Goal: Contribute content: Add original content to the website for others to see

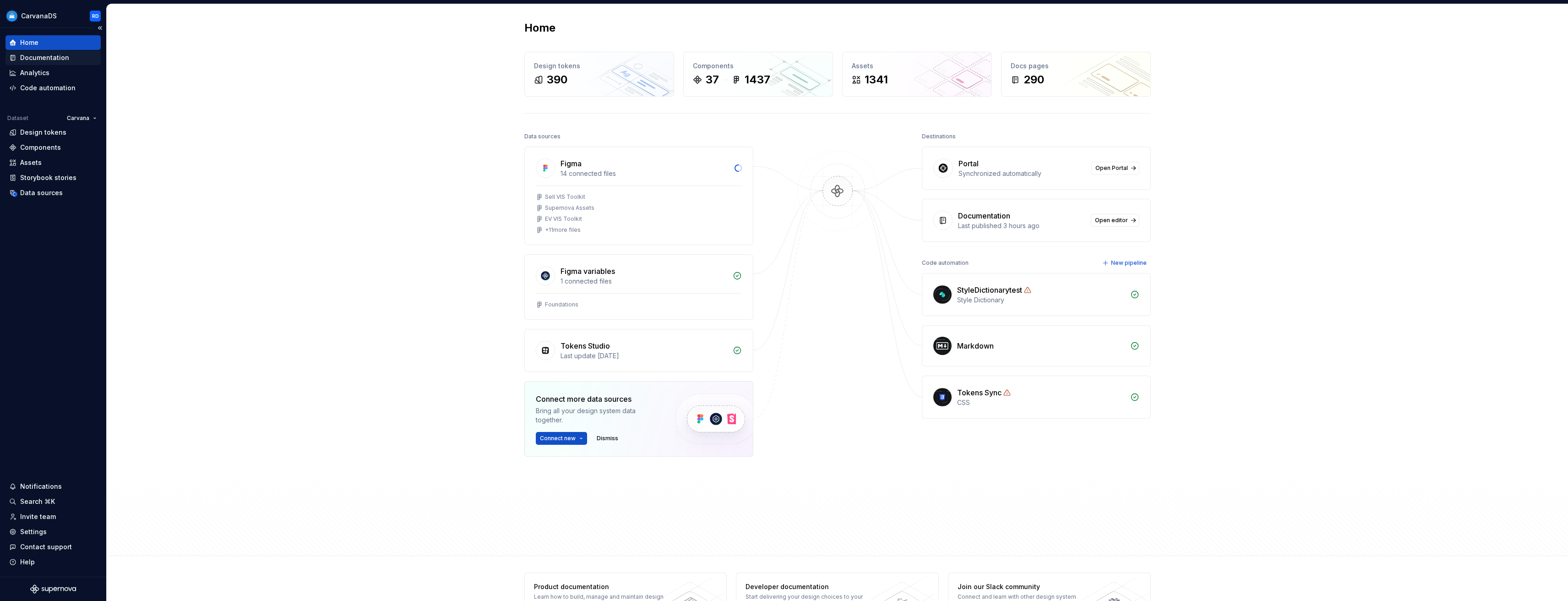
click at [46, 62] on div "Documentation" at bounding box center [44, 57] width 49 height 9
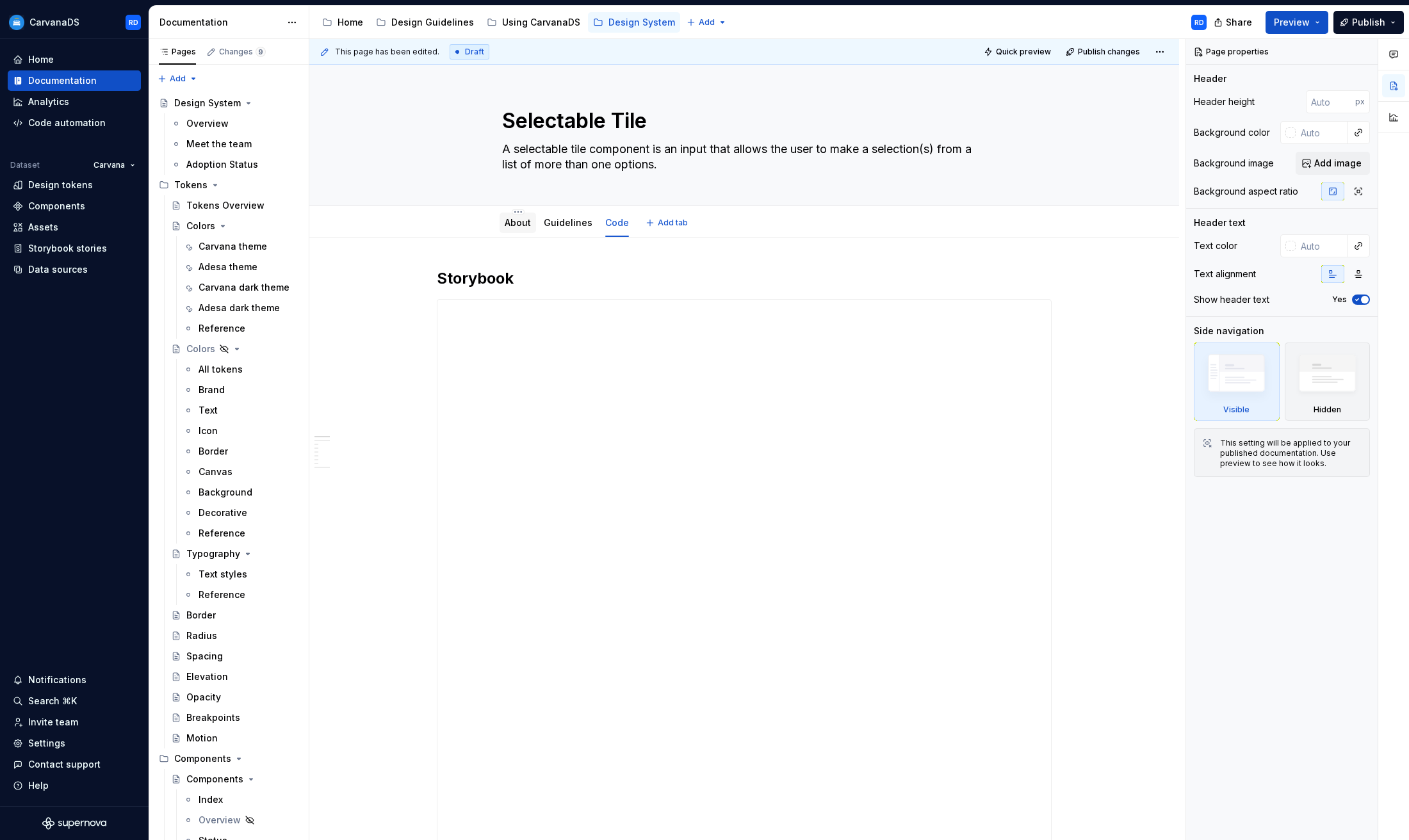
click at [517, 226] on link "About" at bounding box center [518, 222] width 26 height 11
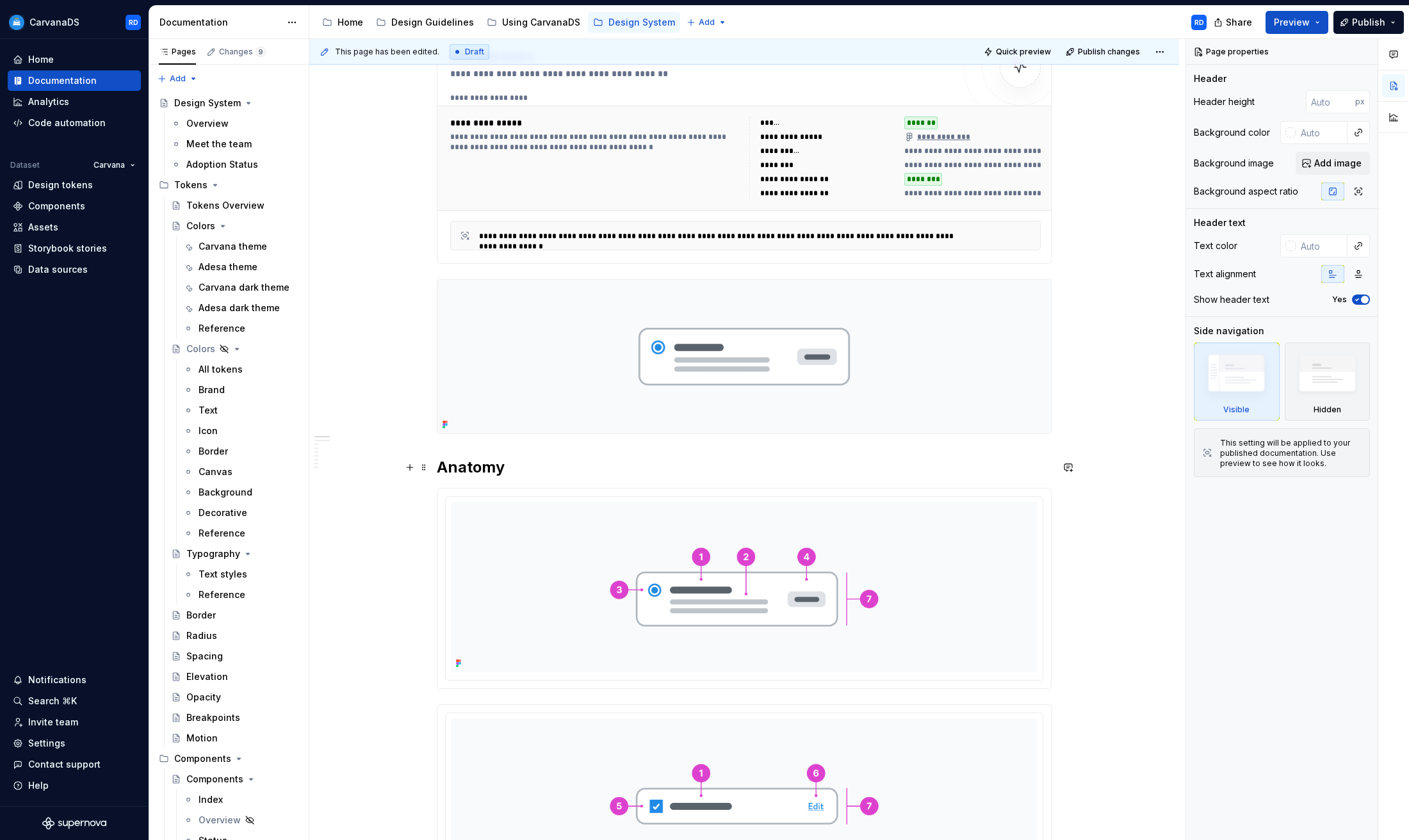
scroll to position [552, 0]
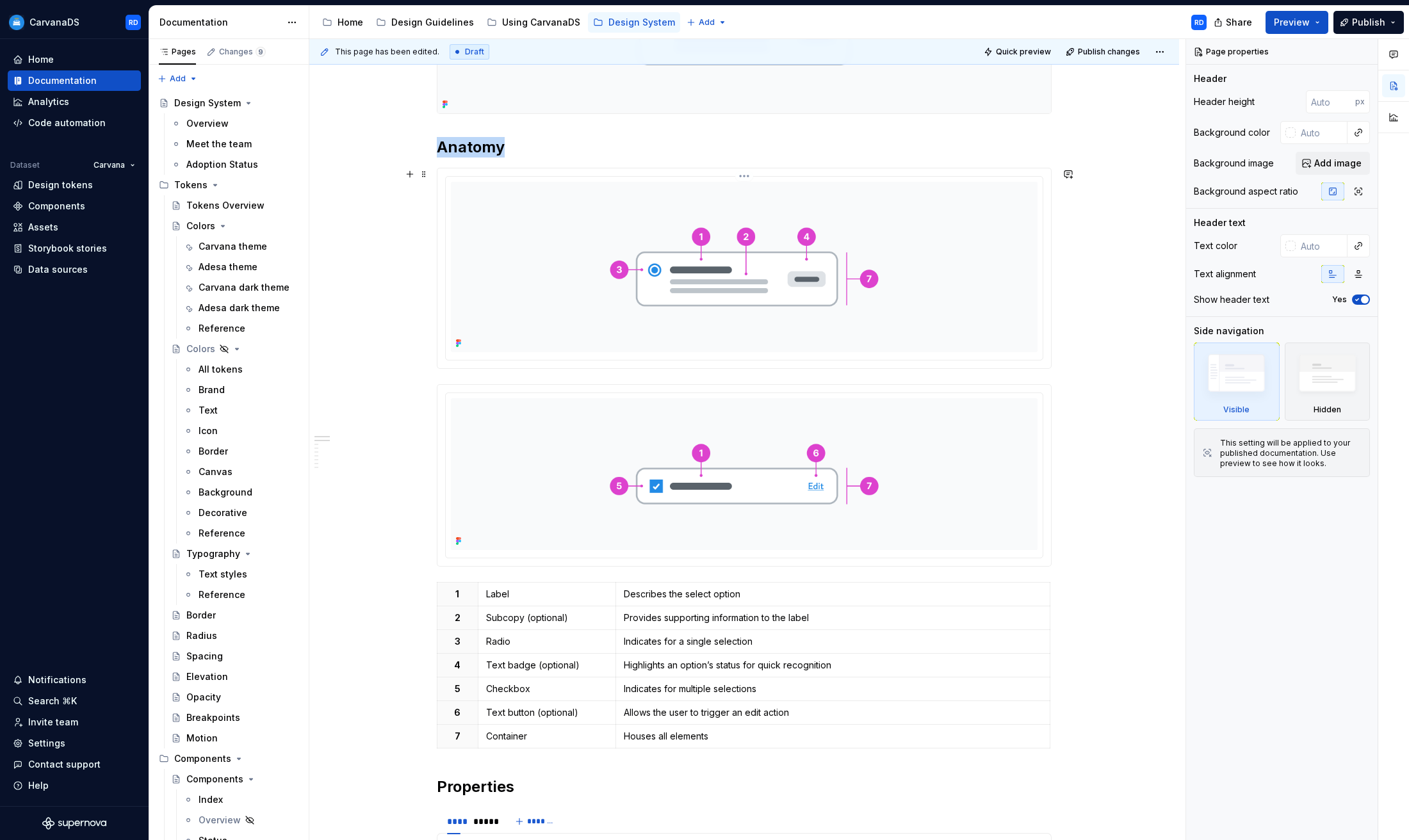
click at [596, 289] on img at bounding box center [744, 267] width 587 height 170
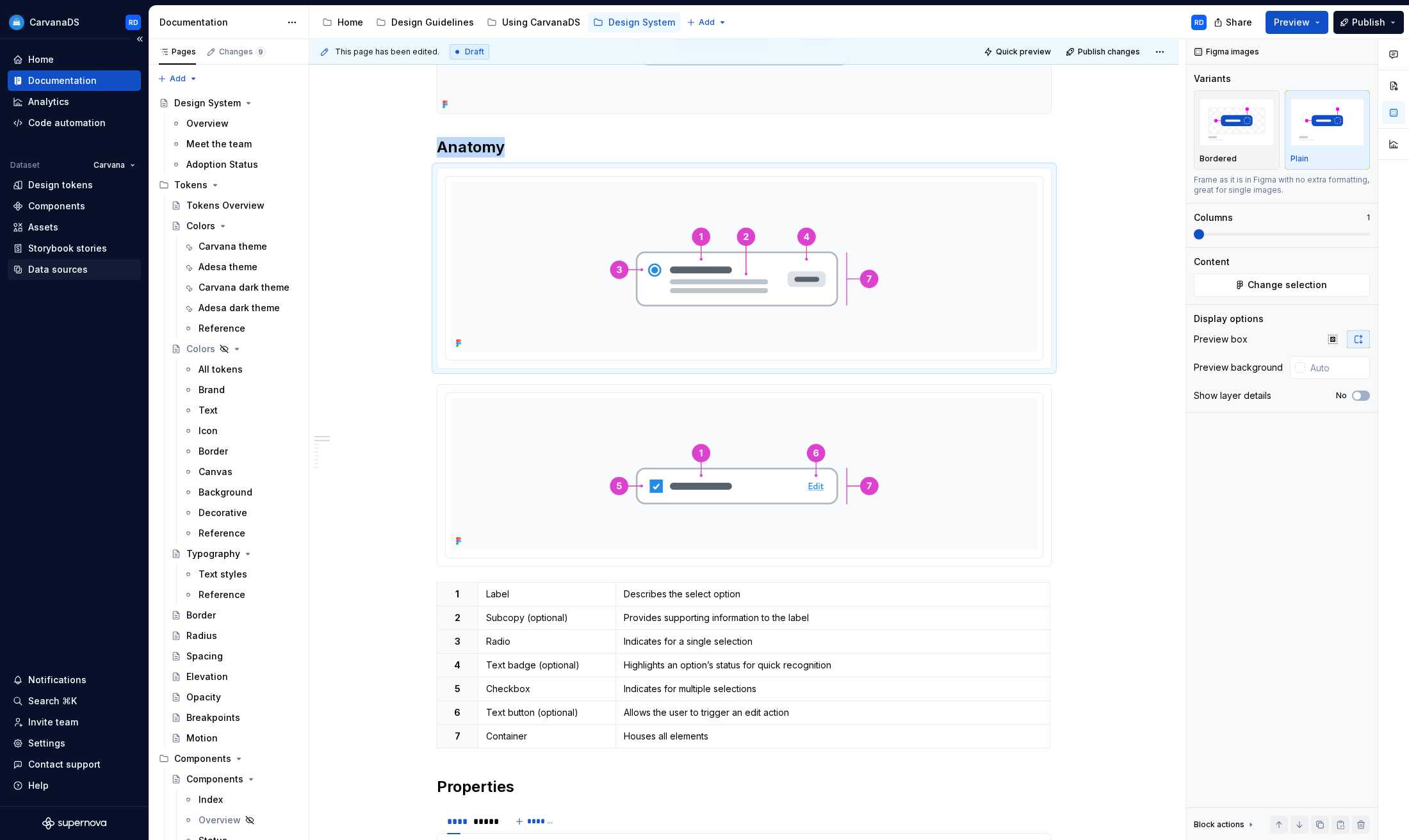
click at [81, 271] on div "Data sources" at bounding box center [58, 269] width 60 height 13
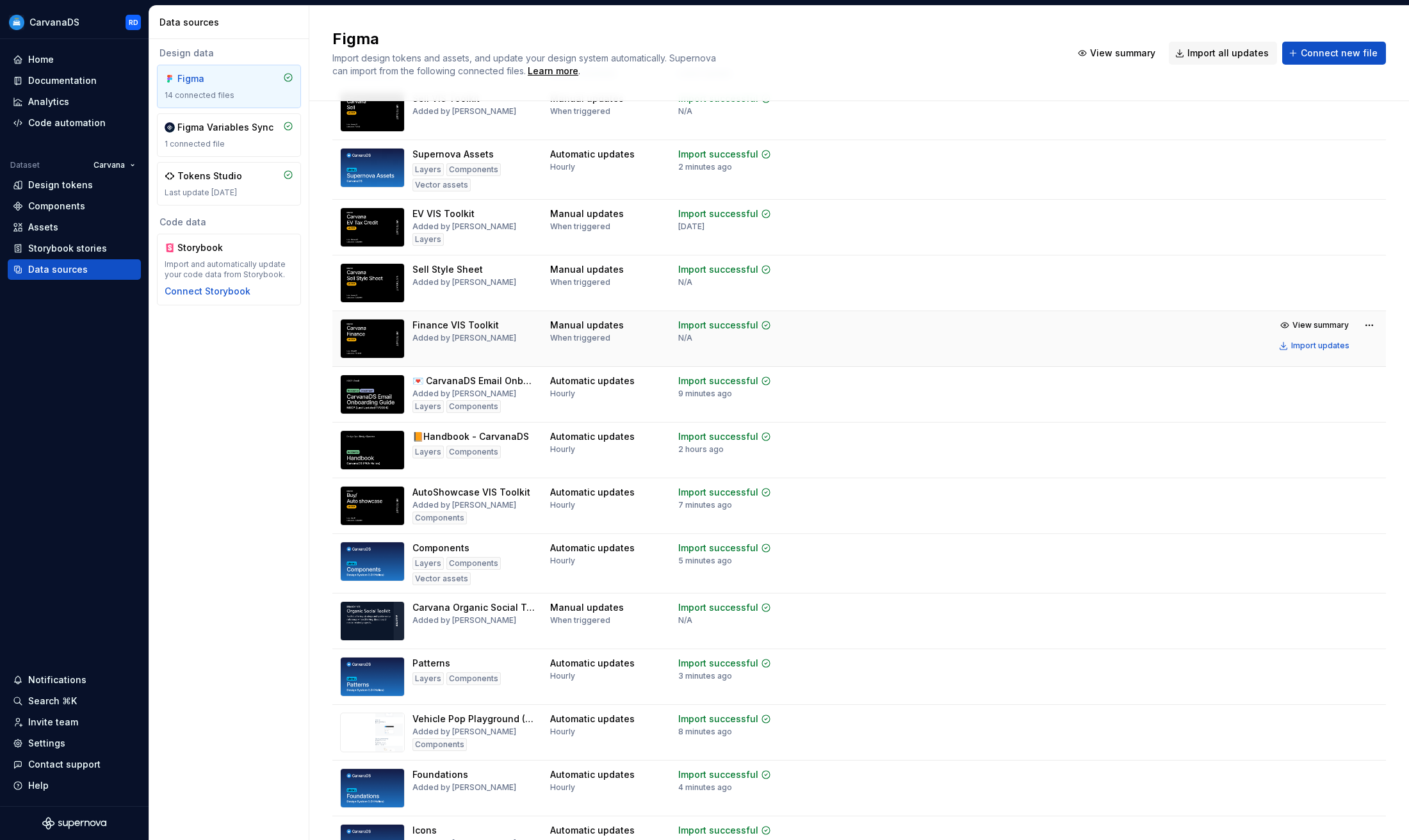
scroll to position [75, 0]
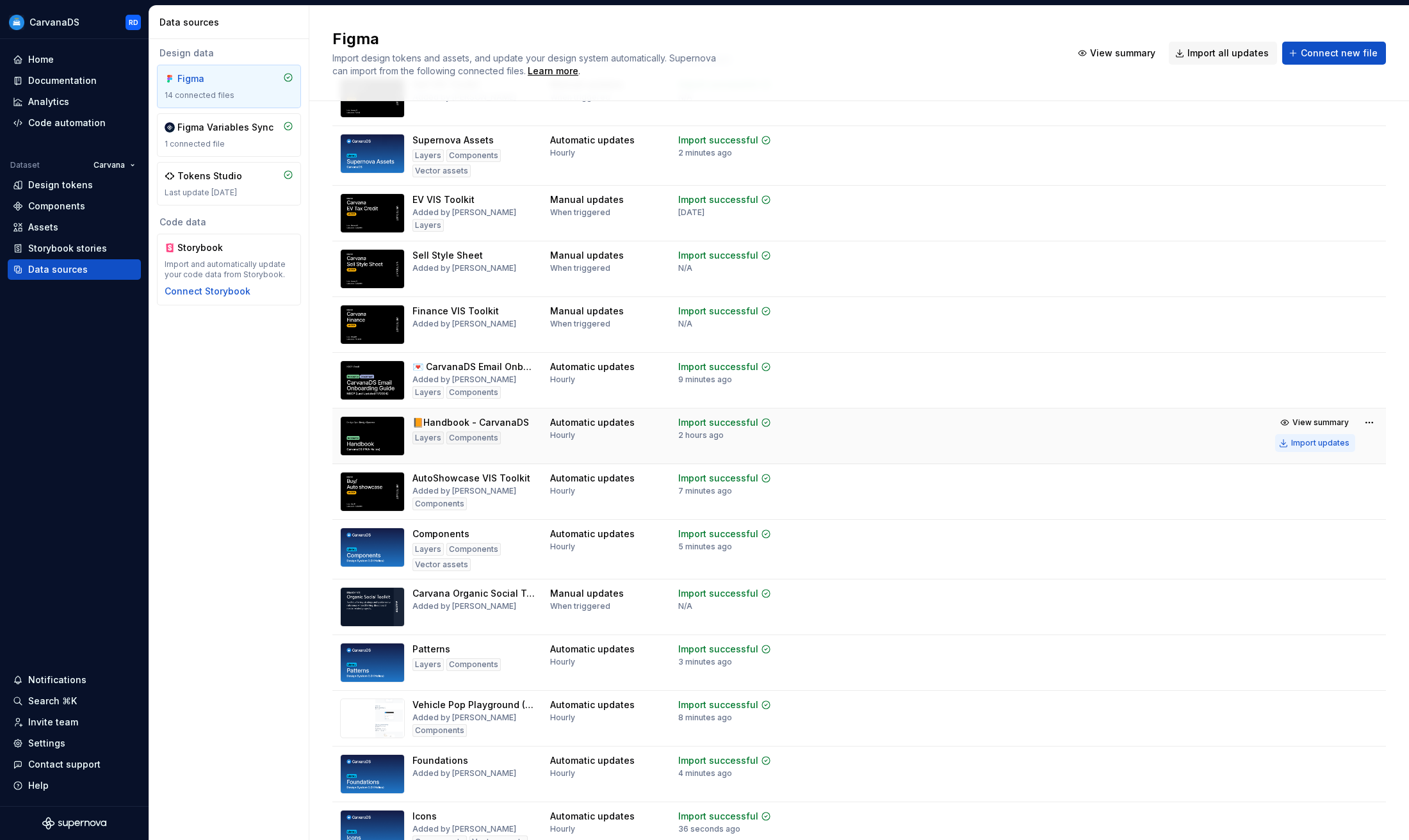
click at [1305, 441] on div "Import updates" at bounding box center [1320, 443] width 58 height 10
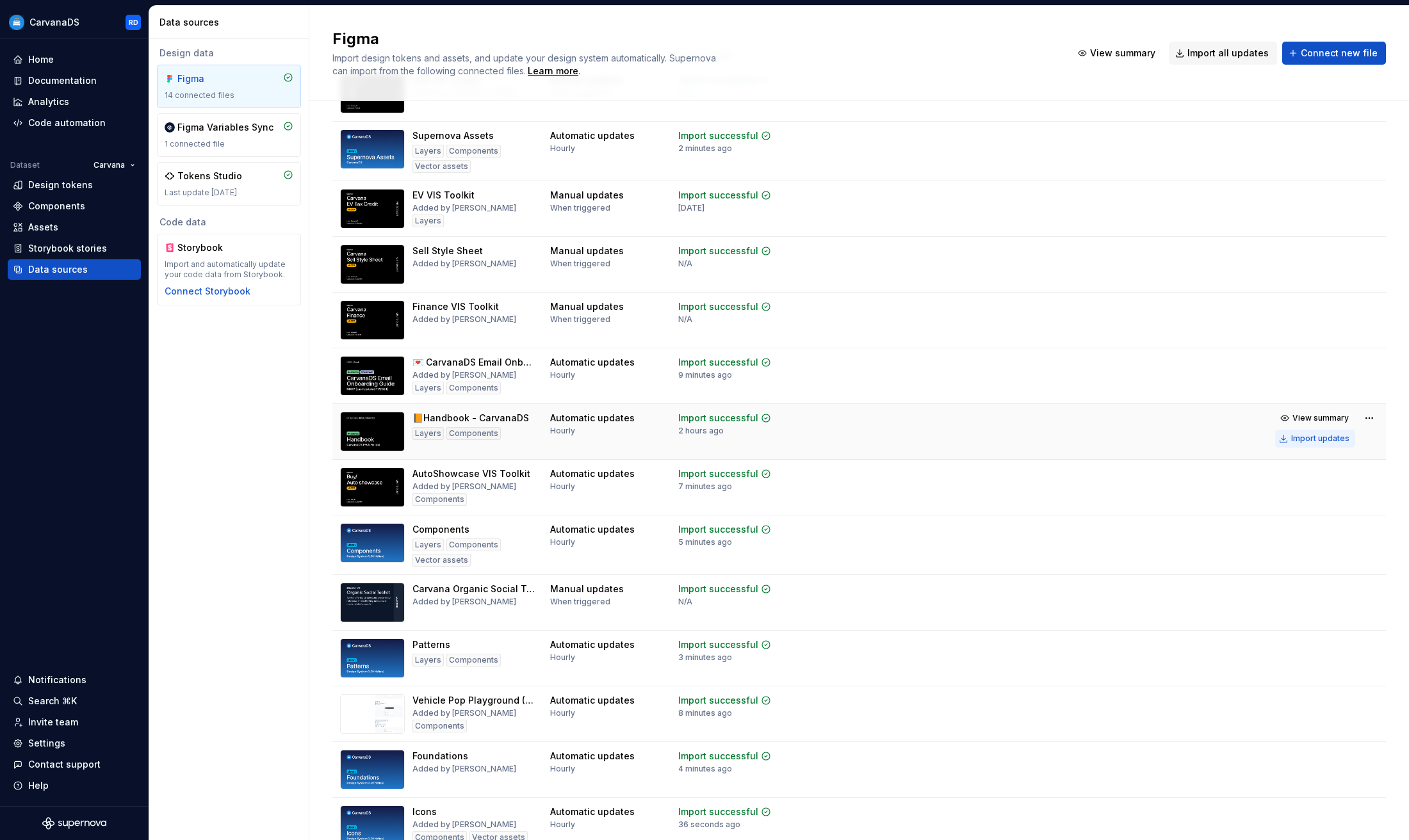
scroll to position [81, 0]
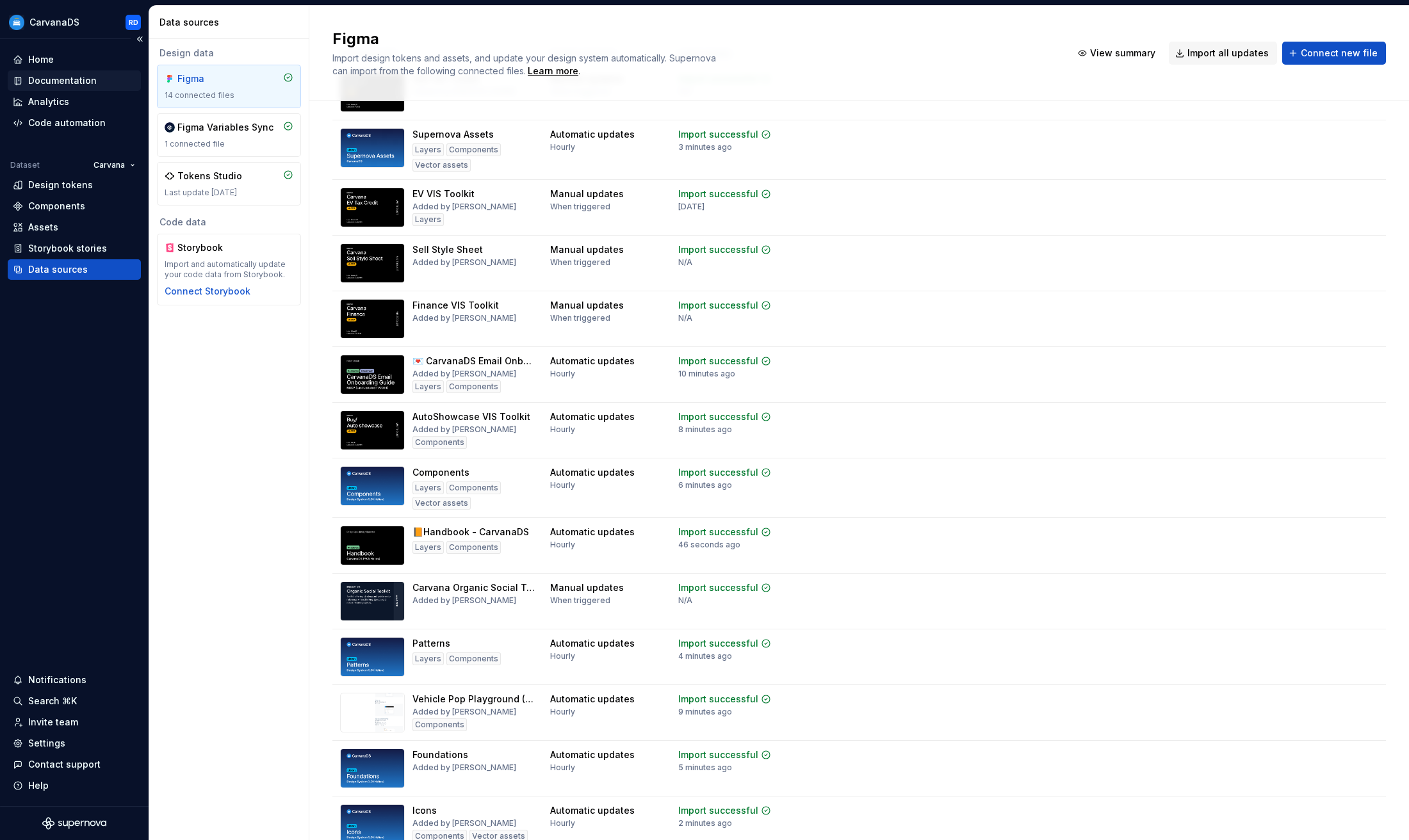
click at [69, 75] on div "Documentation" at bounding box center [62, 80] width 68 height 13
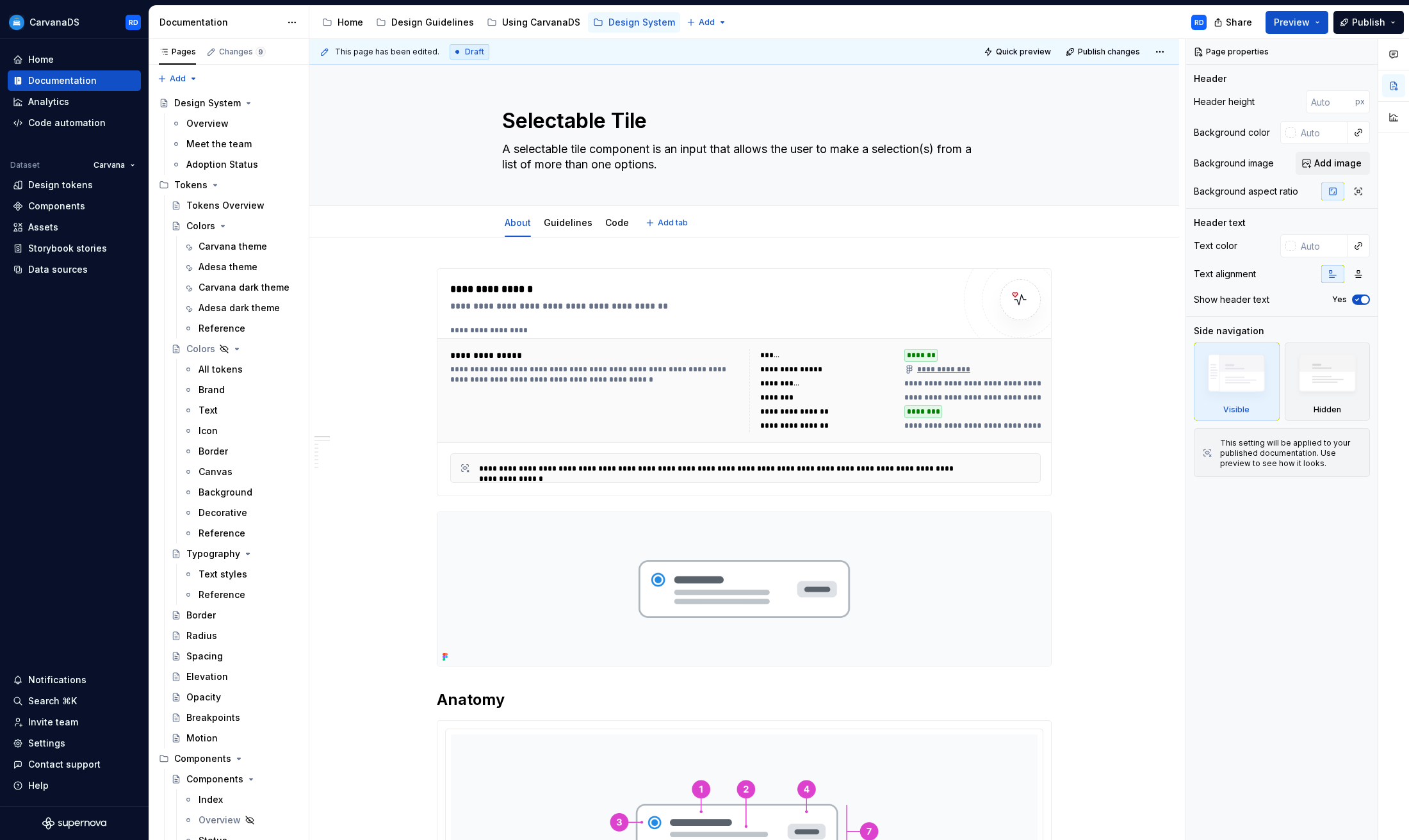
type textarea "*"
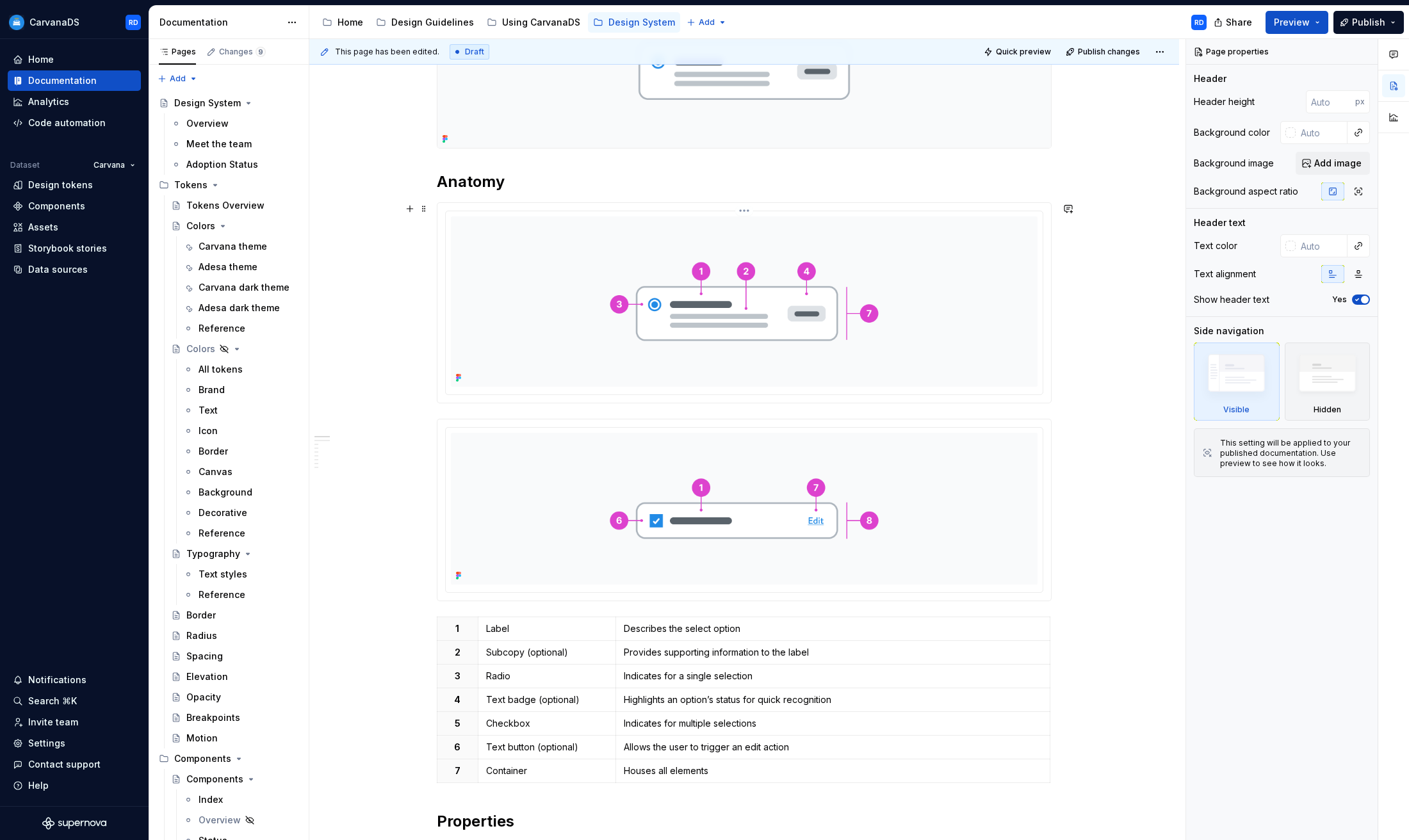
scroll to position [597, 0]
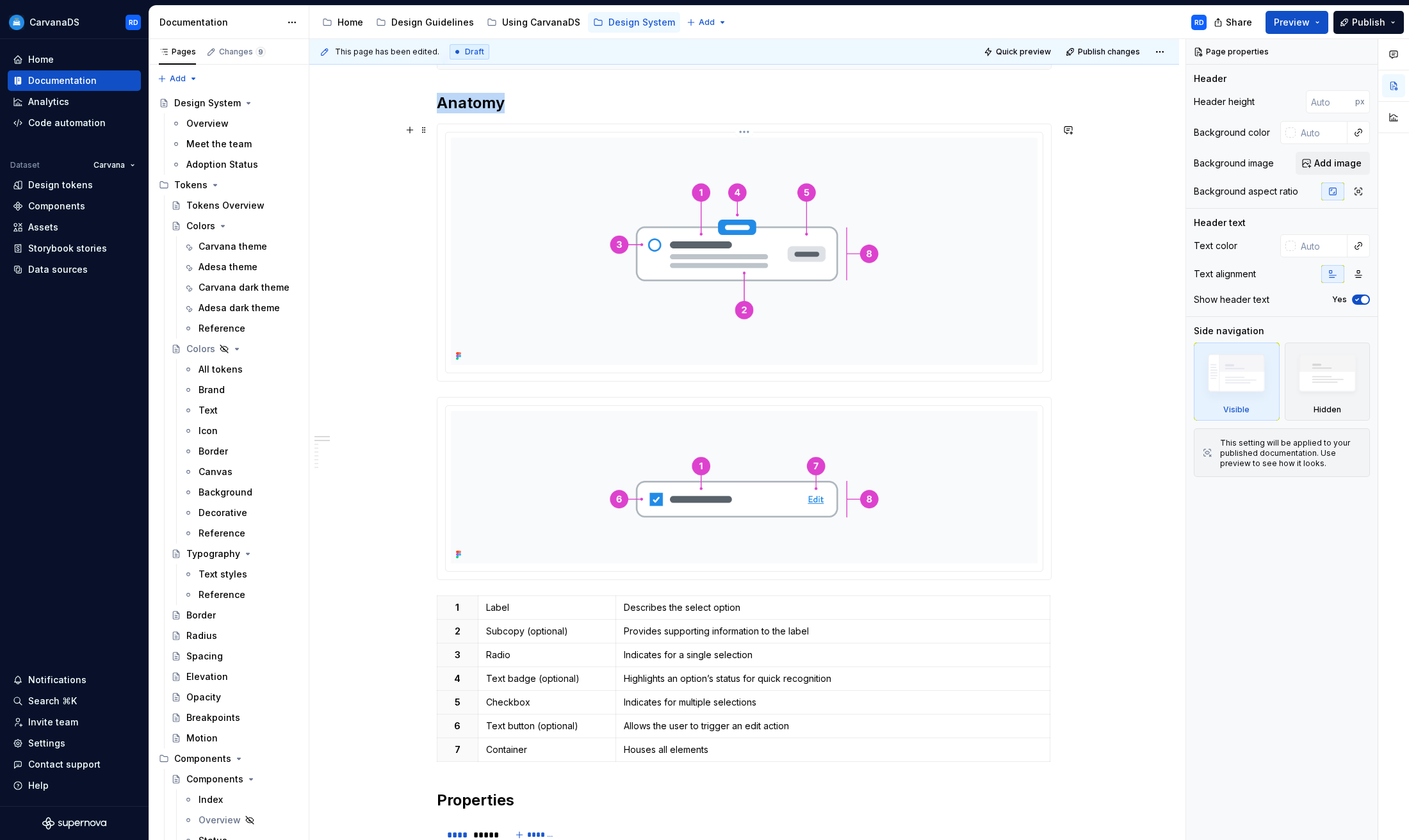
click at [752, 239] on img at bounding box center [744, 252] width 587 height 228
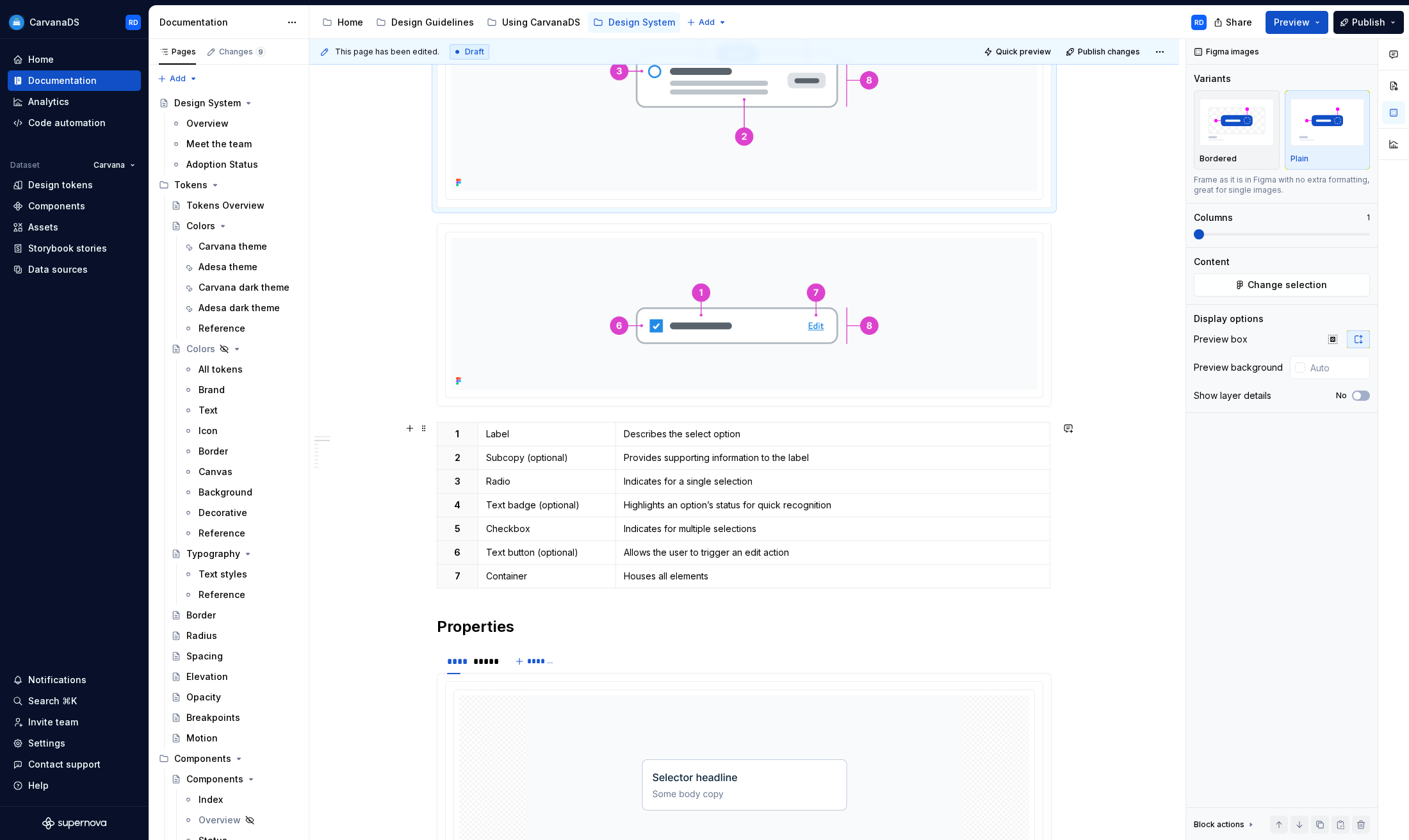
scroll to position [779, 0]
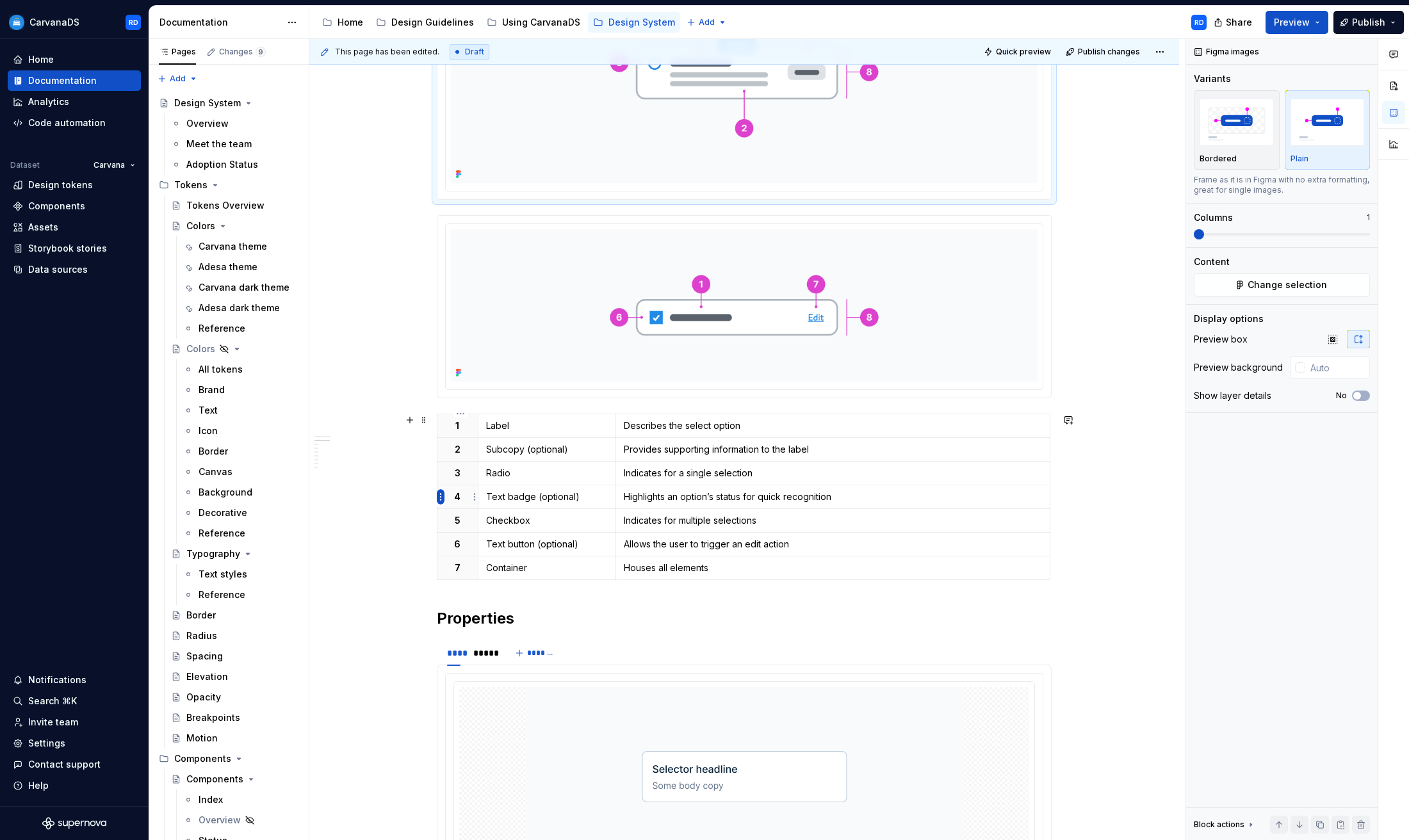
click at [439, 498] on html "CarvanaDS RD Home Documentation Analytics Code automation Dataset Carvana Desig…" at bounding box center [704, 420] width 1409 height 840
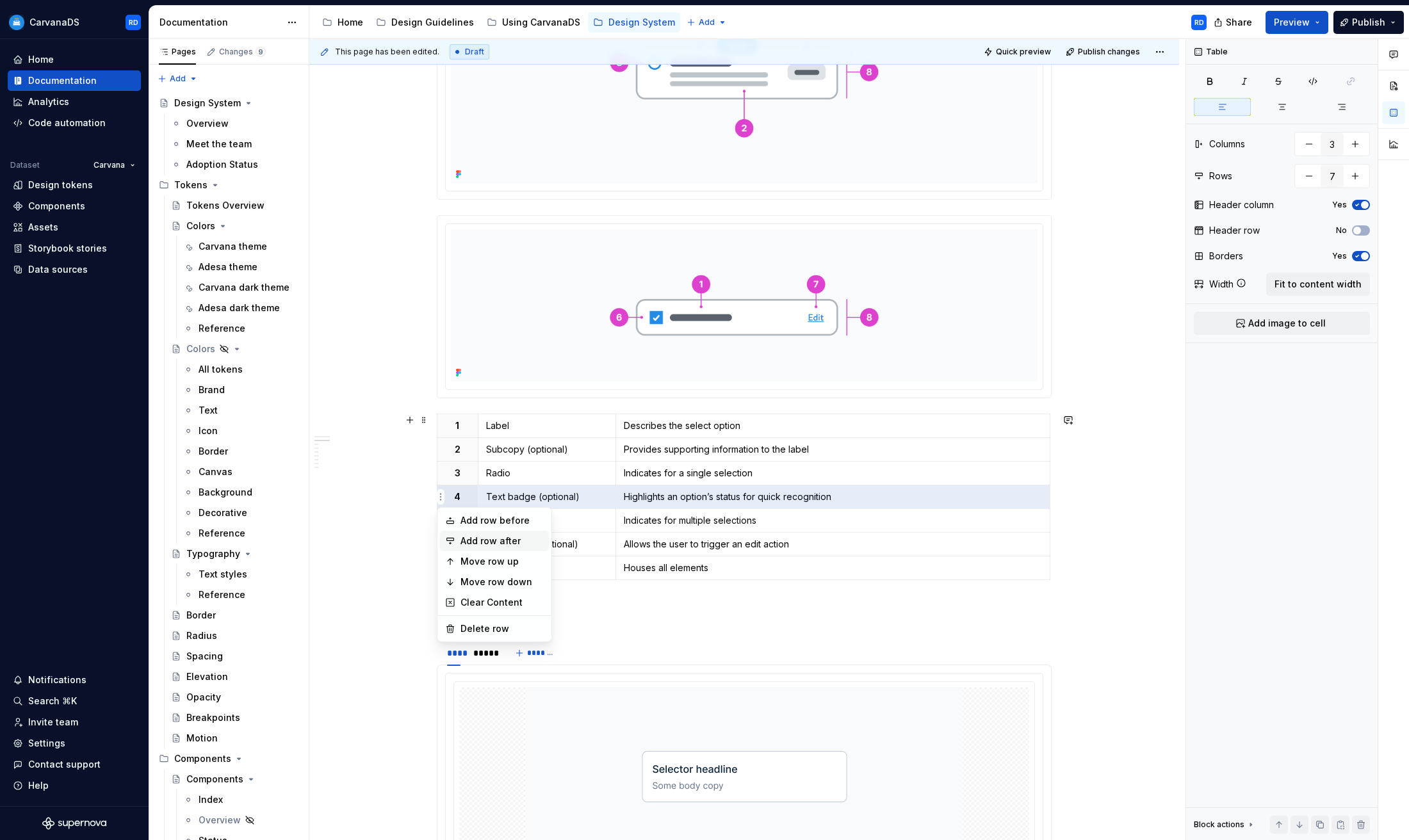
click at [512, 536] on div "Add row after" at bounding box center [502, 540] width 83 height 13
type input "8"
click at [441, 496] on html "CarvanaDS RD Home Documentation Analytics Code automation Dataset Carvana Desig…" at bounding box center [704, 420] width 1409 height 840
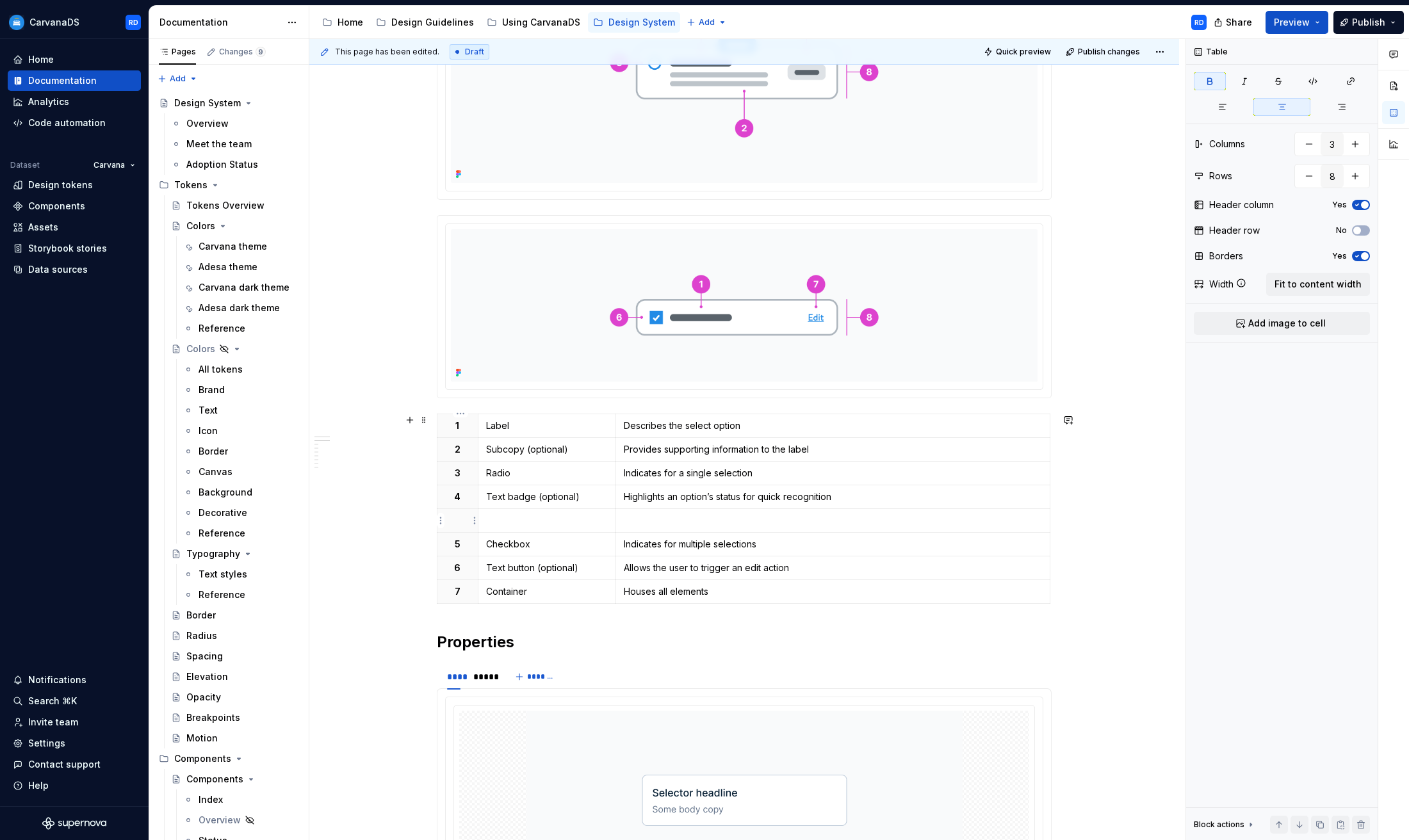
click at [464, 523] on p at bounding box center [457, 520] width 25 height 13
drag, startPoint x: 447, startPoint y: 522, endPoint x: 454, endPoint y: 522, distance: 7.0
click at [454, 522] on th "5" at bounding box center [458, 520] width 41 height 24
click at [484, 498] on button "button" at bounding box center [484, 497] width 18 height 18
click at [458, 546] on strong "5" at bounding box center [457, 544] width 6 height 11
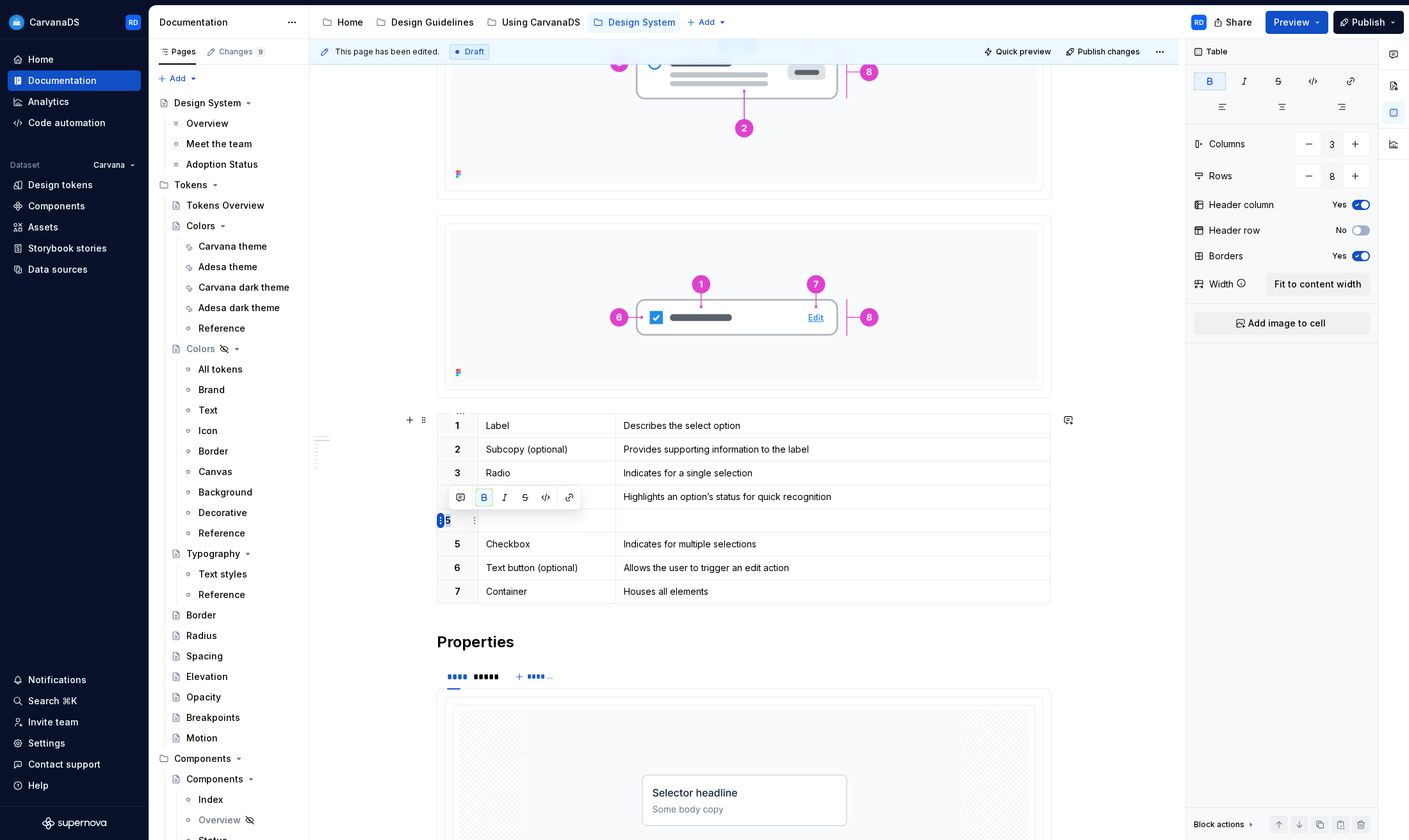
drag, startPoint x: 459, startPoint y: 519, endPoint x: 444, endPoint y: 519, distance: 15.0
click at [444, 519] on body "CarvanaDS RD Home Documentation Analytics Code automation Dataset Carvana Desig…" at bounding box center [704, 420] width 1409 height 840
drag, startPoint x: 493, startPoint y: 521, endPoint x: 467, endPoint y: 519, distance: 26.1
click at [467, 519] on tr "5" at bounding box center [961, 520] width 1048 height 24
drag, startPoint x: 500, startPoint y: 521, endPoint x: 468, endPoint y: 520, distance: 32.0
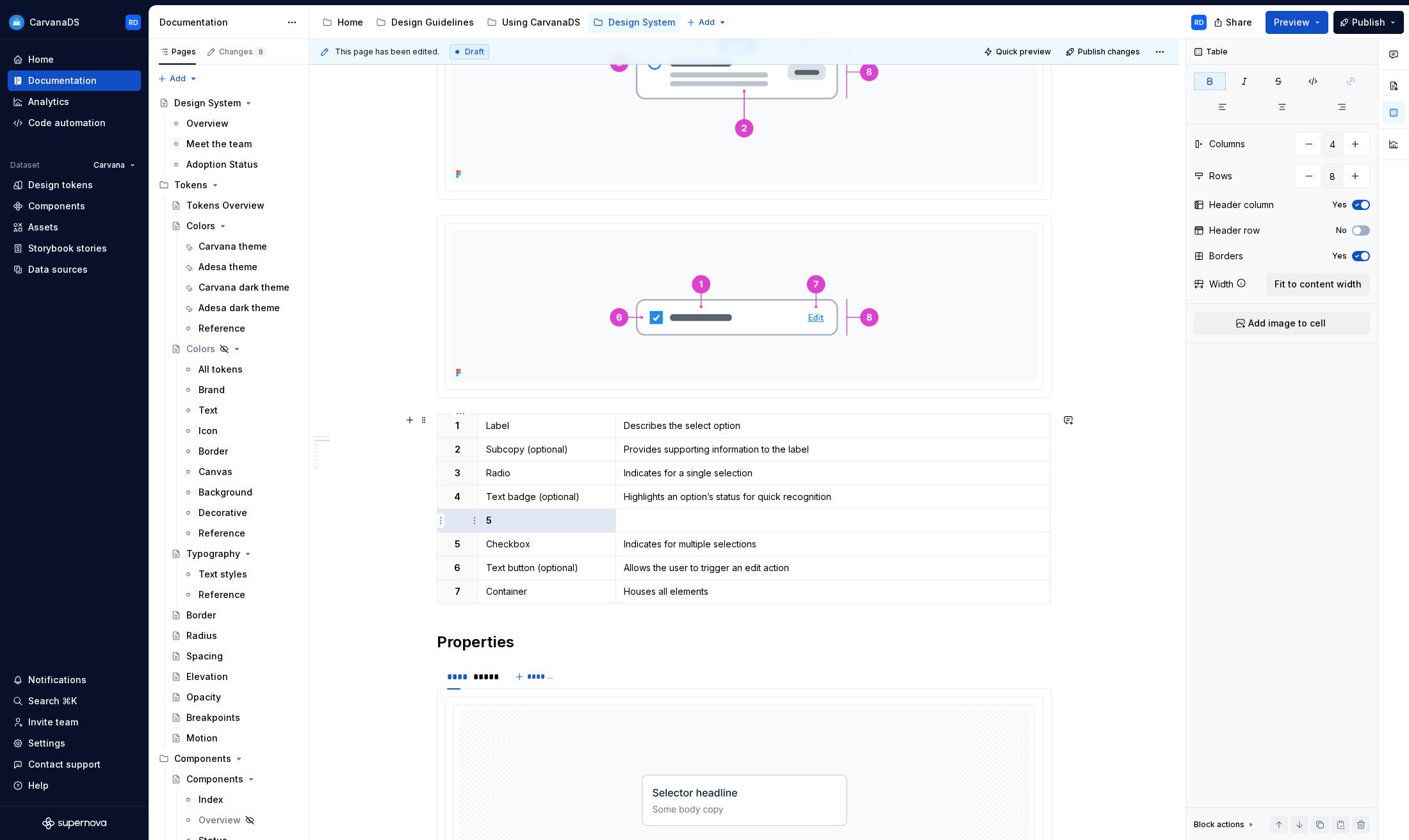
click at [457, 521] on tr "5" at bounding box center [961, 520] width 1048 height 24
type input "3"
drag, startPoint x: 460, startPoint y: 521, endPoint x: 450, endPoint y: 521, distance: 10.0
click at [450, 521] on p "5" at bounding box center [457, 520] width 25 height 13
click at [1284, 105] on icon "button" at bounding box center [1282, 107] width 10 height 10
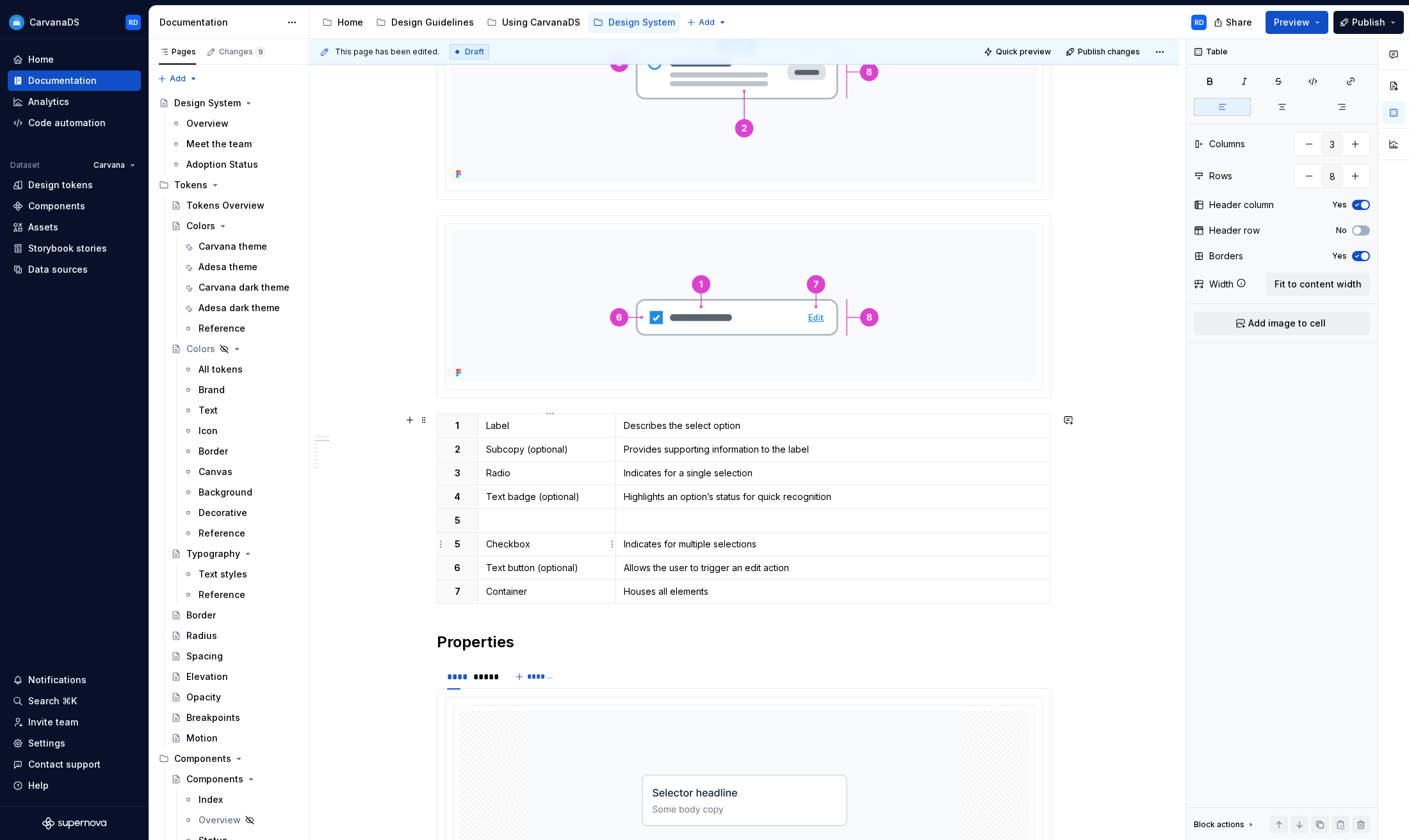
click at [526, 540] on p "Checkbox" at bounding box center [547, 544] width 122 height 13
click at [526, 527] on td at bounding box center [547, 520] width 138 height 24
click at [564, 495] on p "Text badge (optional)" at bounding box center [547, 496] width 122 height 13
copy p "Text badge (optional)"
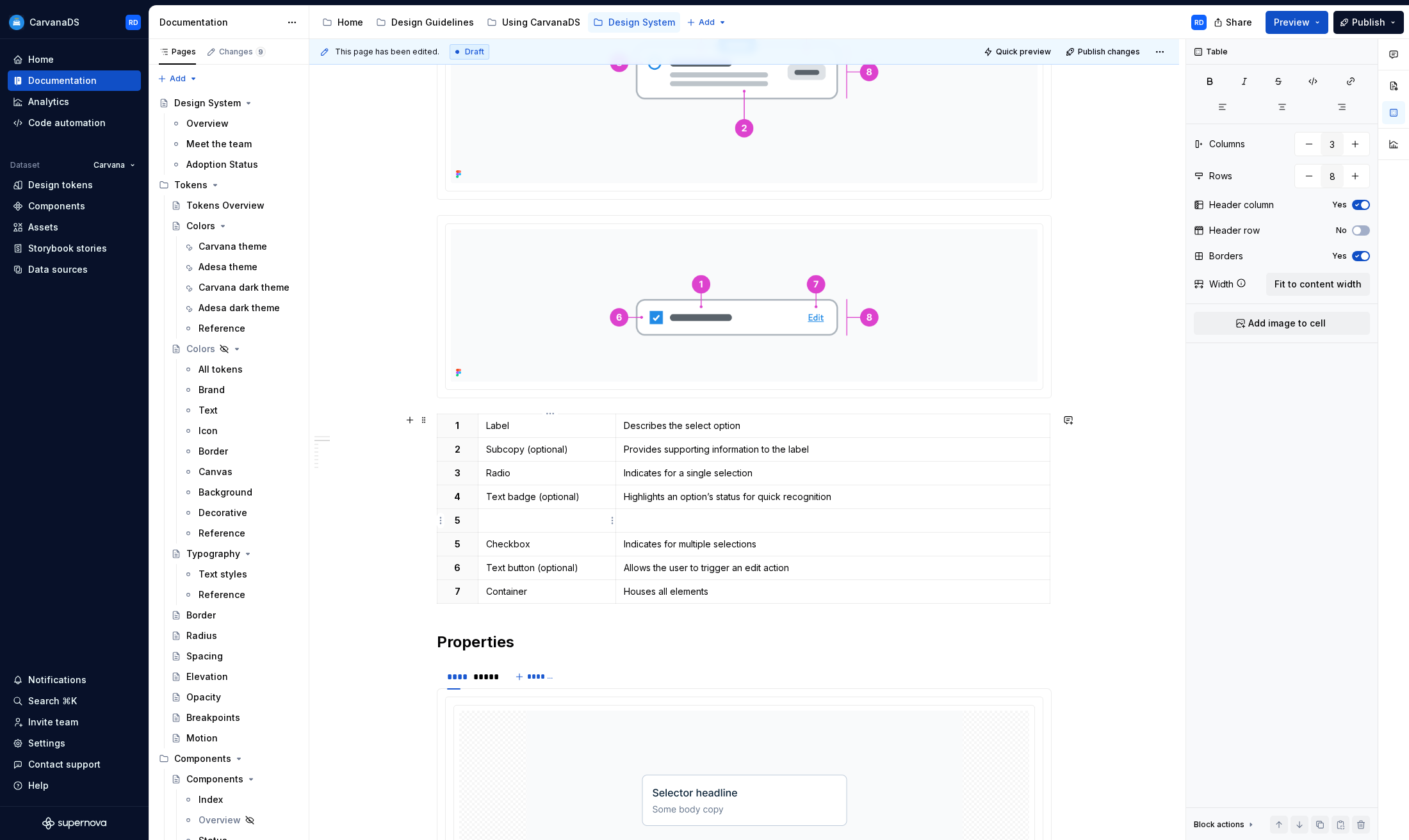
click at [555, 514] on p at bounding box center [547, 520] width 122 height 13
click at [499, 495] on p "Text badge (optional)" at bounding box center [547, 496] width 122 height 13
click at [691, 503] on td "Highlights an option’s status for quick recognition" at bounding box center [833, 497] width 434 height 24
click at [692, 498] on p "Highlights an option’s status for quick recognition" at bounding box center [833, 496] width 418 height 13
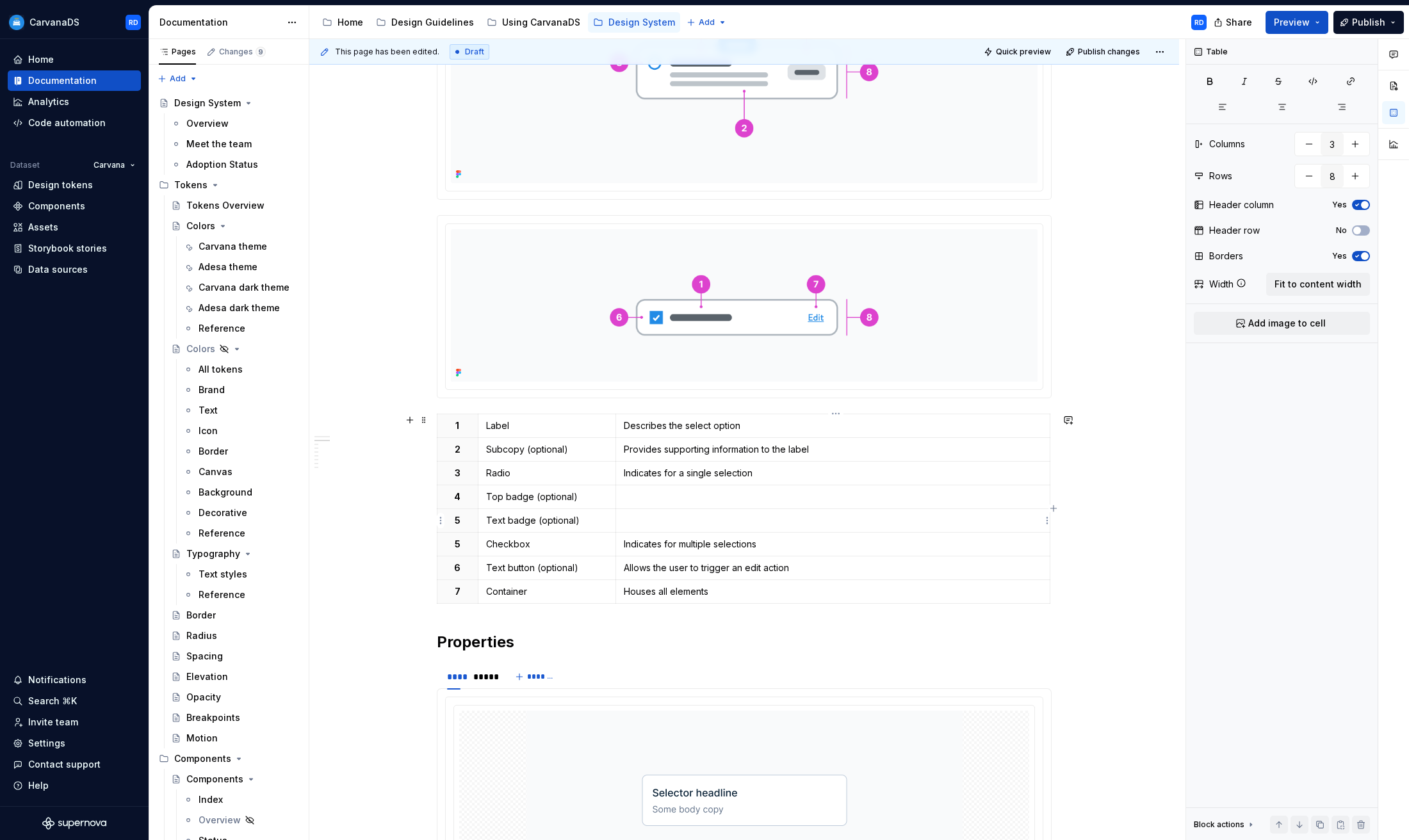
click at [730, 523] on p at bounding box center [833, 520] width 418 height 13
click at [687, 500] on p at bounding box center [833, 496] width 418 height 13
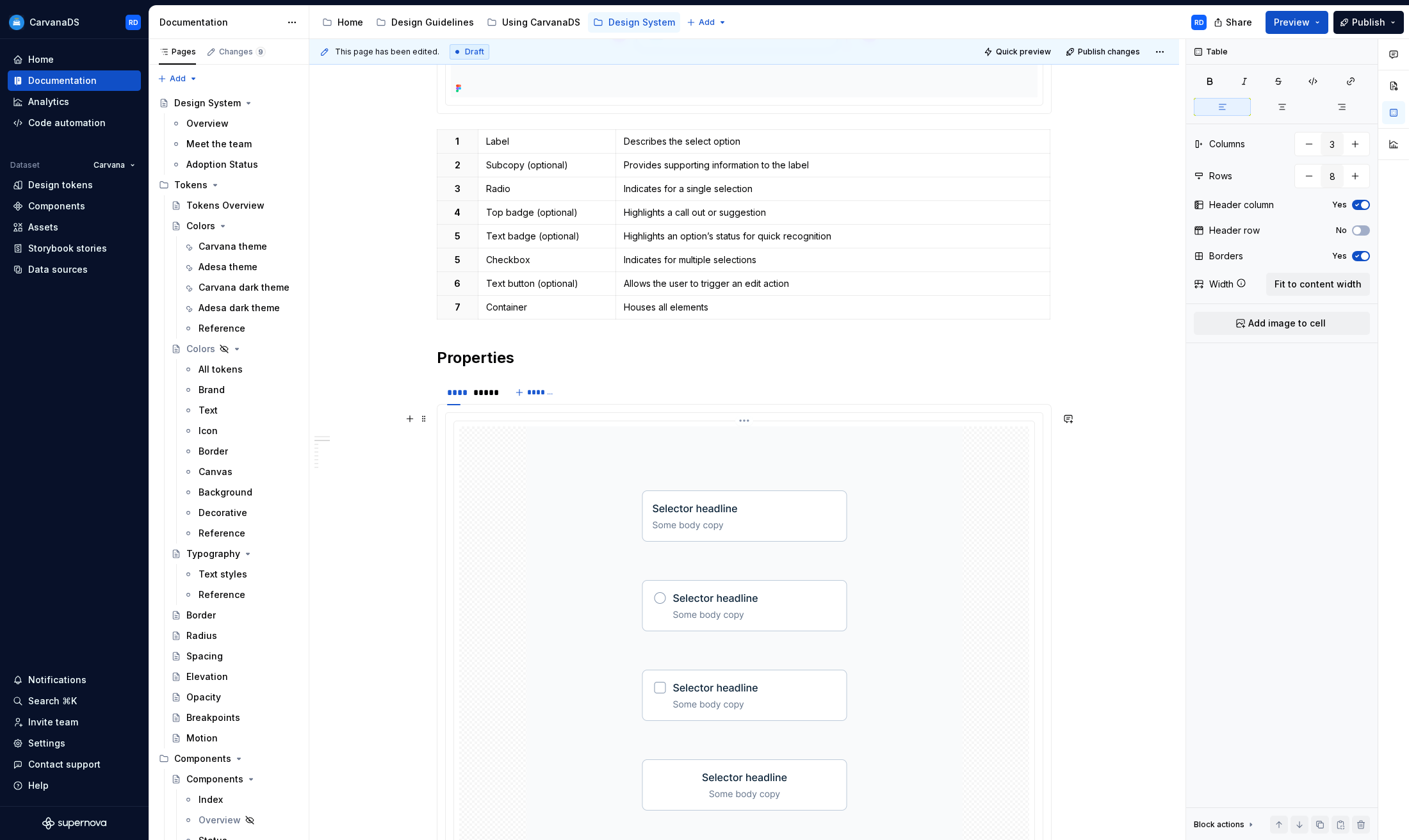
scroll to position [1038, 0]
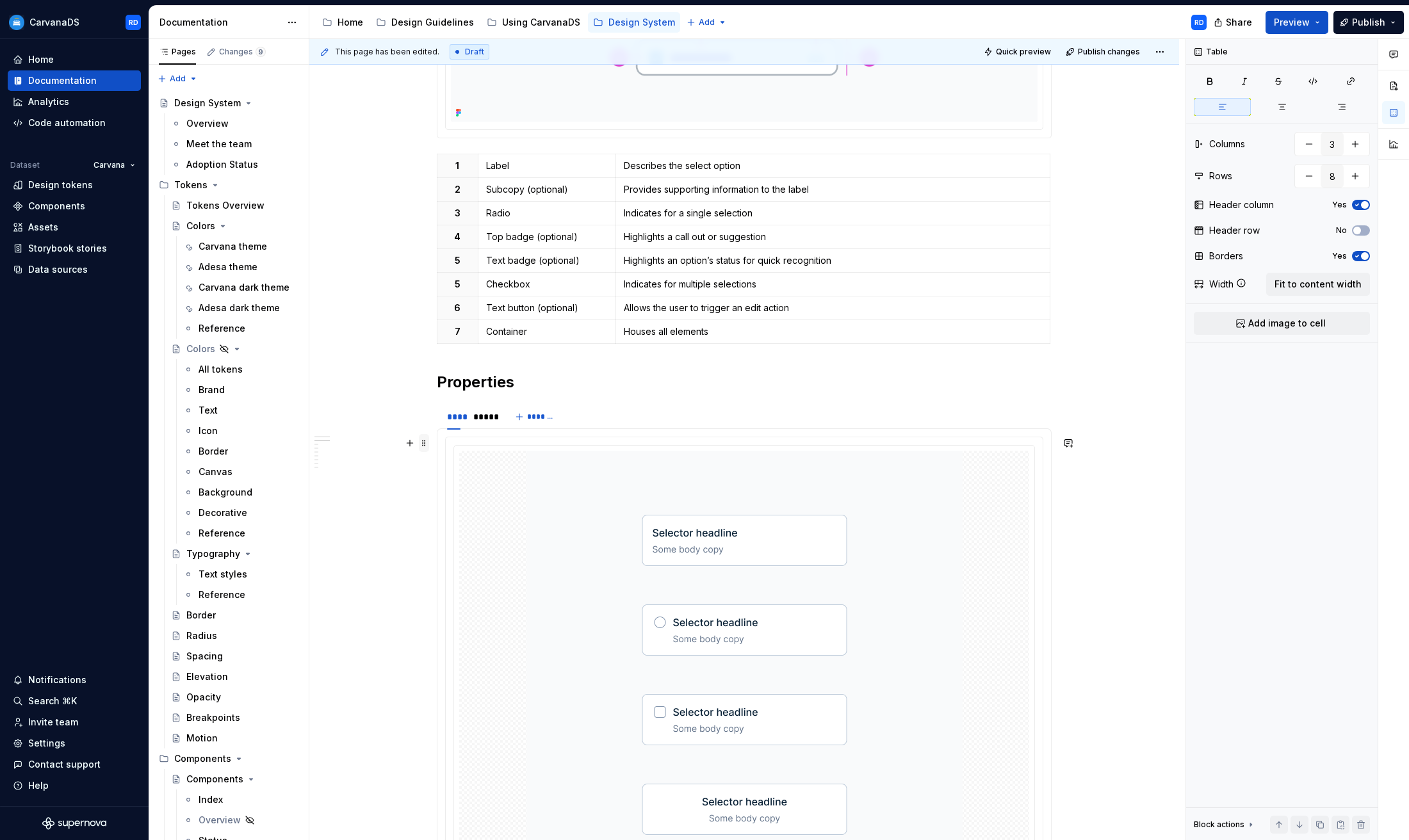
click at [429, 441] on span at bounding box center [424, 443] width 10 height 18
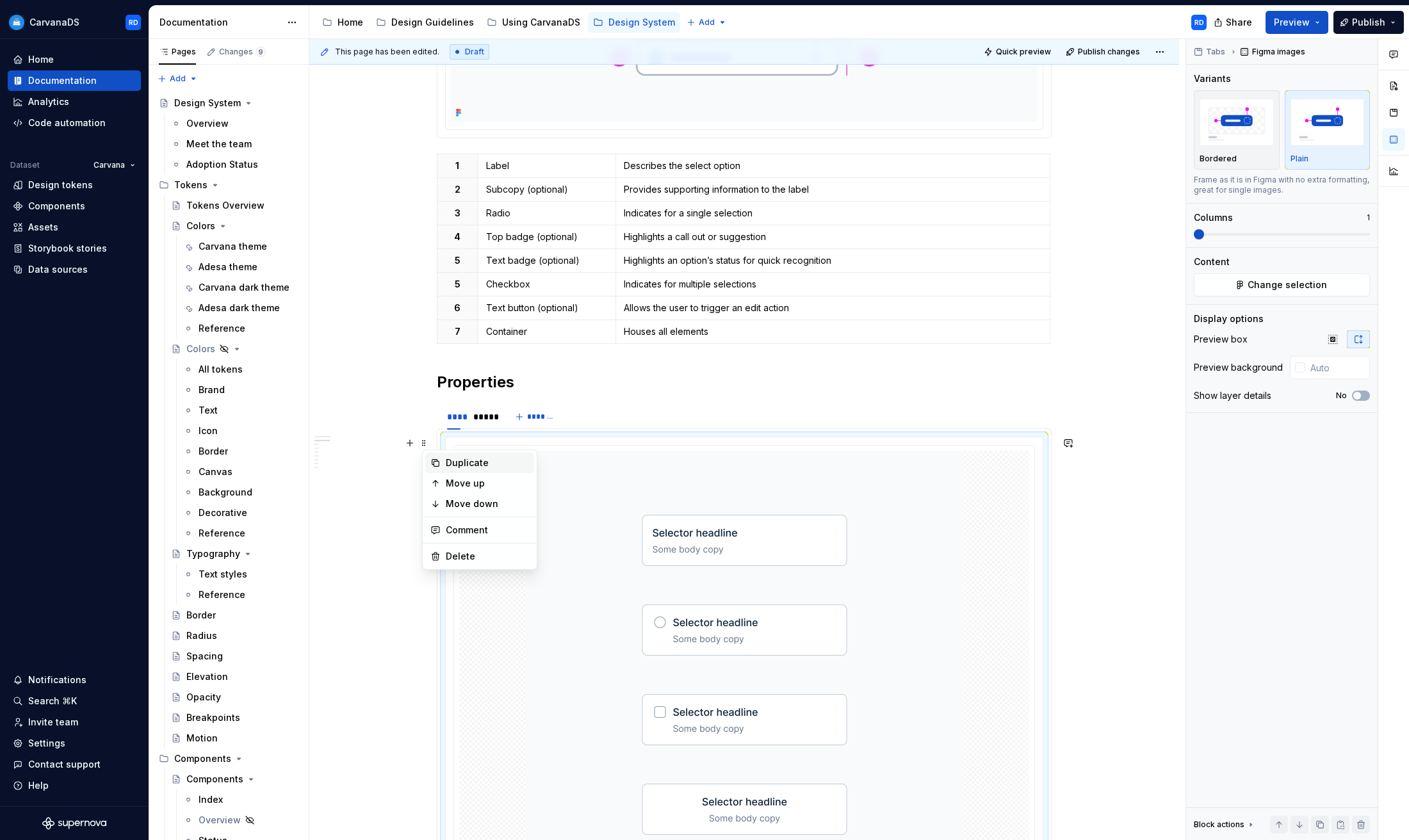
click at [475, 459] on div "Duplicate" at bounding box center [488, 462] width 83 height 13
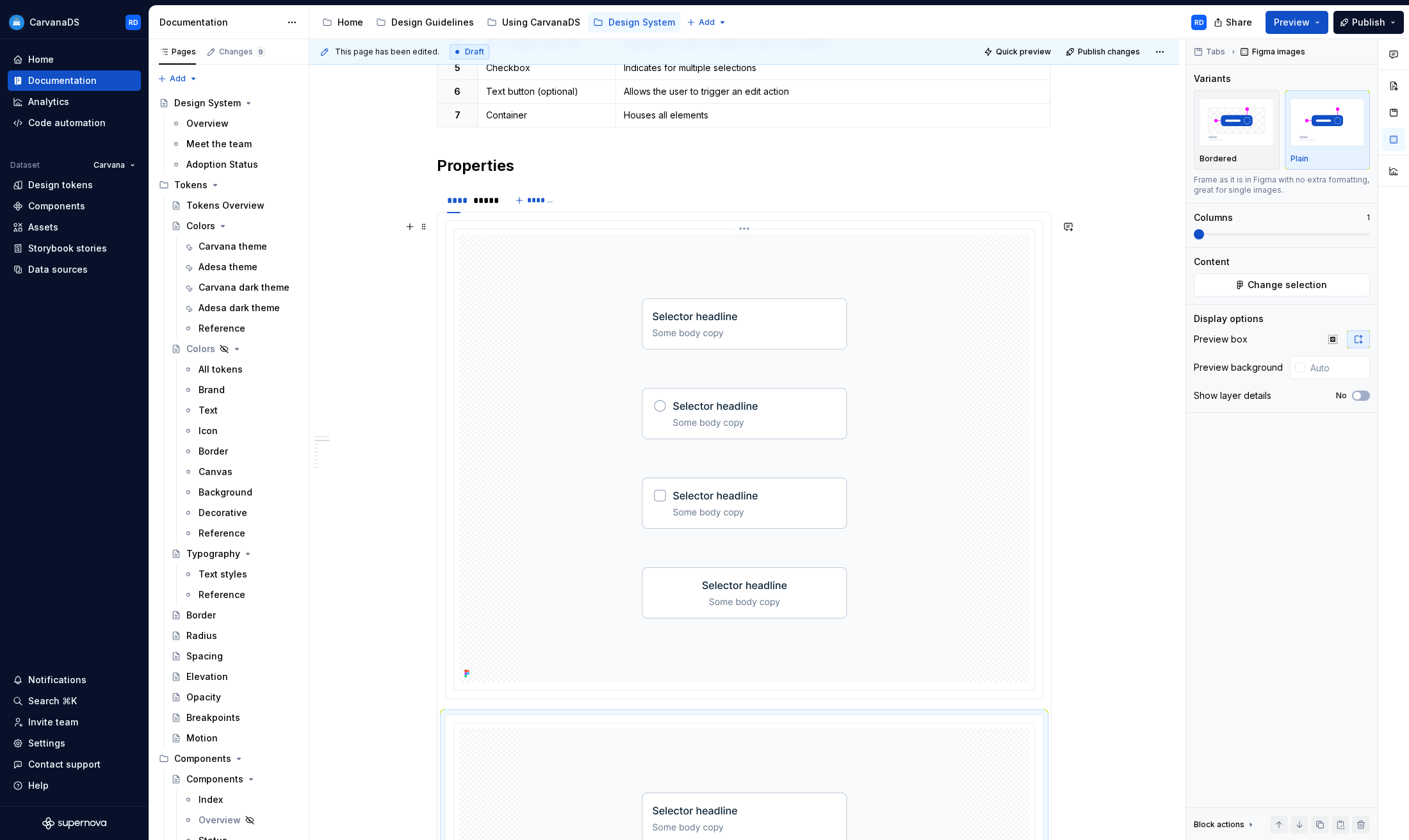
scroll to position [1231, 0]
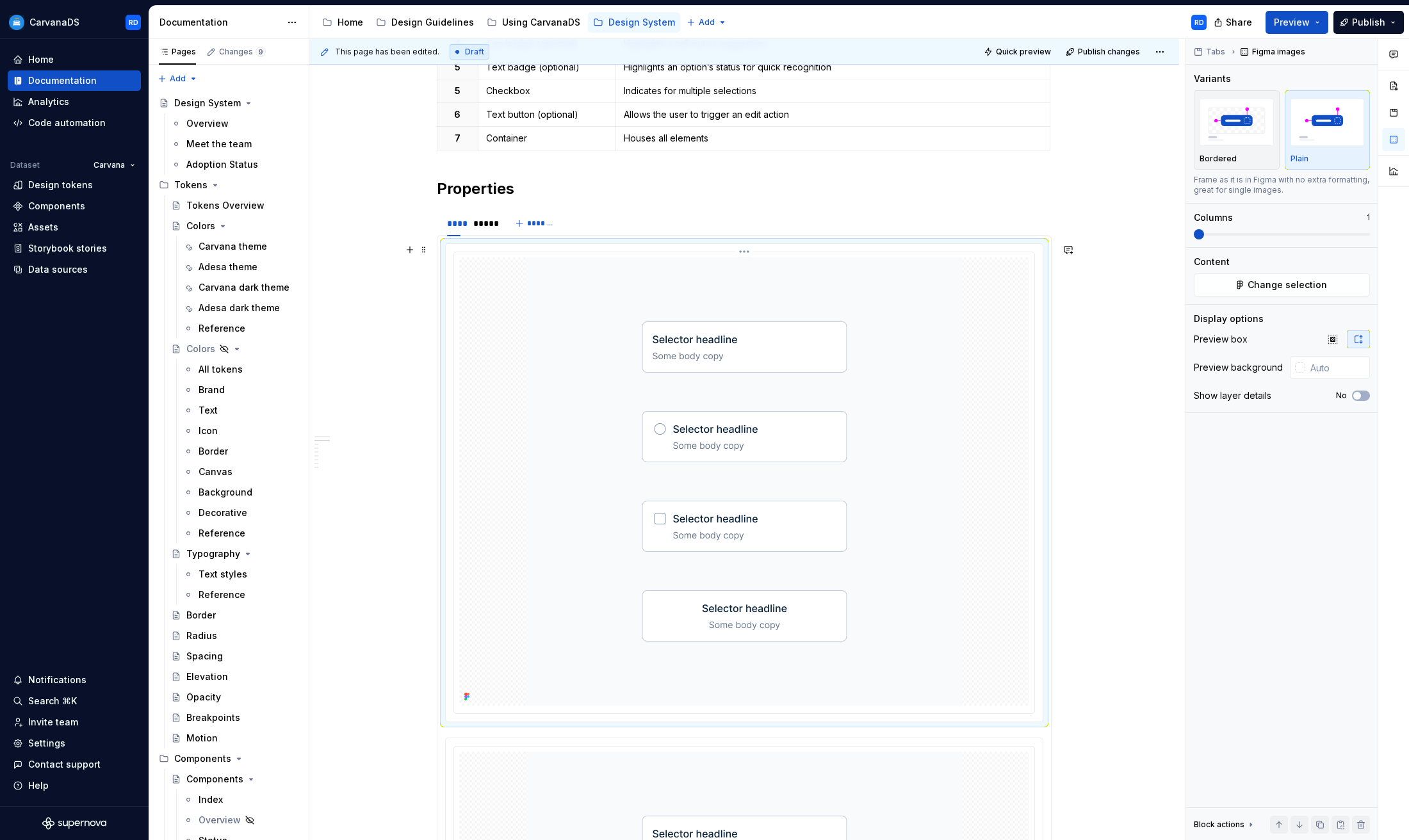
click at [556, 412] on img at bounding box center [744, 481] width 436 height 449
click at [1305, 275] on button "Change selection" at bounding box center [1281, 284] width 176 height 23
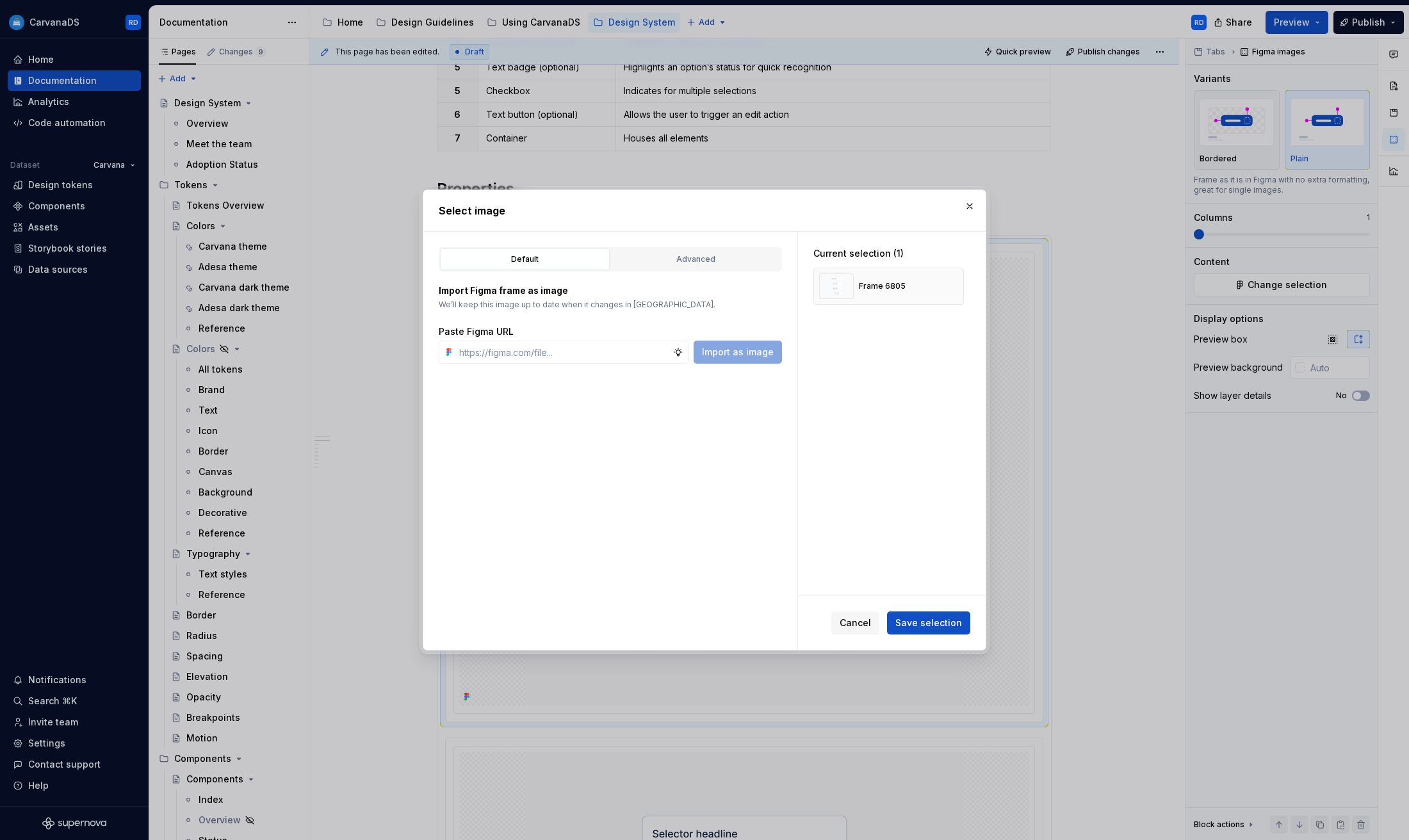
type textarea "*"
click at [597, 346] on input "text" at bounding box center [563, 351] width 219 height 23
paste input "[URL][DOMAIN_NAME]"
type input "[URL][DOMAIN_NAME]"
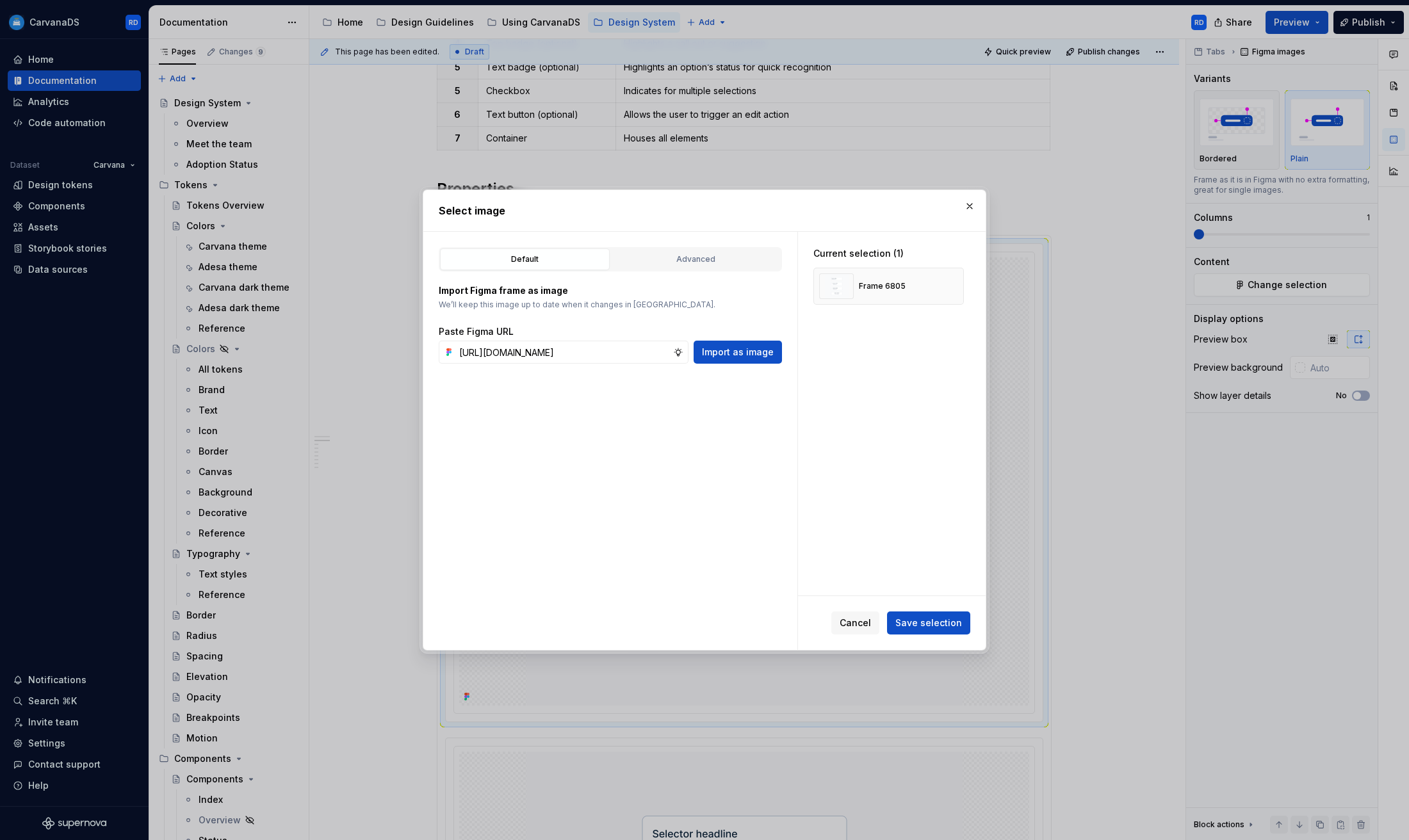
click at [738, 350] on span "Import as image" at bounding box center [738, 351] width 72 height 13
click at [958, 287] on button "button" at bounding box center [948, 286] width 18 height 18
click at [948, 616] on span "Save selection" at bounding box center [929, 622] width 66 height 13
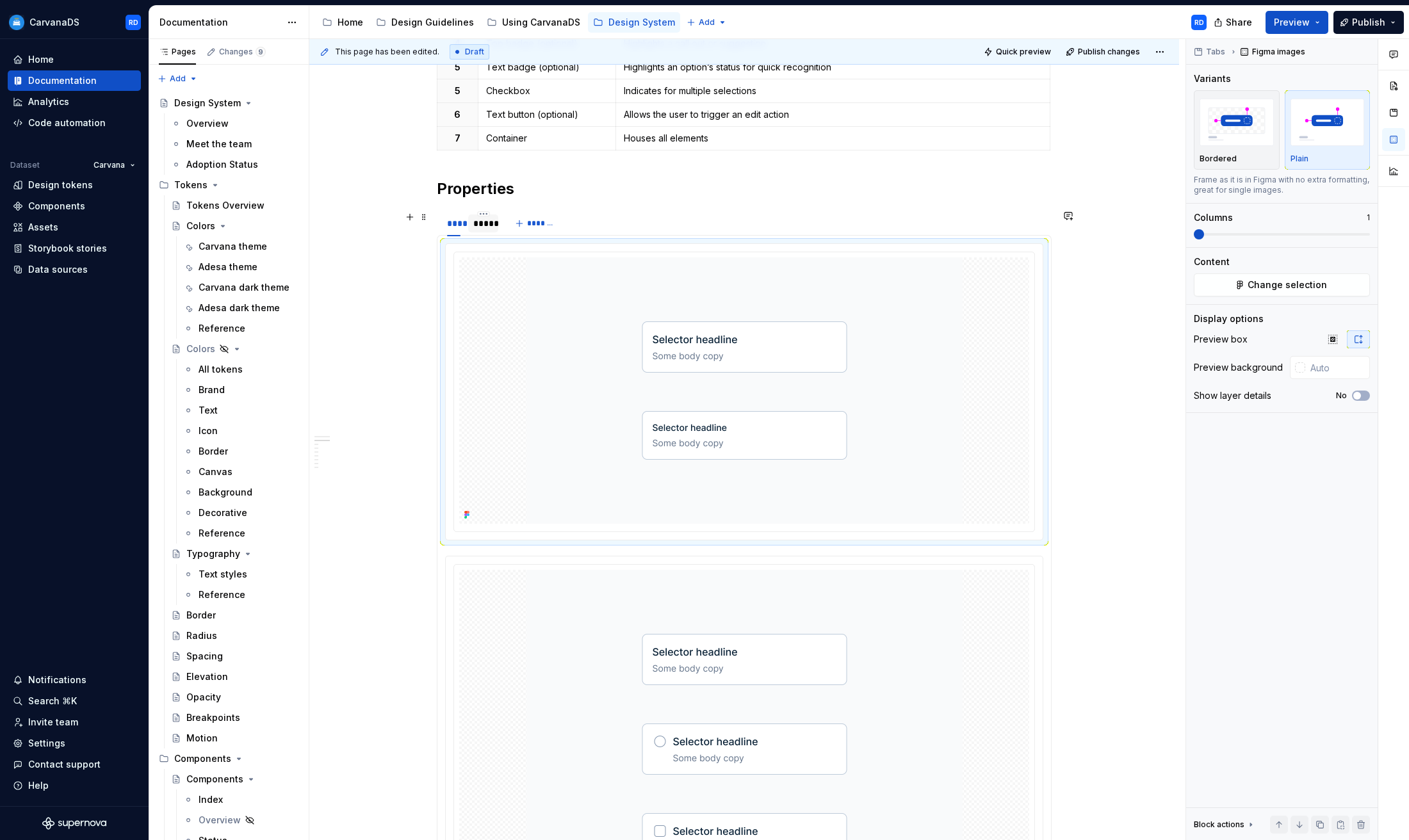
click at [488, 231] on div "*****" at bounding box center [483, 223] width 30 height 18
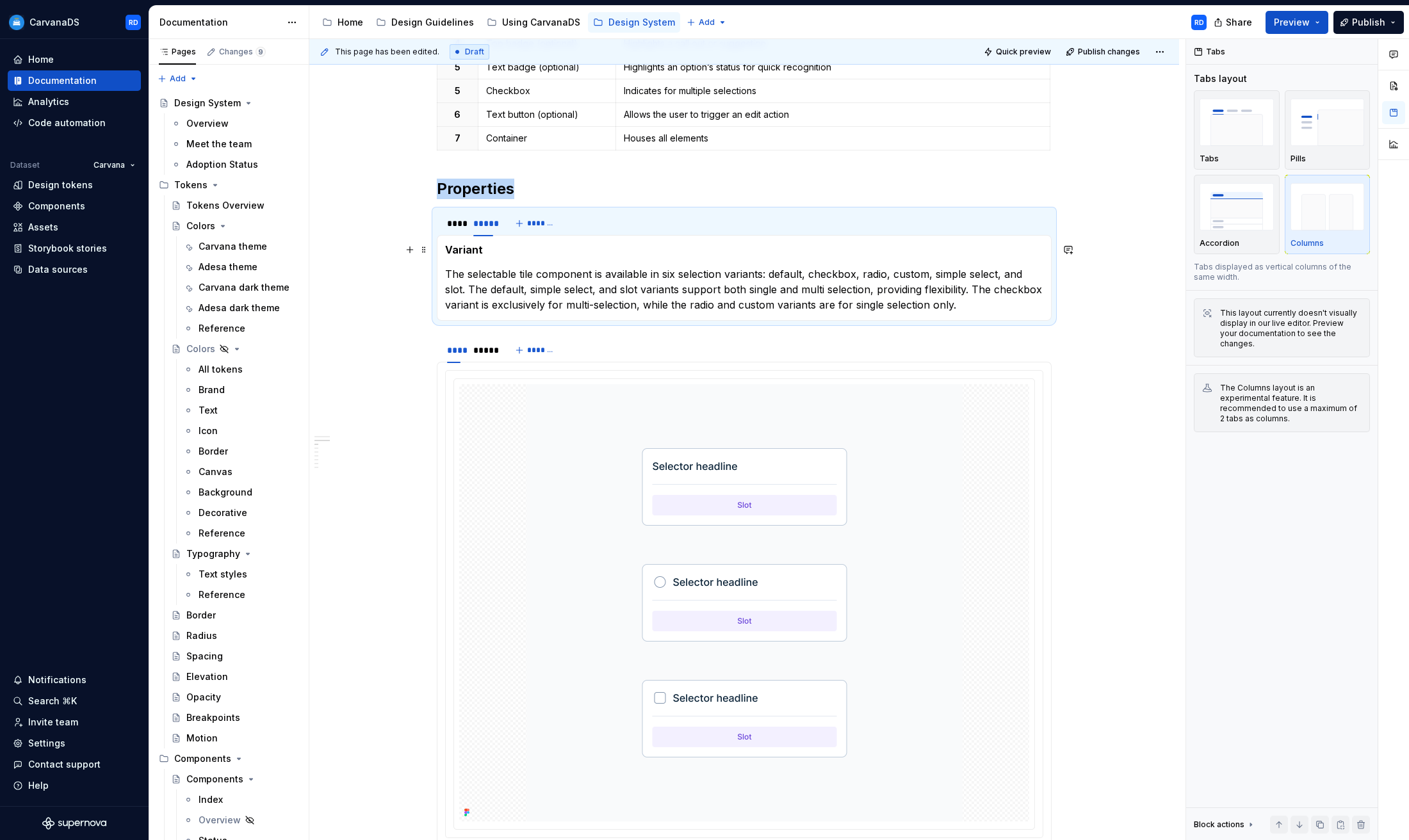
click at [478, 252] on h5 "Variant" at bounding box center [744, 249] width 599 height 13
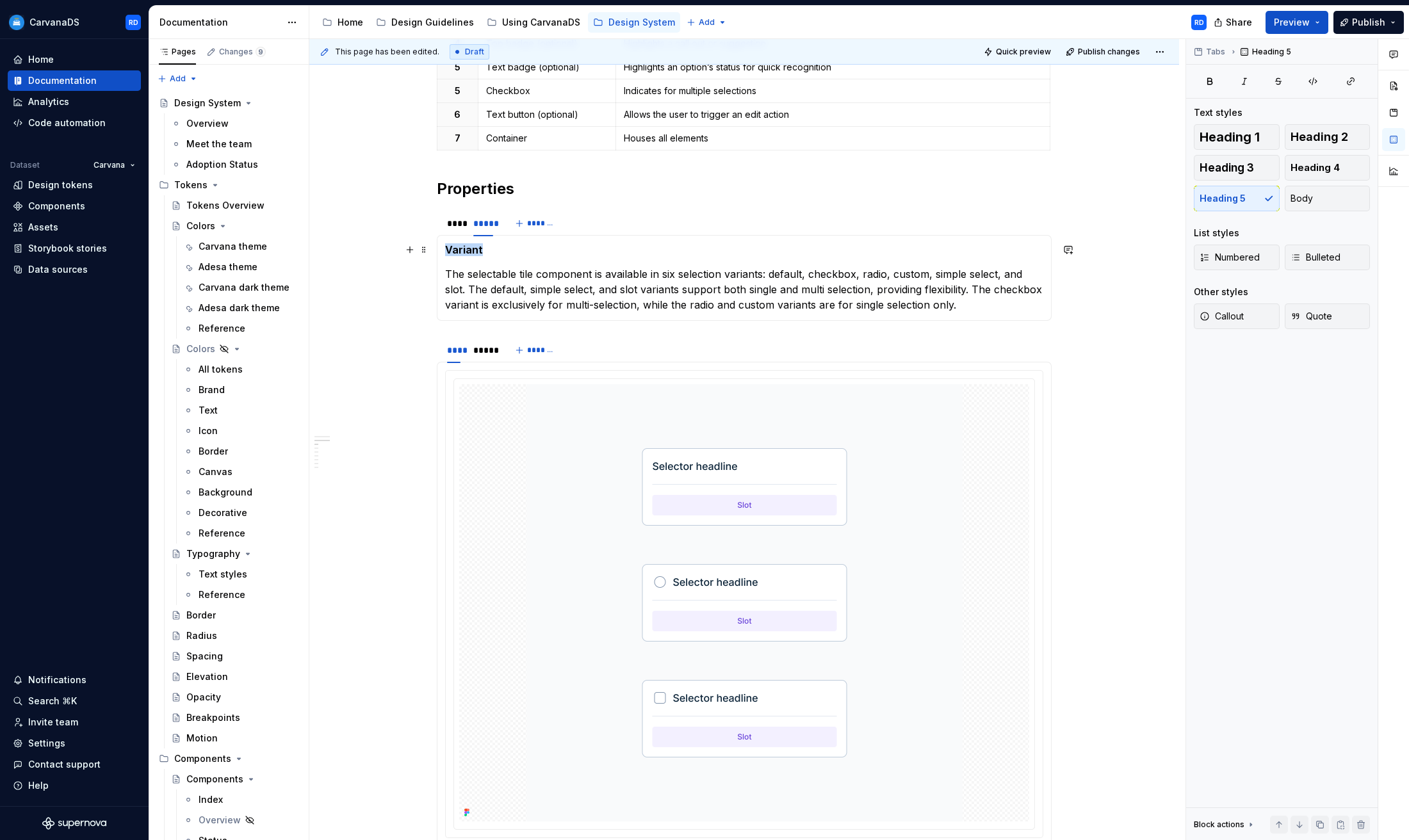
click at [478, 252] on h5 "Variant" at bounding box center [744, 249] width 599 height 13
click at [591, 289] on p "The selectable tile component is available in six selection variants: default, …" at bounding box center [744, 289] width 599 height 46
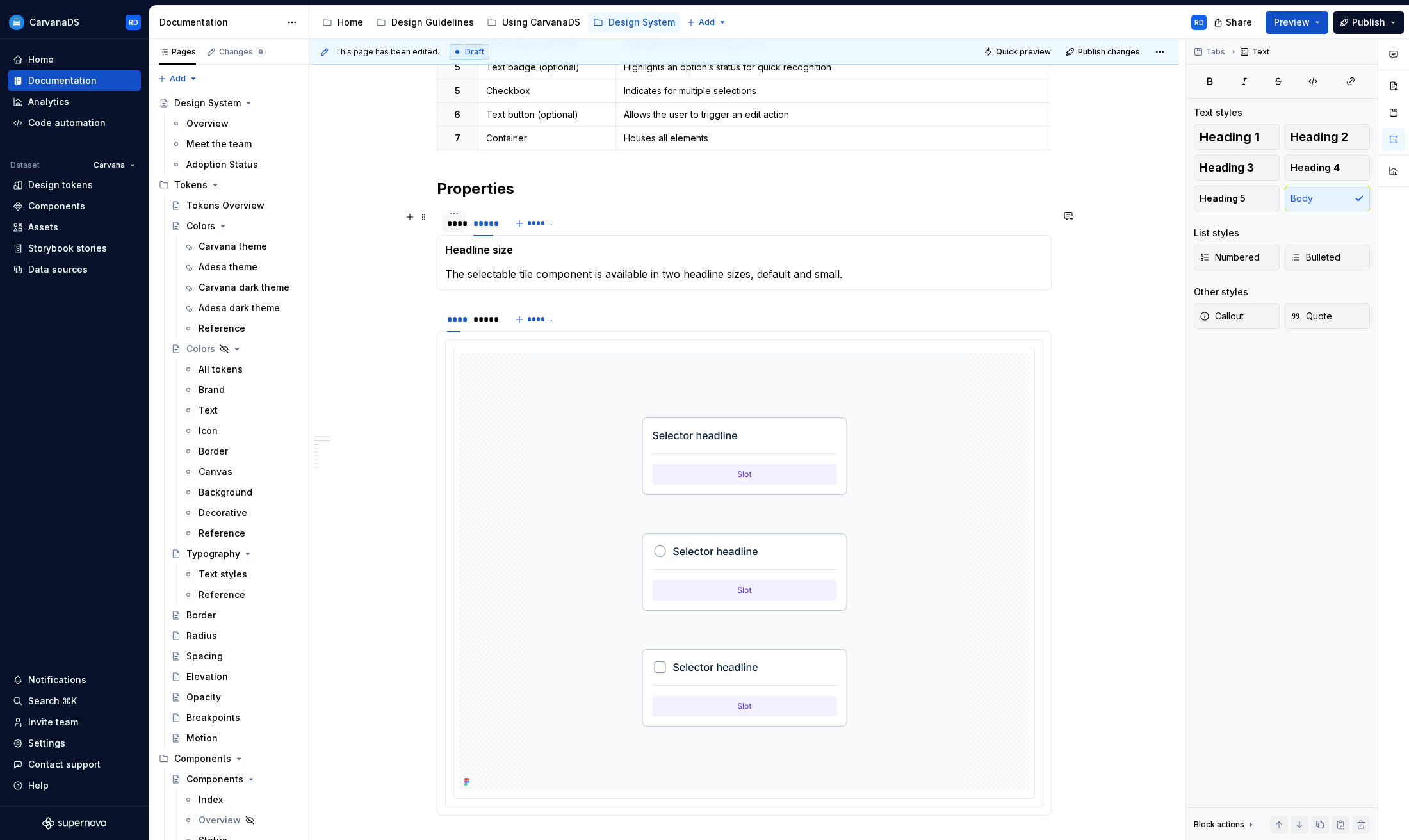
click at [461, 224] on div "****" at bounding box center [454, 223] width 14 height 13
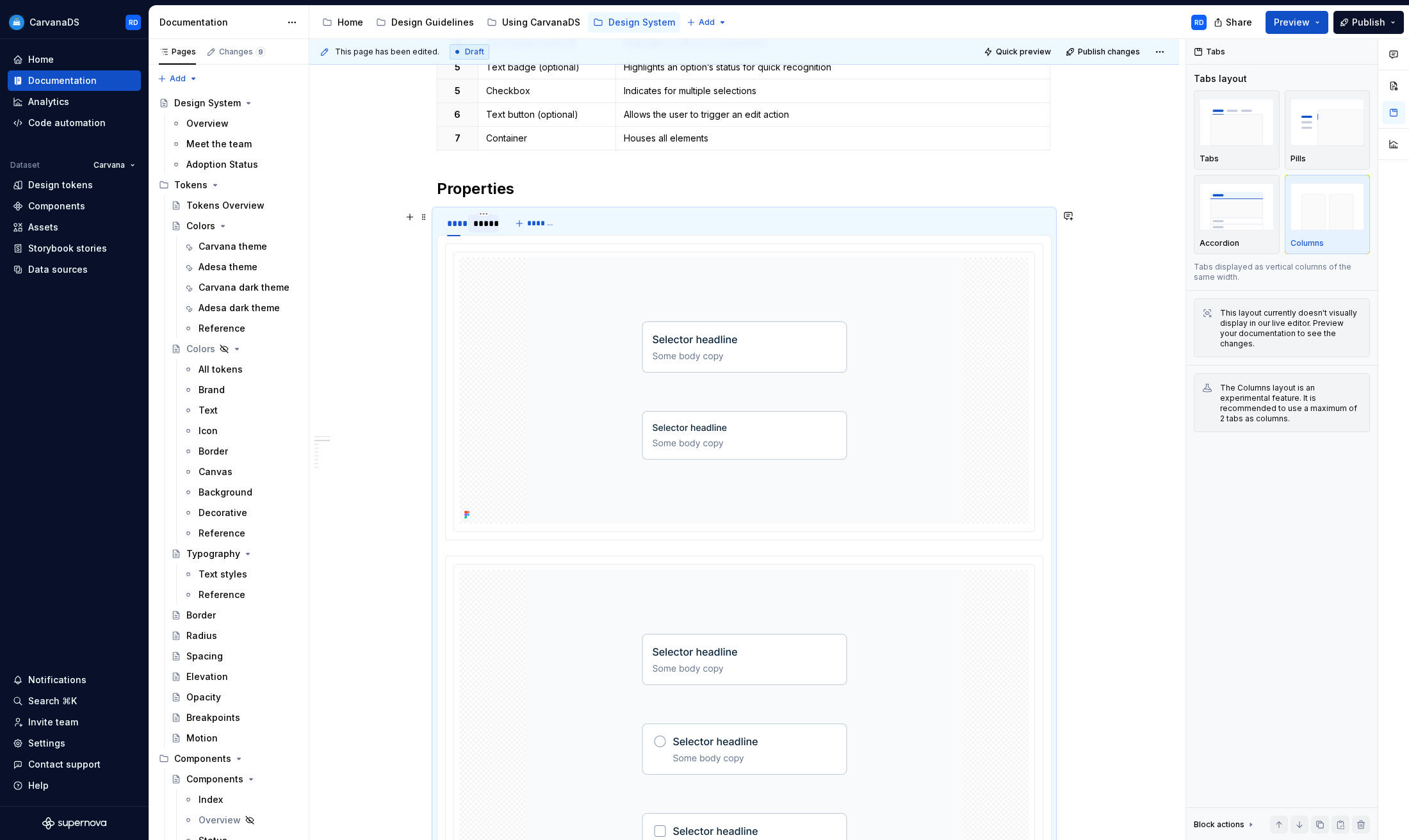
click at [493, 226] on div "*****" at bounding box center [483, 223] width 20 height 13
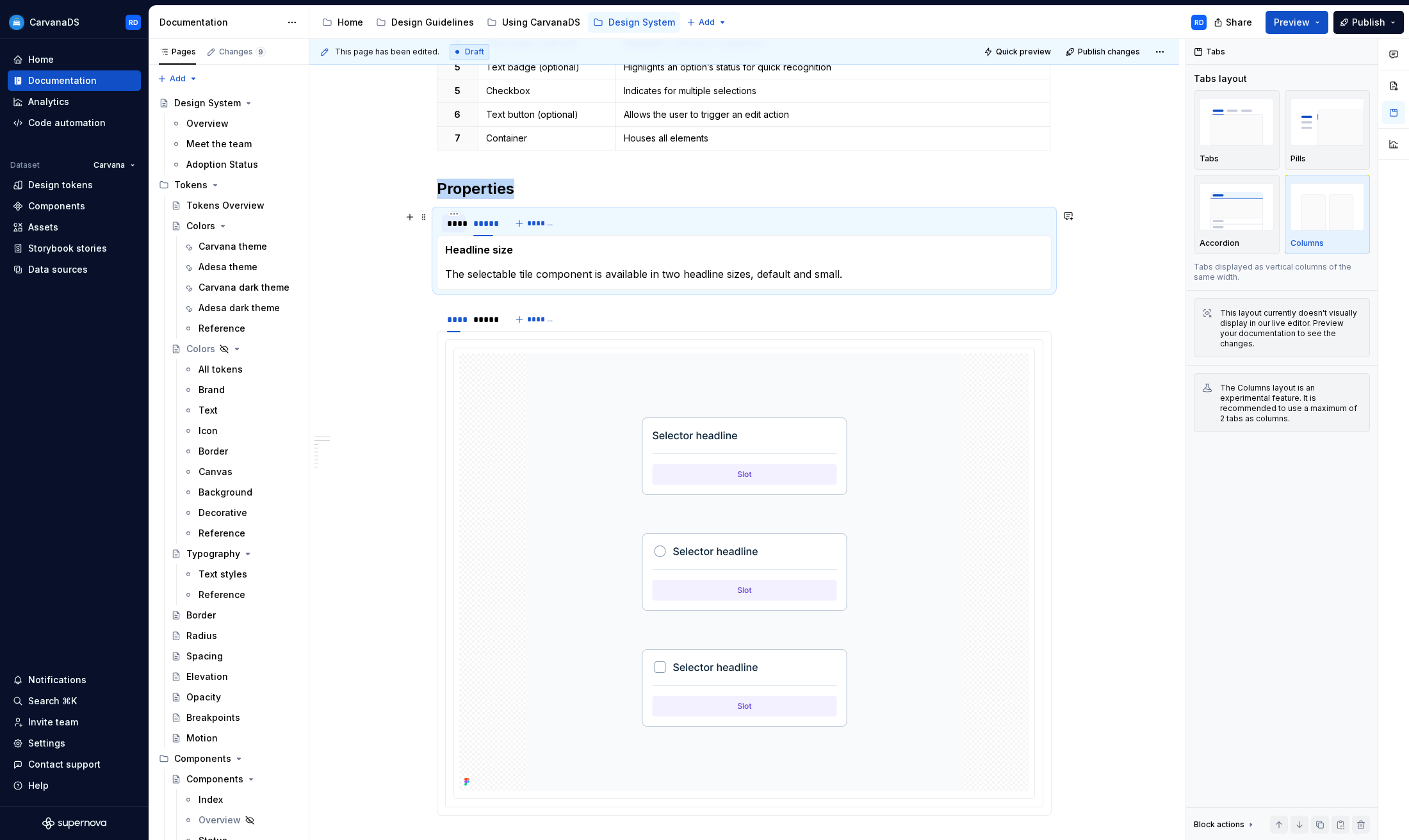
click at [457, 229] on div "****" at bounding box center [454, 223] width 14 height 13
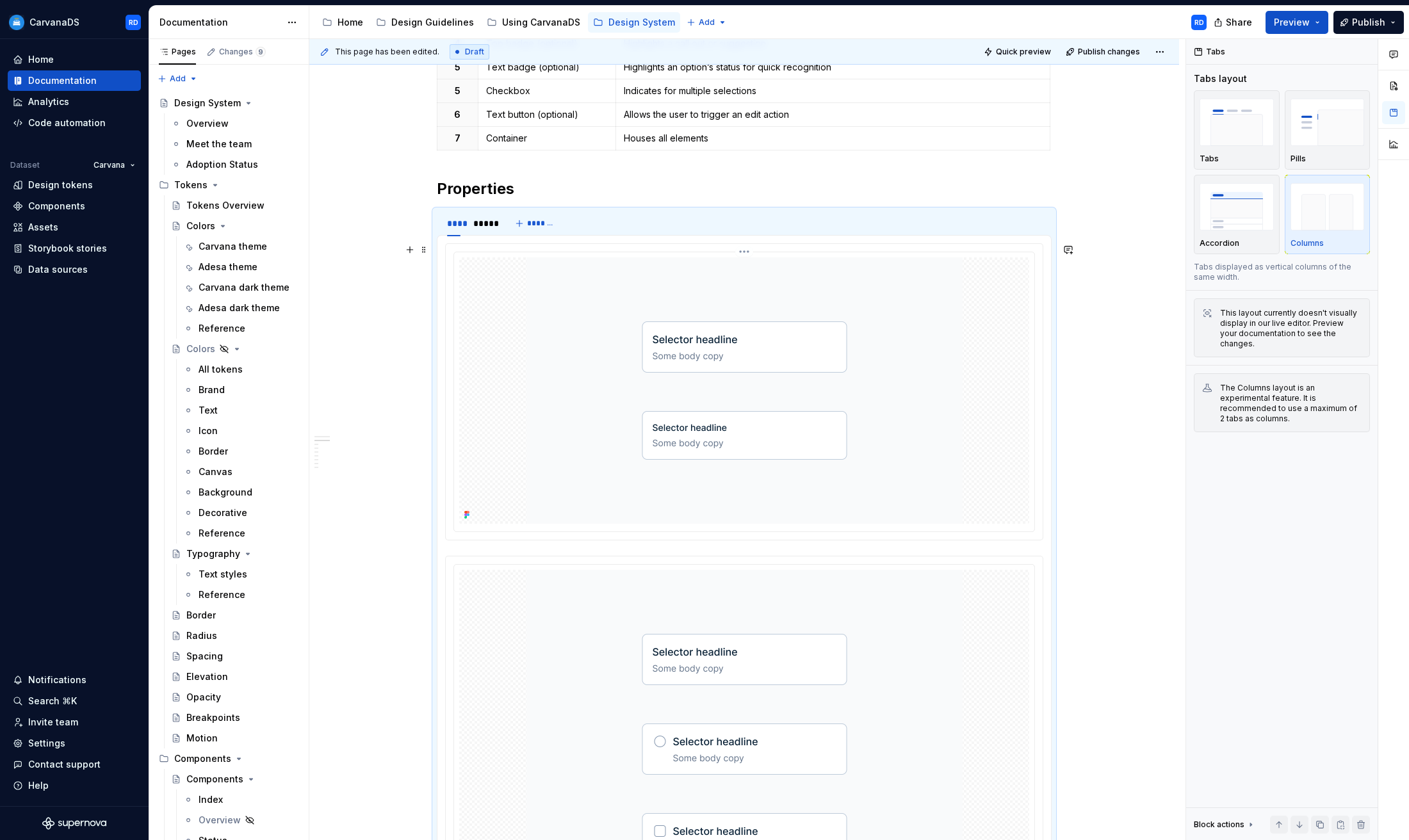
click at [883, 339] on img at bounding box center [744, 390] width 436 height 266
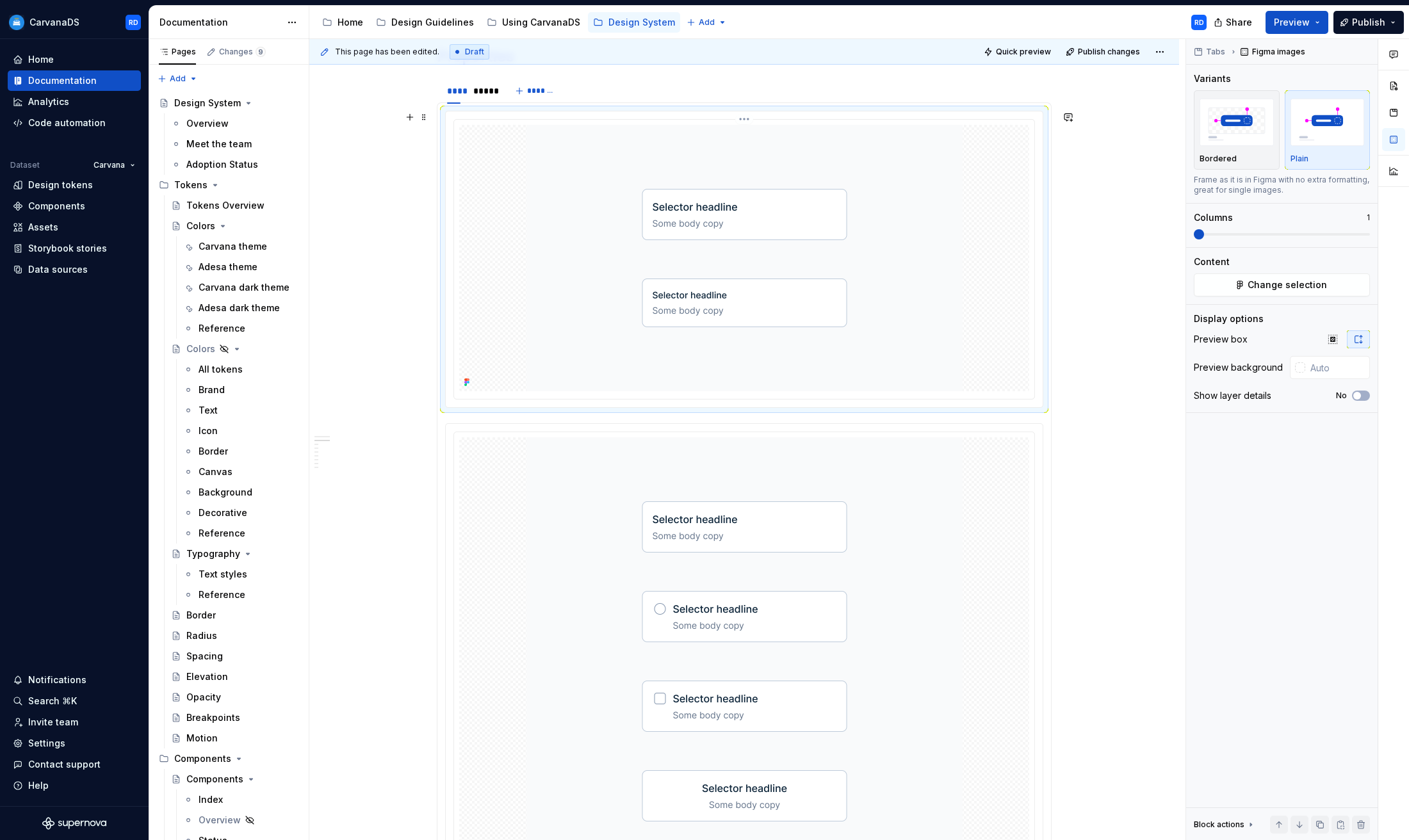
scroll to position [1368, 0]
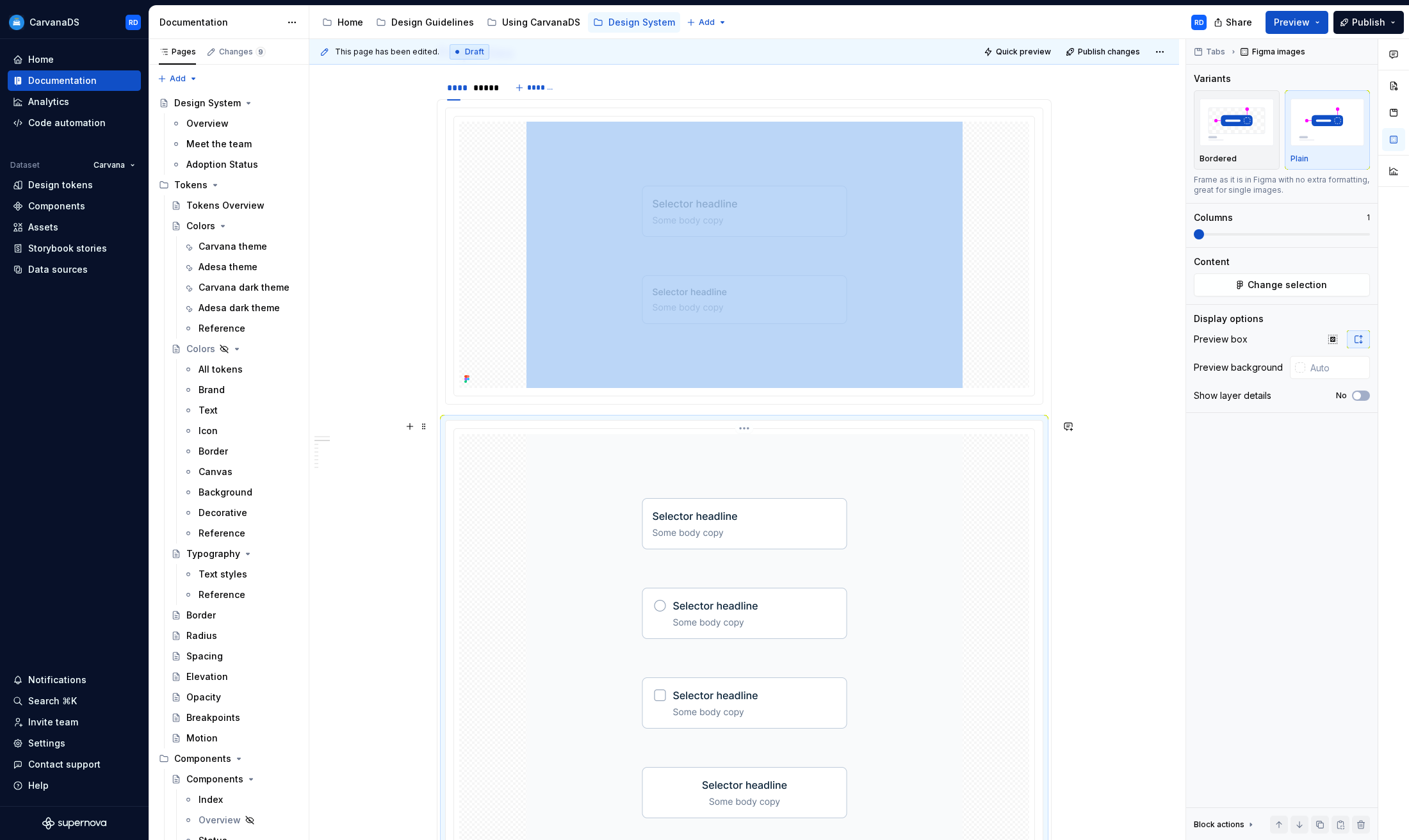
click at [834, 494] on img at bounding box center [744, 658] width 436 height 449
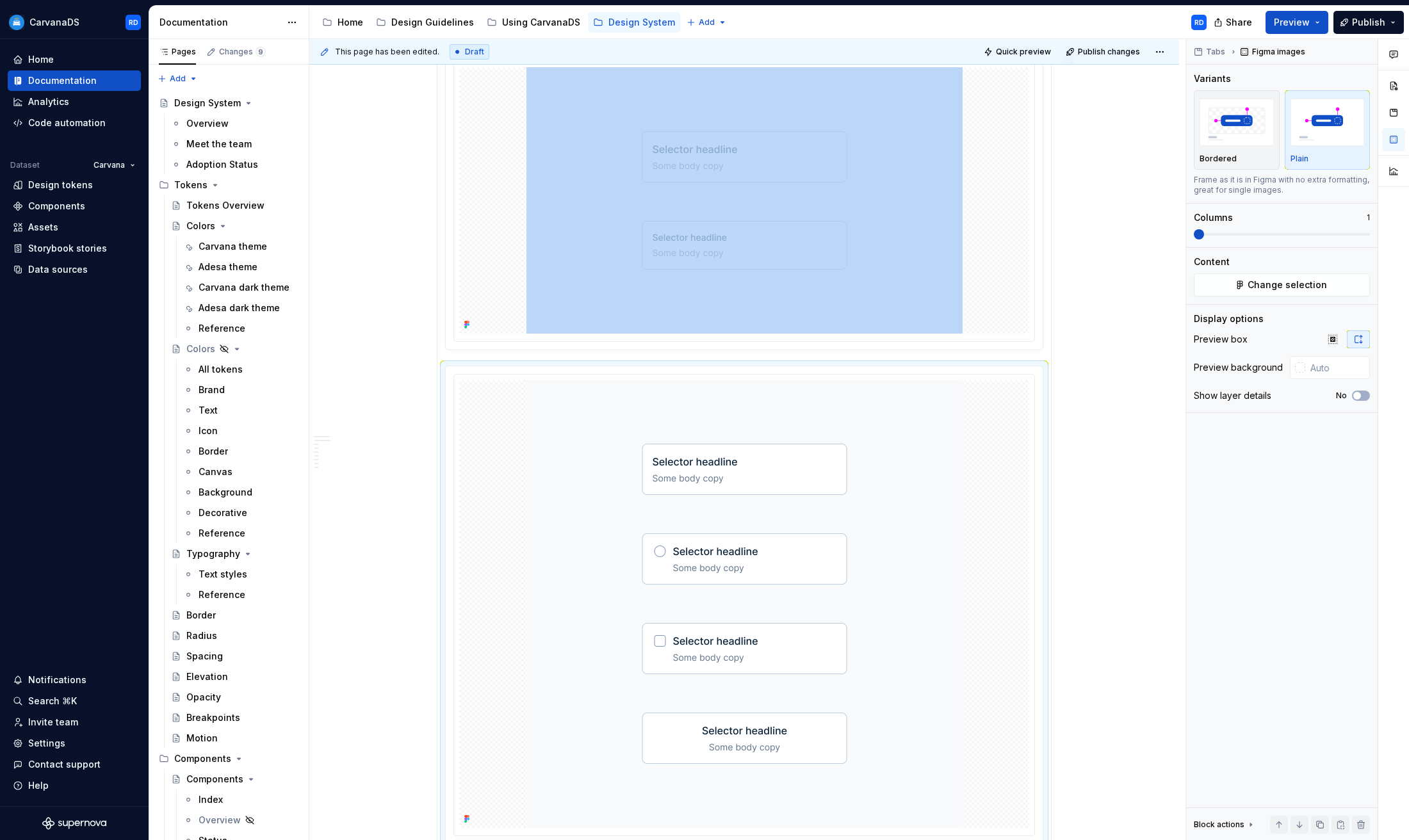
scroll to position [1426, 0]
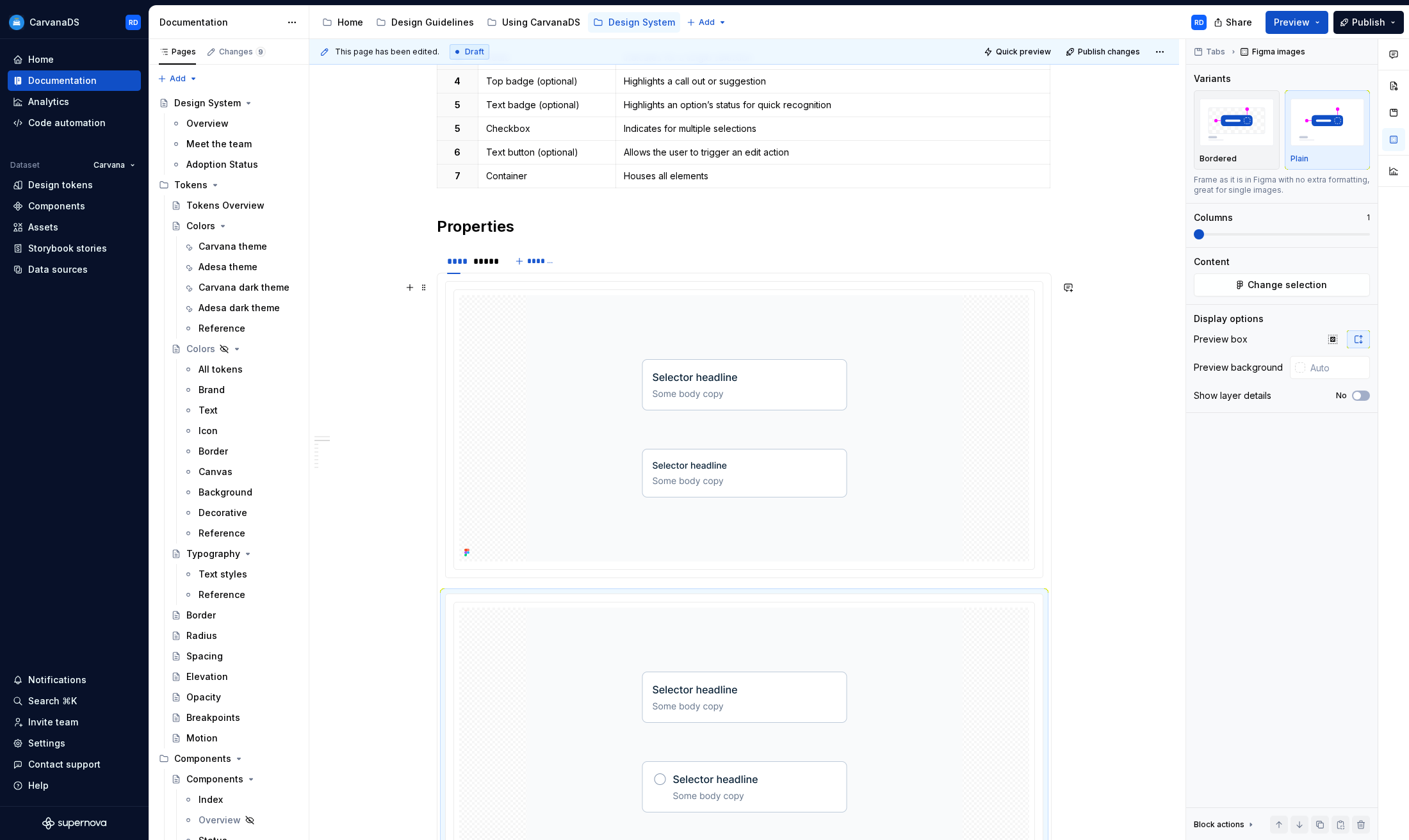
scroll to position [1201, 0]
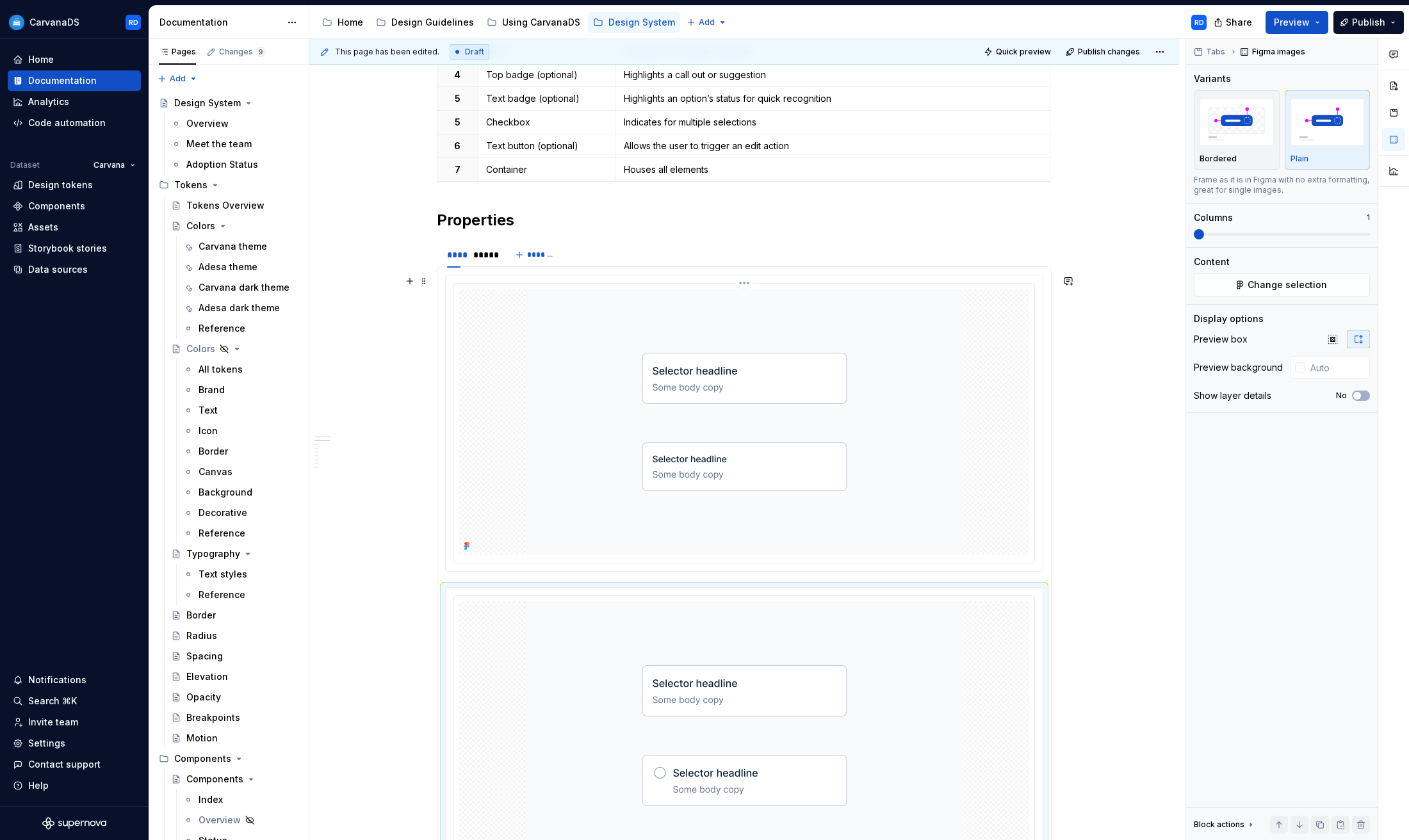
click at [599, 349] on img at bounding box center [744, 421] width 436 height 266
click at [498, 260] on div "*****" at bounding box center [483, 254] width 30 height 18
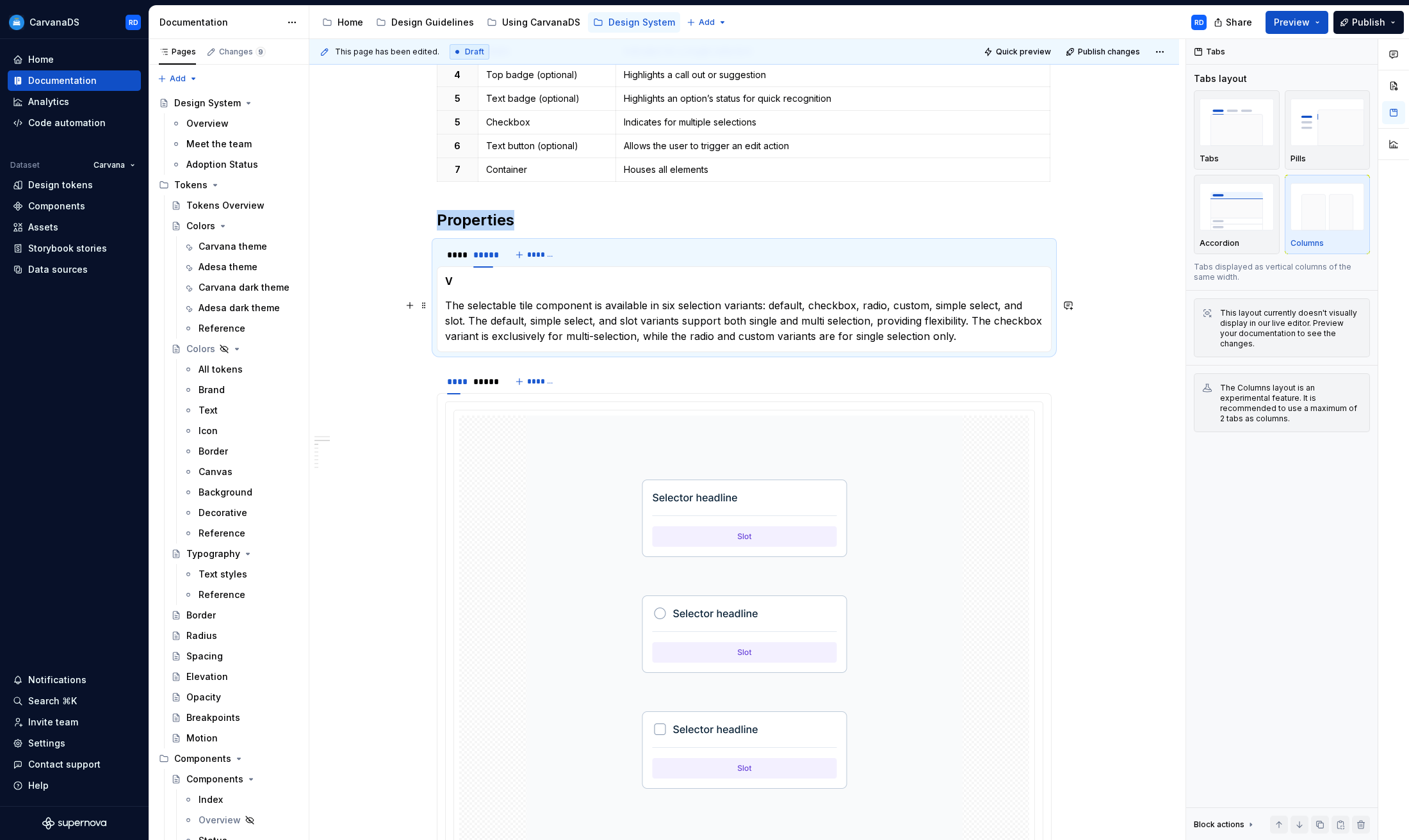
click at [529, 334] on p "The selectable tile component is available in six selection variants: default, …" at bounding box center [744, 321] width 599 height 46
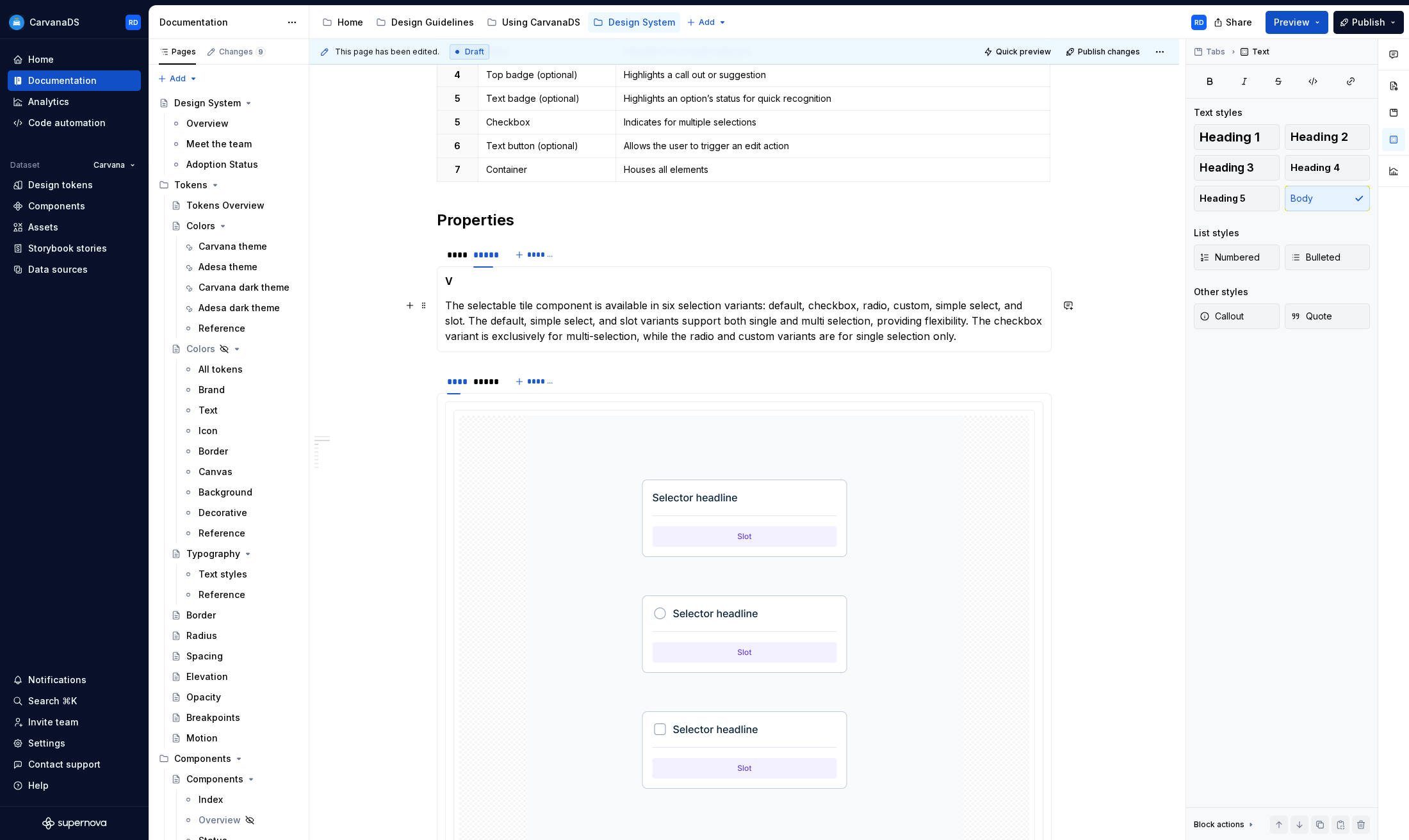
click at [532, 322] on p "The selectable tile component is available in six selection variants: default, …" at bounding box center [744, 321] width 599 height 46
click at [531, 311] on p "The selectable tile component is available in six selection variants: default, …" at bounding box center [744, 321] width 599 height 46
click at [489, 306] on p "The selectable tile component is available in six selection variants: default, …" at bounding box center [744, 321] width 599 height 46
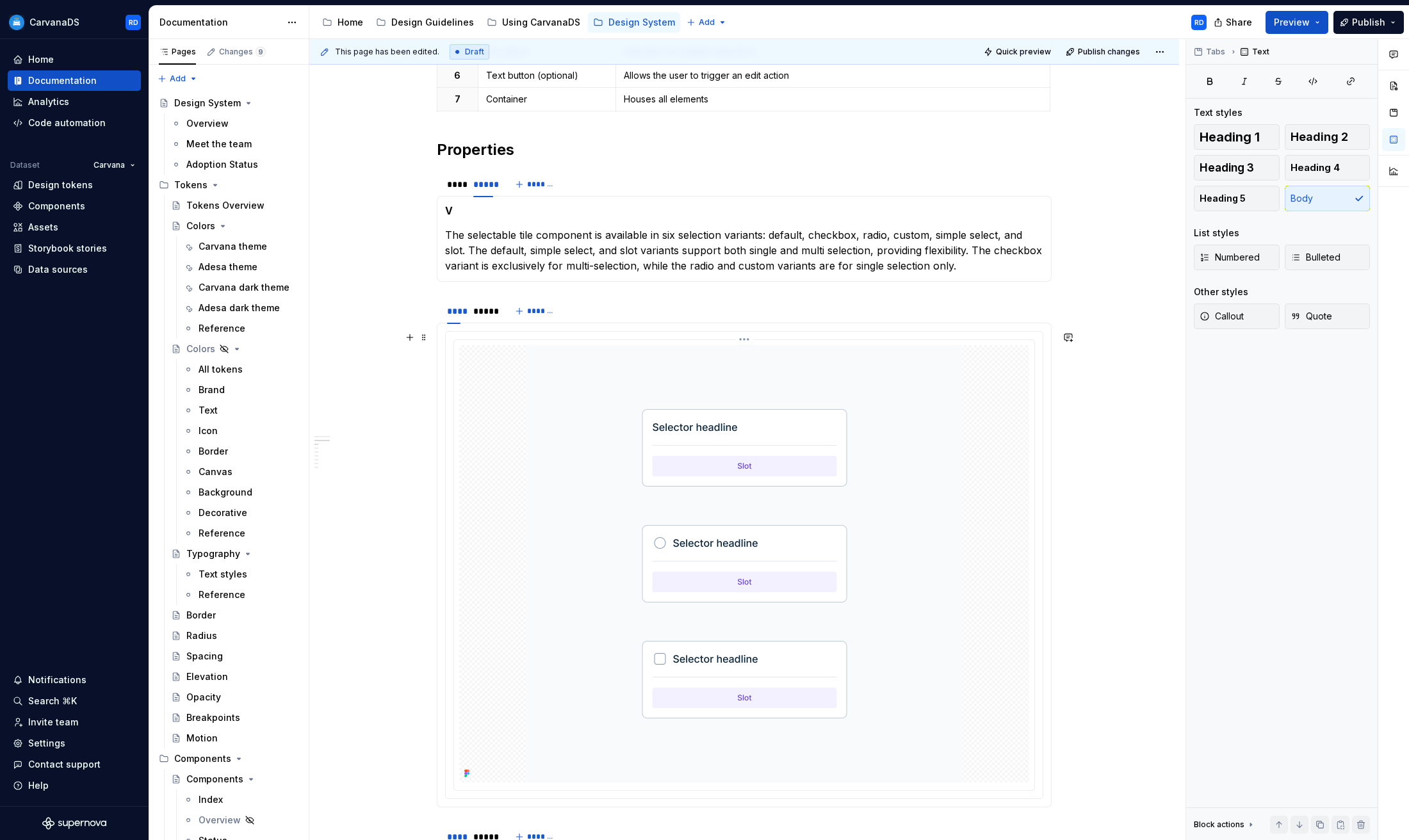
scroll to position [1274, 0]
click at [510, 247] on p "The selectable tile component is available in six selection variants: default, …" at bounding box center [744, 247] width 599 height 46
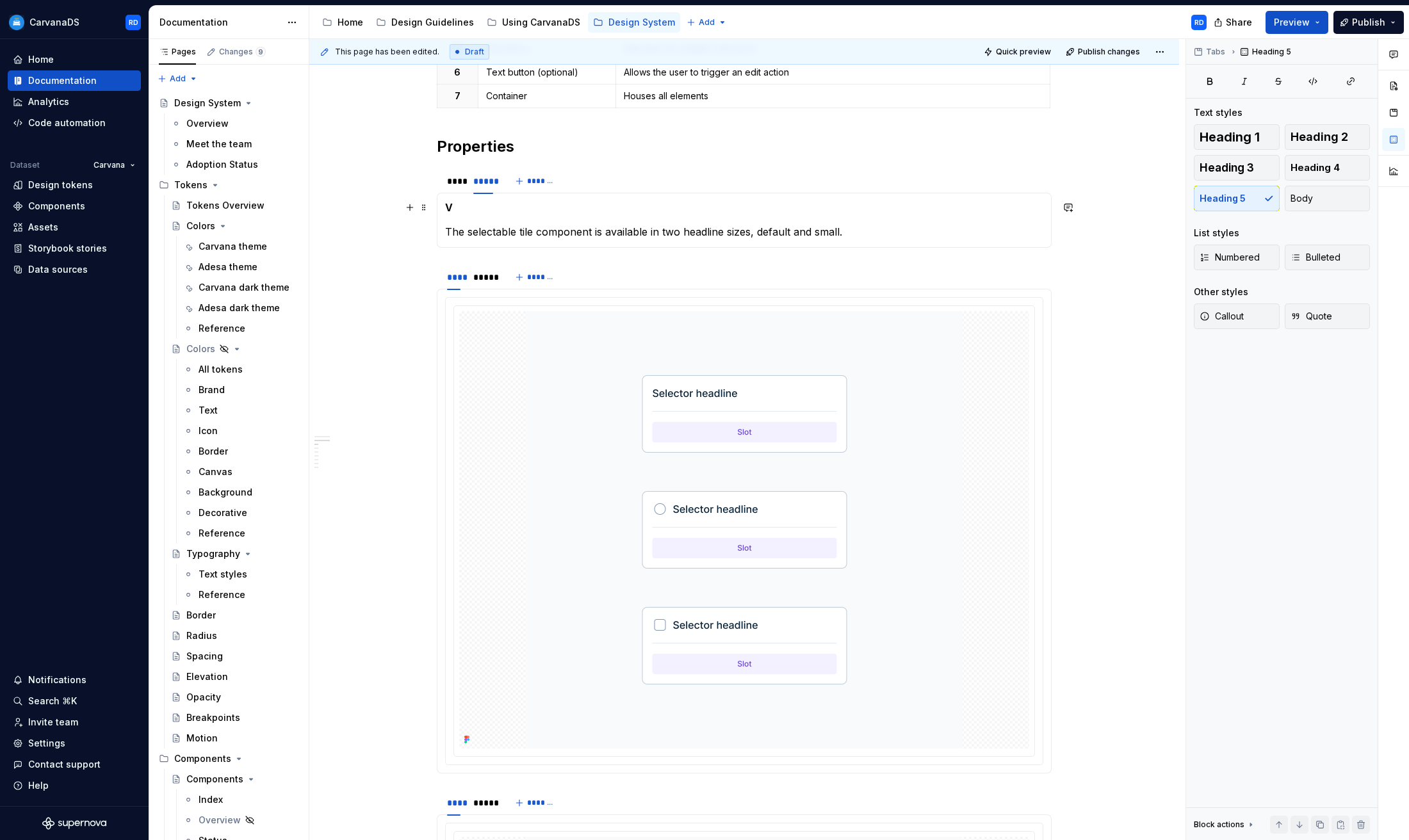
click at [452, 206] on h5 "V" at bounding box center [744, 207] width 599 height 13
click at [449, 206] on h5 "V" at bounding box center [744, 207] width 599 height 13
click at [459, 181] on div "****" at bounding box center [454, 180] width 14 height 13
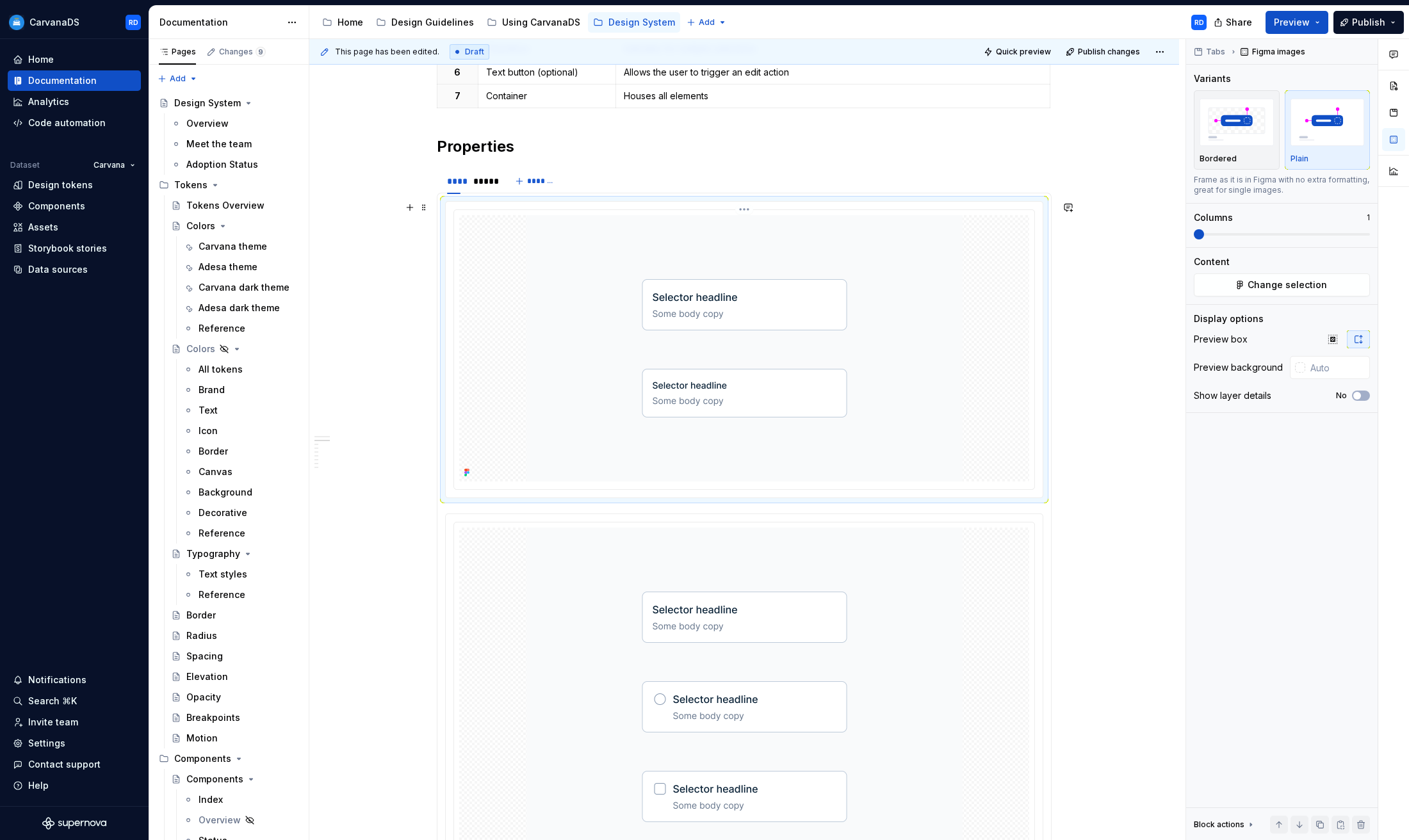
click at [729, 346] on img at bounding box center [744, 348] width 436 height 266
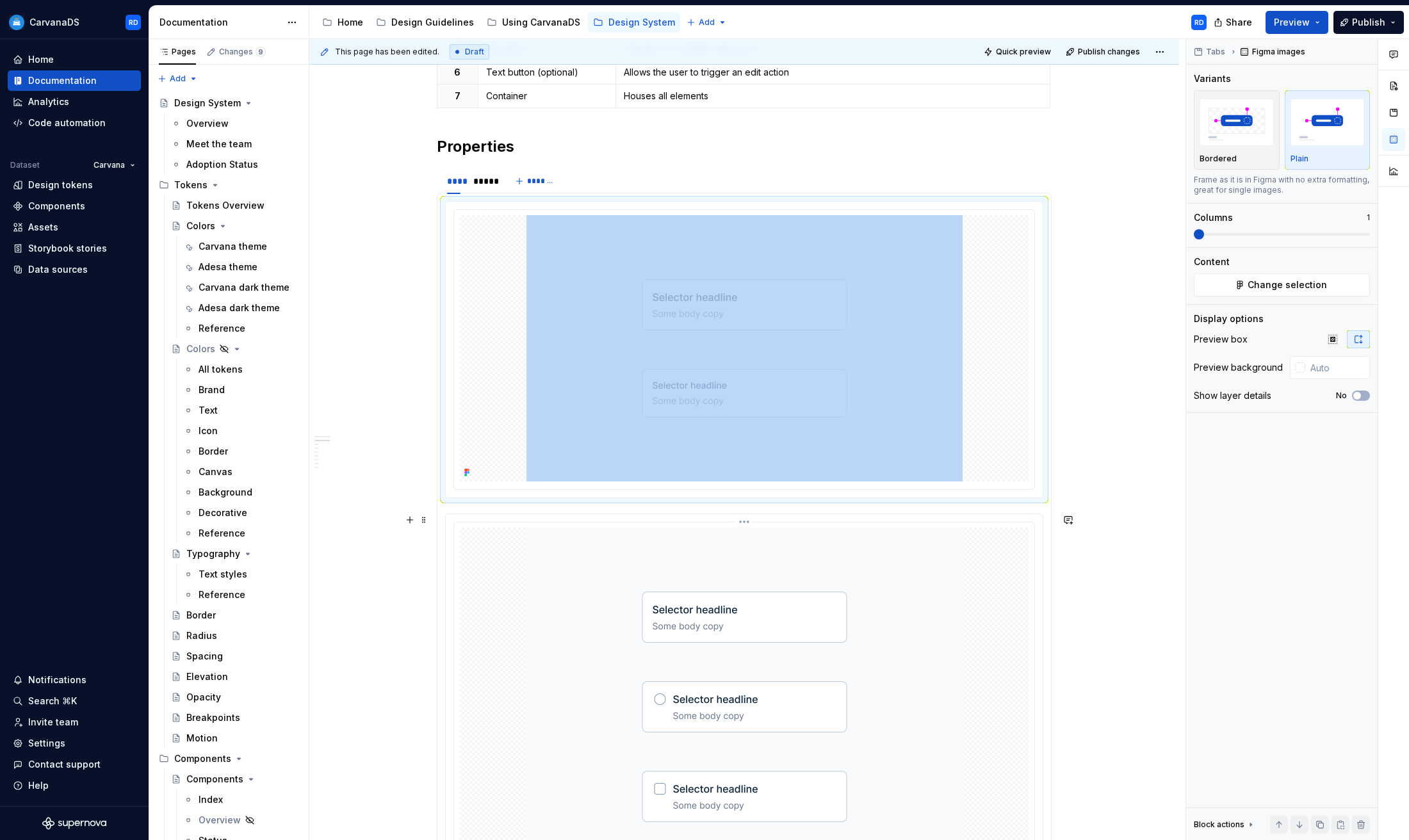
click at [690, 586] on img at bounding box center [744, 751] width 436 height 449
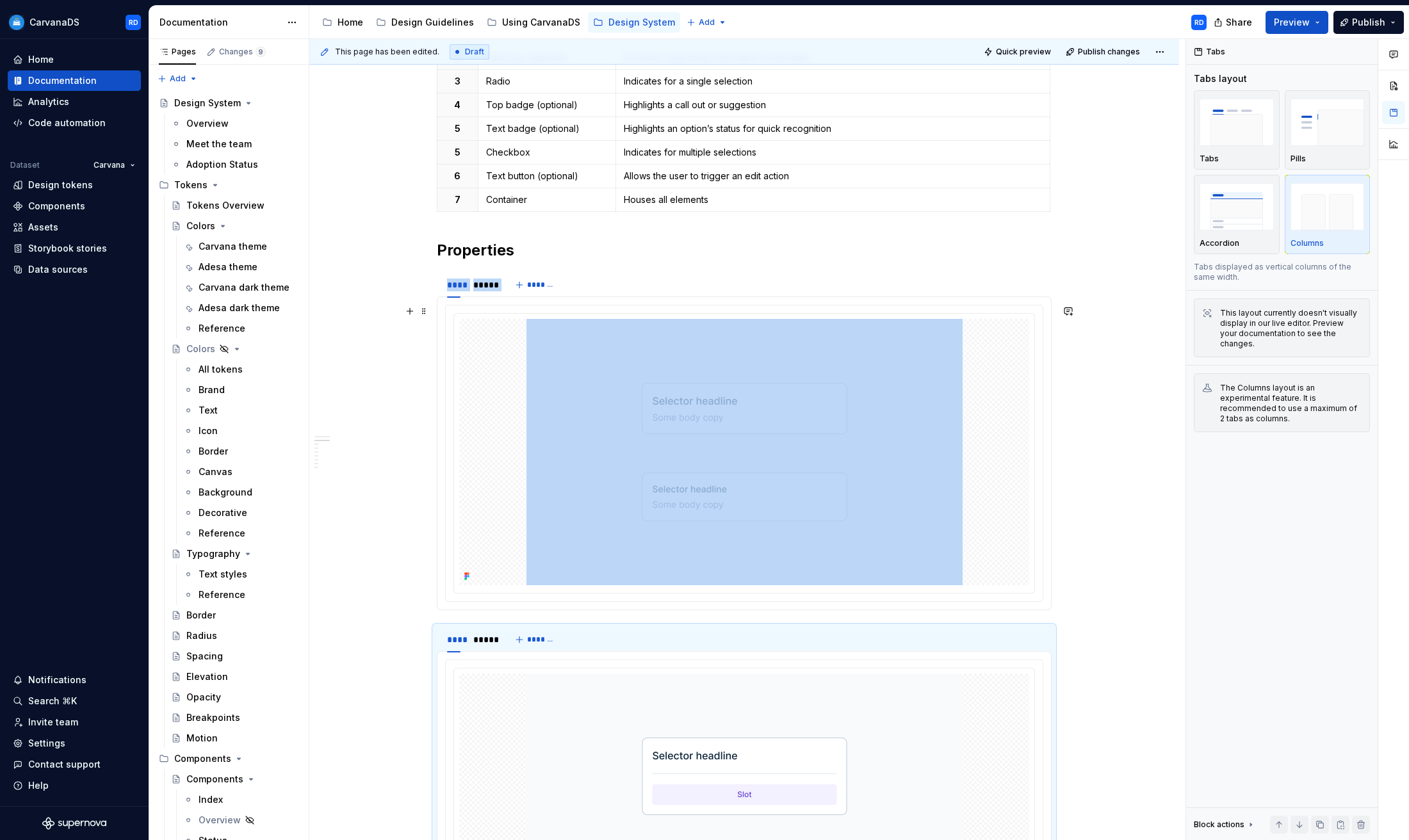
scroll to position [1183, 0]
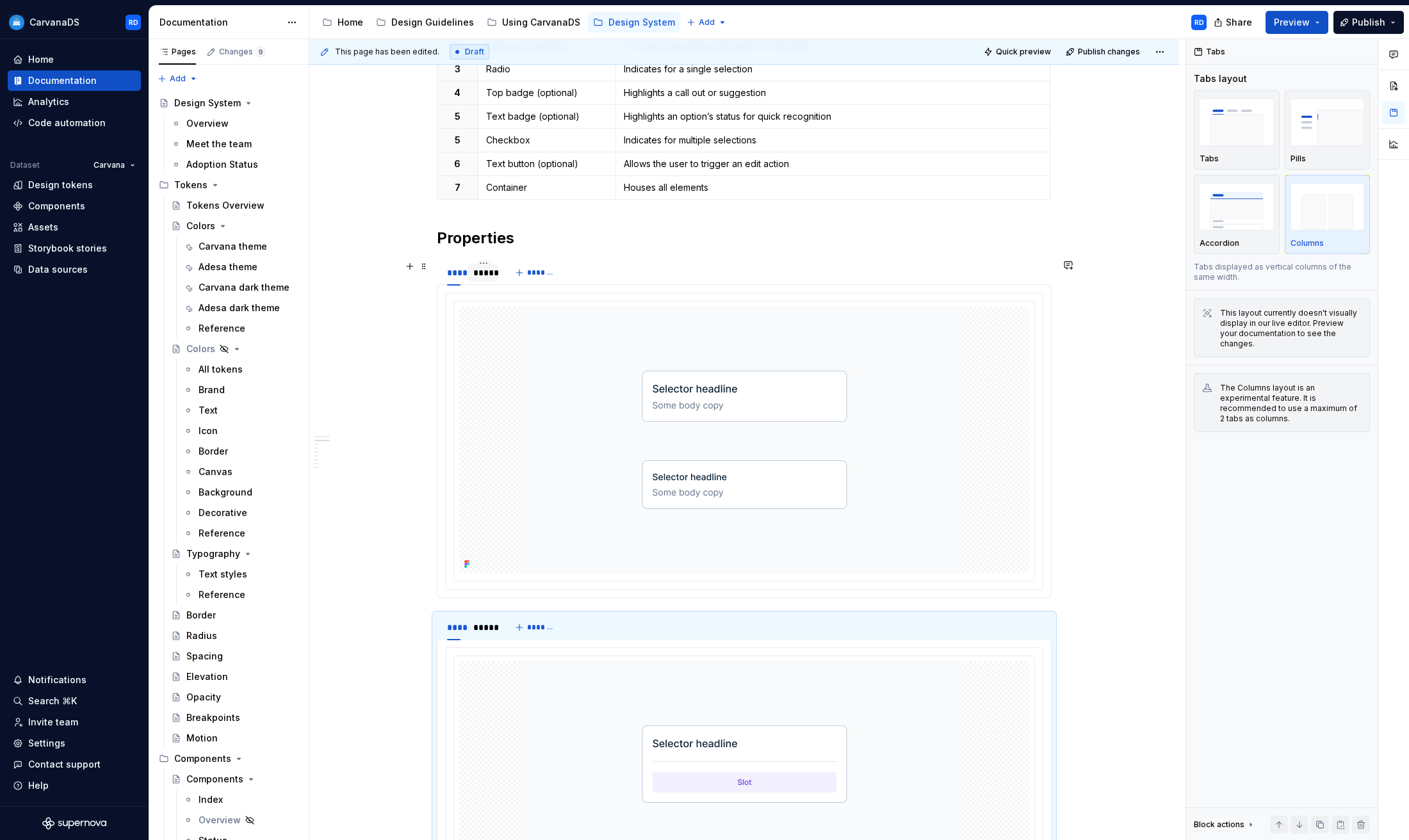
click at [493, 275] on div "*****" at bounding box center [483, 272] width 20 height 13
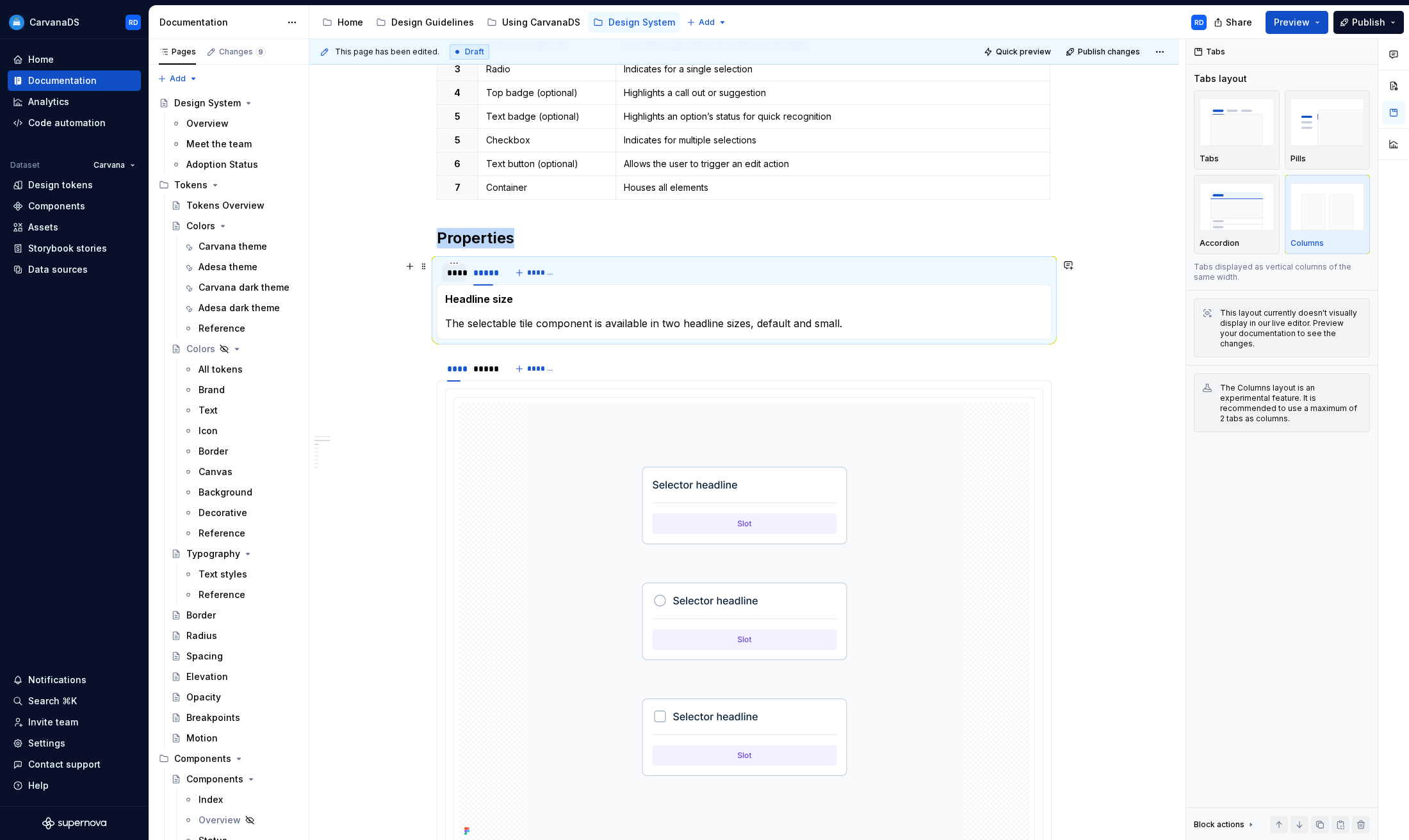
click at [458, 272] on div "****" at bounding box center [454, 272] width 14 height 13
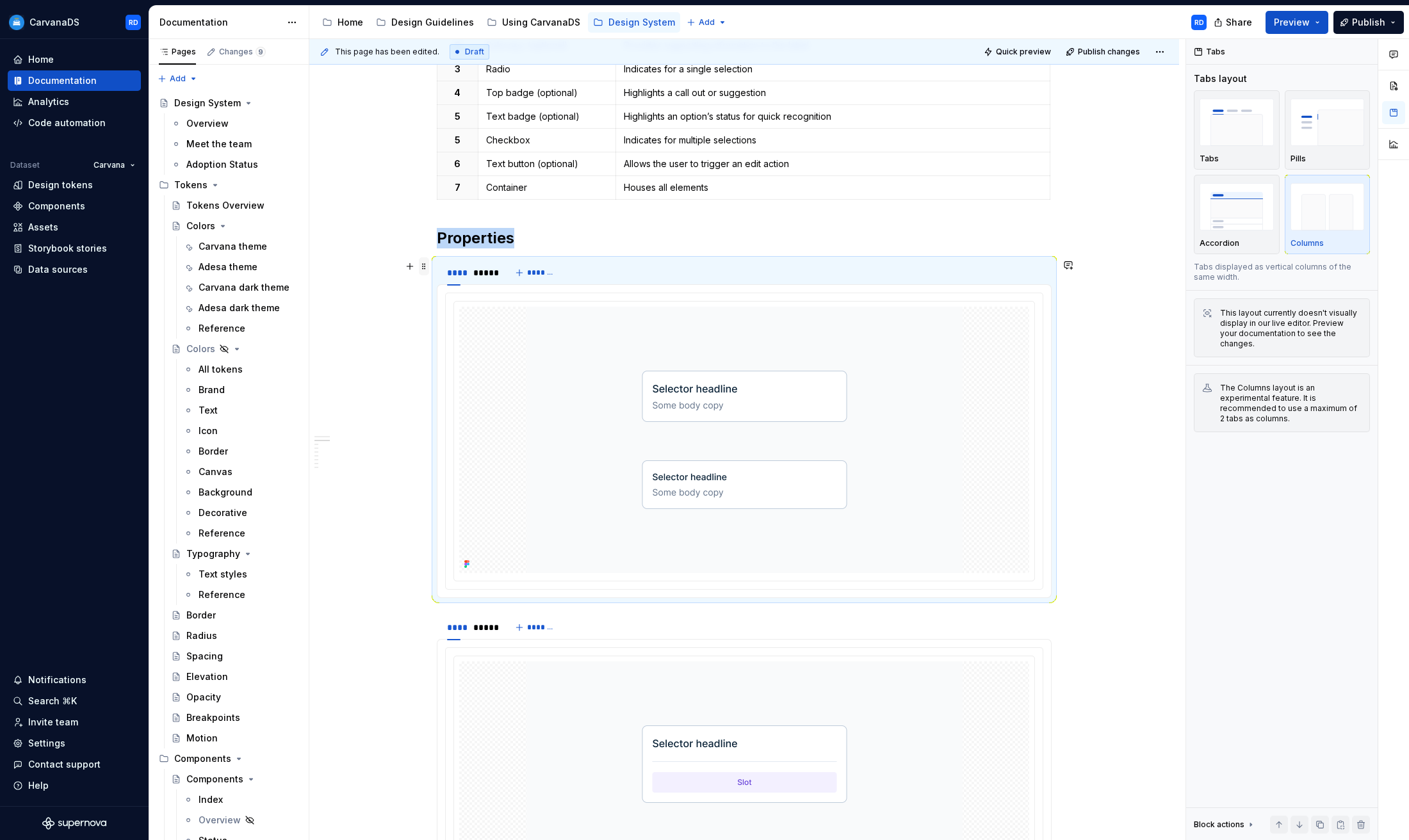
click at [429, 266] on span at bounding box center [424, 266] width 10 height 18
click at [469, 286] on div "Duplicate" at bounding box center [488, 286] width 83 height 13
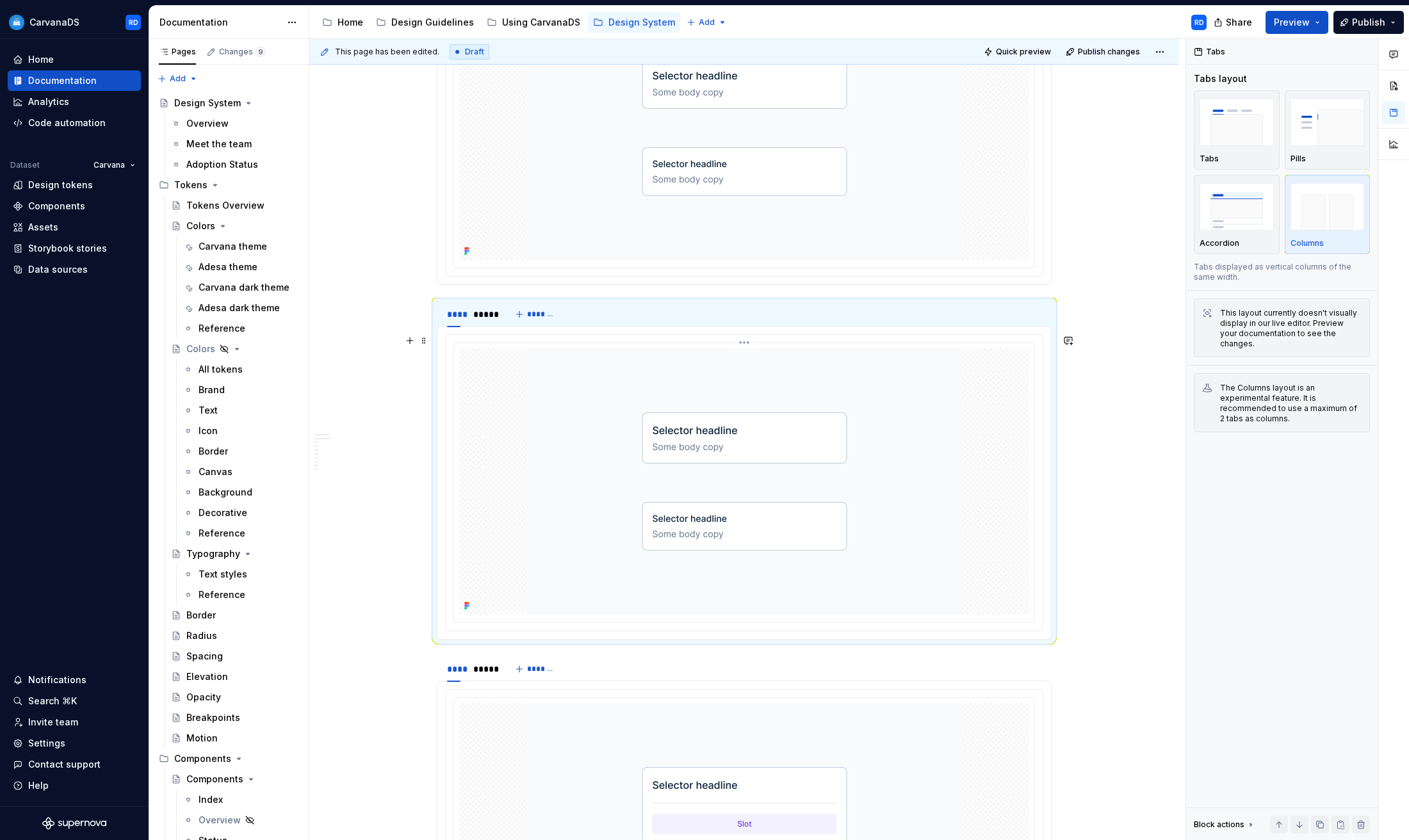
scroll to position [1554, 0]
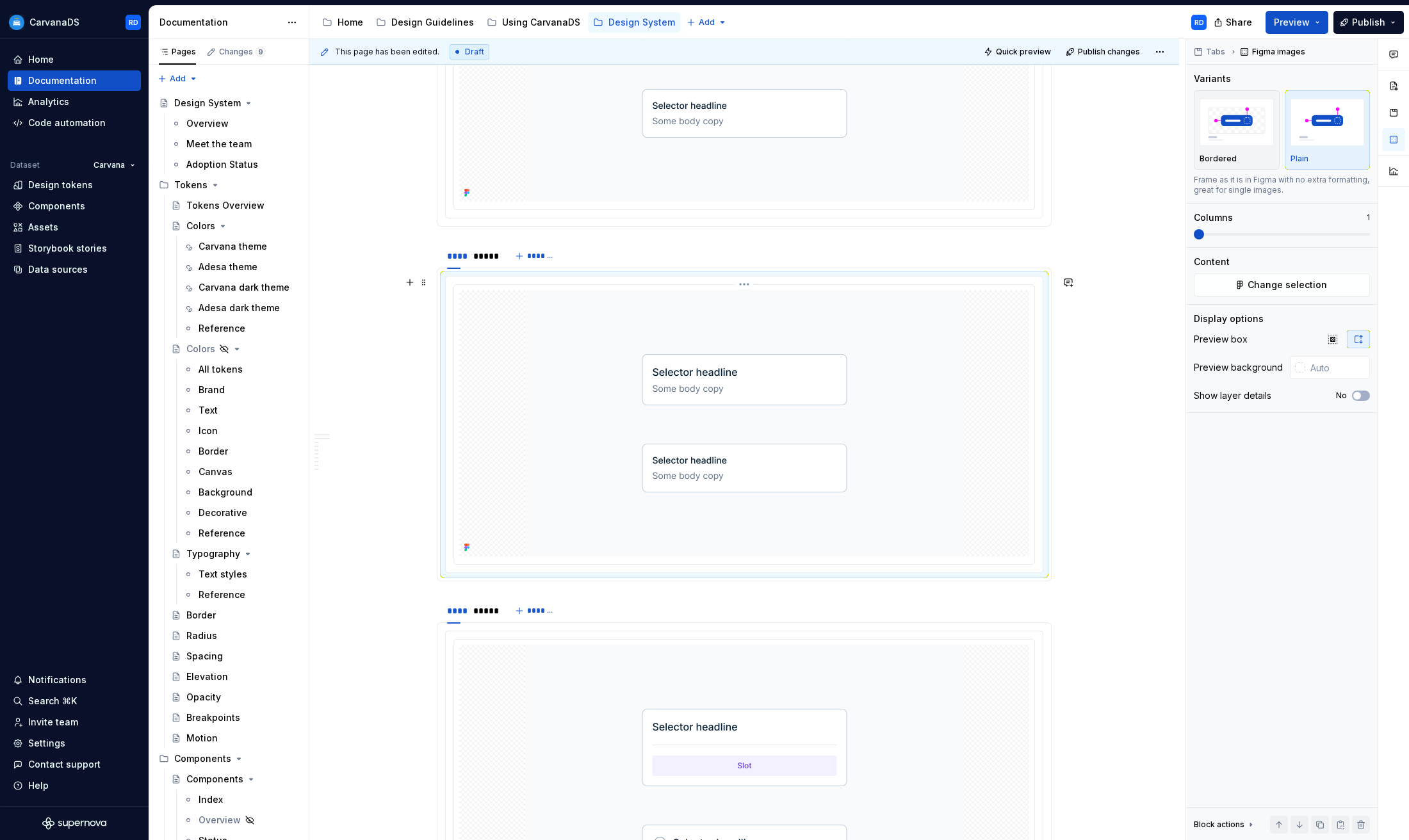
click at [646, 397] on img at bounding box center [744, 423] width 436 height 266
click at [1293, 283] on span "Change selection" at bounding box center [1287, 284] width 79 height 13
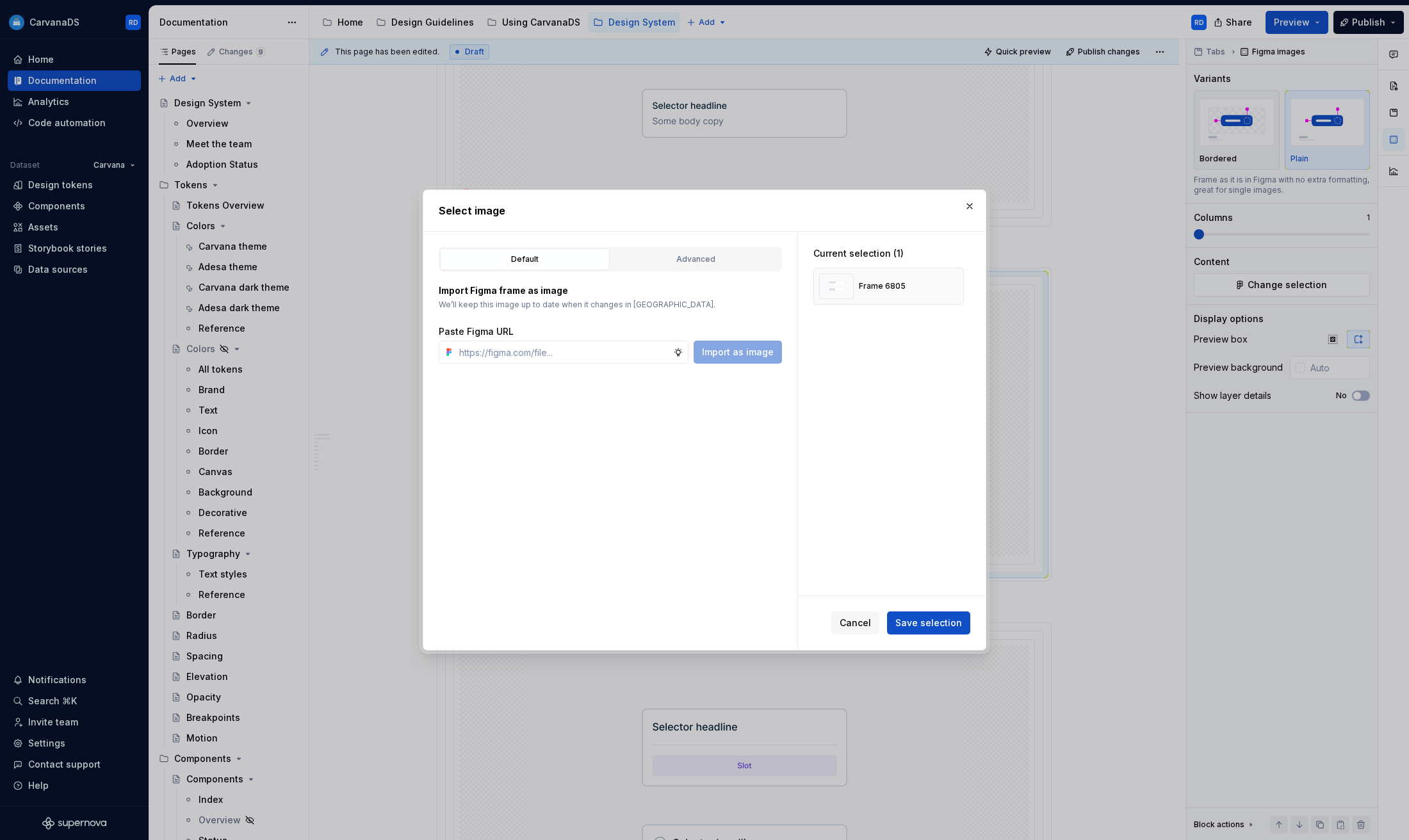
type textarea "*"
click at [957, 283] on button "button" at bounding box center [948, 286] width 18 height 18
click at [546, 351] on input "text" at bounding box center [563, 351] width 219 height 23
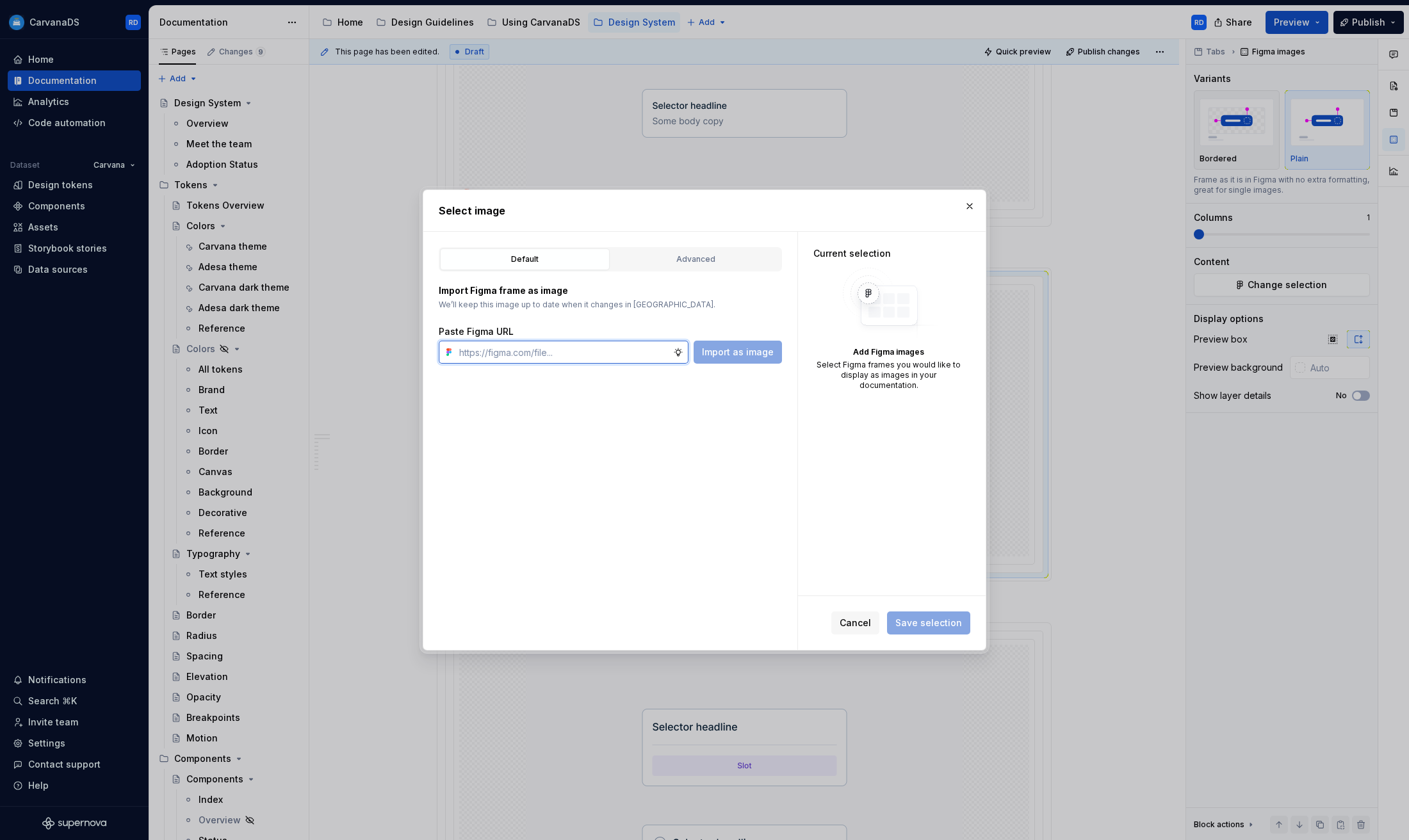
click at [604, 356] on input "text" at bounding box center [563, 351] width 219 height 23
paste input "[URL][DOMAIN_NAME]"
type input "[URL][DOMAIN_NAME]"
click at [742, 358] on span "Import as image" at bounding box center [738, 351] width 72 height 13
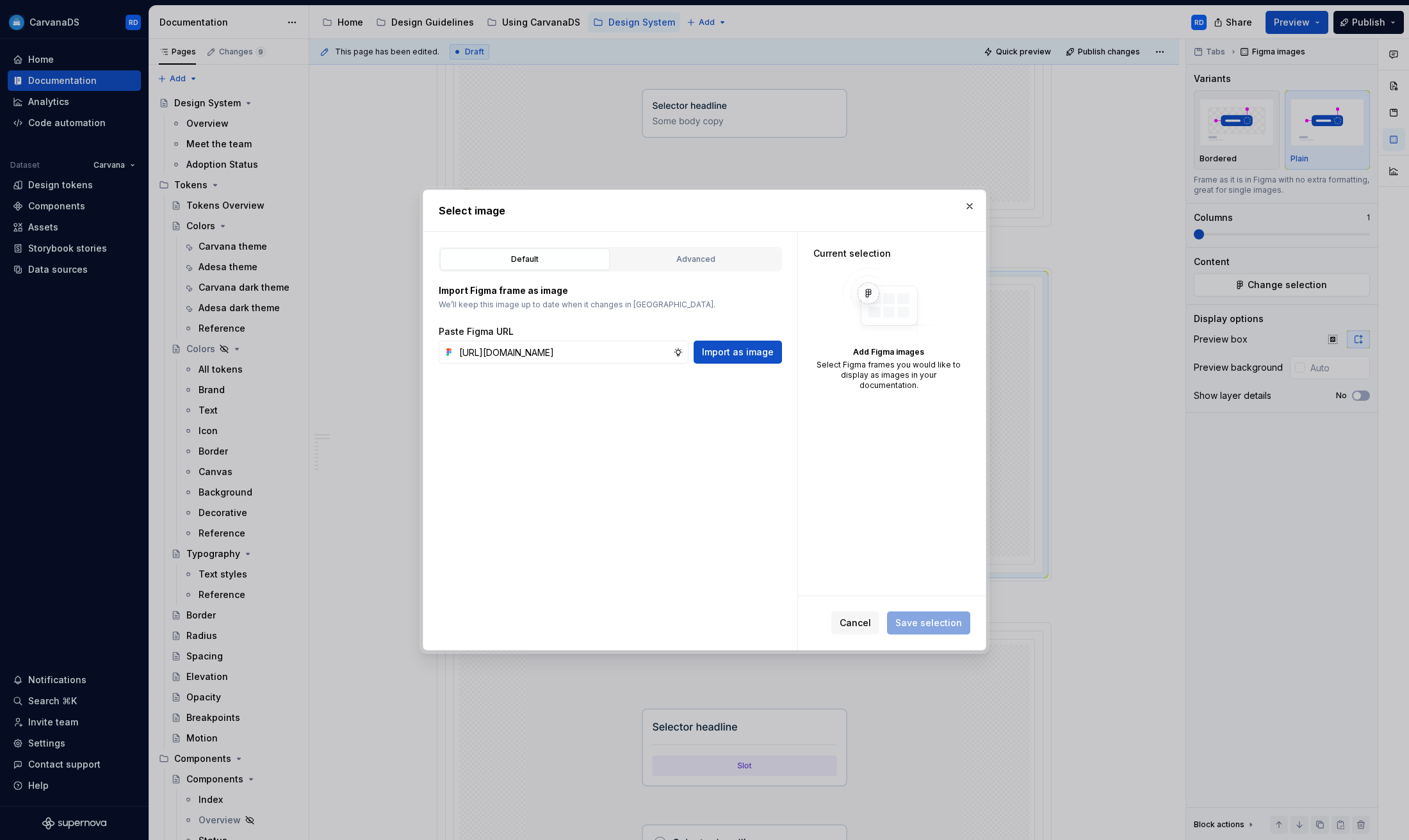
scroll to position [0, 0]
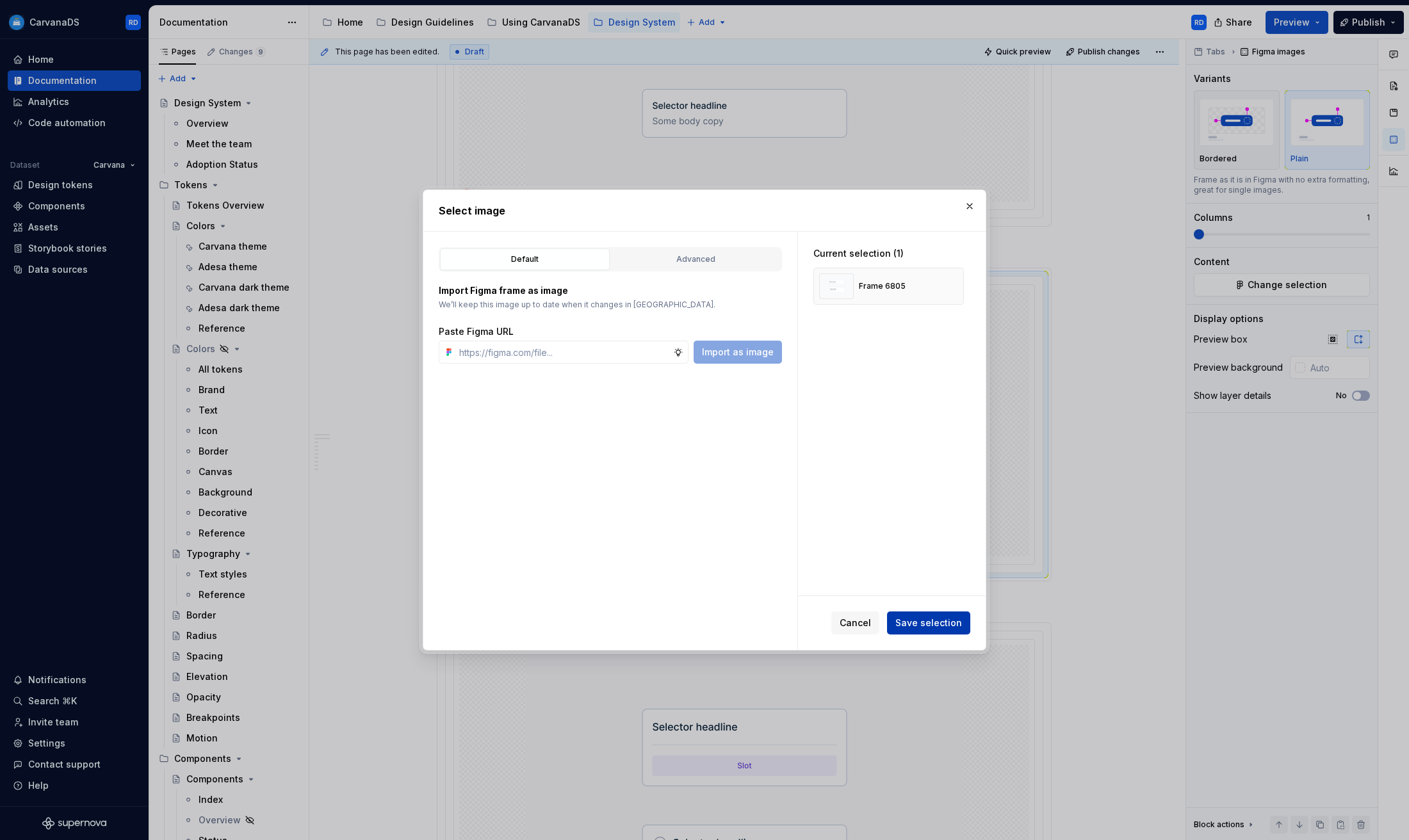
click at [934, 621] on span "Save selection" at bounding box center [929, 622] width 66 height 13
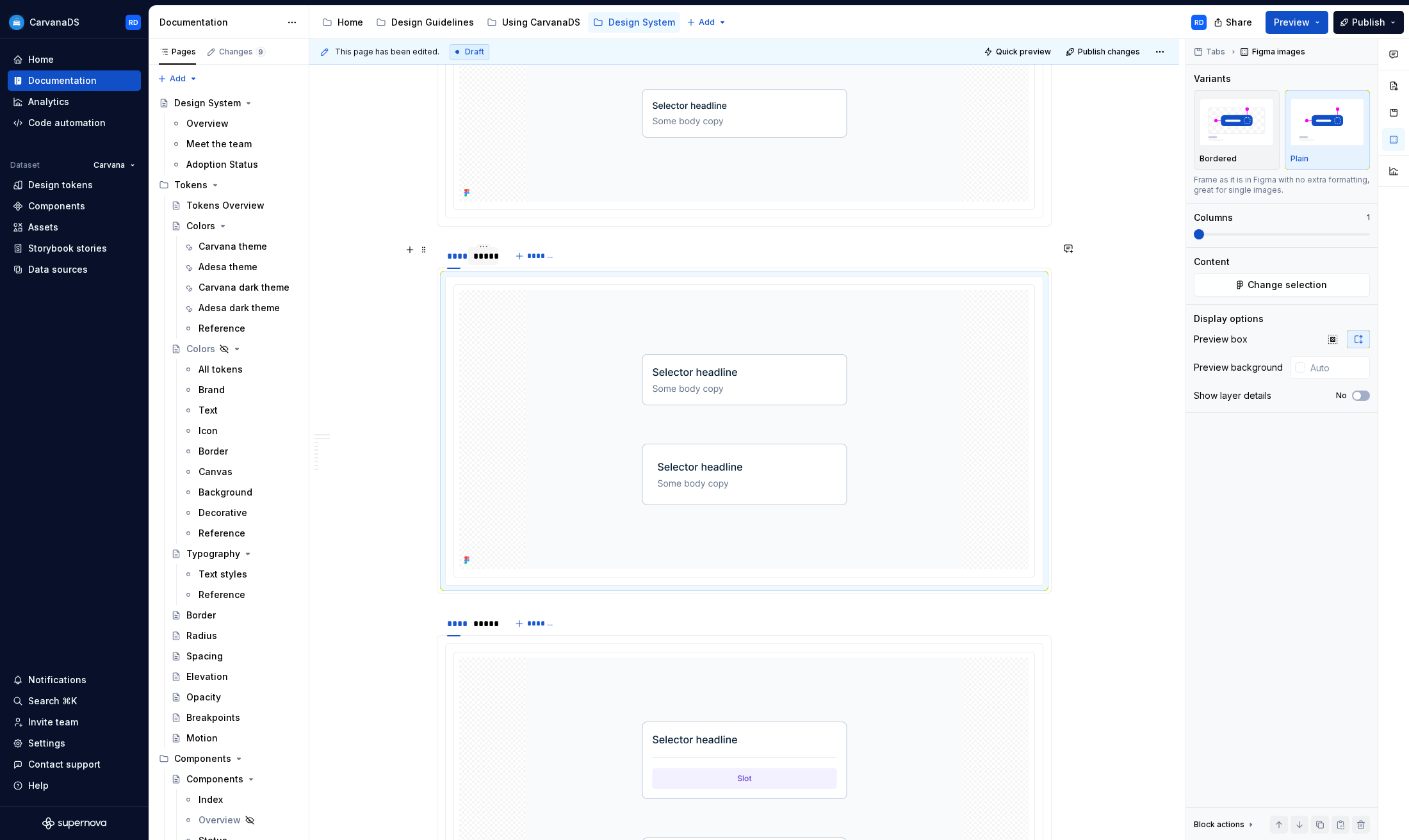
click at [482, 255] on div "*****" at bounding box center [483, 255] width 20 height 13
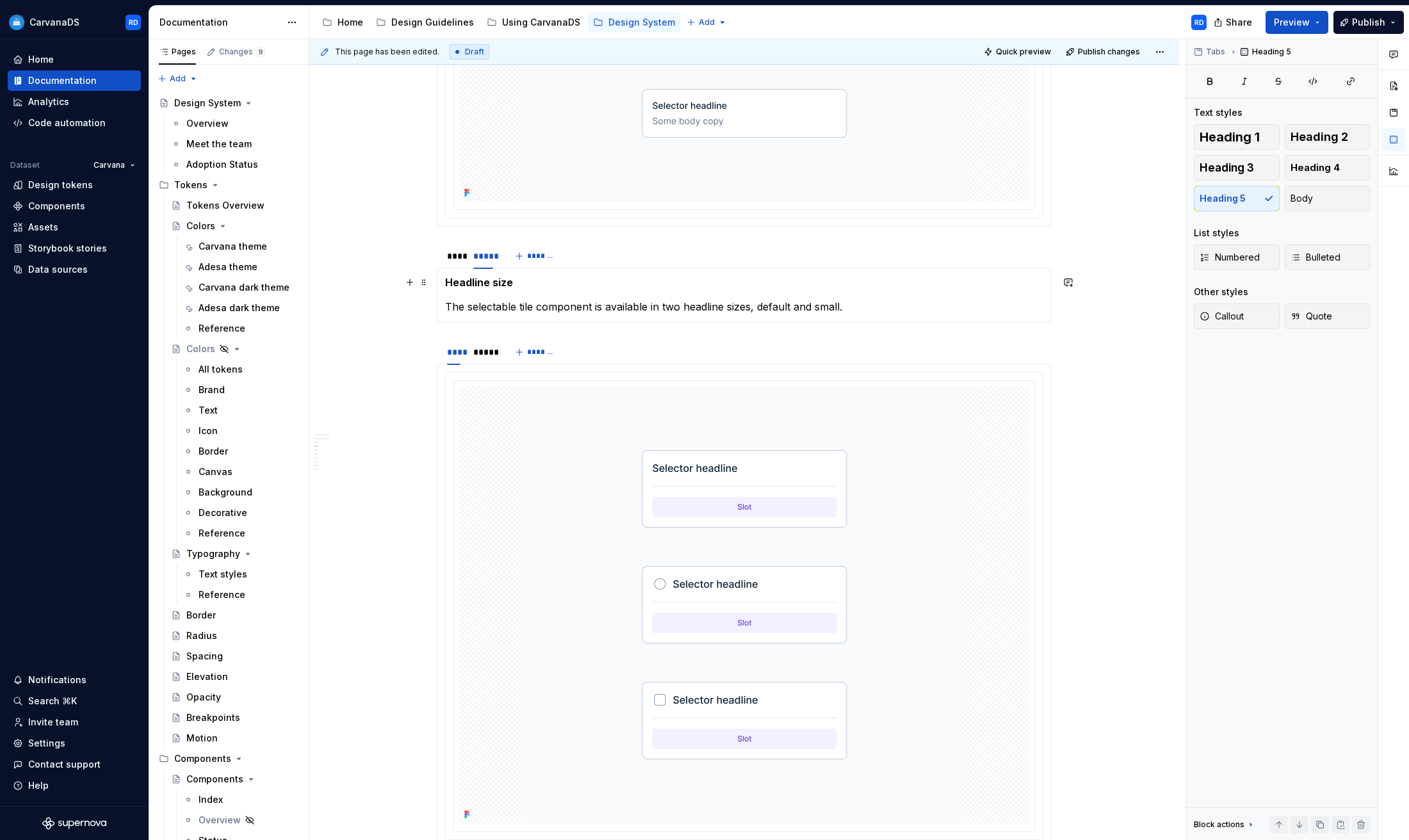
click at [511, 282] on h5 "Headline size" at bounding box center [744, 282] width 599 height 13
click at [537, 301] on p "The selectable tile component is available in two headline sizes, default and s…" at bounding box center [744, 306] width 599 height 15
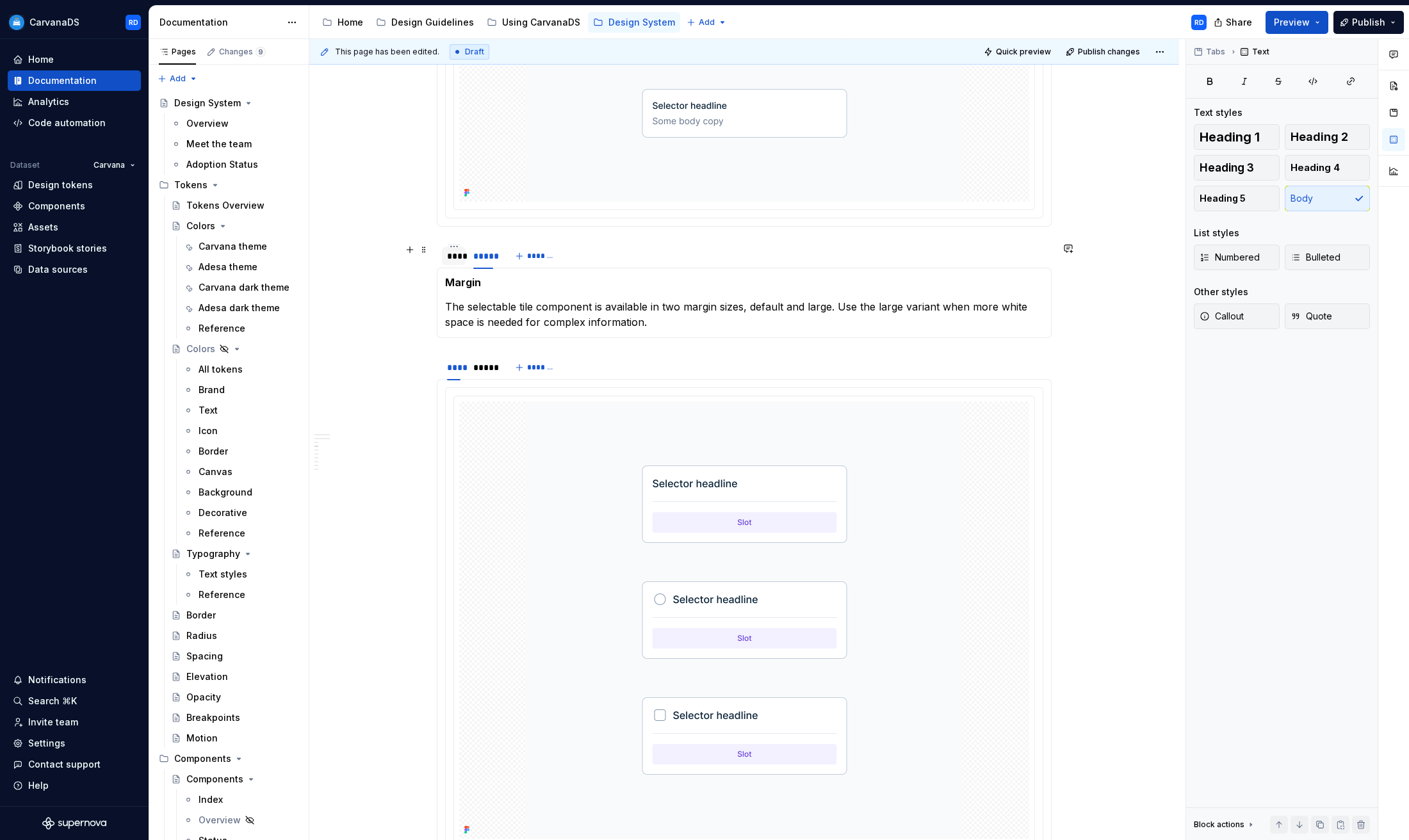
click at [459, 262] on div "****" at bounding box center [454, 255] width 24 height 18
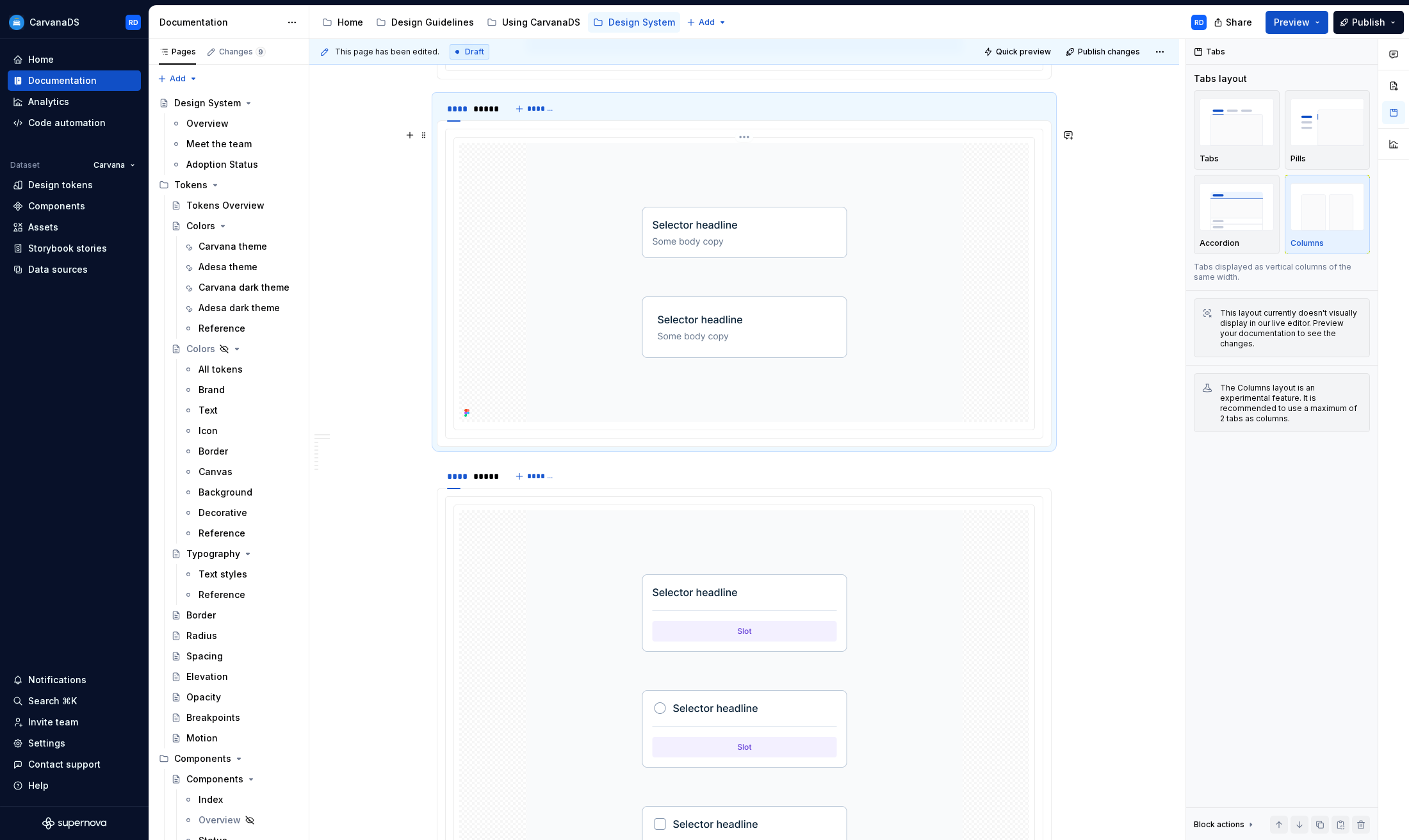
scroll to position [1660, 0]
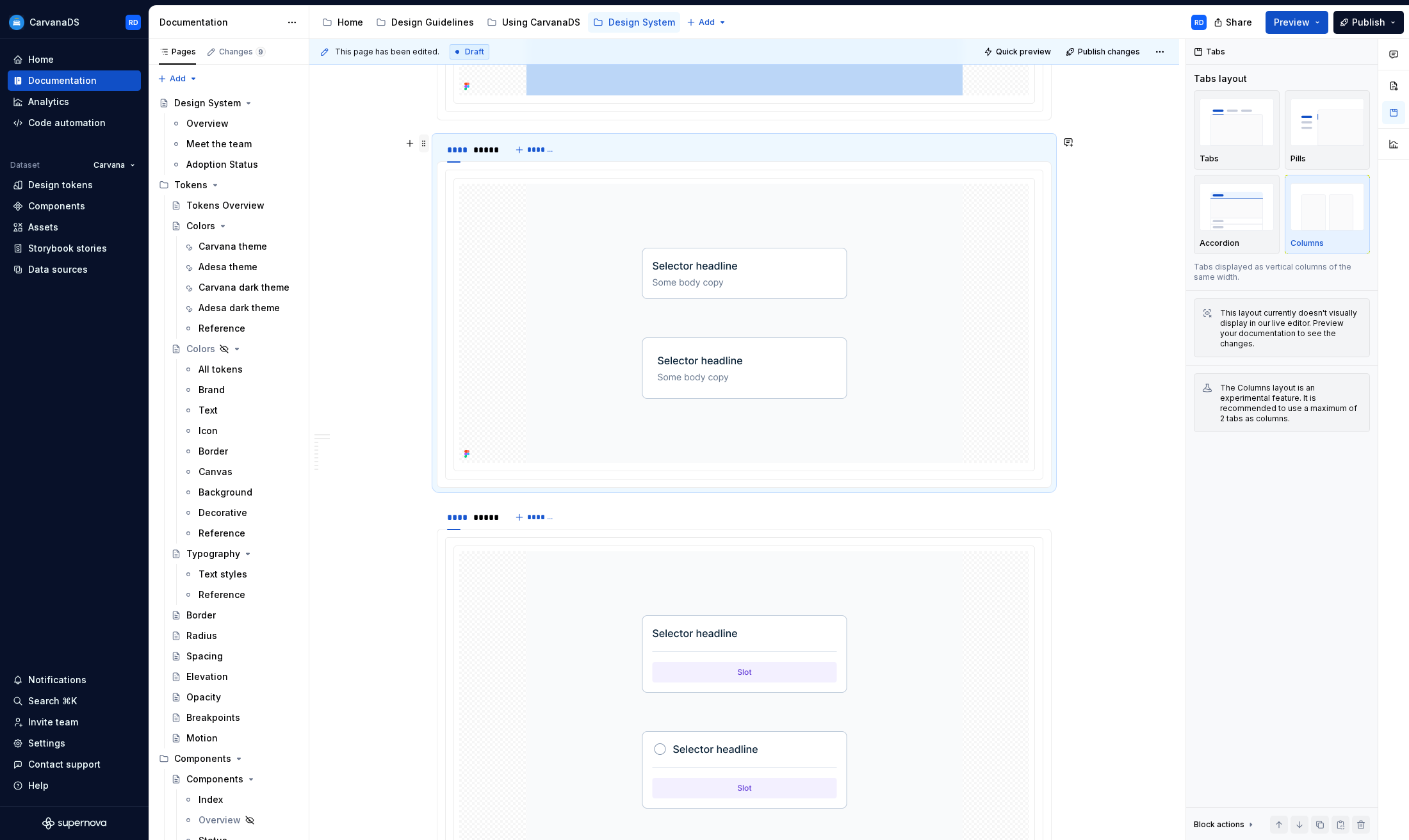
click at [427, 146] on span at bounding box center [424, 143] width 10 height 18
click at [461, 172] on div "Duplicate" at bounding box center [480, 163] width 109 height 20
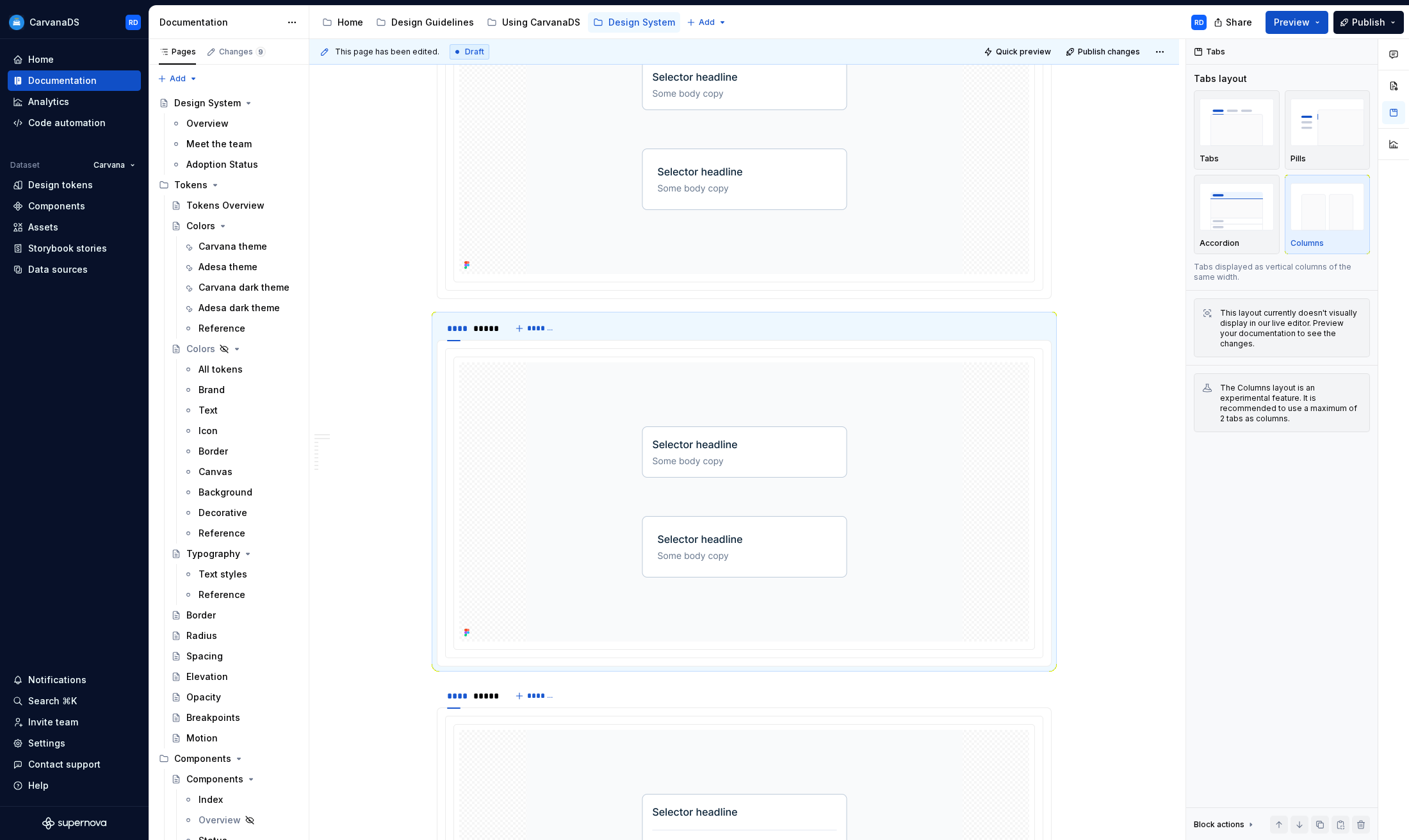
scroll to position [1919, 0]
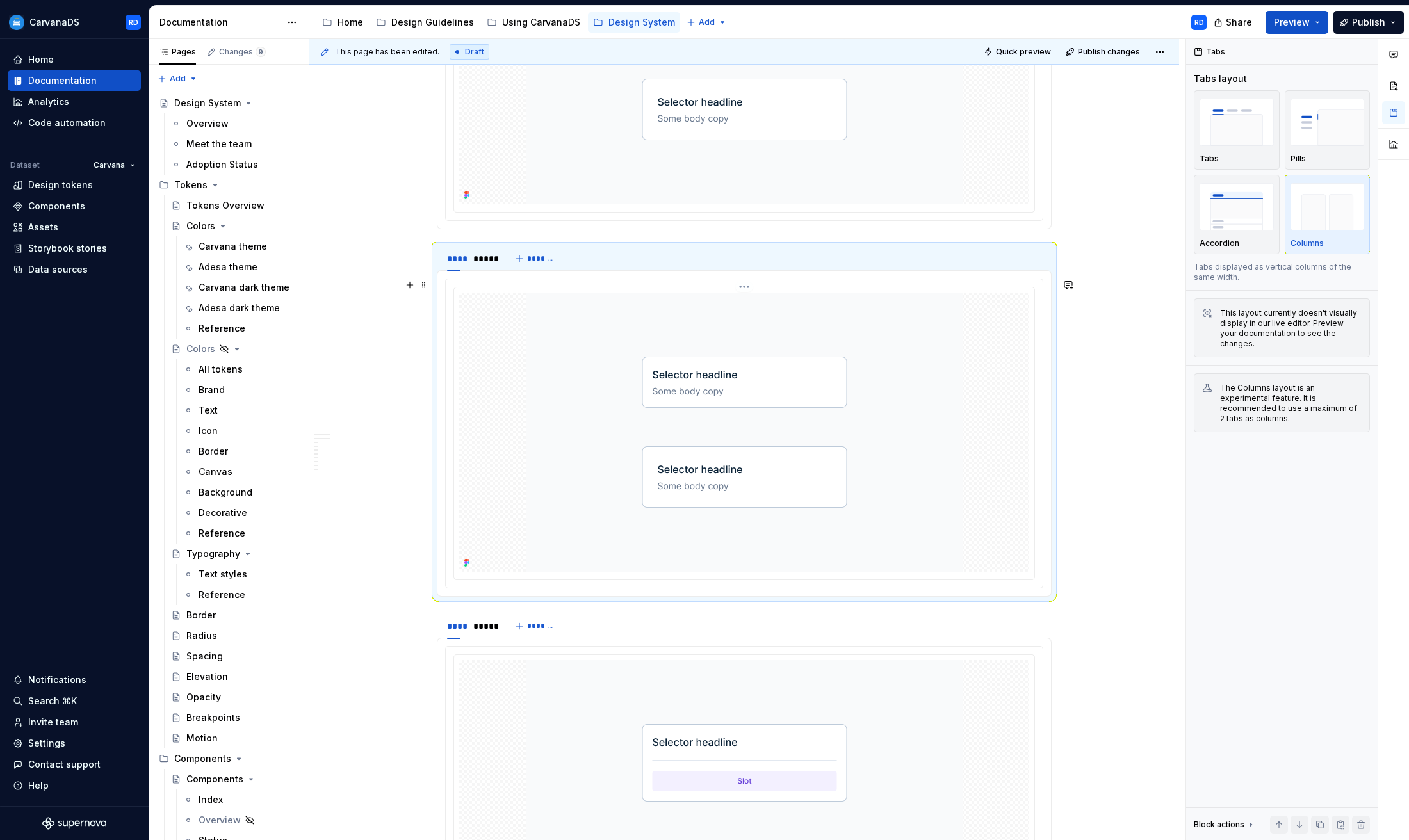
click at [904, 382] on img at bounding box center [744, 432] width 436 height 279
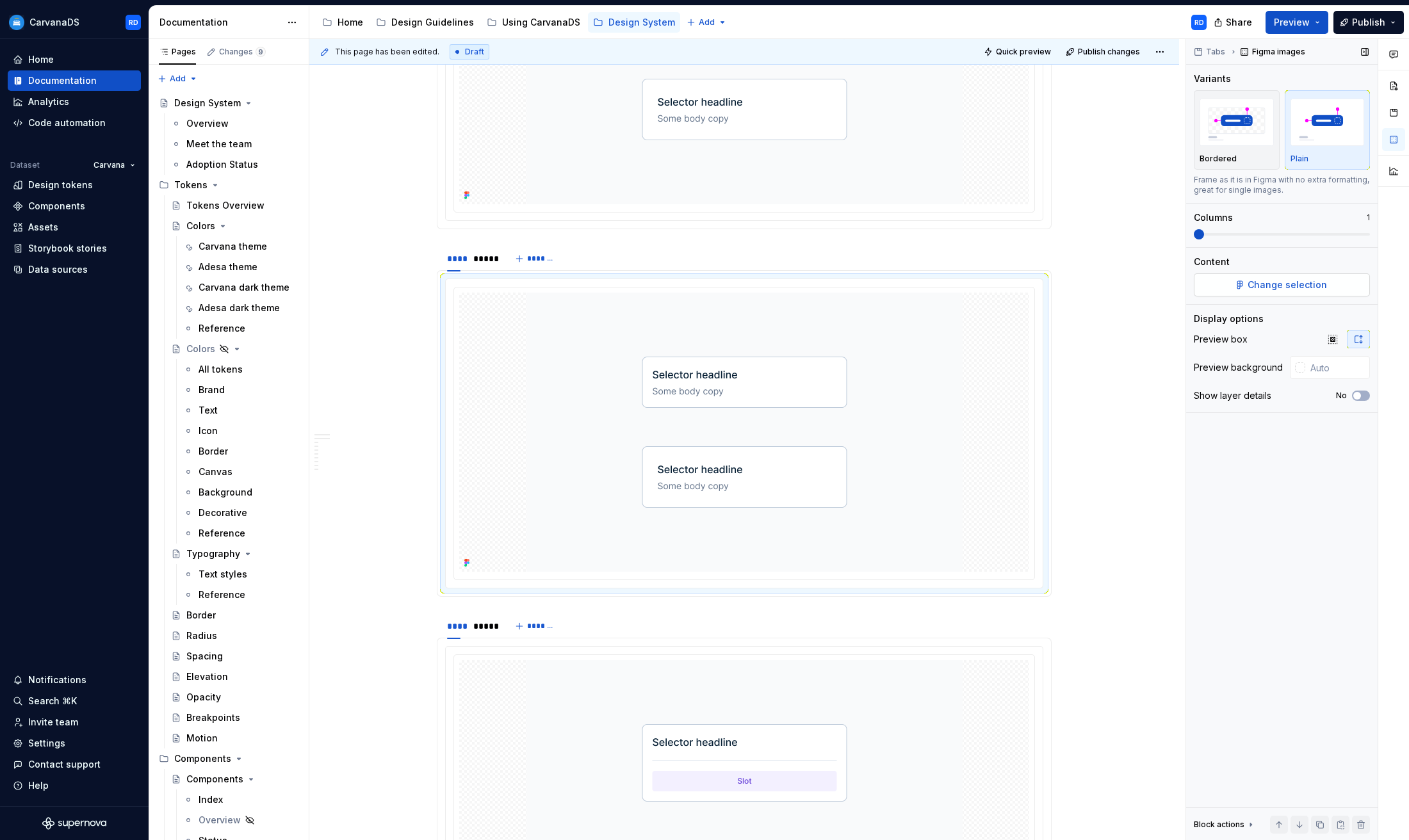
click at [1306, 286] on span "Change selection" at bounding box center [1287, 284] width 79 height 13
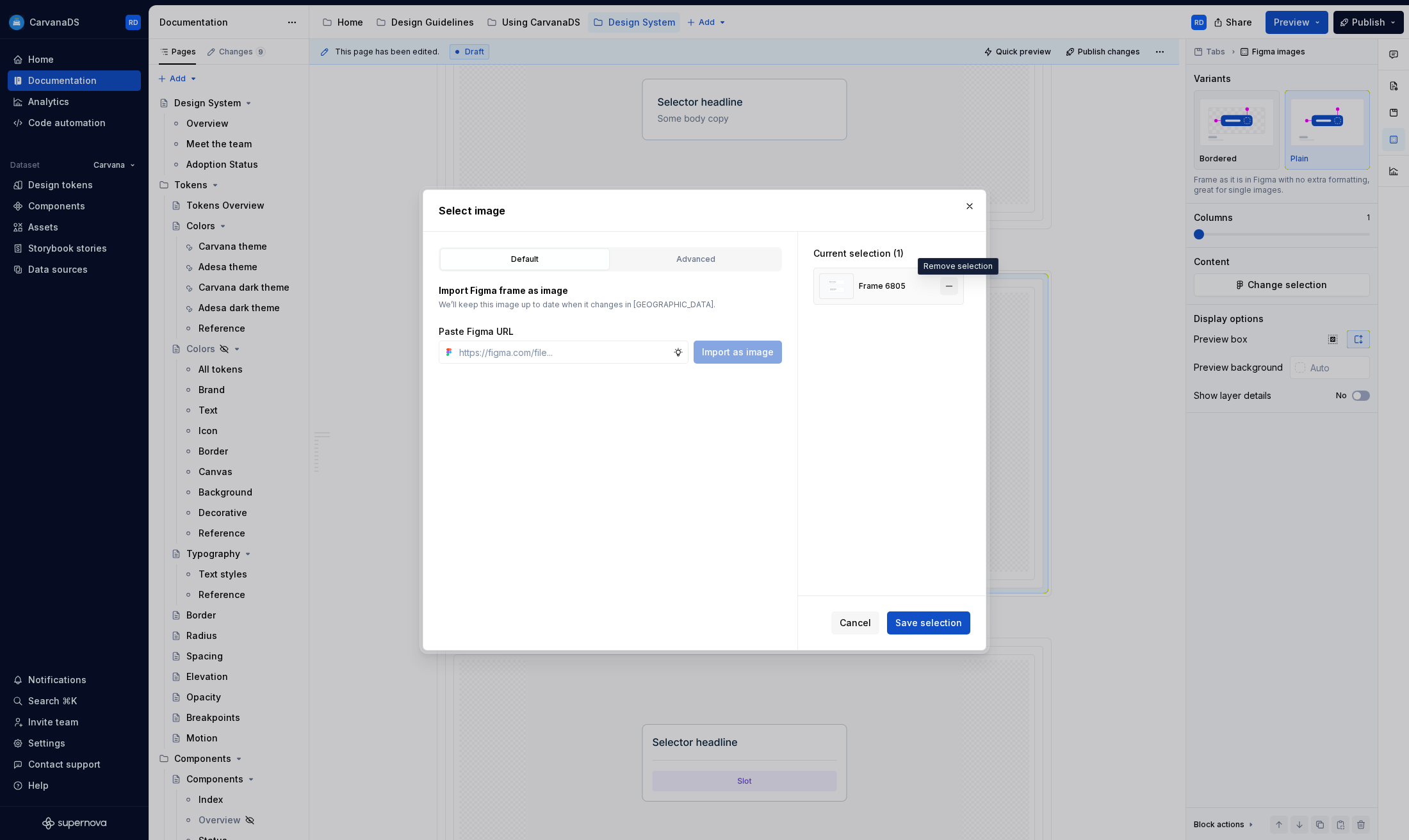
type textarea "*"
click at [958, 292] on button "button" at bounding box center [948, 286] width 18 height 18
click at [599, 351] on input "text" at bounding box center [563, 351] width 219 height 23
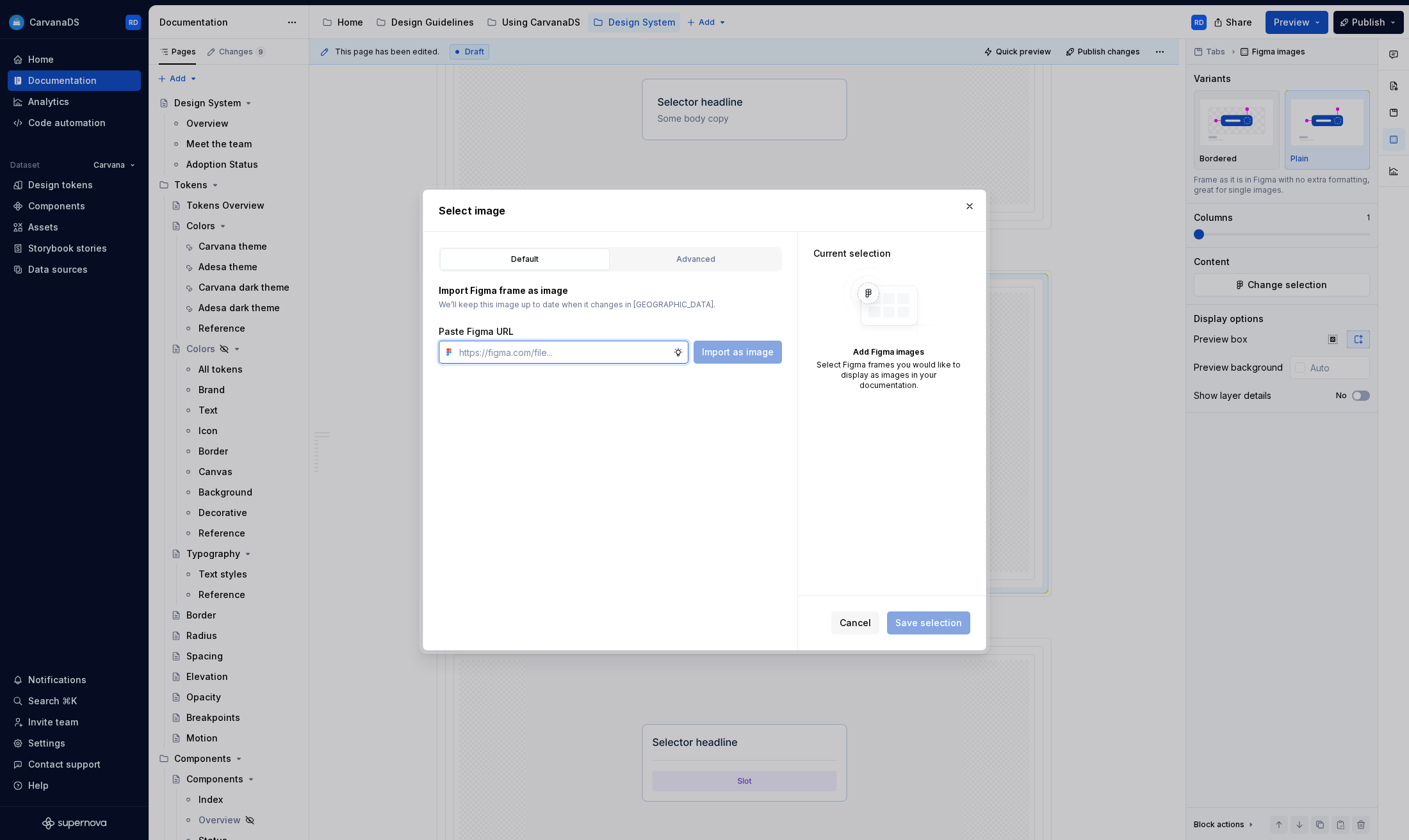
paste input "[URL][DOMAIN_NAME]"
type input "[URL][DOMAIN_NAME]"
click at [767, 356] on span "Import as image" at bounding box center [738, 351] width 72 height 13
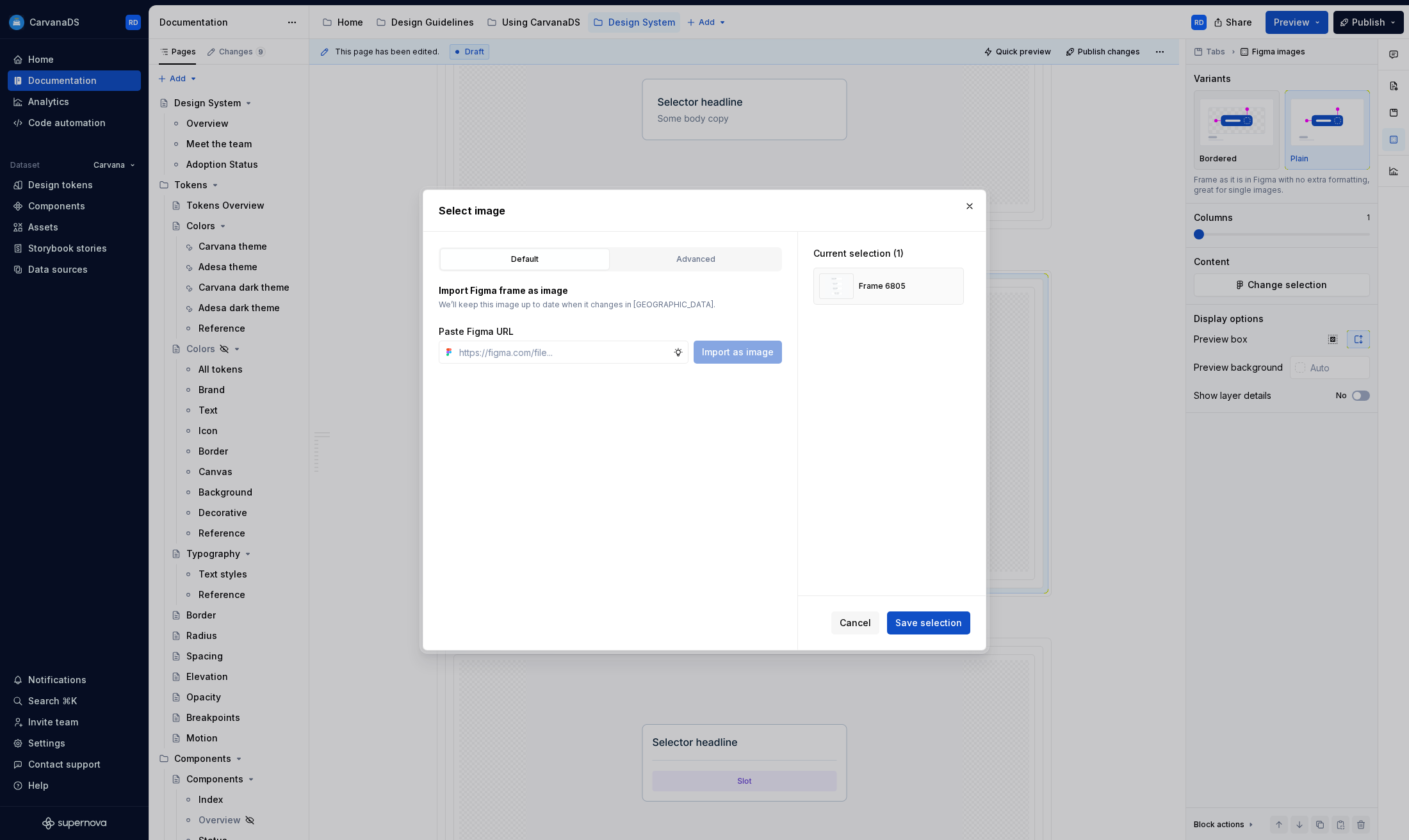
click at [943, 622] on span "Save selection" at bounding box center [929, 622] width 66 height 13
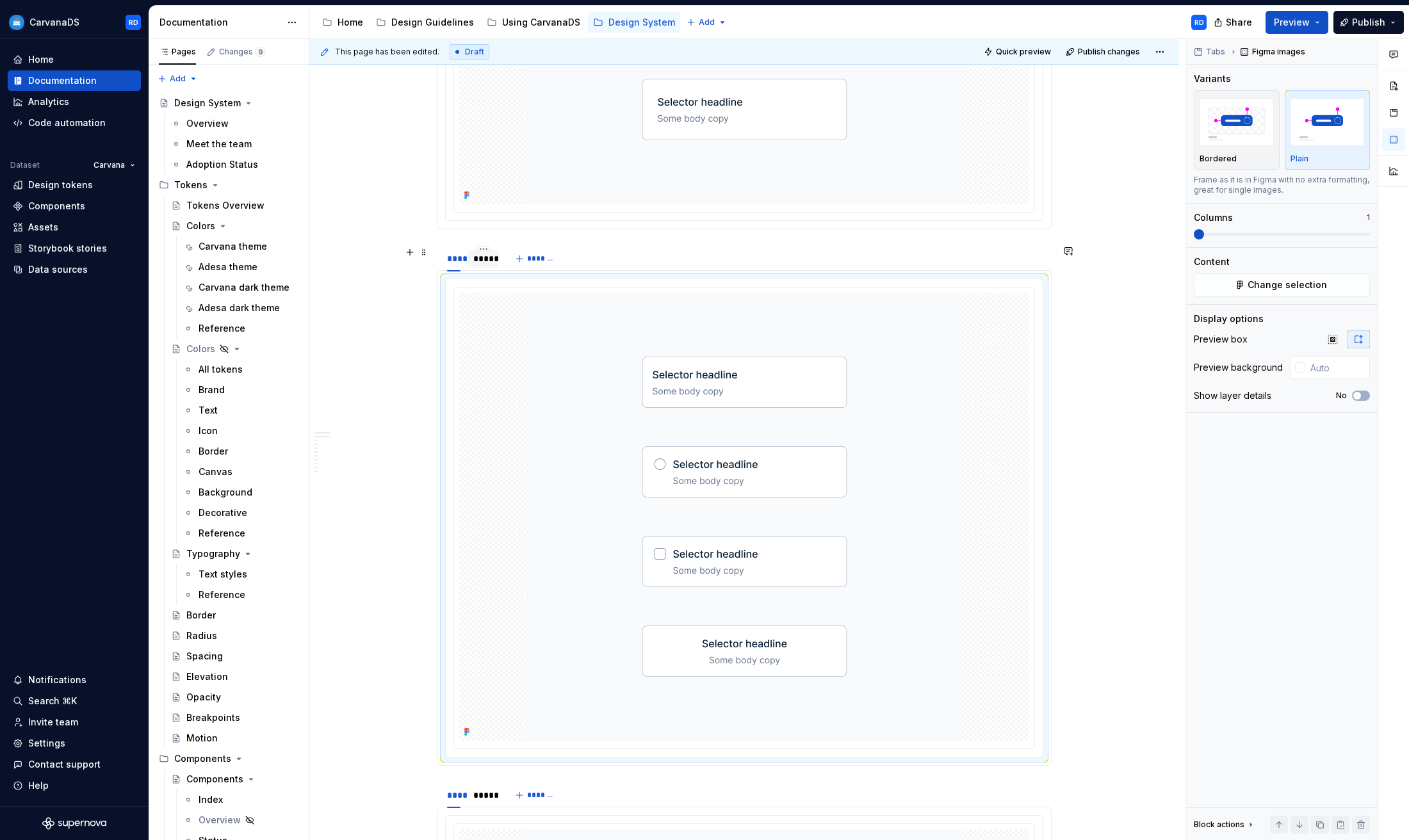
click at [484, 267] on div "*****" at bounding box center [483, 259] width 30 height 20
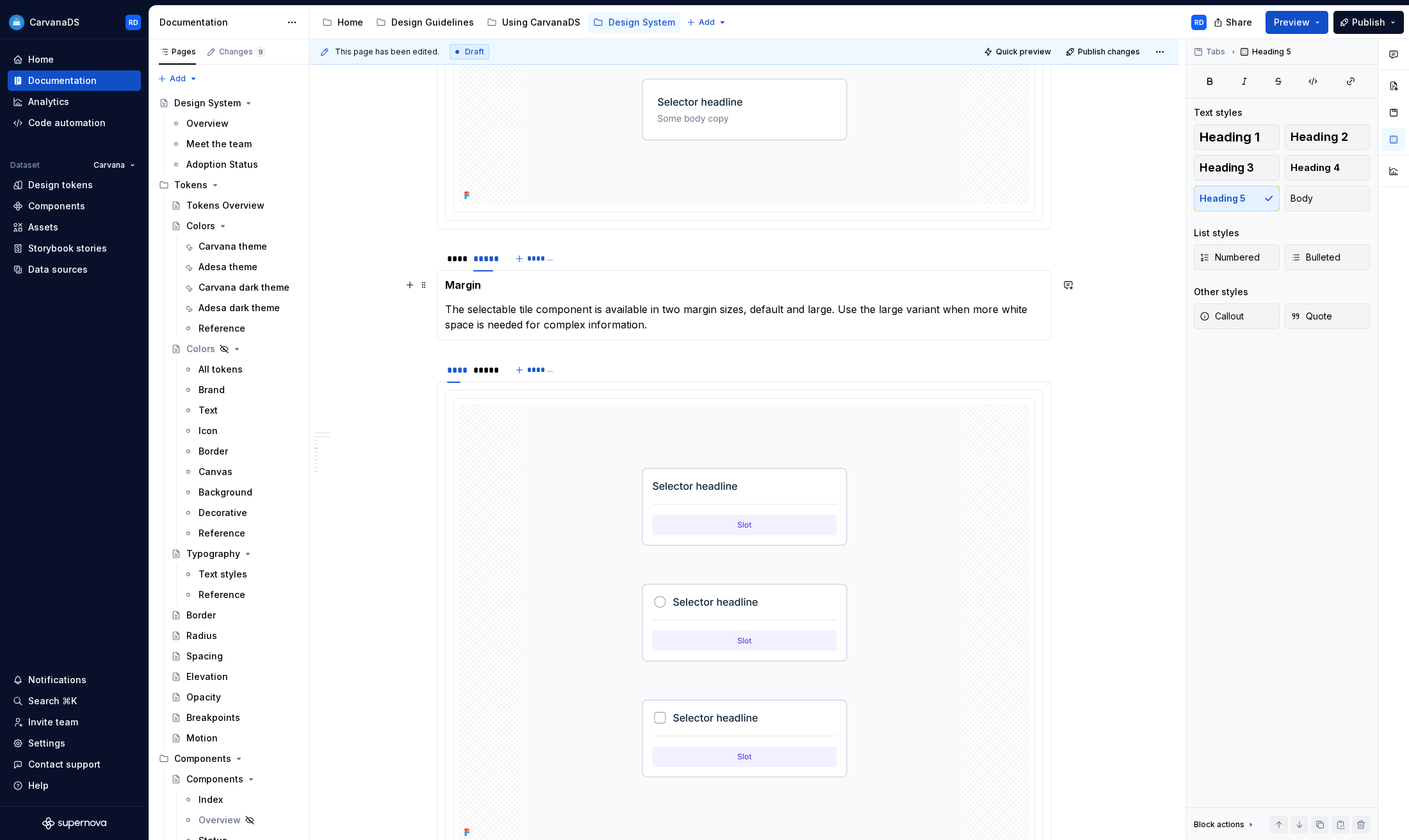
click at [468, 283] on h5 "Margin" at bounding box center [744, 284] width 599 height 13
click at [593, 319] on p "The selectable tile component is available in two margin sizes, default and lar…" at bounding box center [744, 317] width 599 height 31
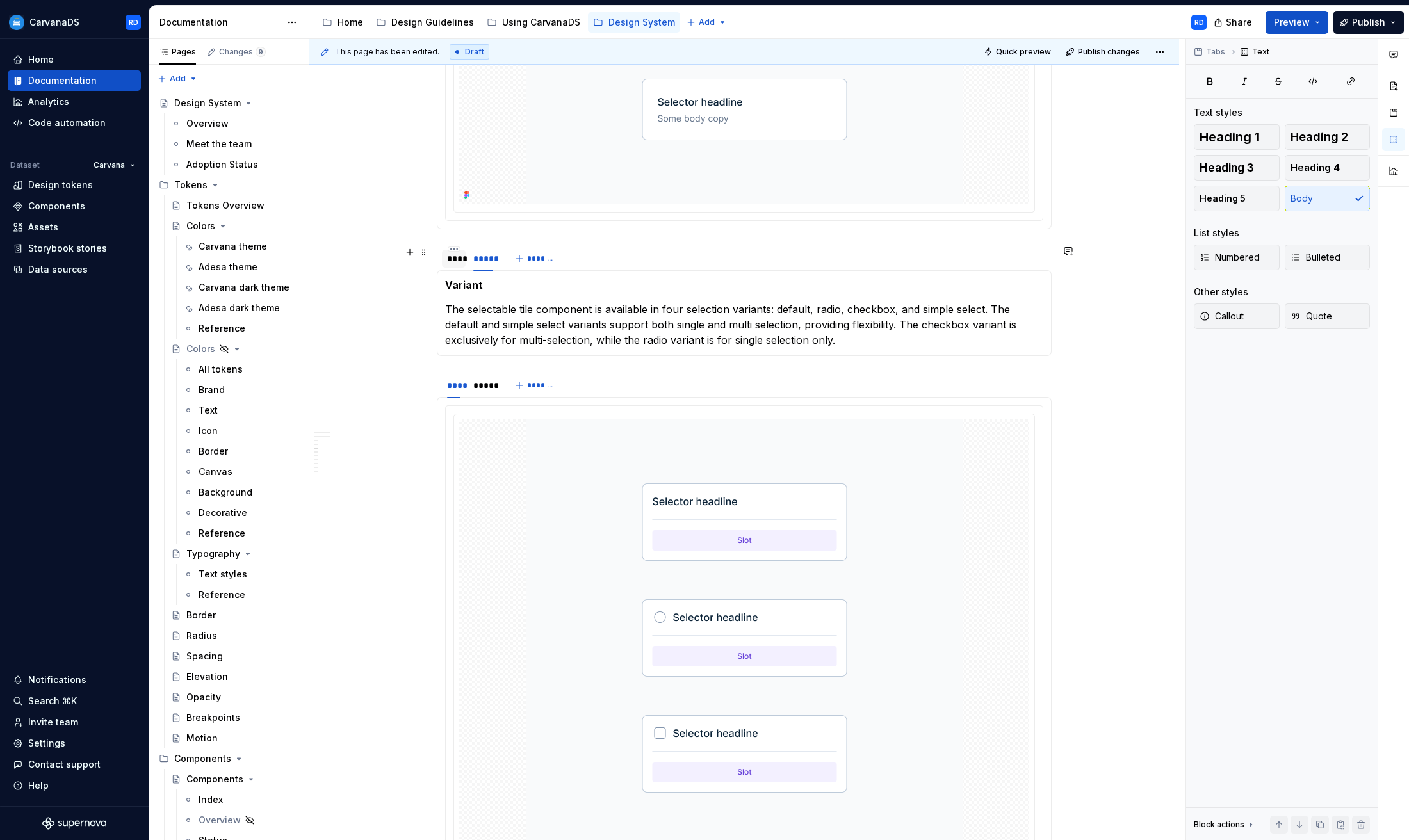
click at [461, 263] on div "****" at bounding box center [454, 258] width 14 height 13
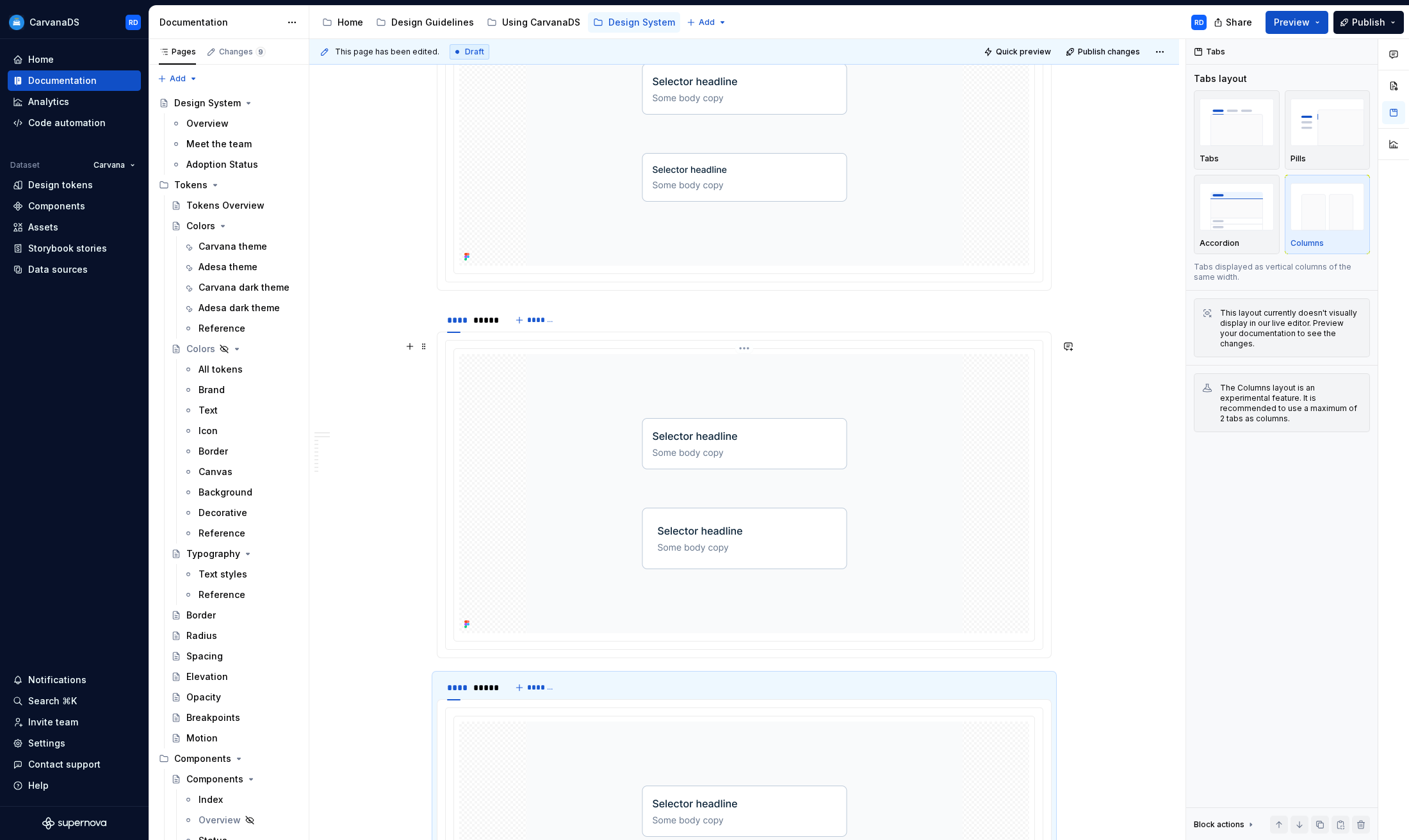
scroll to position [1479, 0]
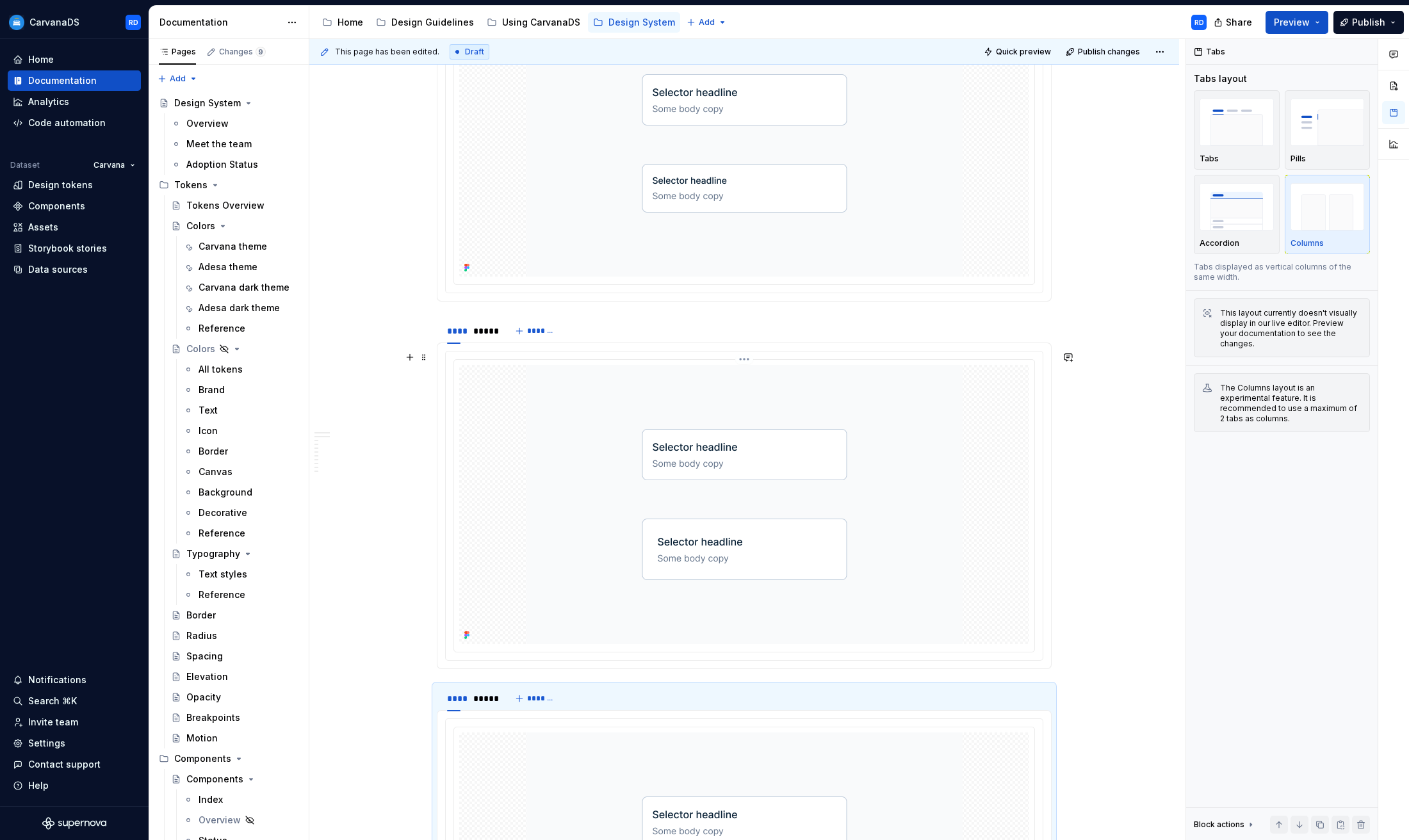
click at [770, 362] on div at bounding box center [744, 506] width 581 height 292
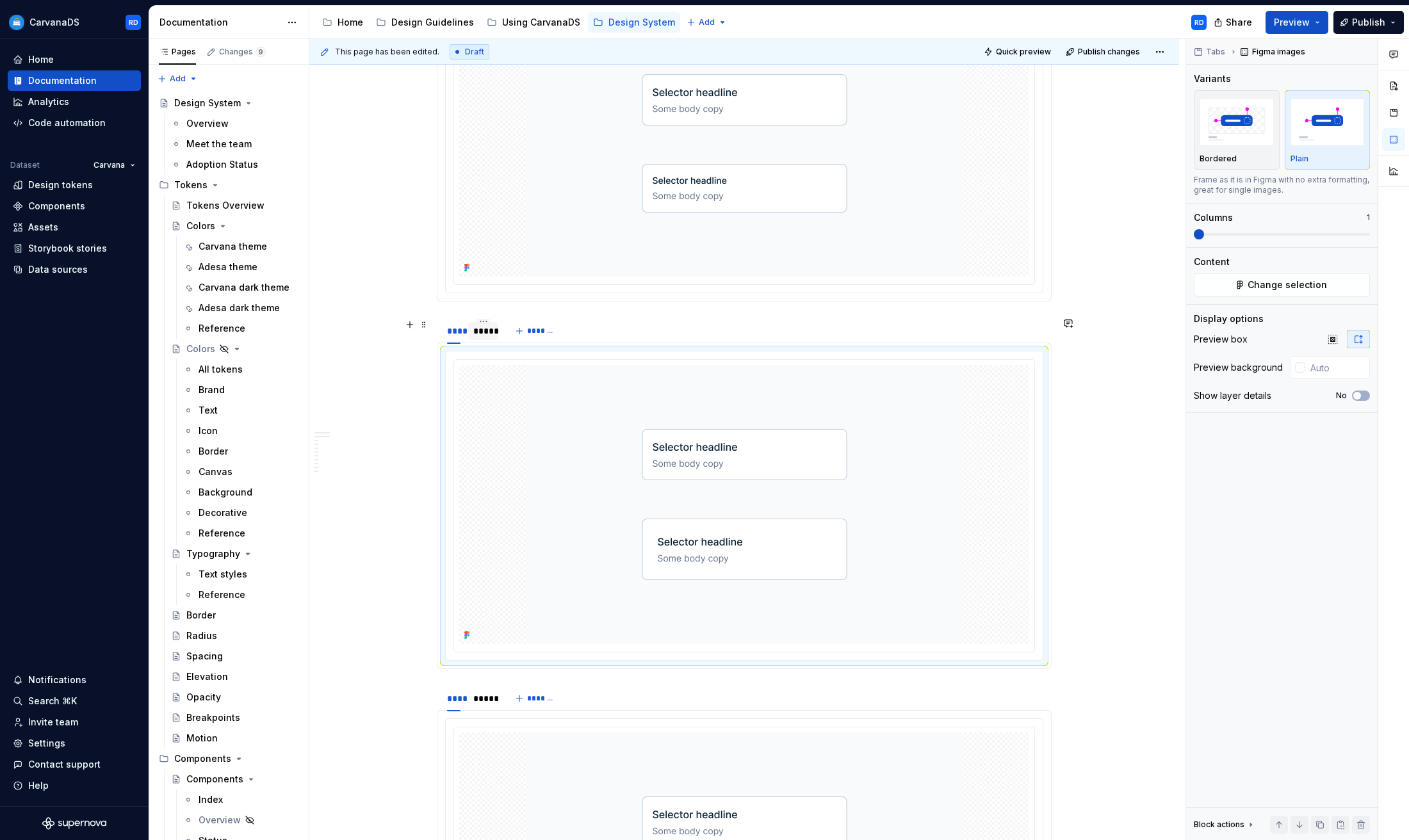
click at [487, 338] on div "*****" at bounding box center [483, 330] width 30 height 18
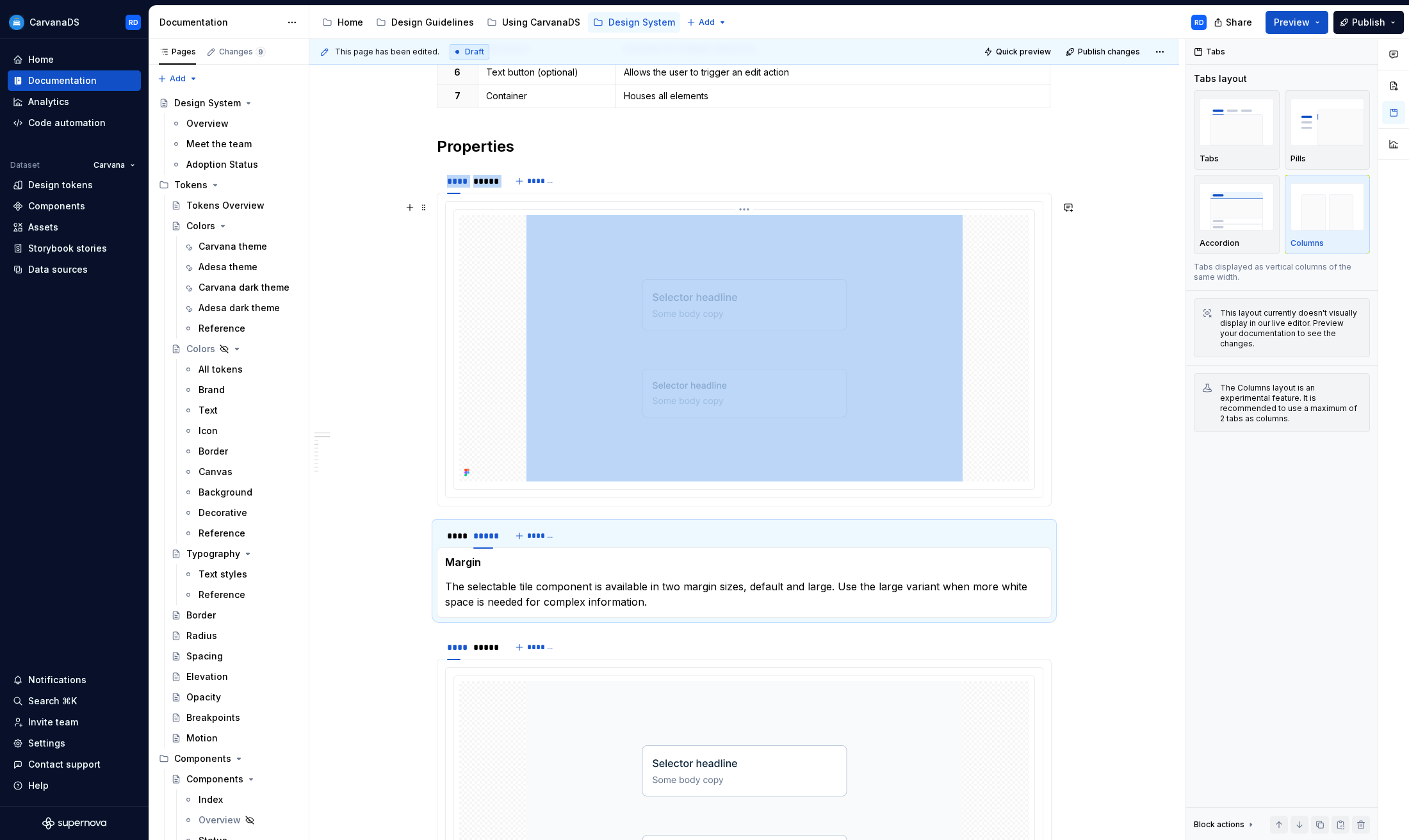
scroll to position [1206, 0]
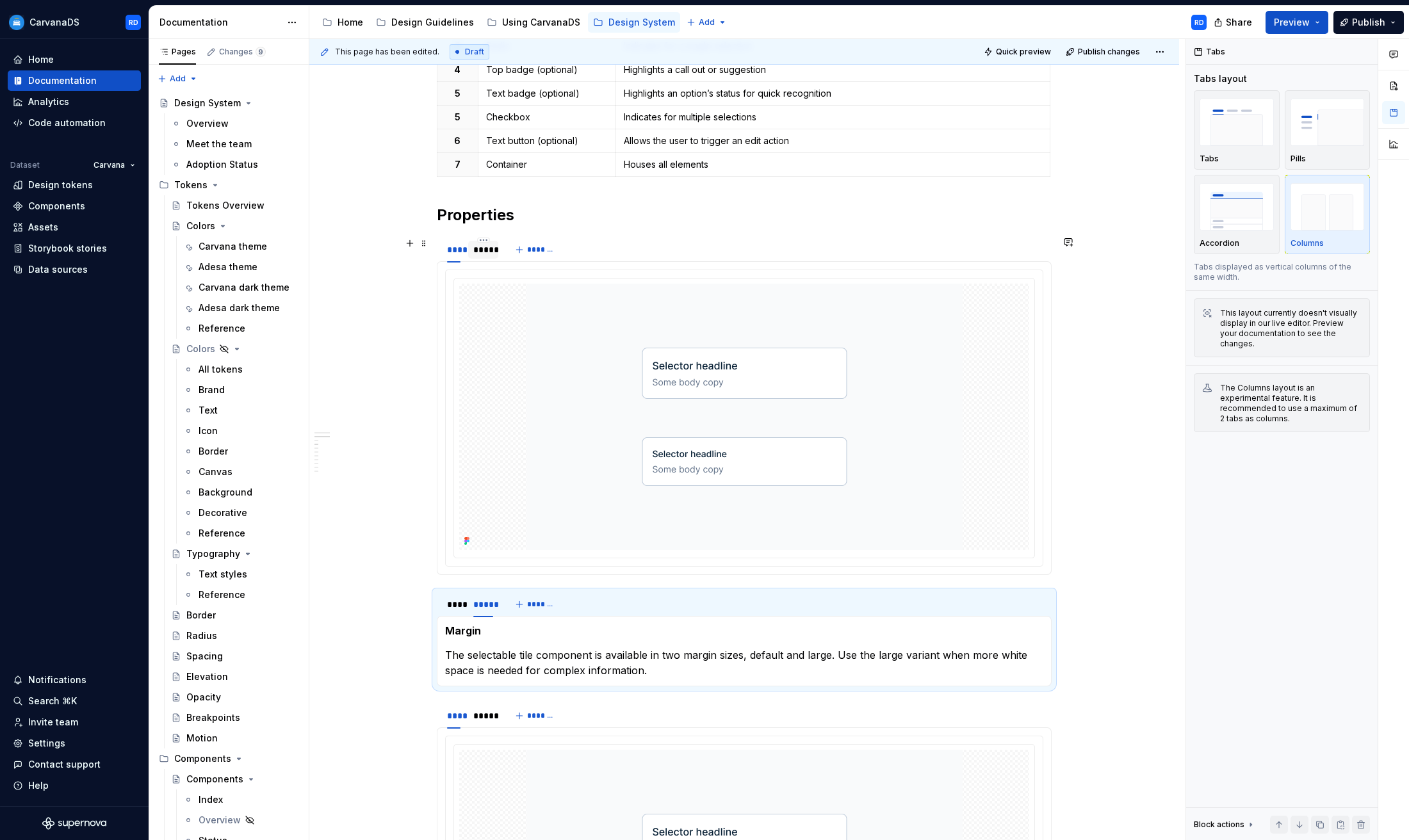
click at [493, 254] on div "*****" at bounding box center [483, 249] width 20 height 13
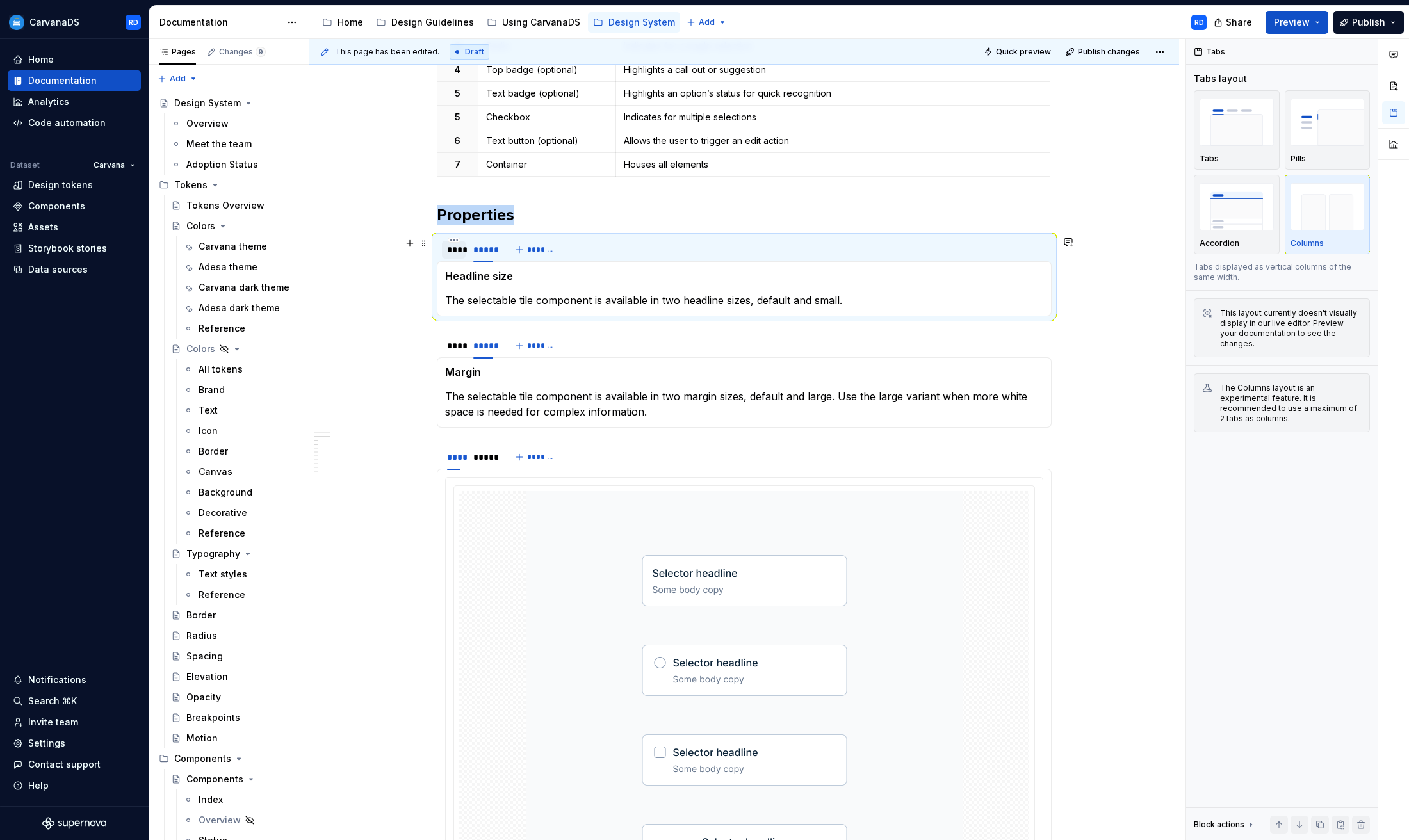
click at [461, 253] on div "****" at bounding box center [454, 249] width 14 height 13
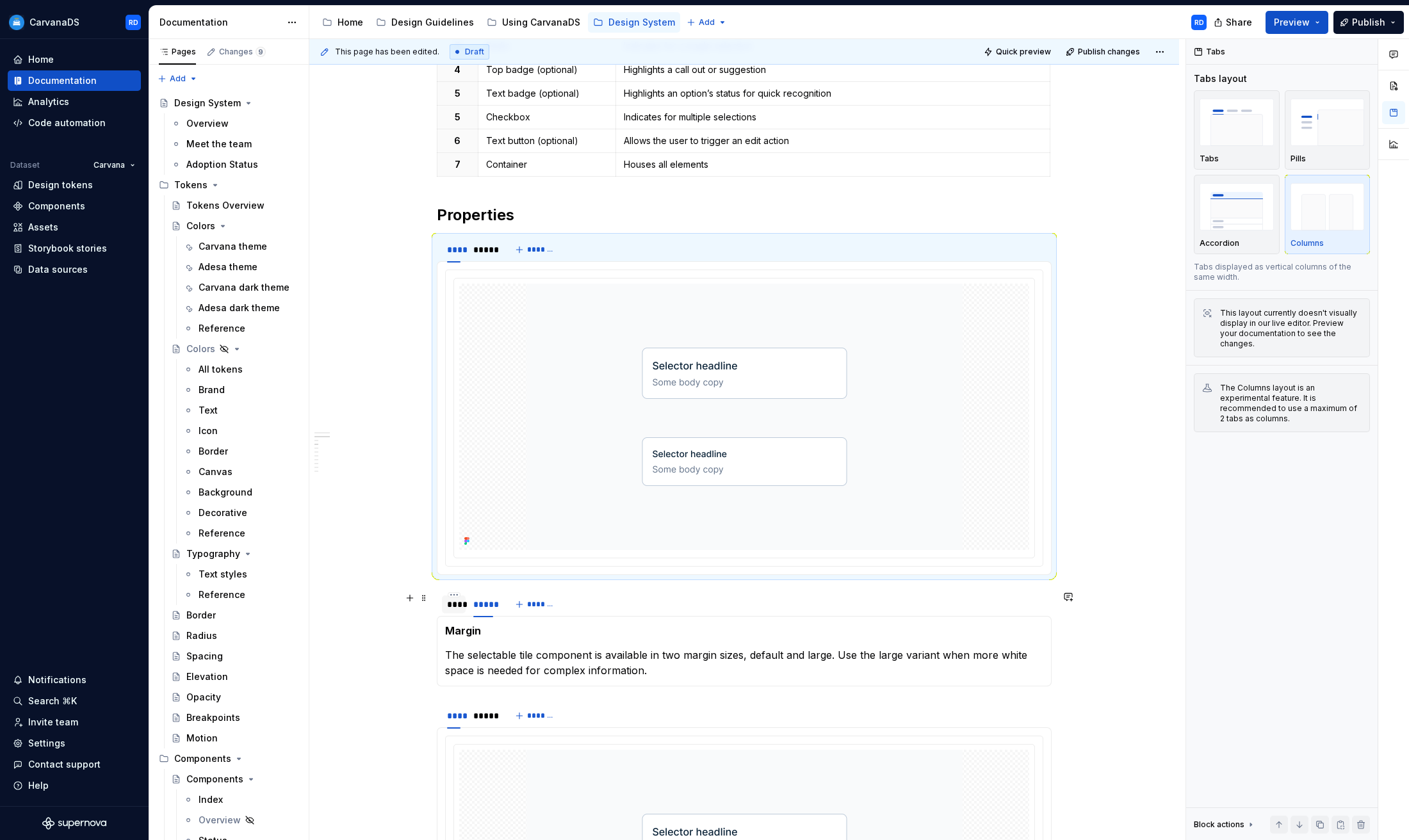
click at [456, 608] on div "****" at bounding box center [454, 604] width 14 height 13
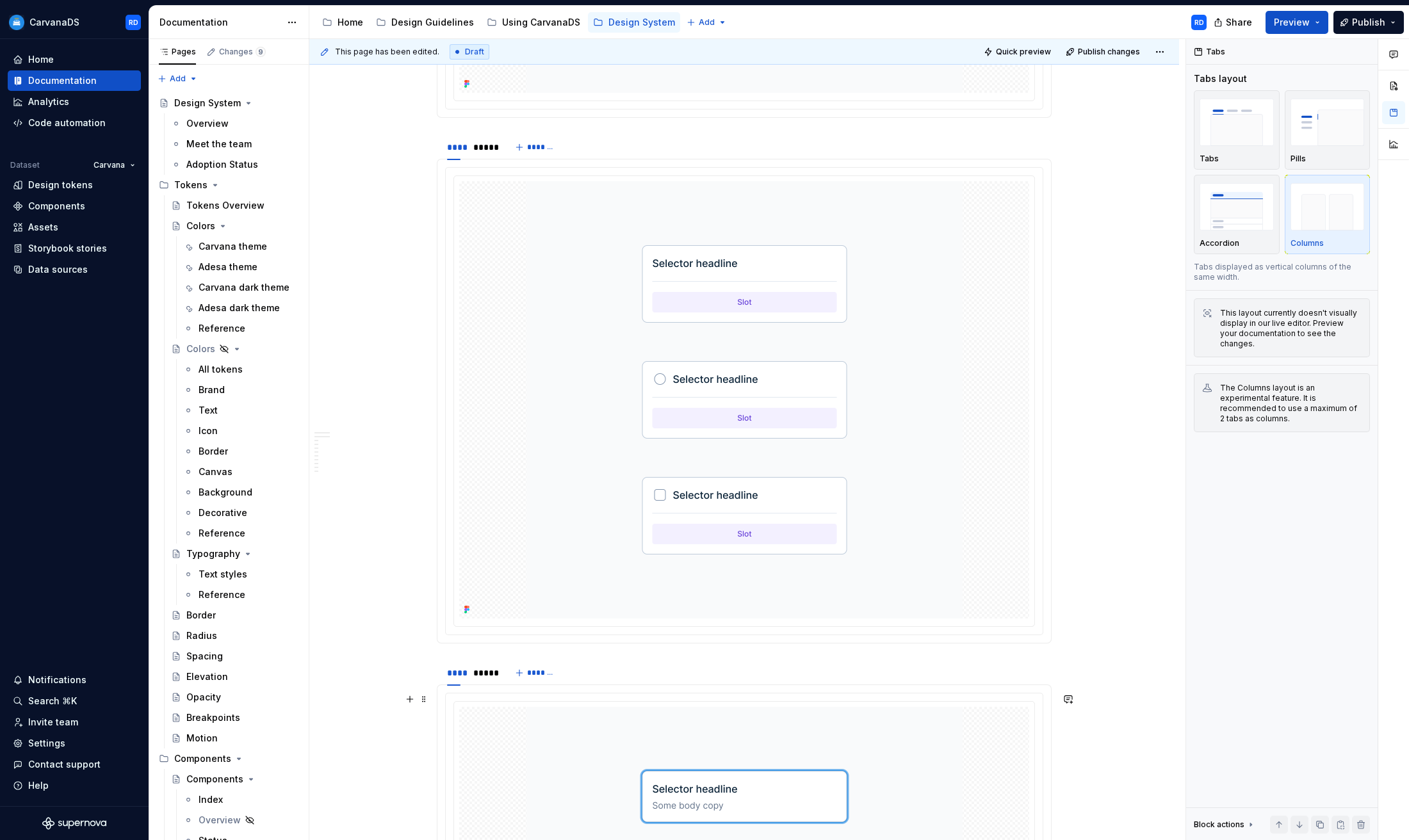
scroll to position [2569, 0]
click at [485, 148] on div "*****" at bounding box center [483, 145] width 20 height 13
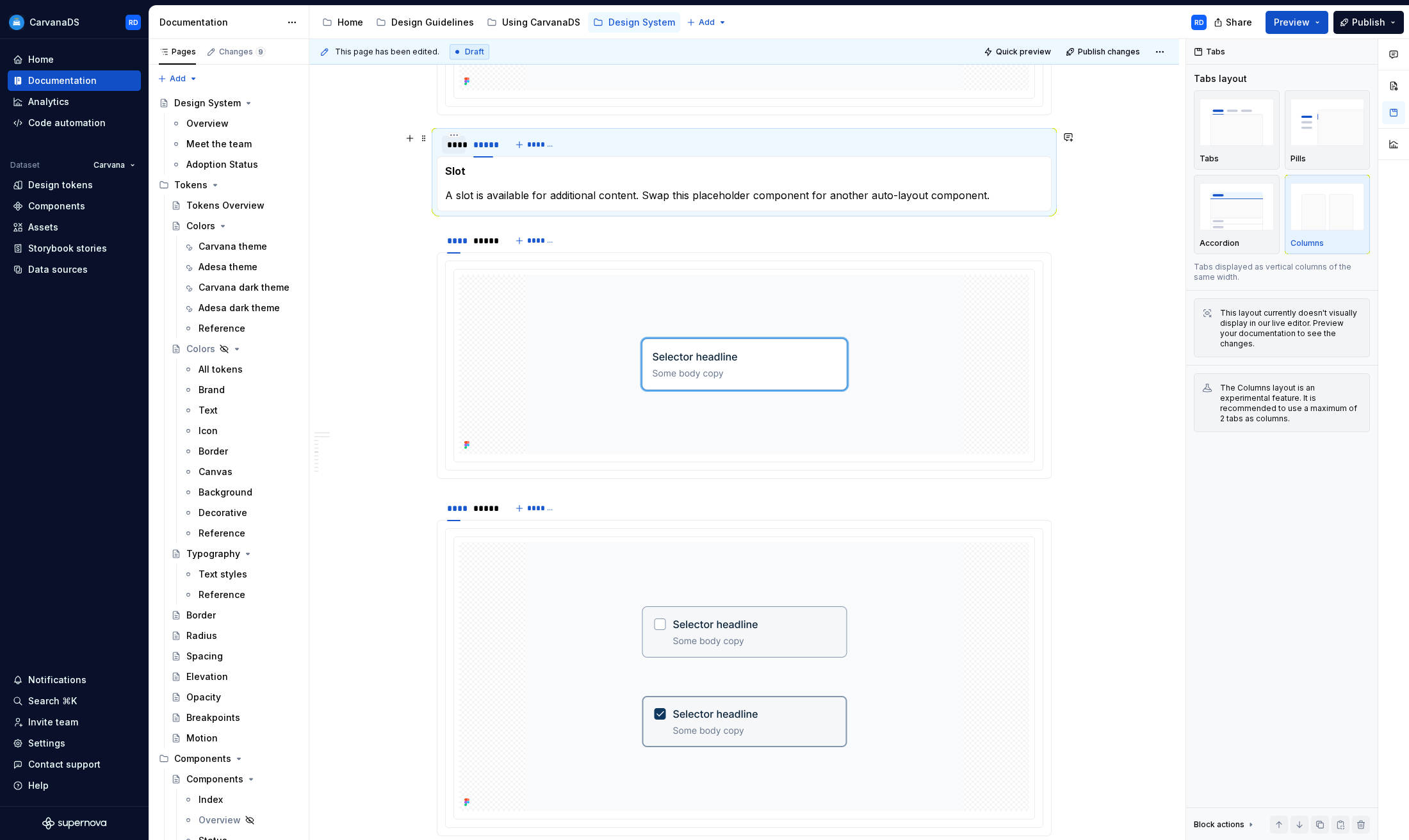
click at [461, 146] on div "****" at bounding box center [454, 145] width 14 height 13
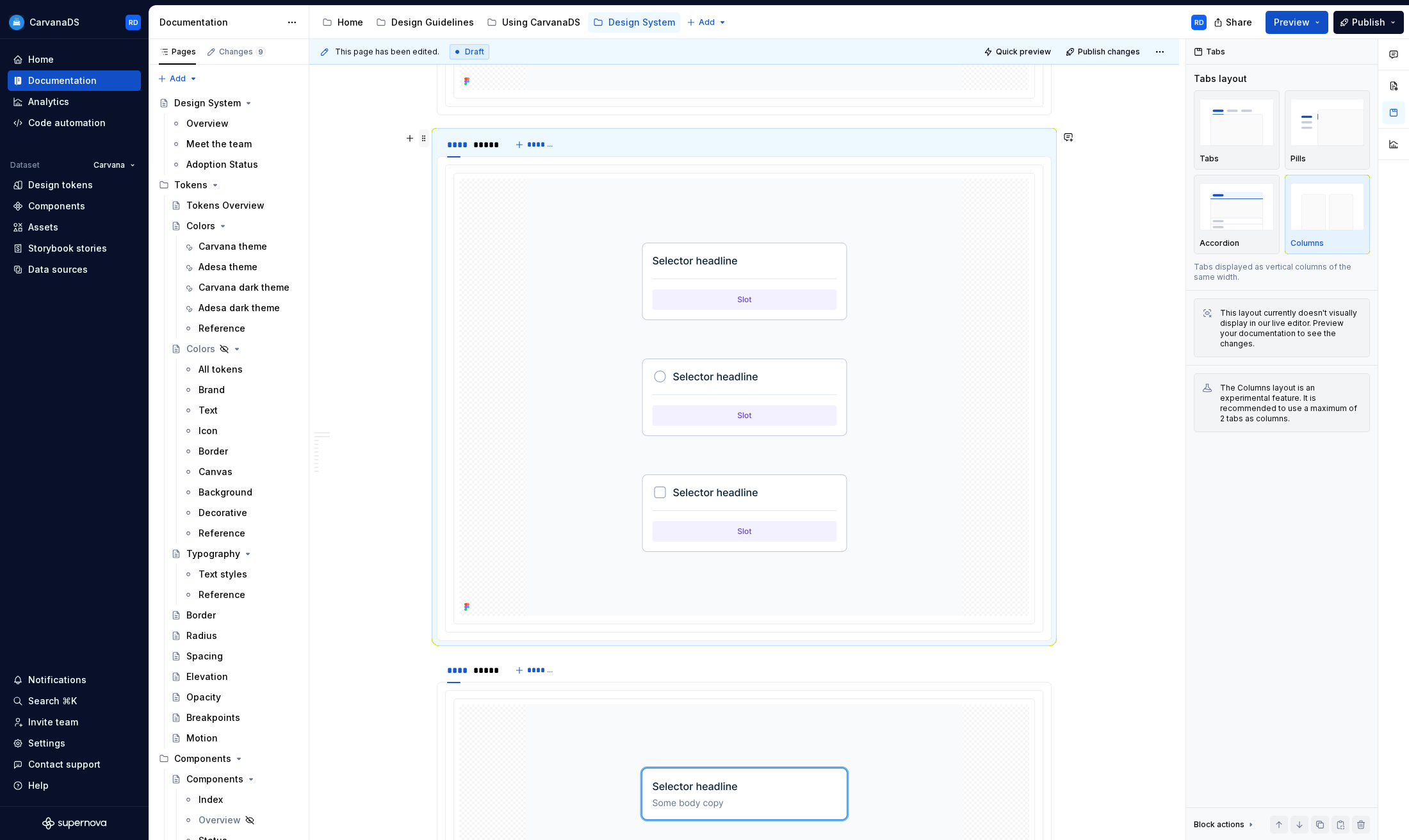
click at [429, 142] on span at bounding box center [424, 138] width 10 height 18
drag, startPoint x: 484, startPoint y: 161, endPoint x: 516, endPoint y: 169, distance: 33.0
click at [485, 161] on div "Duplicate" at bounding box center [488, 157] width 83 height 13
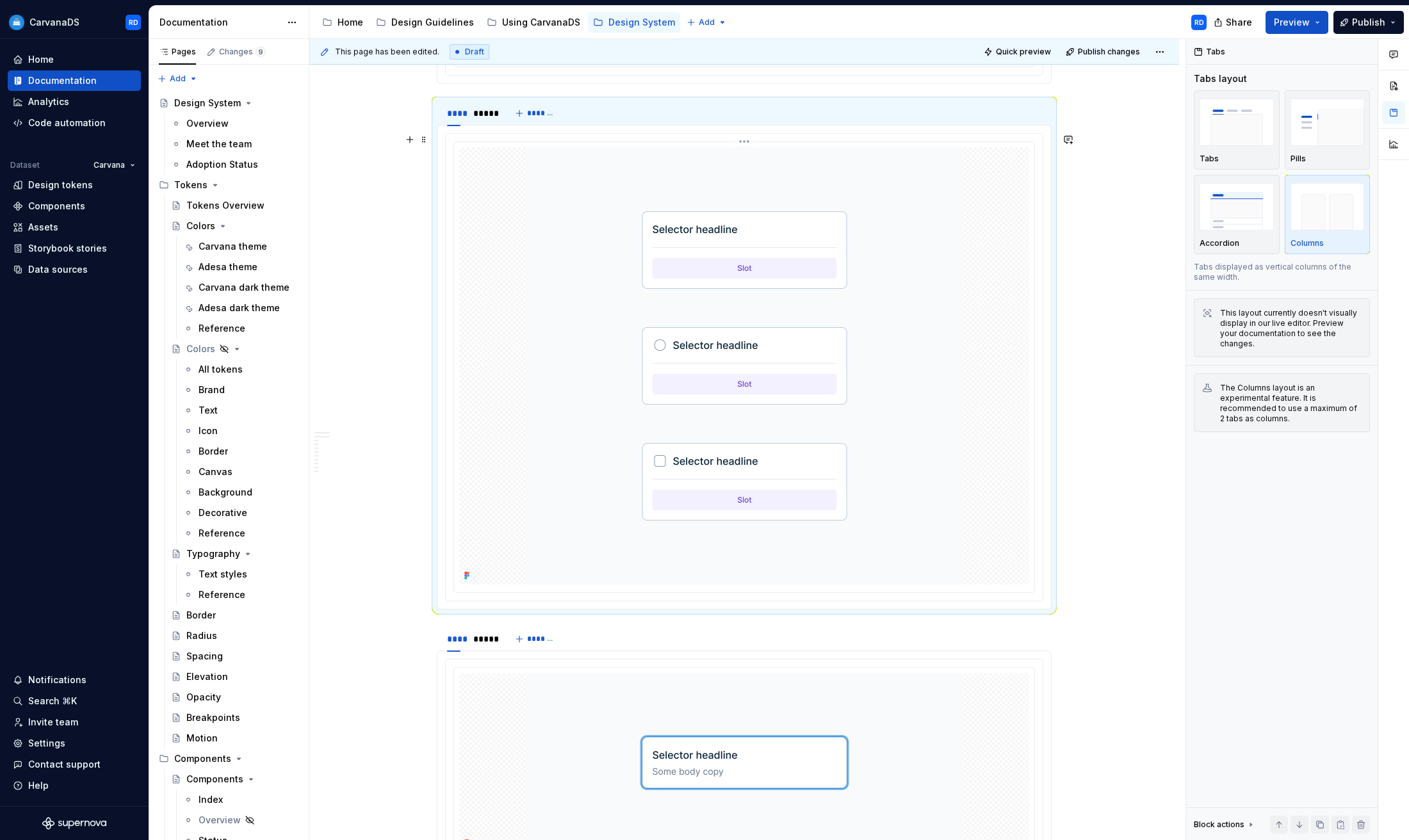
scroll to position [3095, 0]
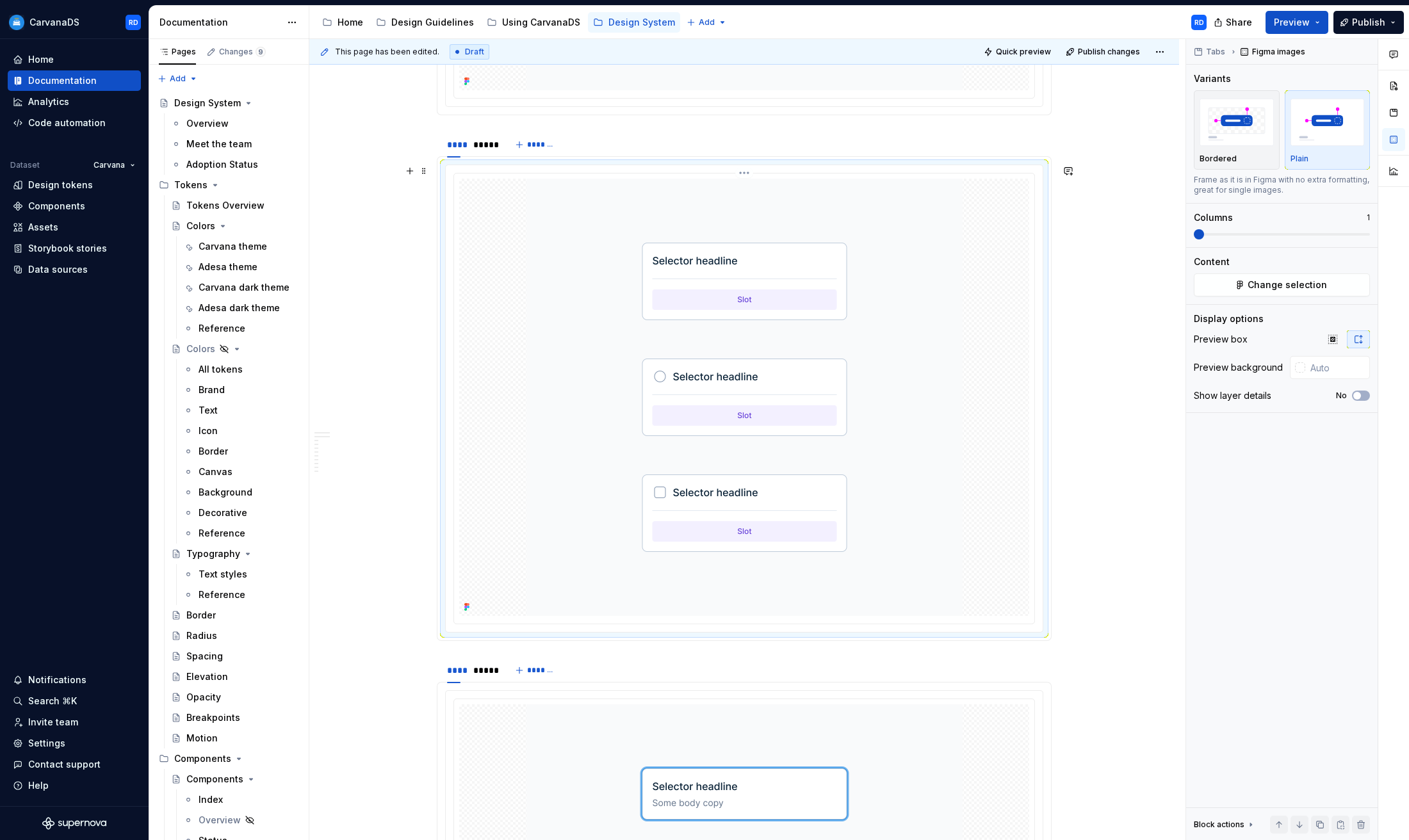
click at [776, 292] on img at bounding box center [744, 397] width 436 height 437
click at [1264, 287] on span "Change selection" at bounding box center [1287, 284] width 79 height 13
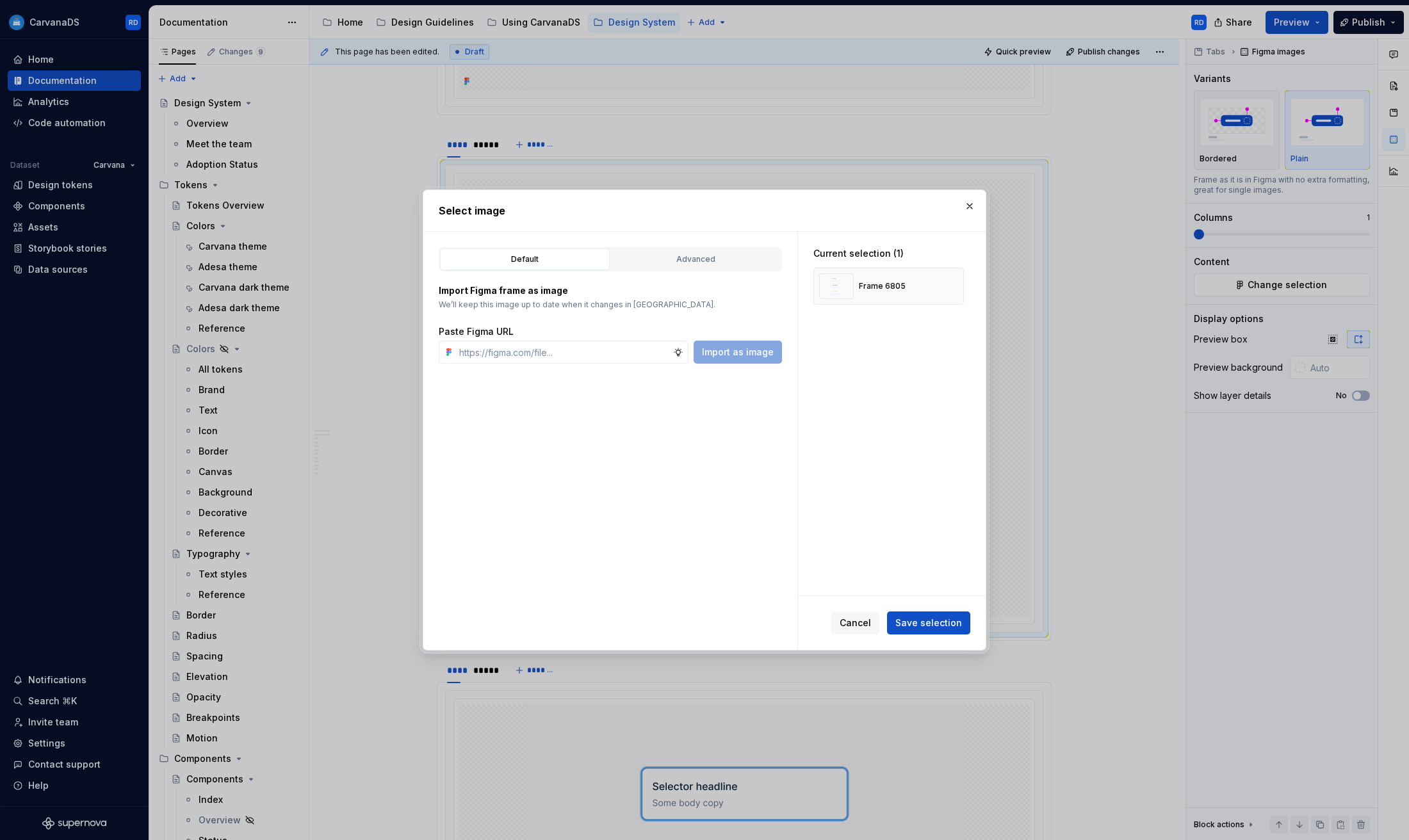
type textarea "*"
click at [954, 286] on button "button" at bounding box center [948, 286] width 18 height 18
click at [609, 357] on input "text" at bounding box center [563, 351] width 219 height 23
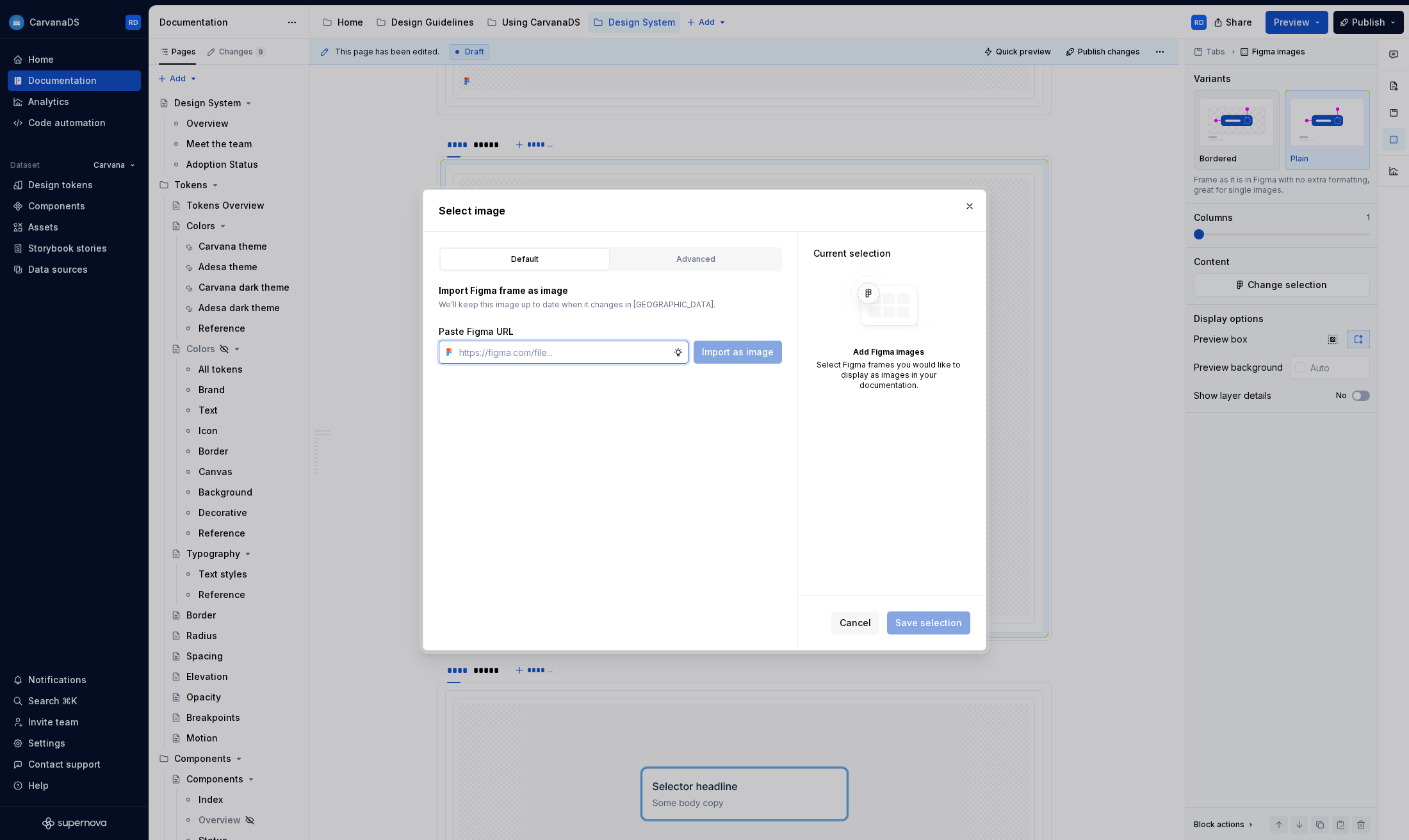
paste input "[URL][DOMAIN_NAME]"
type input "[URL][DOMAIN_NAME]"
click at [749, 351] on span "Import as image" at bounding box center [738, 351] width 72 height 13
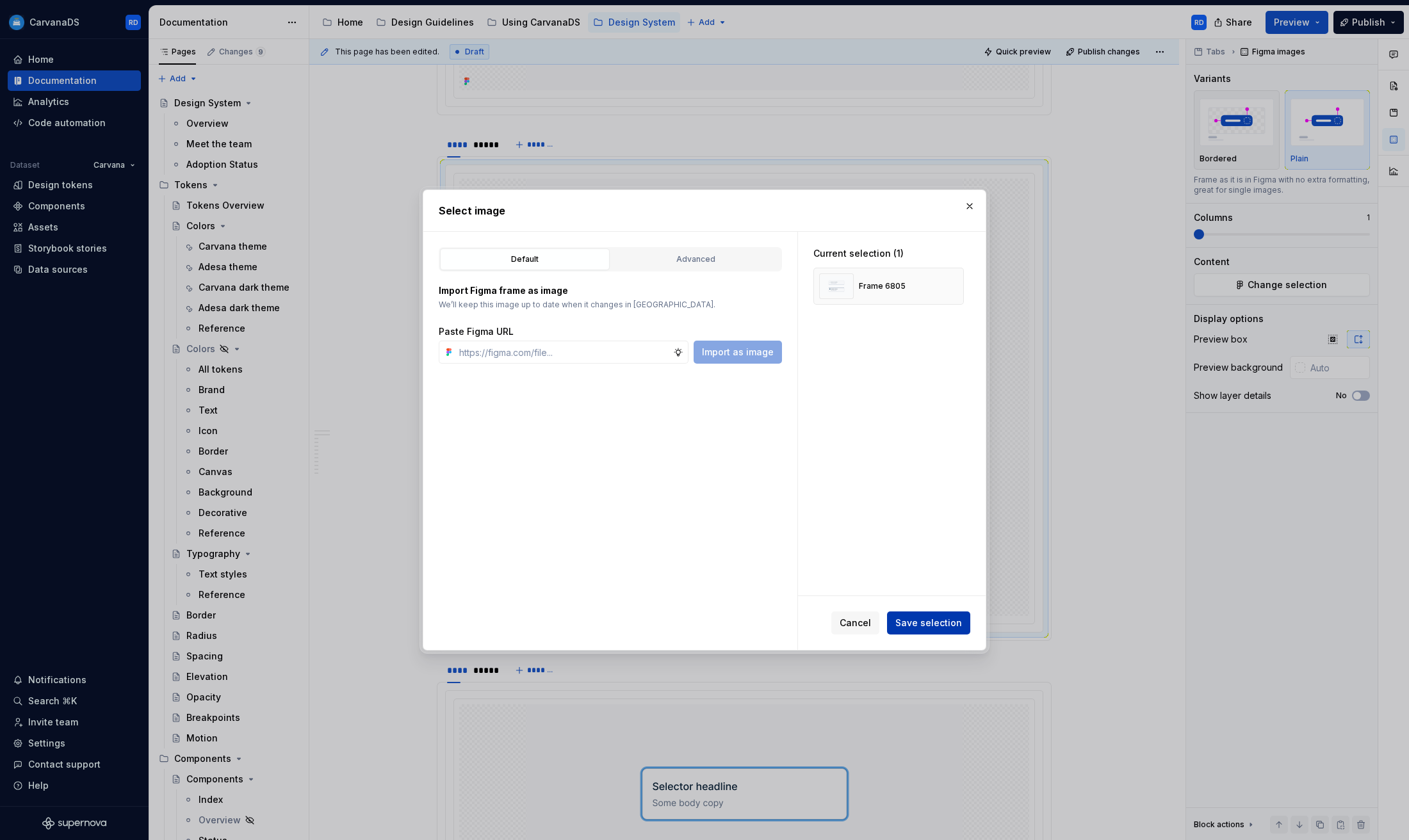
drag, startPoint x: 923, startPoint y: 622, endPoint x: 931, endPoint y: 620, distance: 8.2
click at [928, 620] on span "Save selection" at bounding box center [929, 622] width 66 height 13
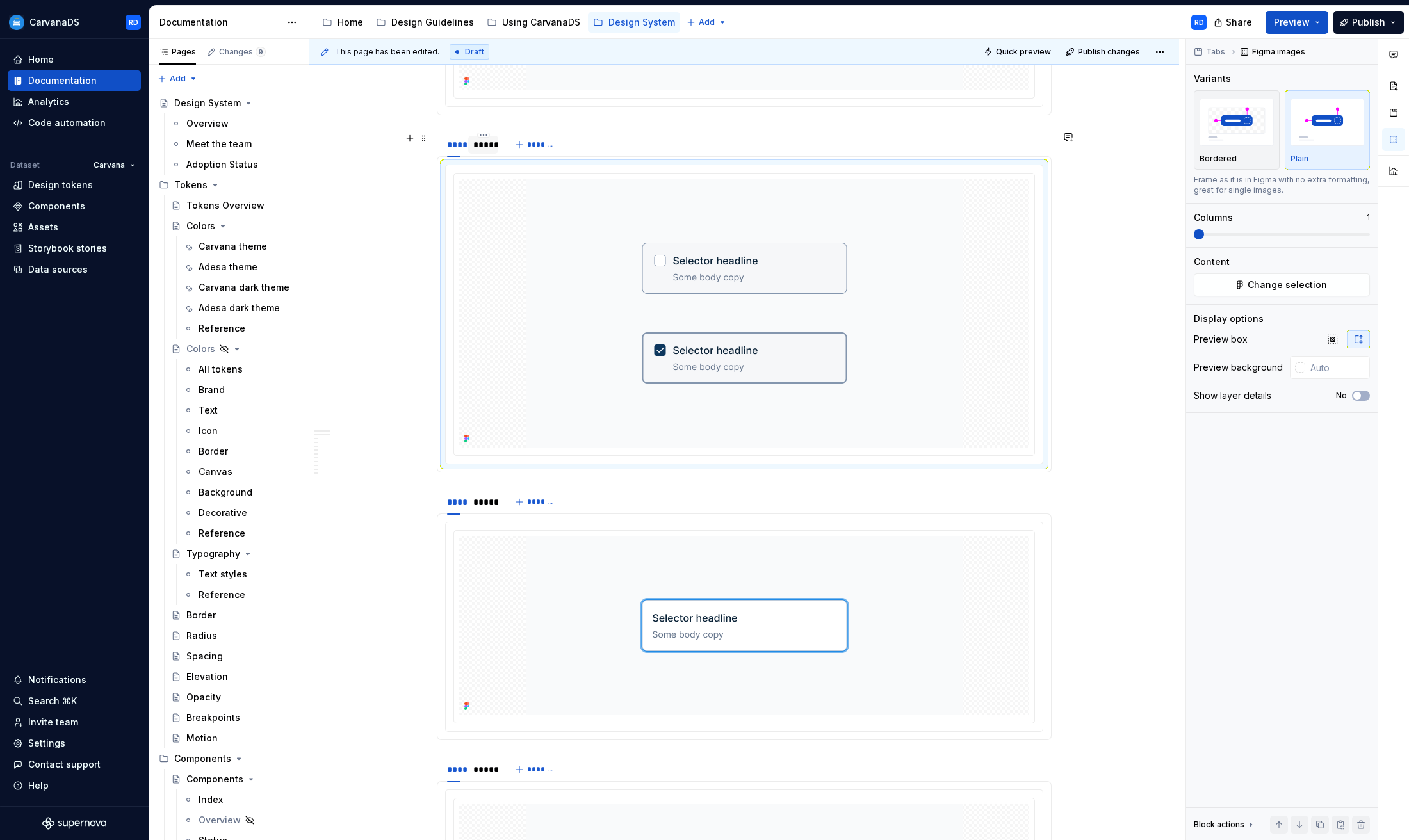
click at [493, 149] on div "*****" at bounding box center [483, 145] width 20 height 13
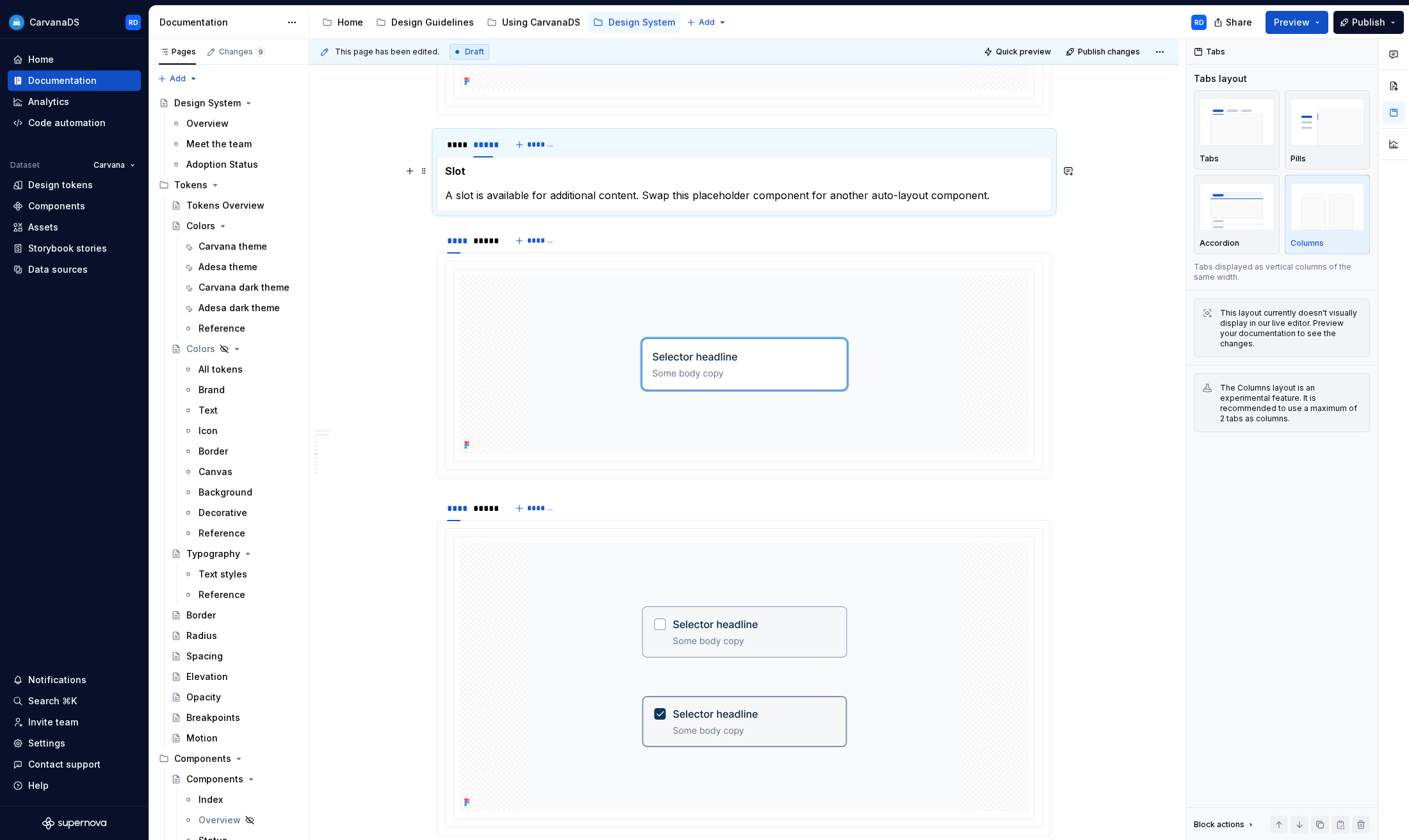
click at [457, 170] on h5 "Slot" at bounding box center [744, 170] width 599 height 13
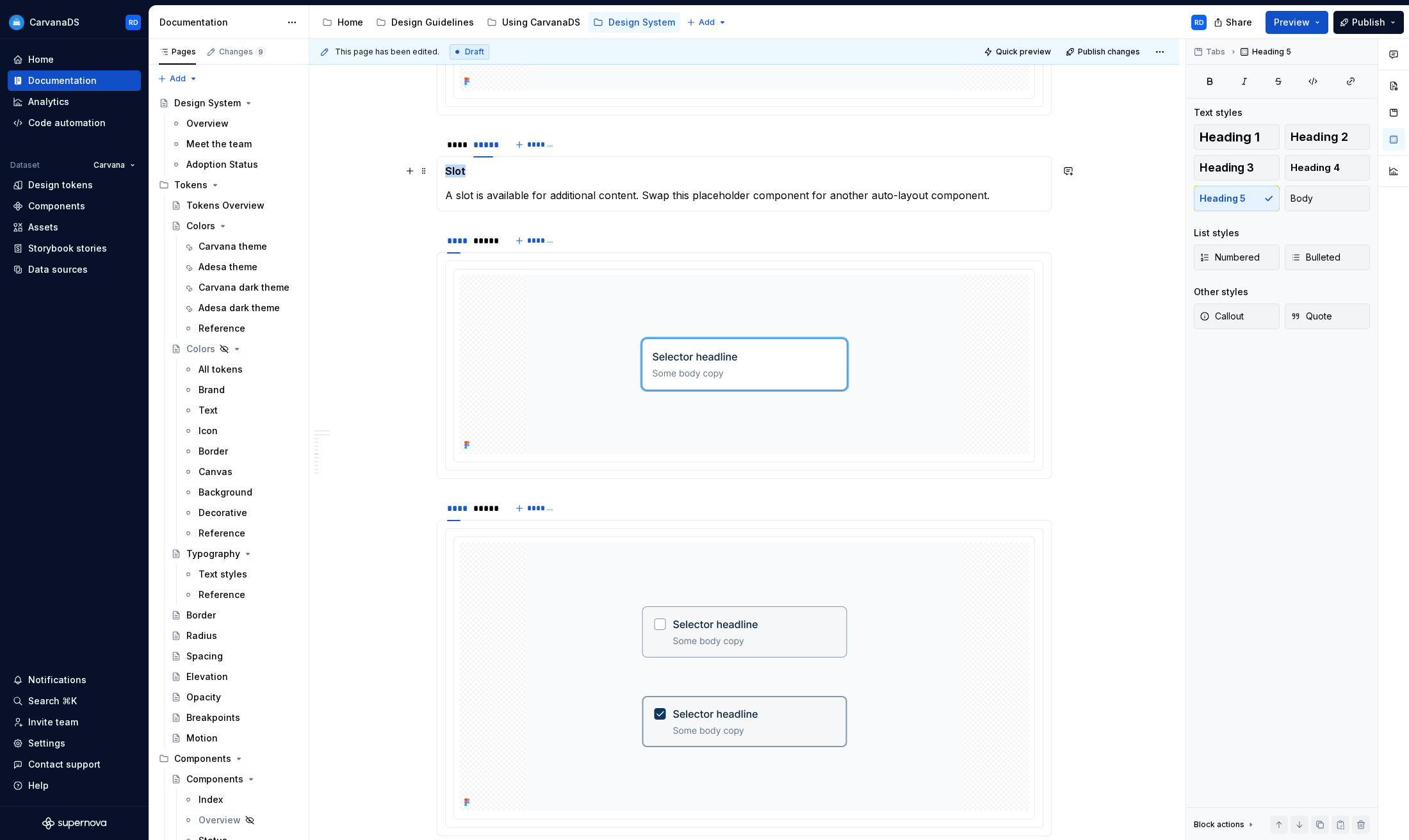
click at [458, 170] on h5 "Slot" at bounding box center [744, 170] width 599 height 13
click at [485, 191] on p "A slot is available for additional content. Swap this placeholder component for…" at bounding box center [744, 195] width 599 height 15
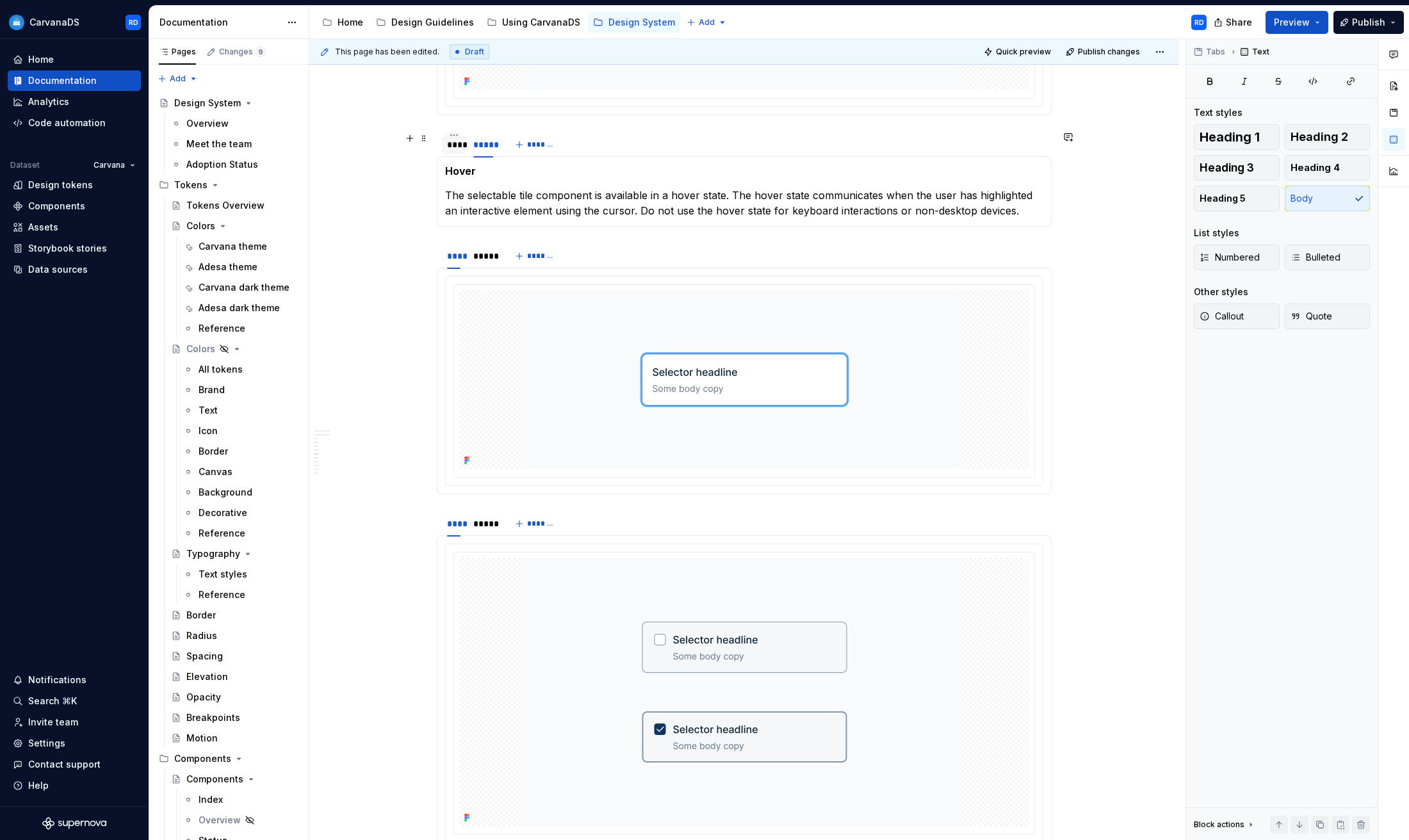
click at [454, 143] on div "****" at bounding box center [454, 145] width 14 height 13
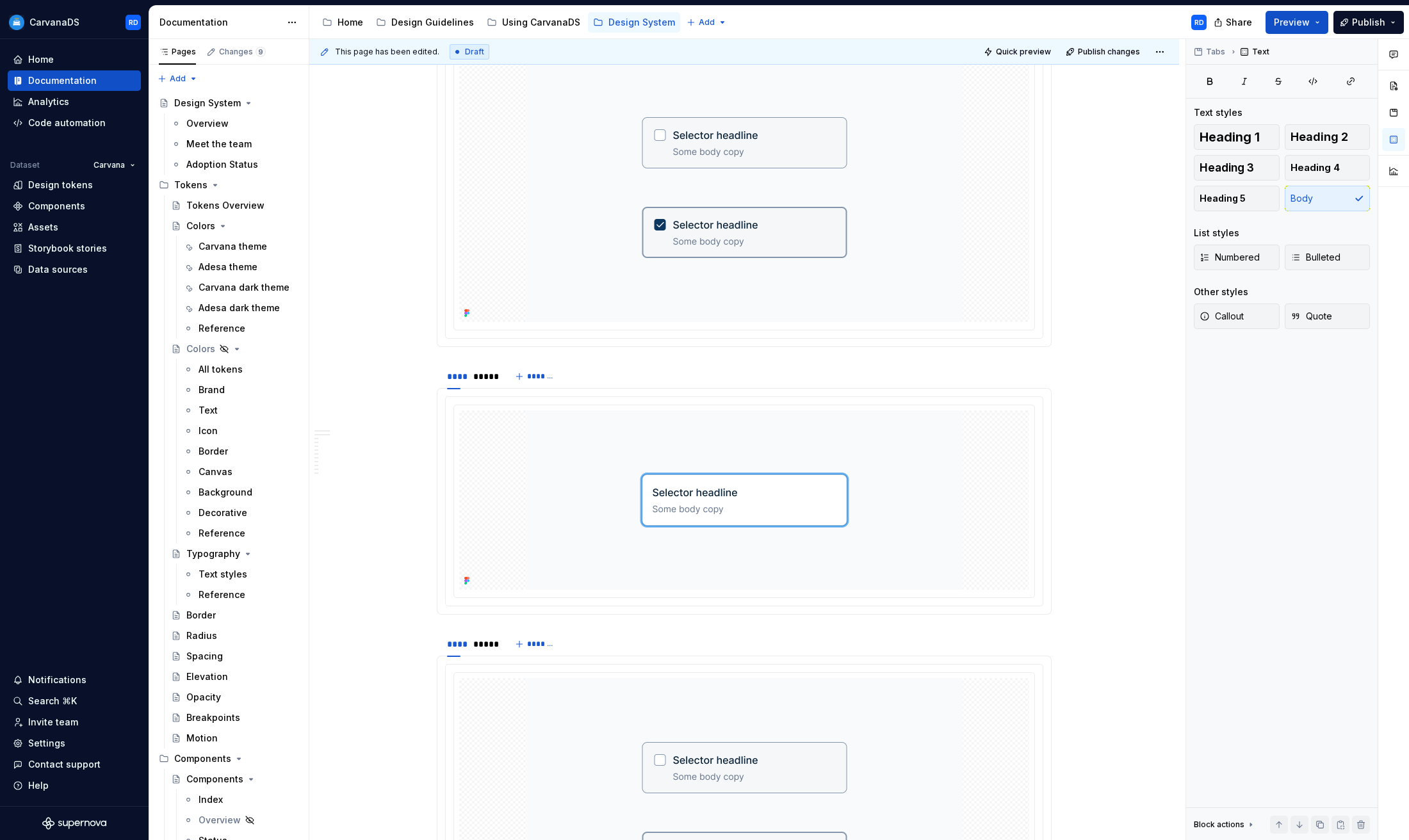
scroll to position [3224, 0]
click at [461, 376] on div "****" at bounding box center [454, 373] width 14 height 13
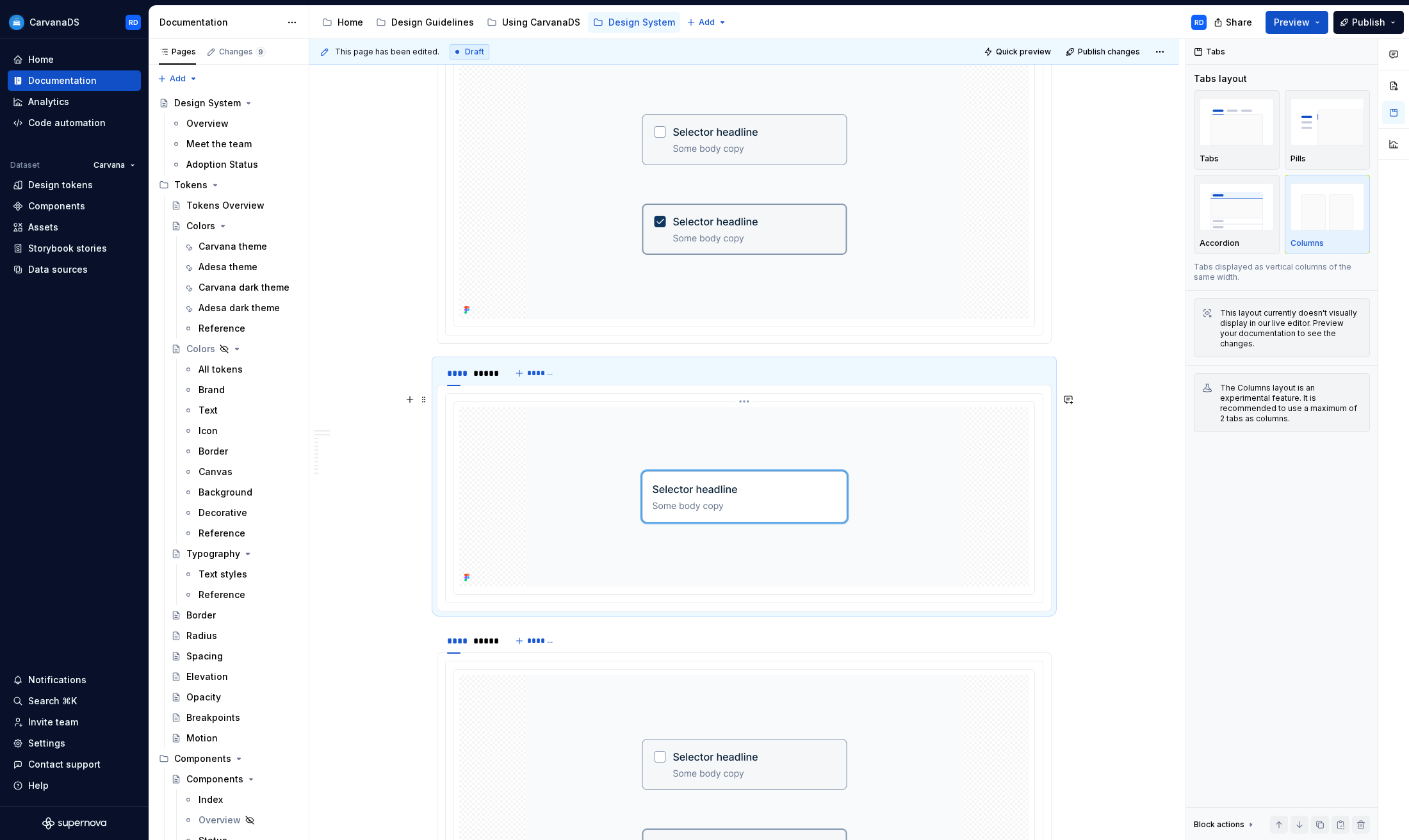
click at [685, 454] on img at bounding box center [744, 496] width 436 height 180
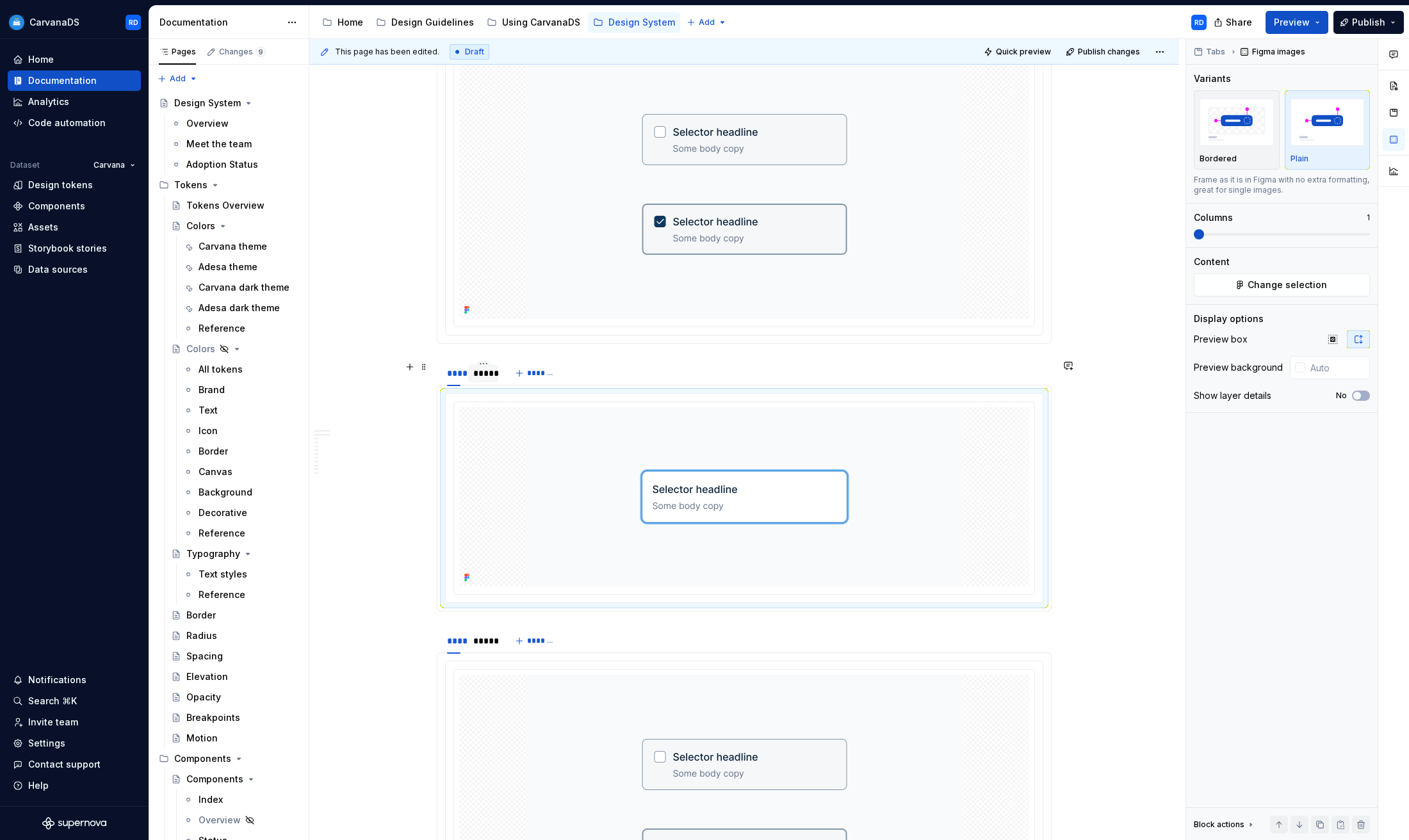
click at [491, 379] on div "*****" at bounding box center [483, 373] width 20 height 13
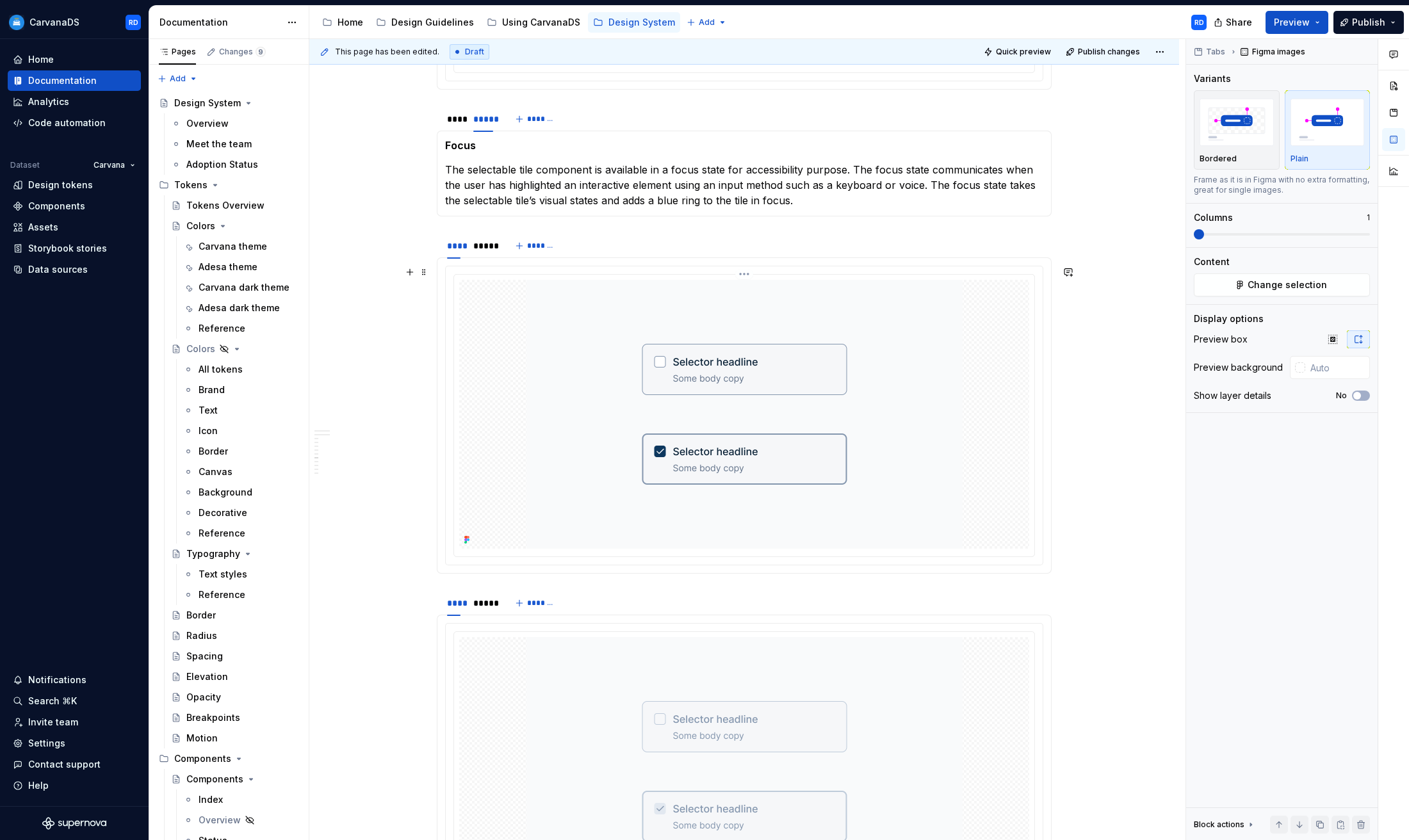
scroll to position [3464, 0]
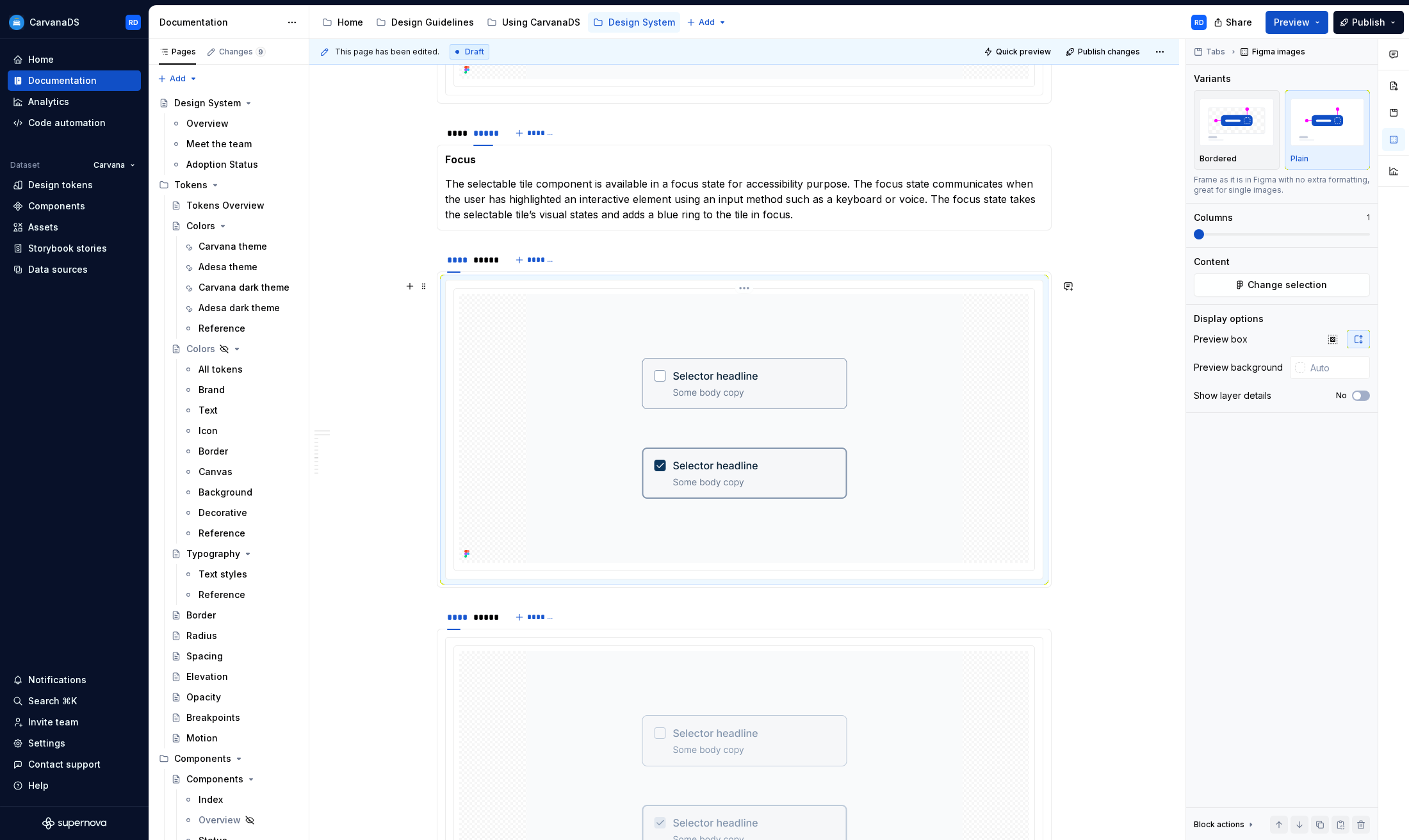
drag, startPoint x: 690, startPoint y: 409, endPoint x: 666, endPoint y: 409, distance: 24.0
click at [690, 410] on img at bounding box center [744, 428] width 436 height 269
click at [1284, 277] on button "Change selection" at bounding box center [1281, 284] width 176 height 23
click at [1217, 283] on button "Change selection" at bounding box center [1281, 284] width 176 height 23
type textarea "*"
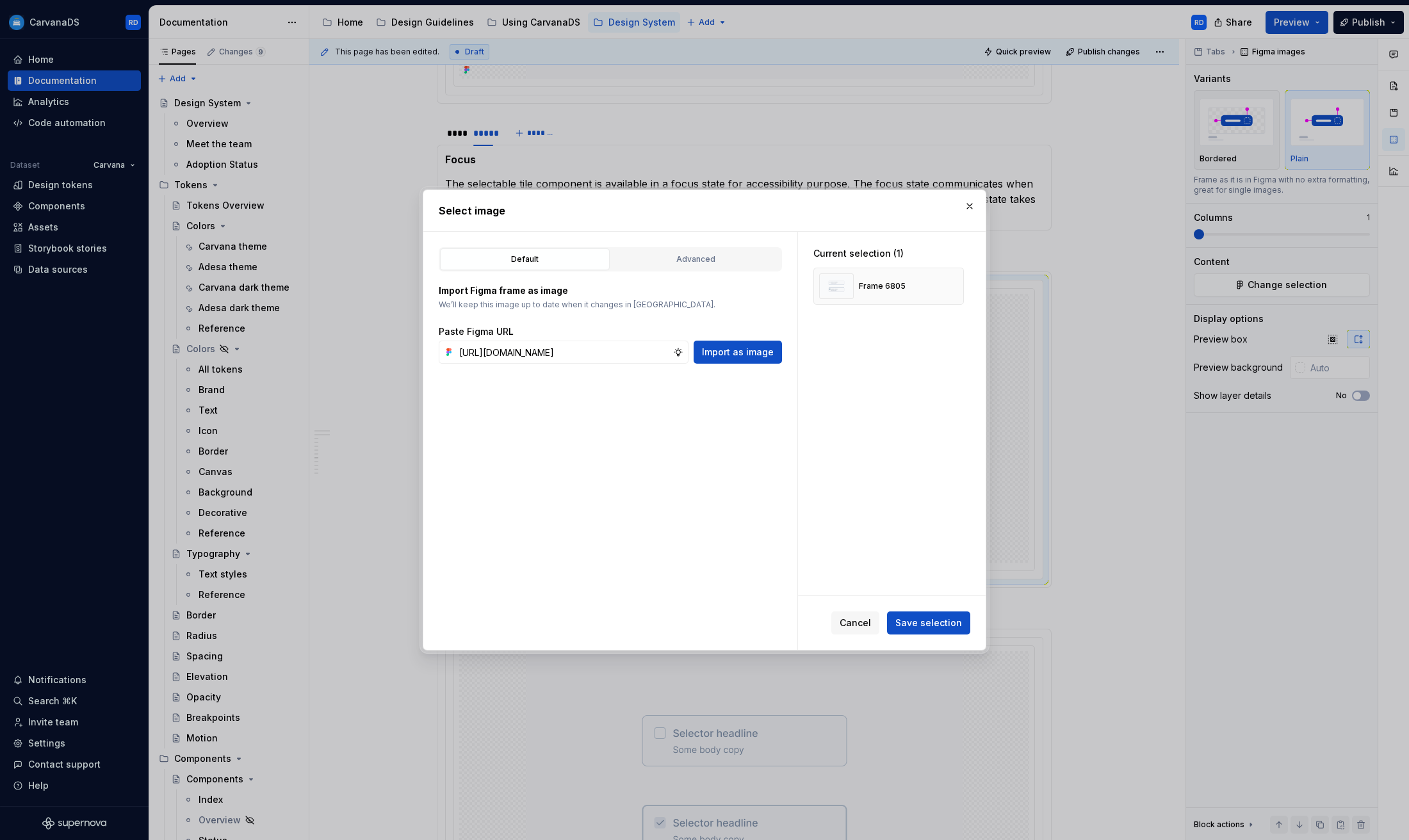
scroll to position [0, 449]
type input "[URL][DOMAIN_NAME]"
click at [753, 353] on span "Import as image" at bounding box center [738, 351] width 72 height 13
click at [958, 283] on button "button" at bounding box center [948, 286] width 18 height 18
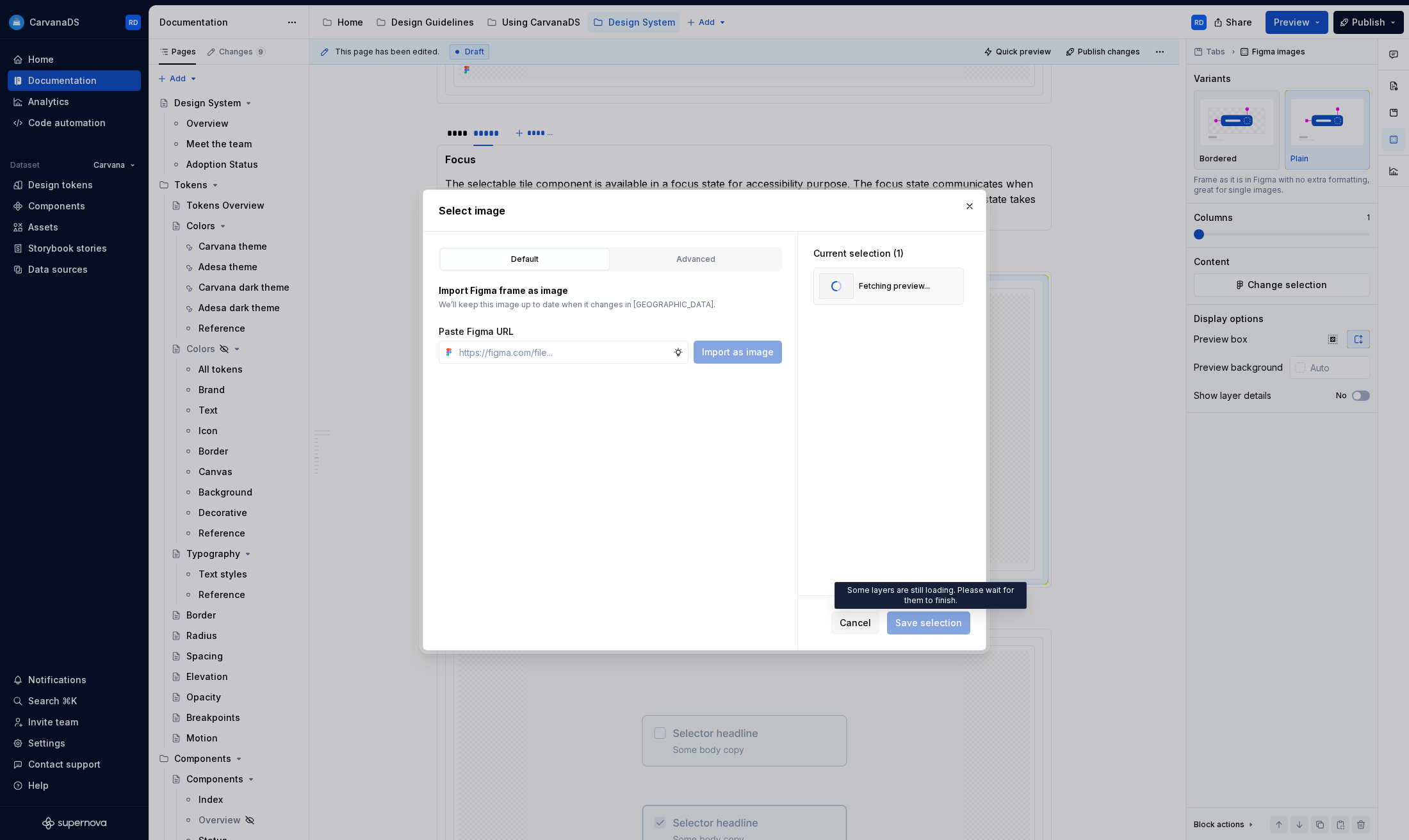
click at [932, 624] on span "Save selection" at bounding box center [929, 622] width 83 height 23
click at [932, 624] on span "Save selection" at bounding box center [929, 622] width 66 height 13
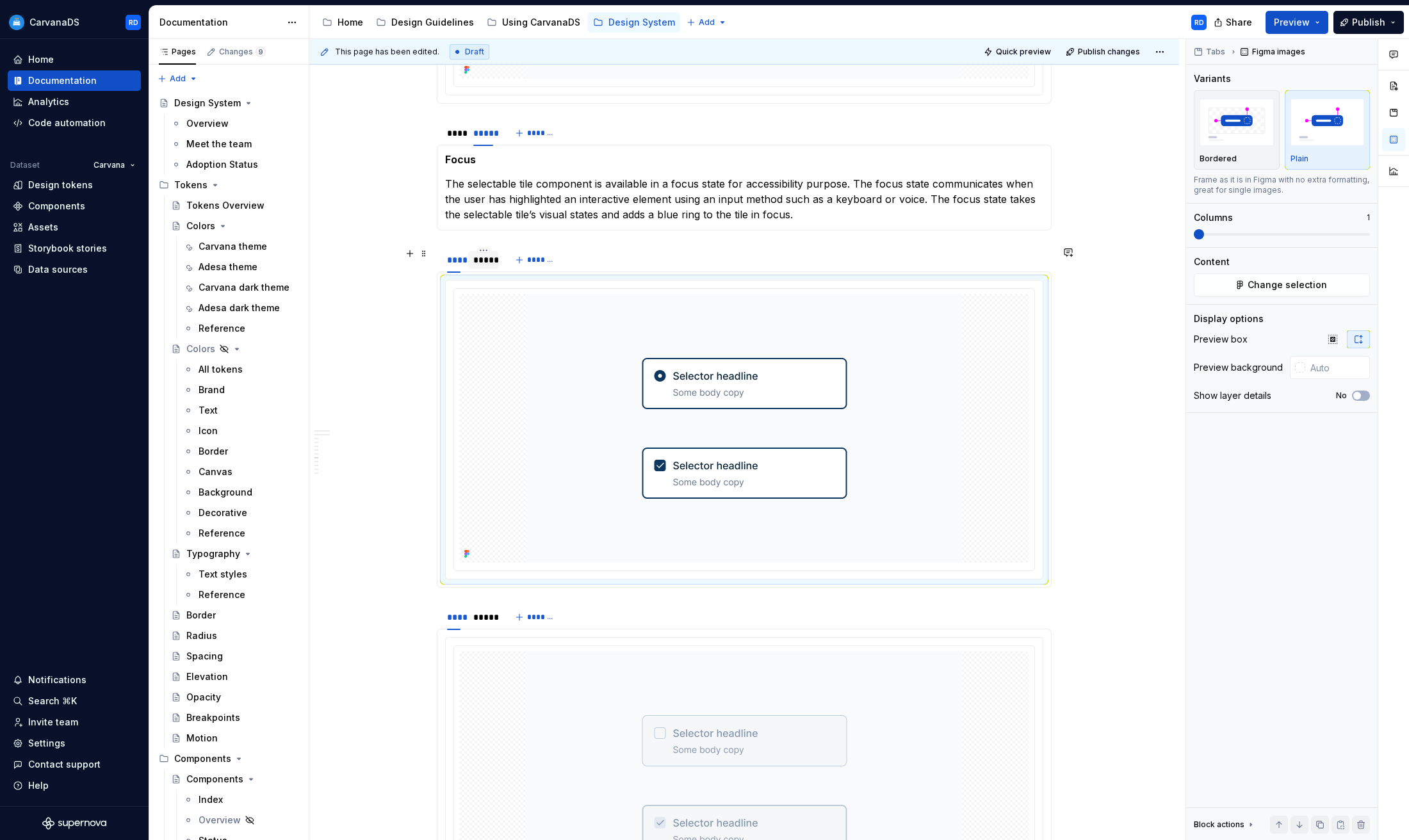
click at [483, 259] on div "*****" at bounding box center [483, 260] width 20 height 13
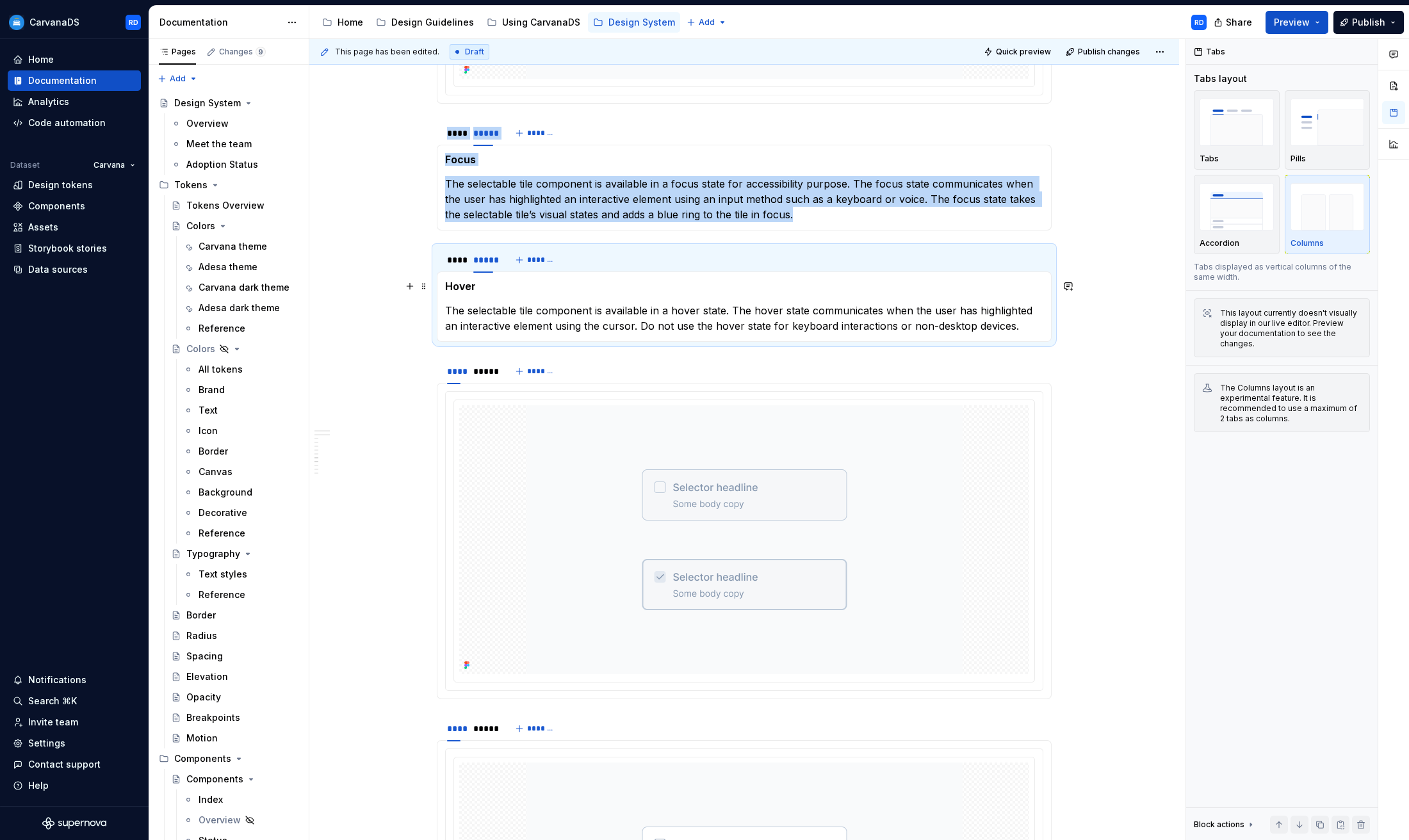
click at [463, 281] on h5 "Hover" at bounding box center [744, 286] width 599 height 13
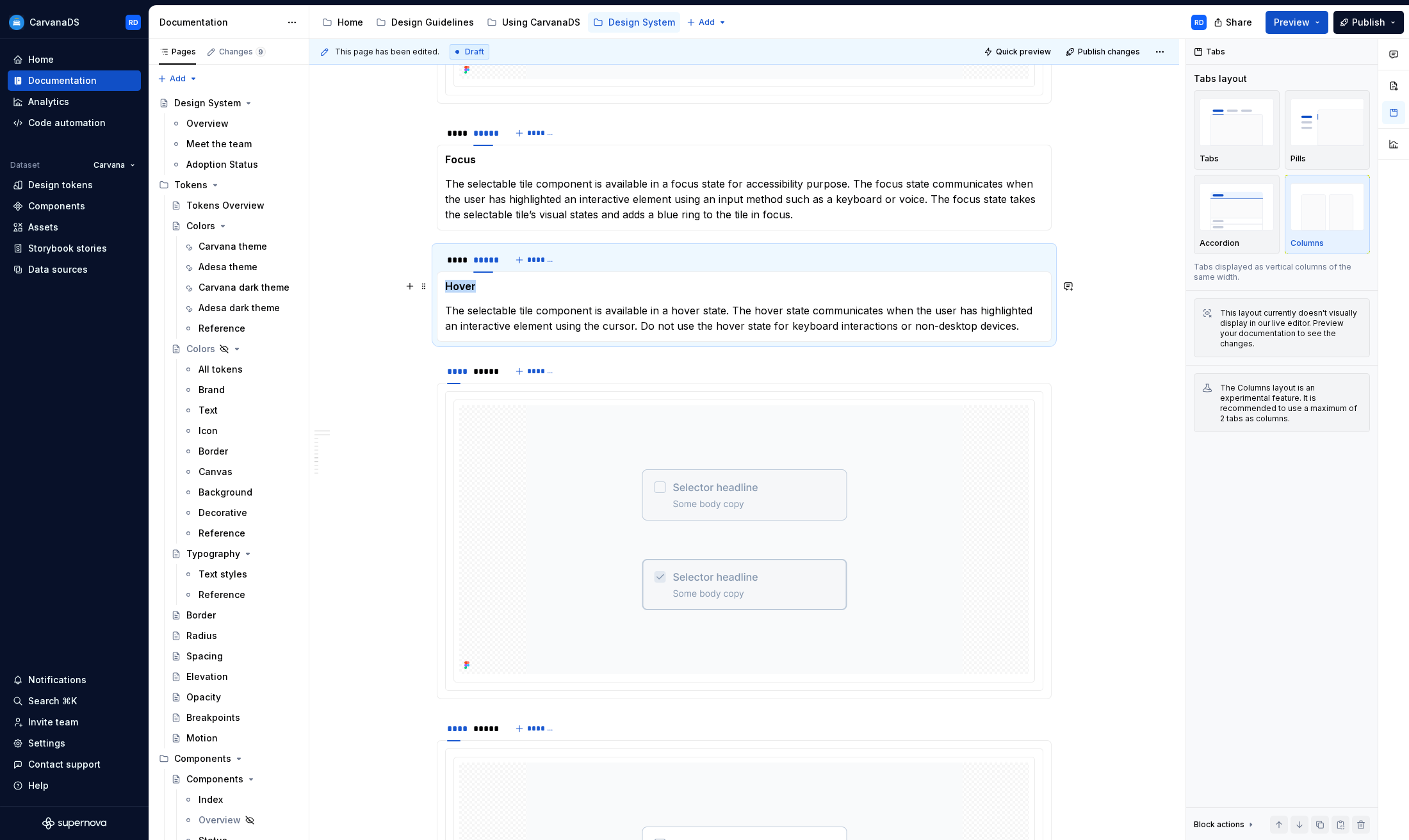
click at [463, 281] on h5 "Hover" at bounding box center [744, 286] width 599 height 13
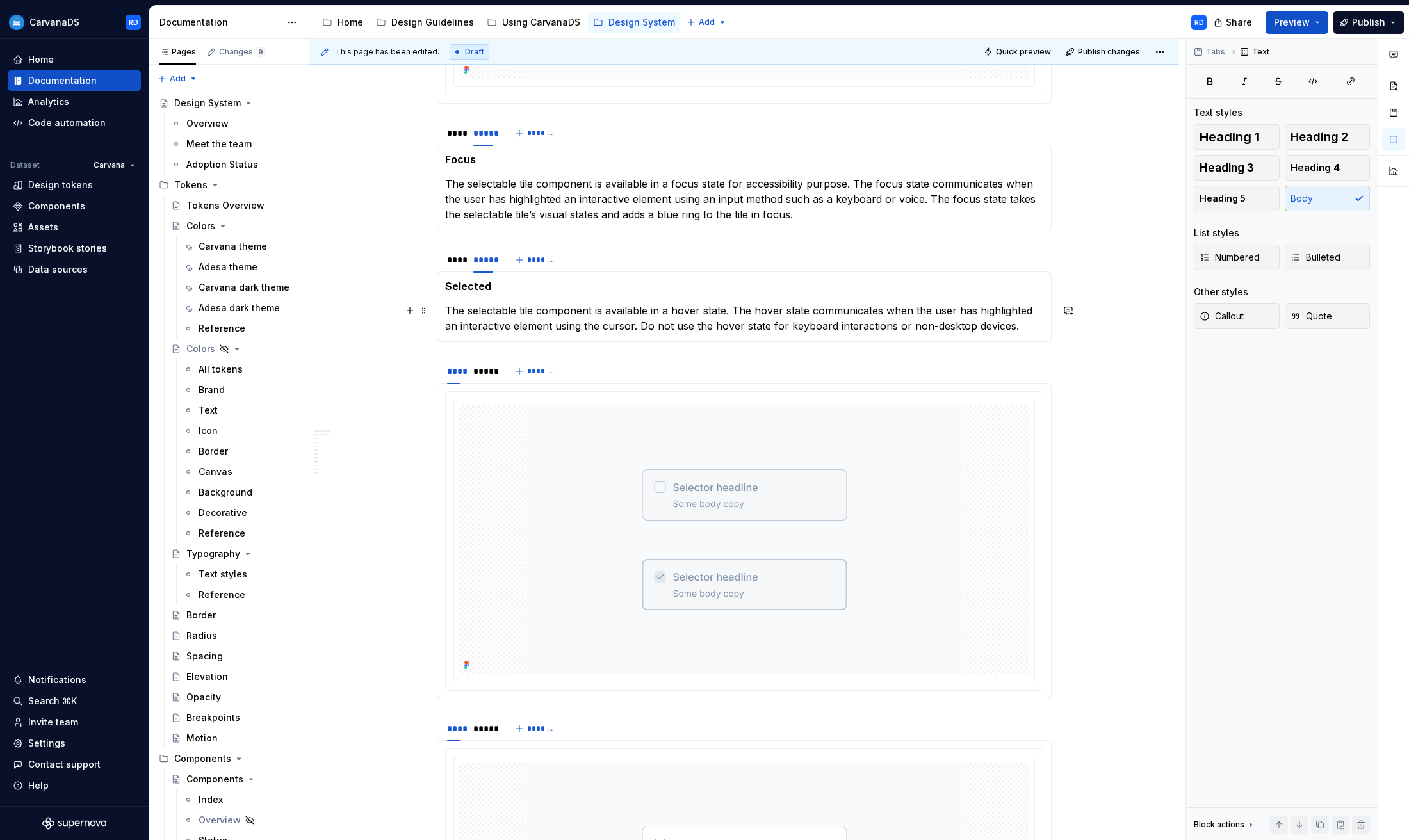
click at [504, 308] on p "The selectable tile component is available in a hover state. The hover state co…" at bounding box center [744, 318] width 599 height 31
click at [457, 259] on div "****" at bounding box center [454, 260] width 14 height 13
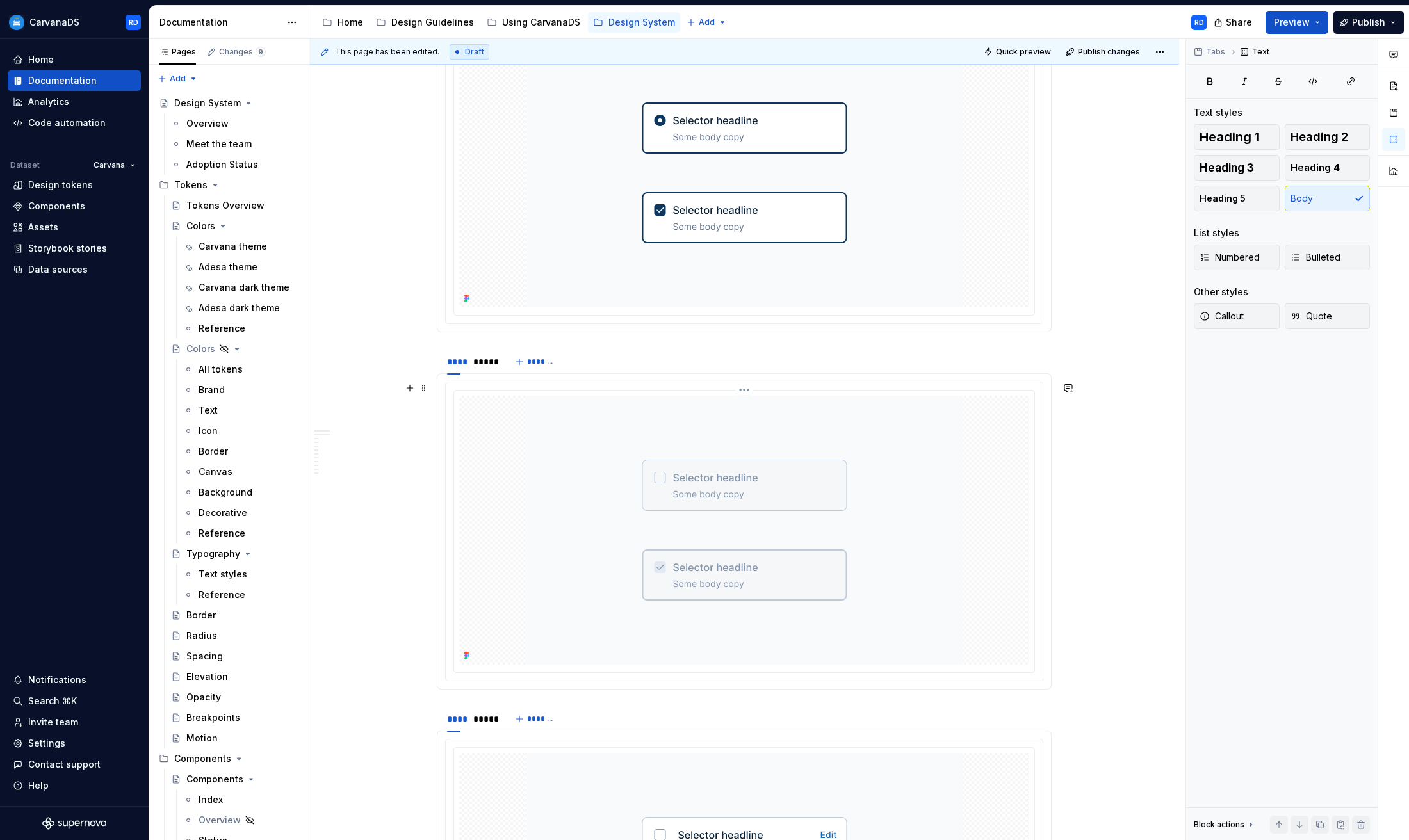
scroll to position [3781, 0]
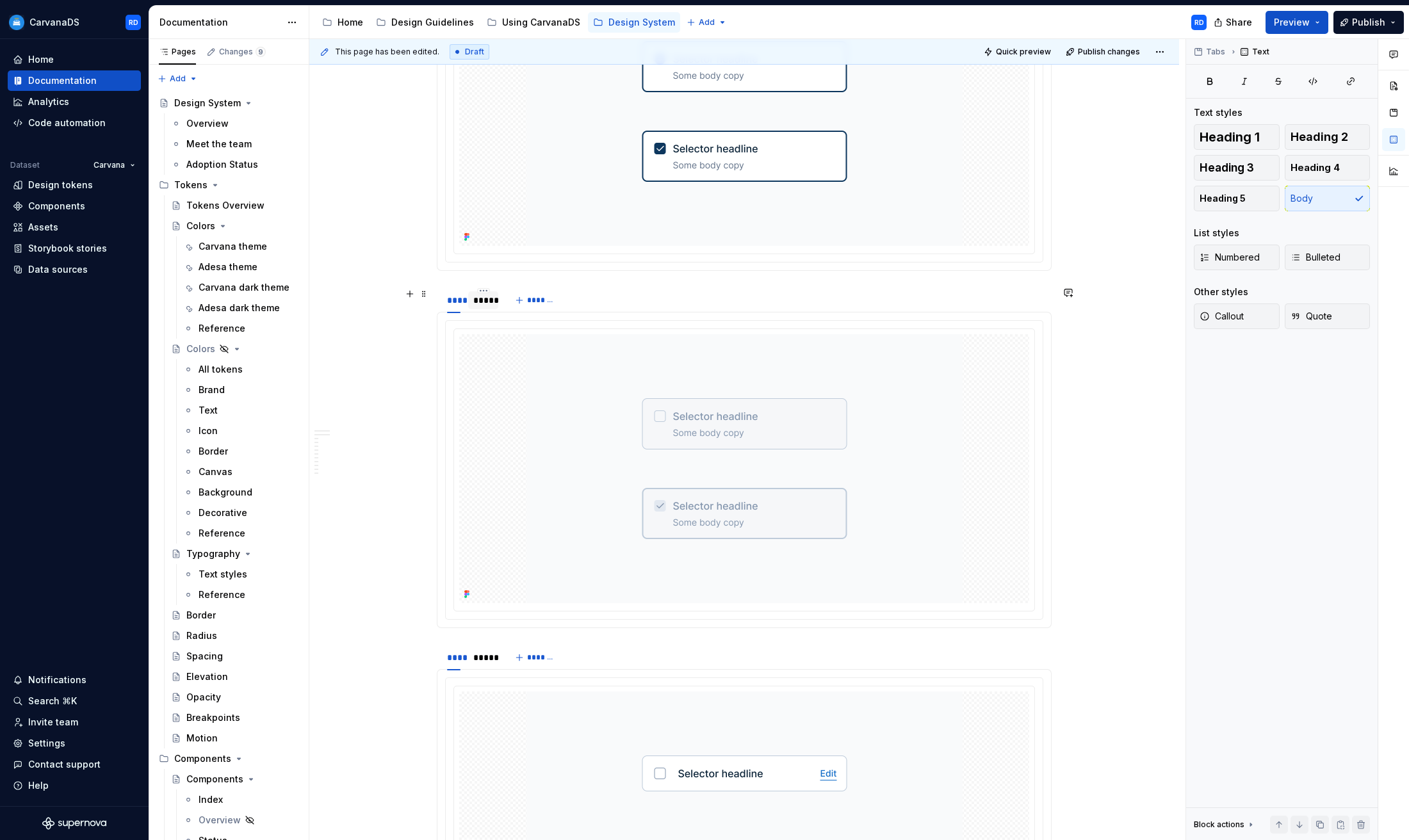
click at [494, 308] on div "*****" at bounding box center [483, 300] width 30 height 18
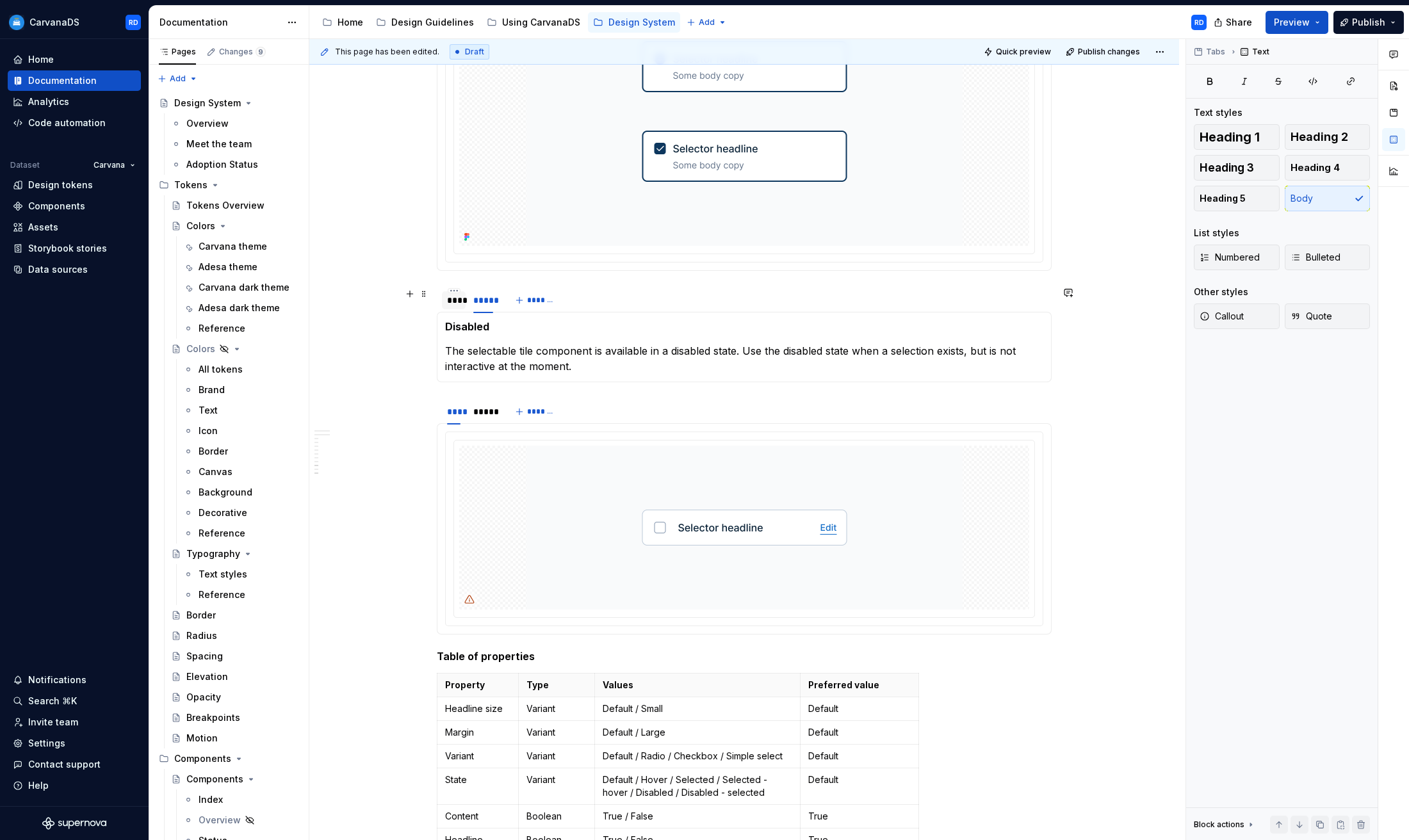
click at [459, 311] on div at bounding box center [454, 311] width 24 height 2
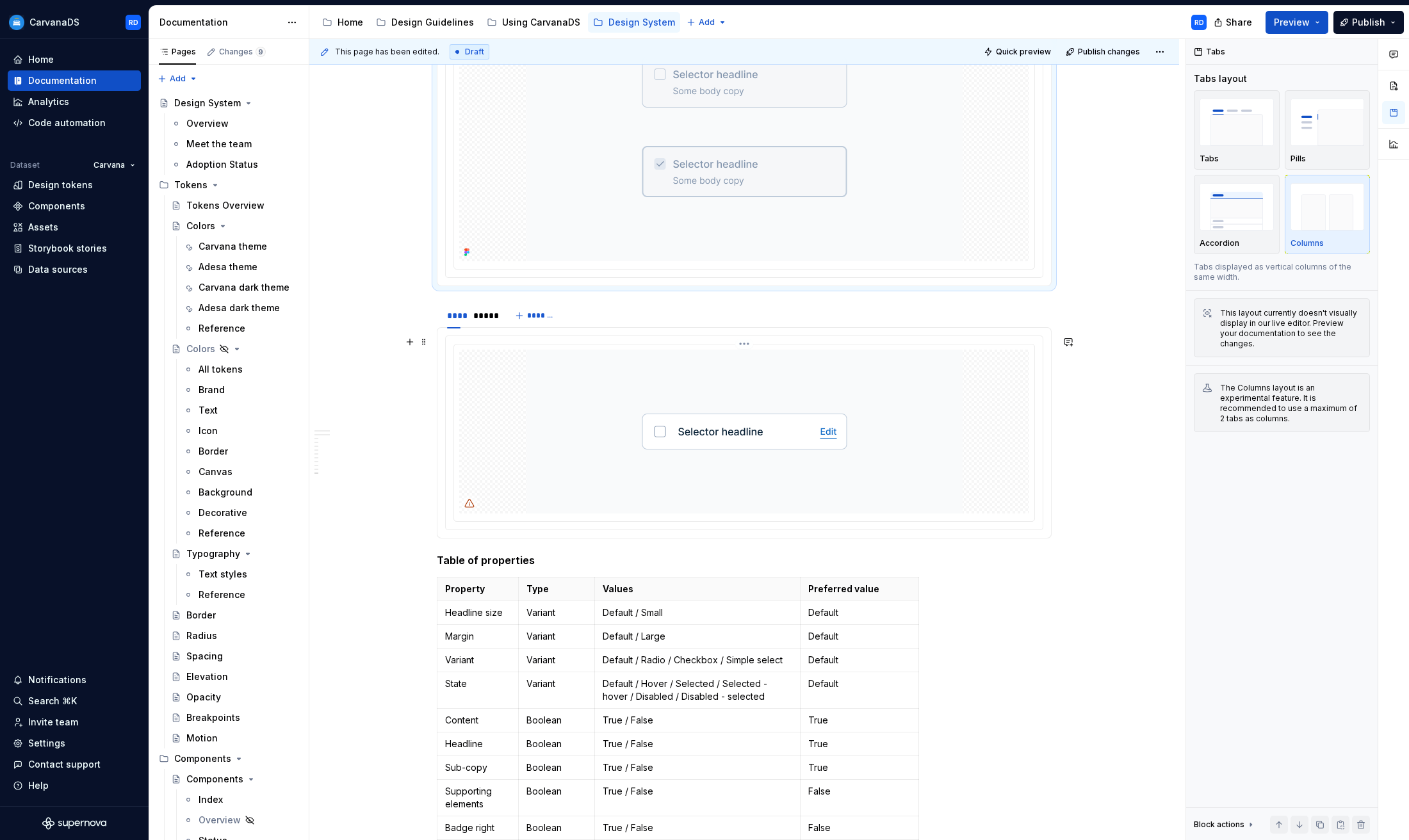
scroll to position [4138, 0]
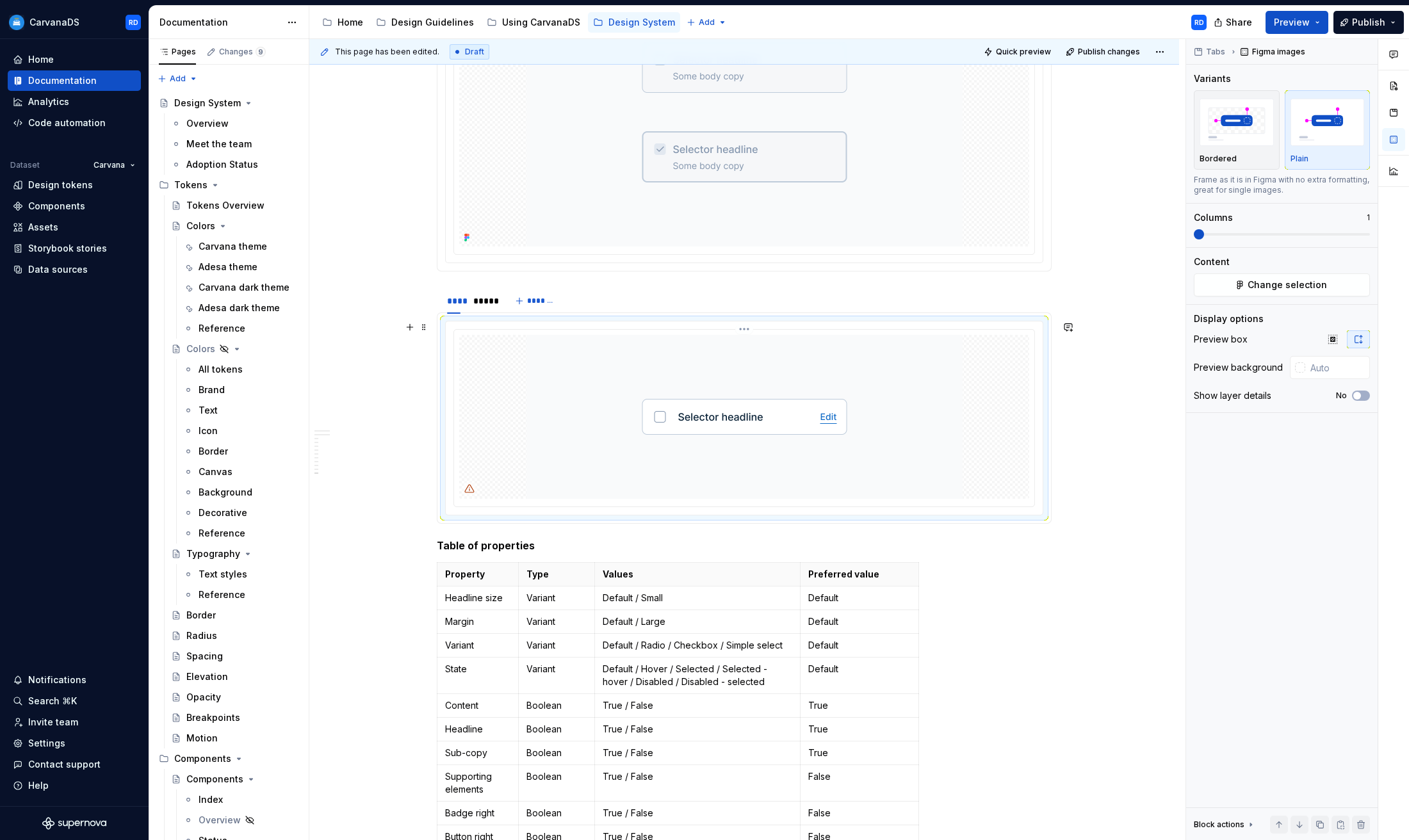
click at [591, 382] on img at bounding box center [744, 416] width 436 height 164
click at [553, 203] on img at bounding box center [744, 112] width 436 height 269
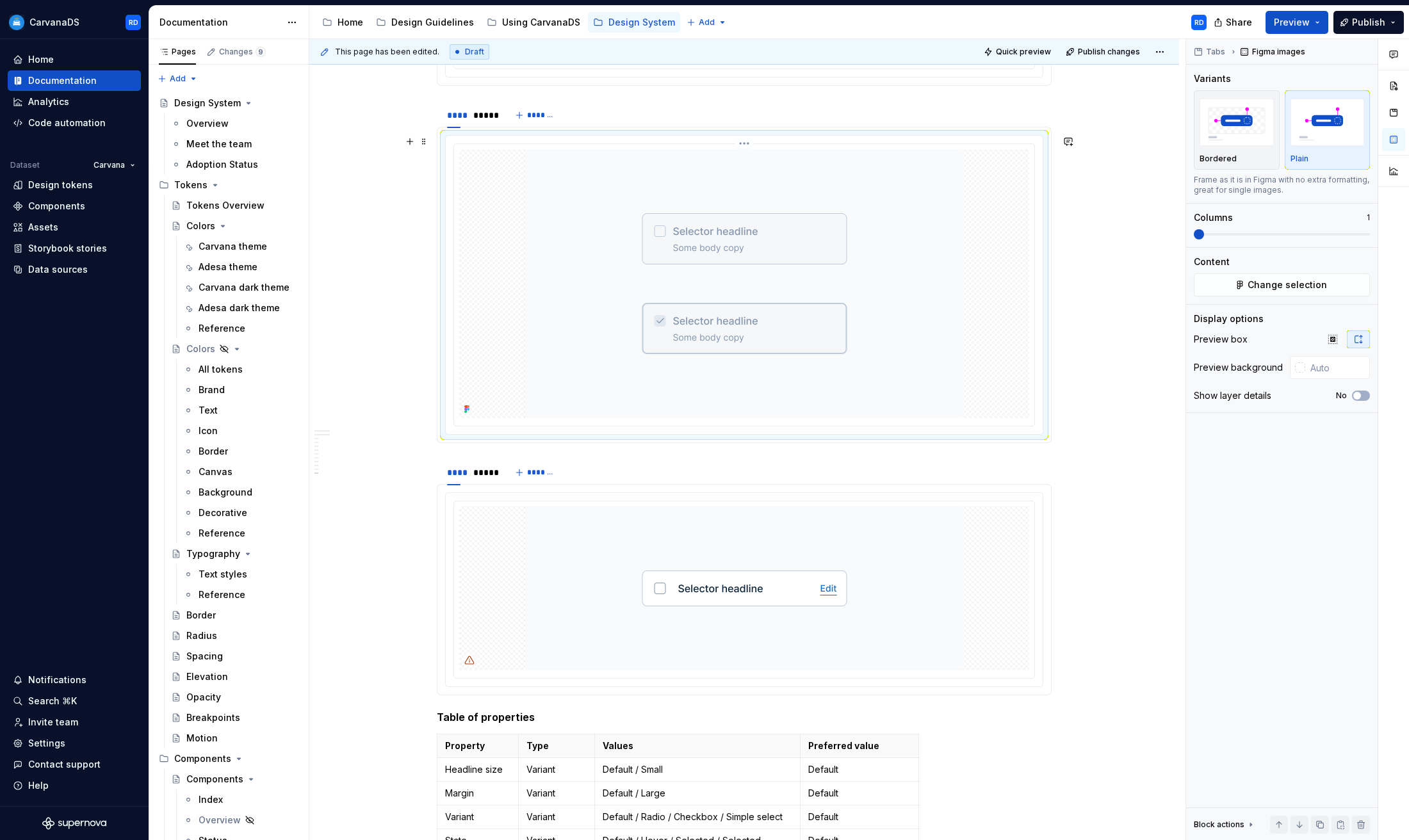
scroll to position [3900, 0]
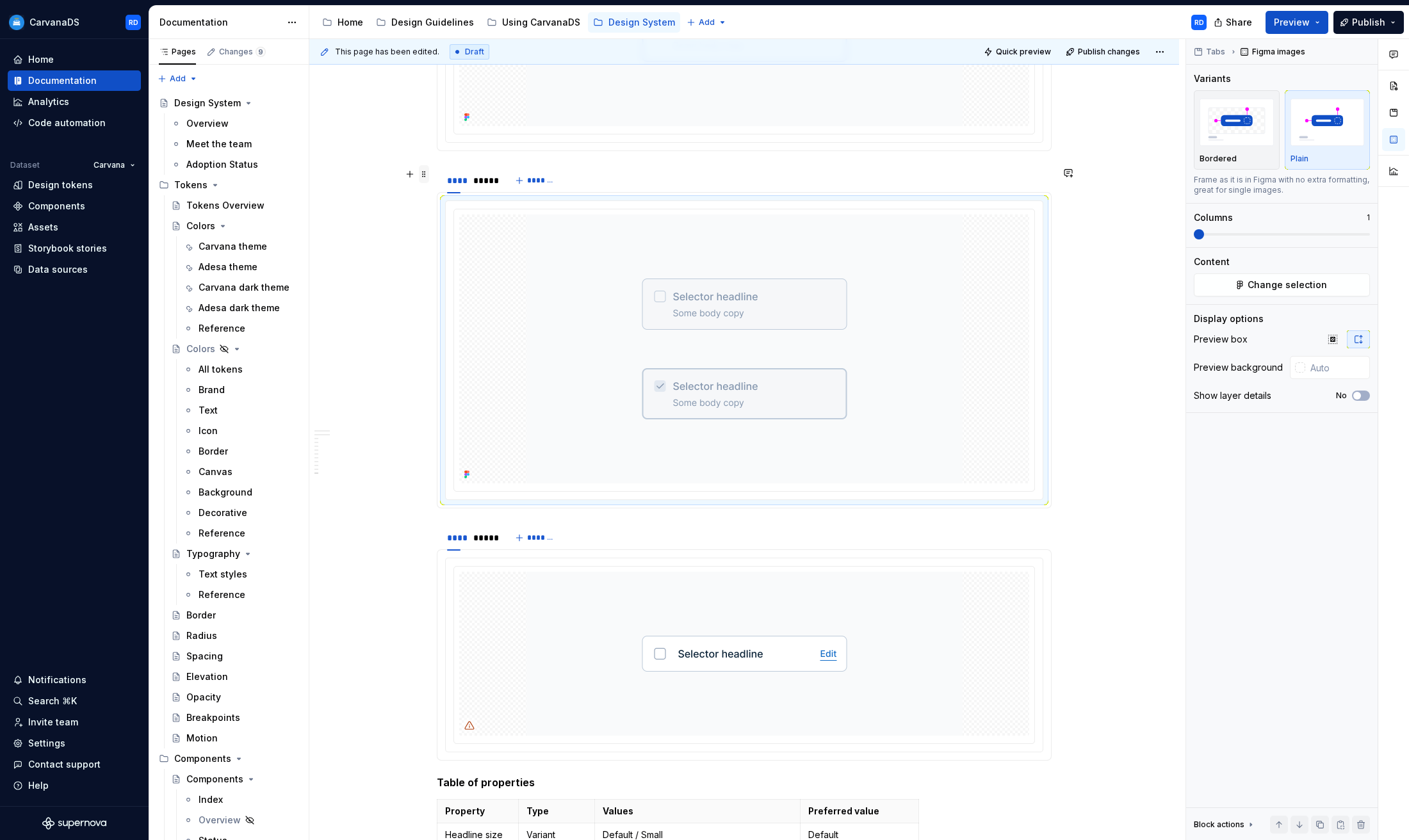
click at [426, 179] on span at bounding box center [424, 174] width 10 height 18
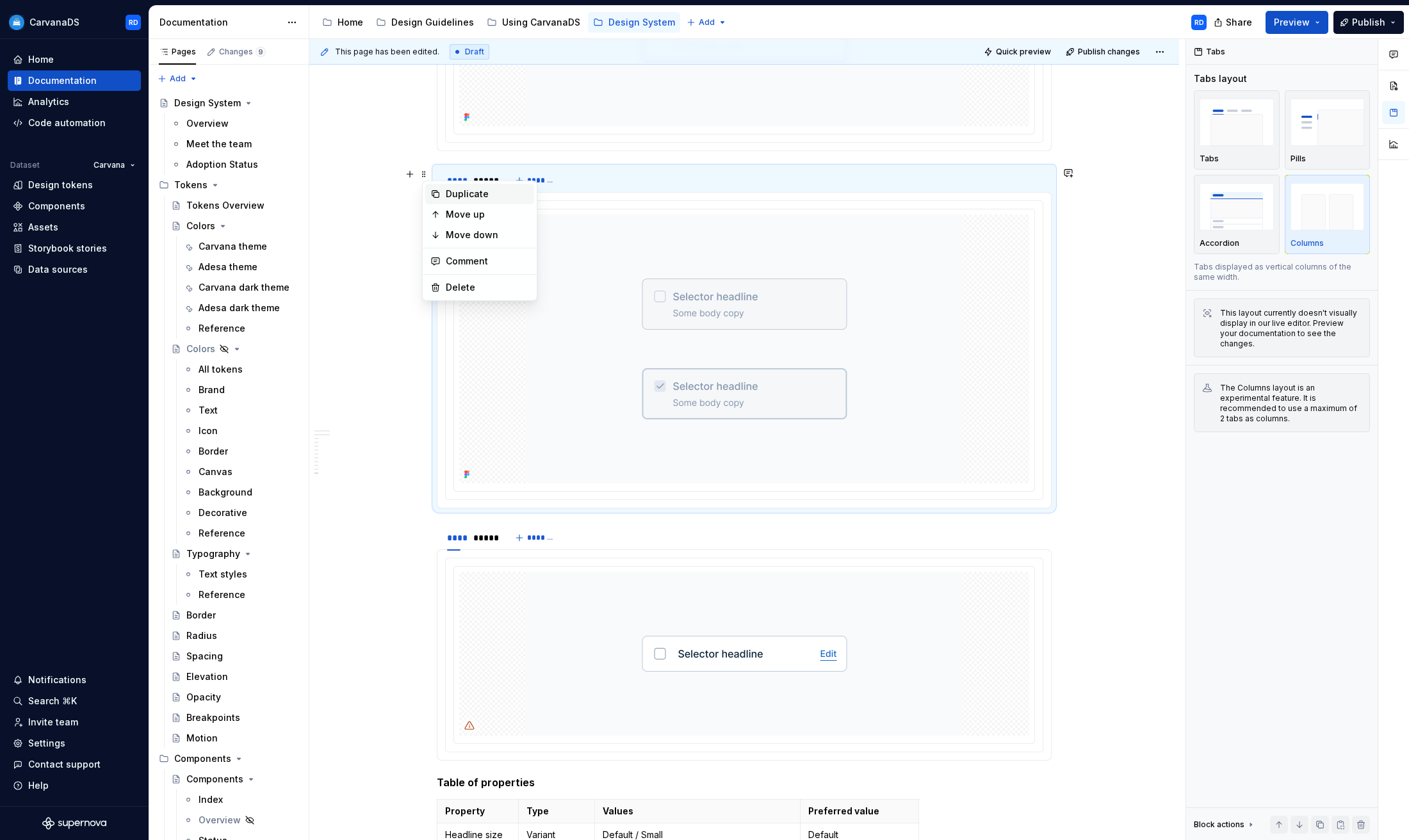
click at [473, 195] on div "Duplicate" at bounding box center [488, 193] width 83 height 13
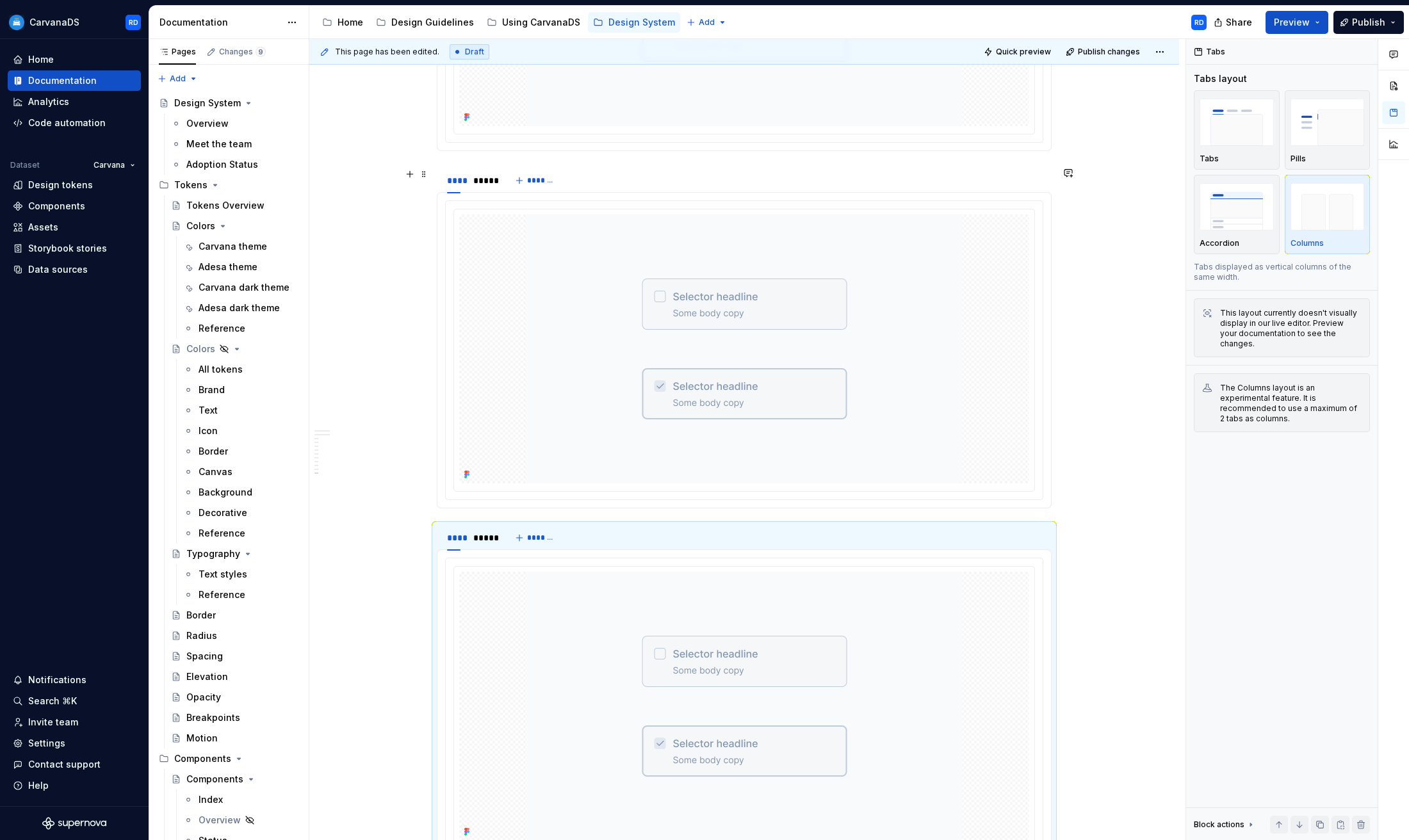
scroll to position [3926, 0]
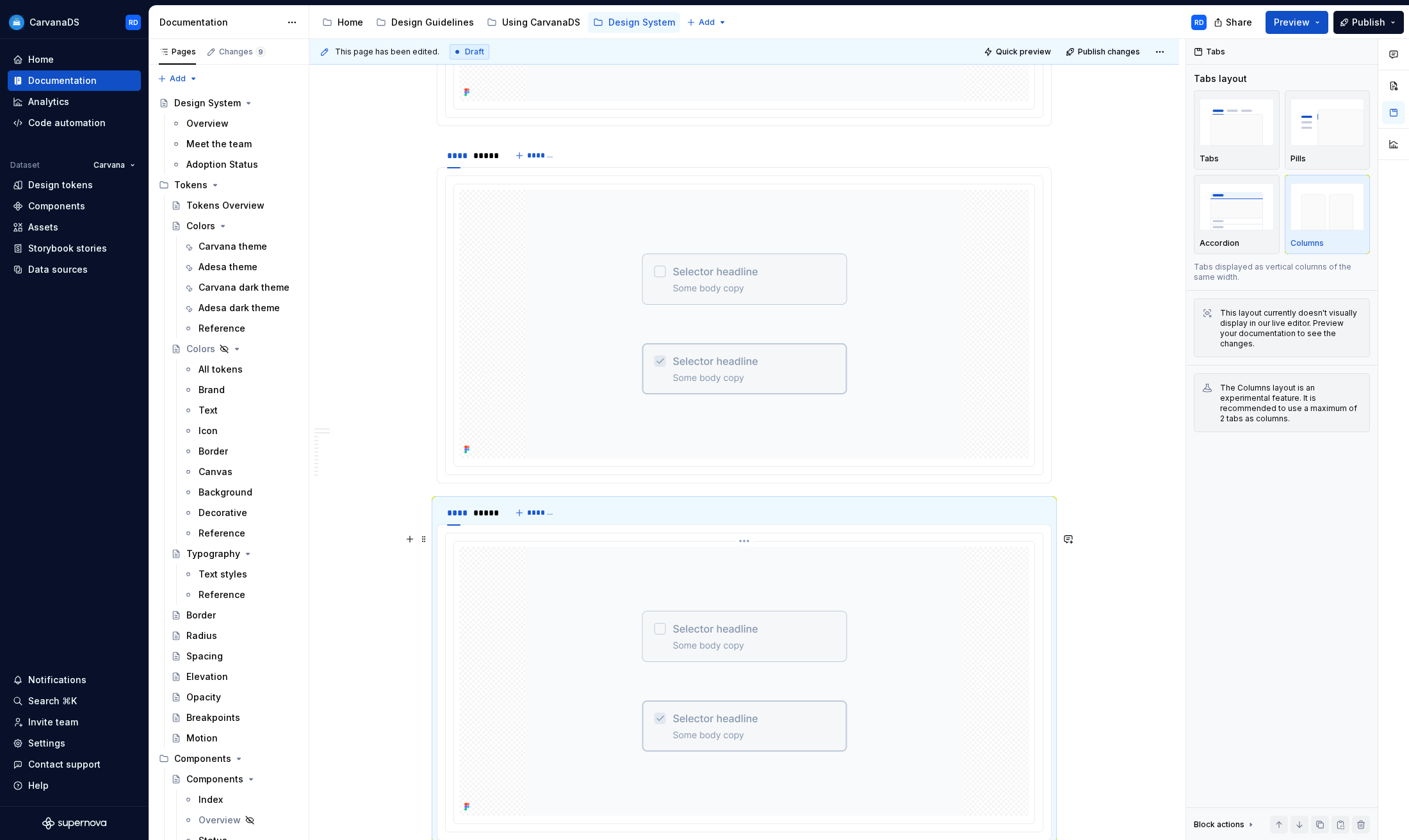
click at [816, 558] on img at bounding box center [744, 681] width 436 height 269
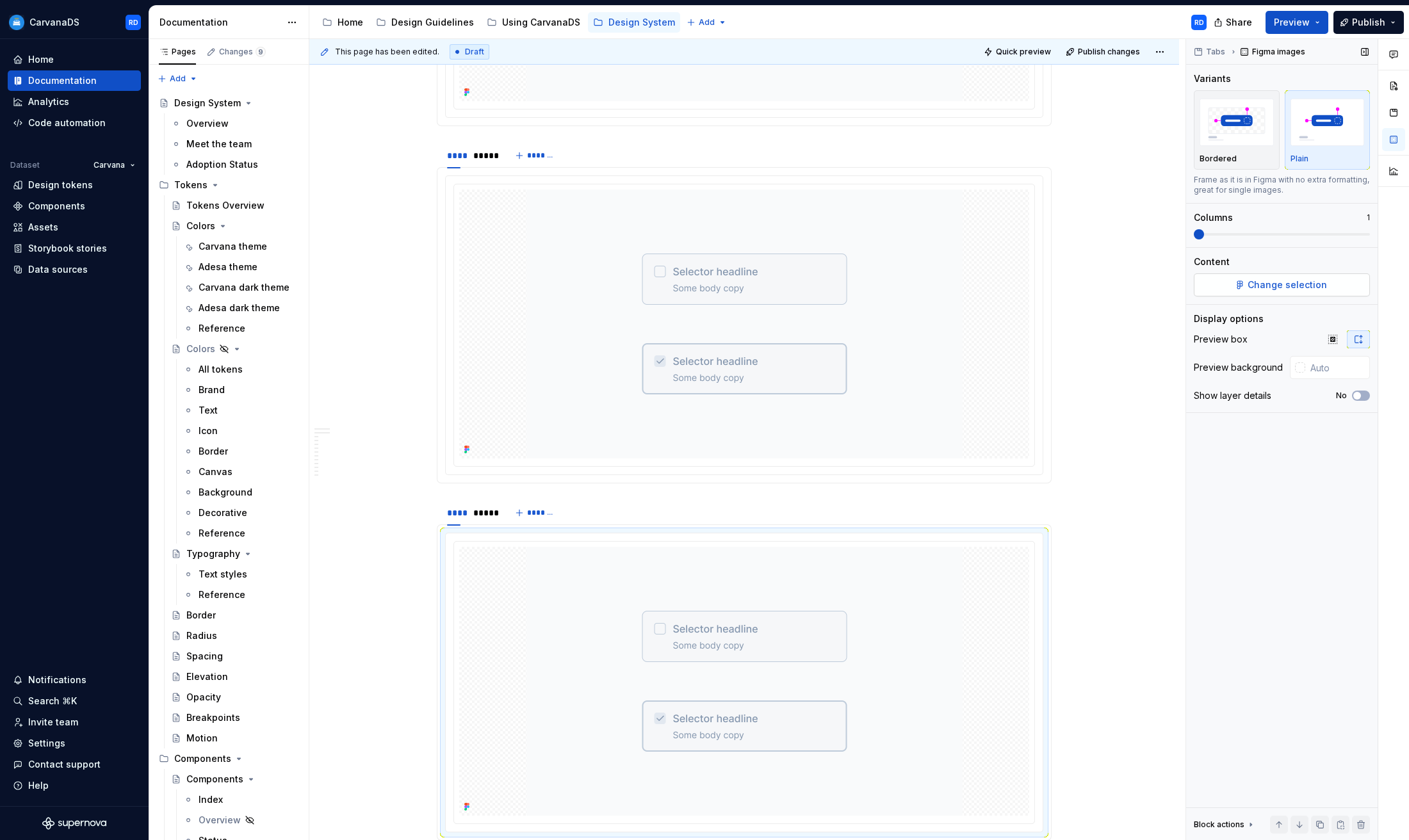
click at [1295, 283] on span "Change selection" at bounding box center [1287, 284] width 79 height 13
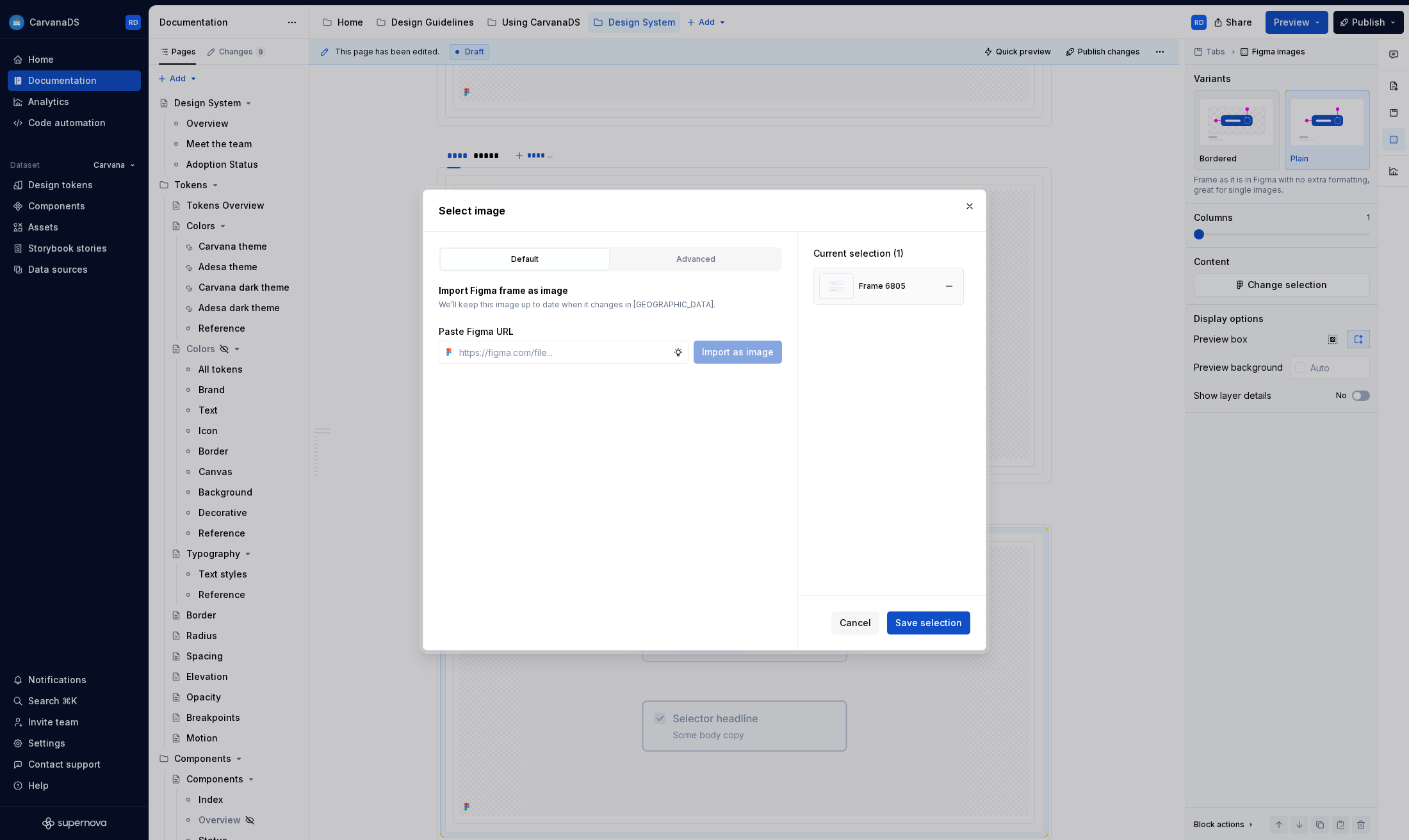
type textarea "*"
click at [951, 286] on button "button" at bounding box center [948, 286] width 18 height 18
click at [578, 354] on input "text" at bounding box center [563, 351] width 219 height 23
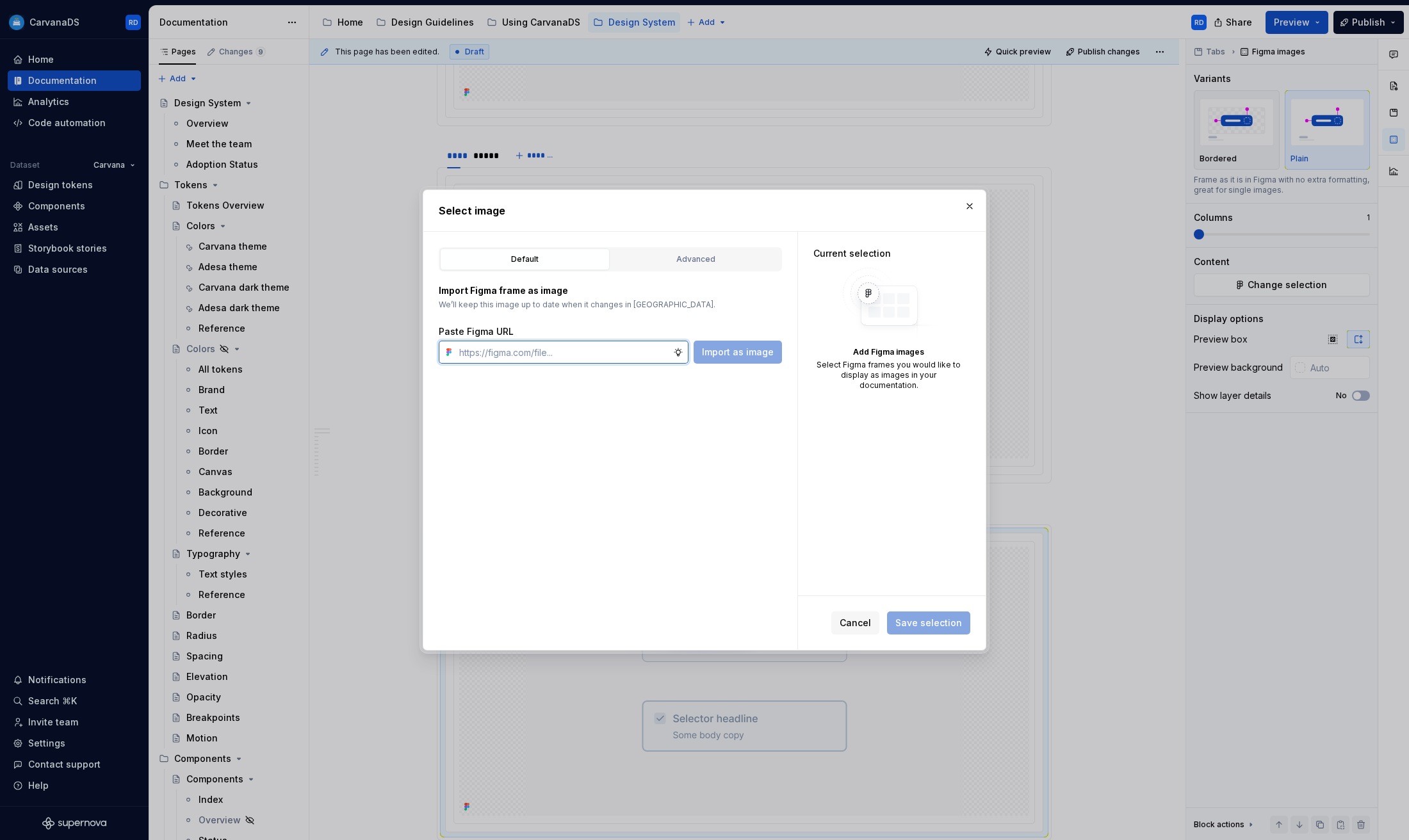
paste input "[URL][DOMAIN_NAME]"
type input "[URL][DOMAIN_NAME]"
click at [722, 359] on button "Import as image" at bounding box center [738, 351] width 89 height 23
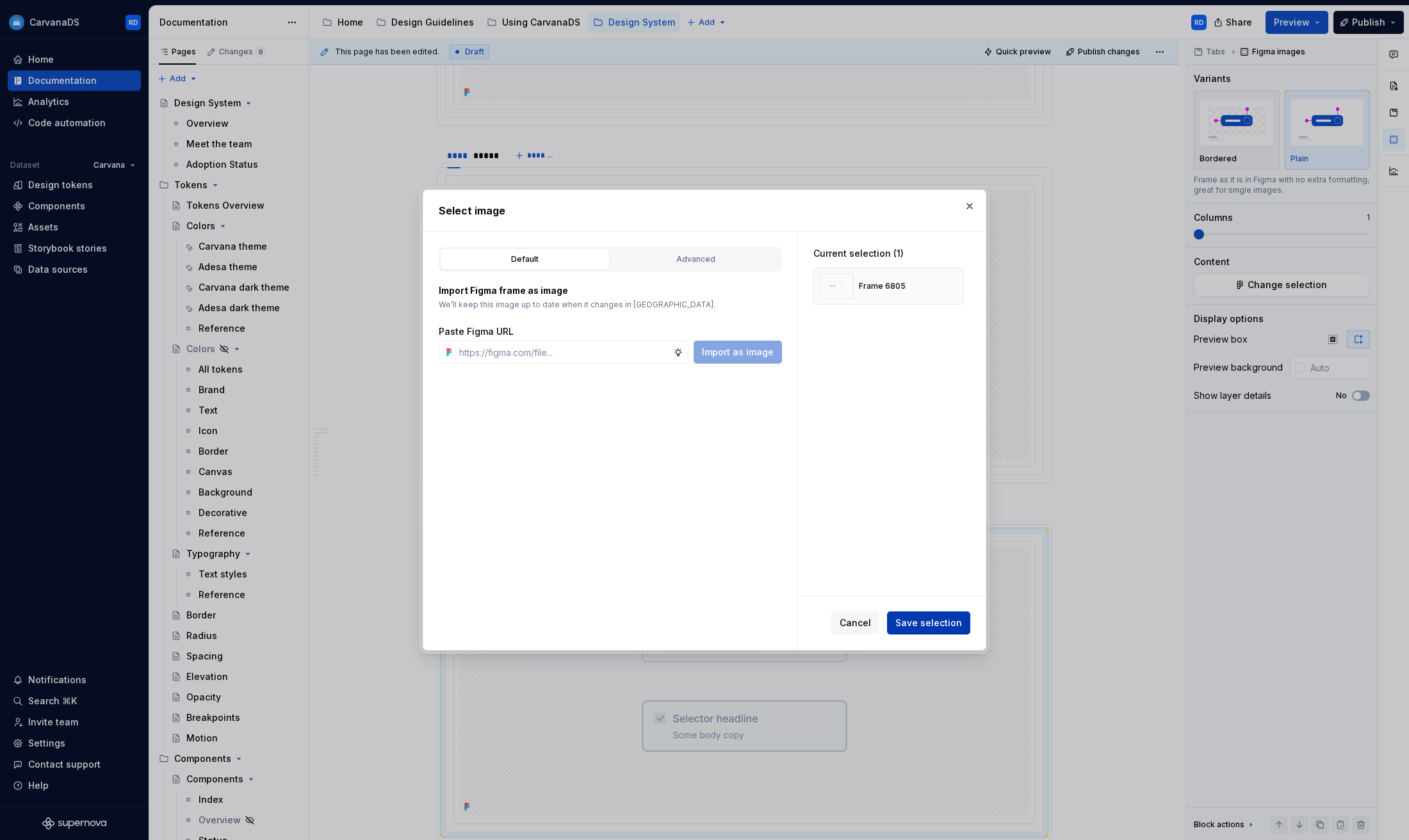
click at [933, 620] on span "Save selection" at bounding box center [929, 622] width 66 height 13
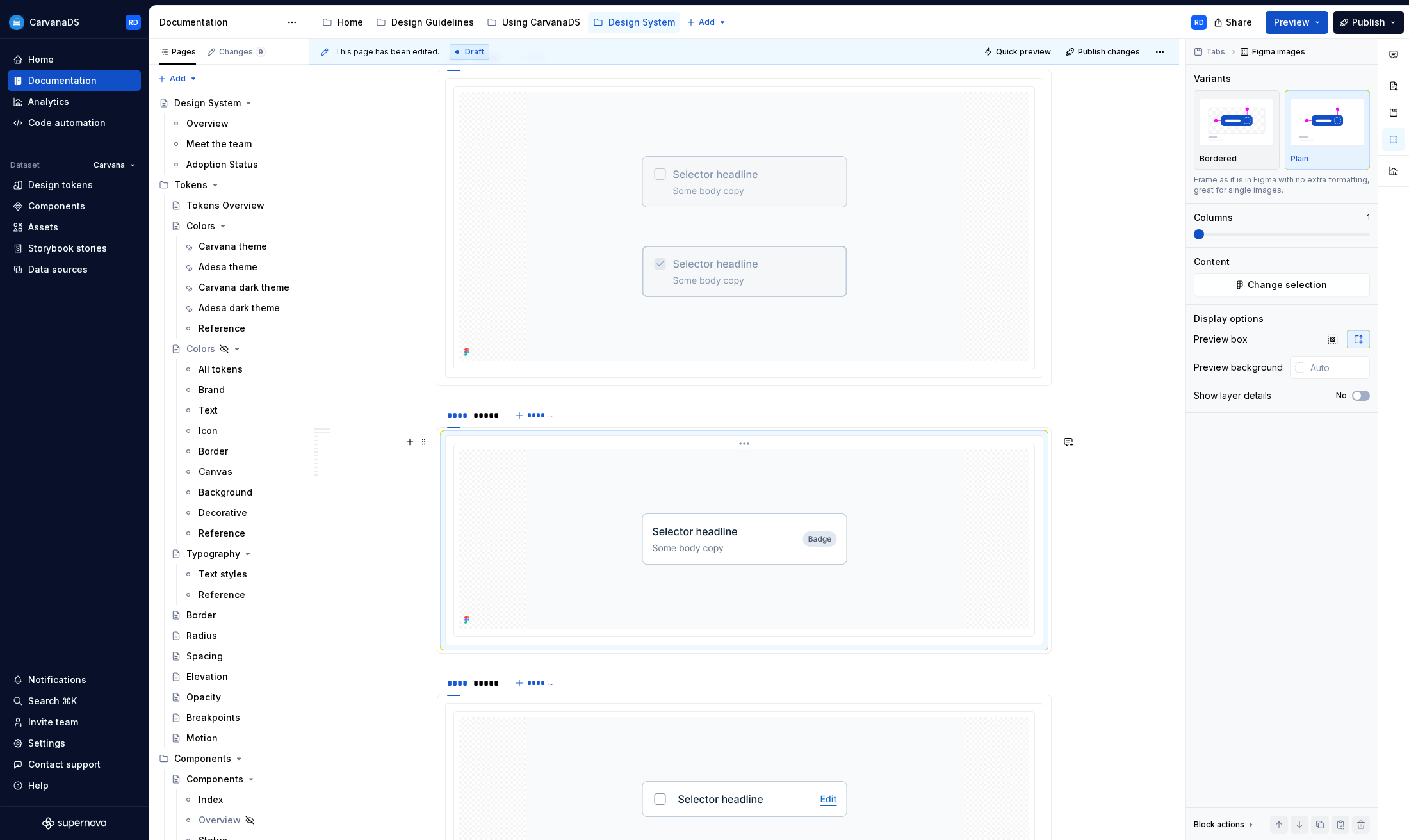
scroll to position [4047, 0]
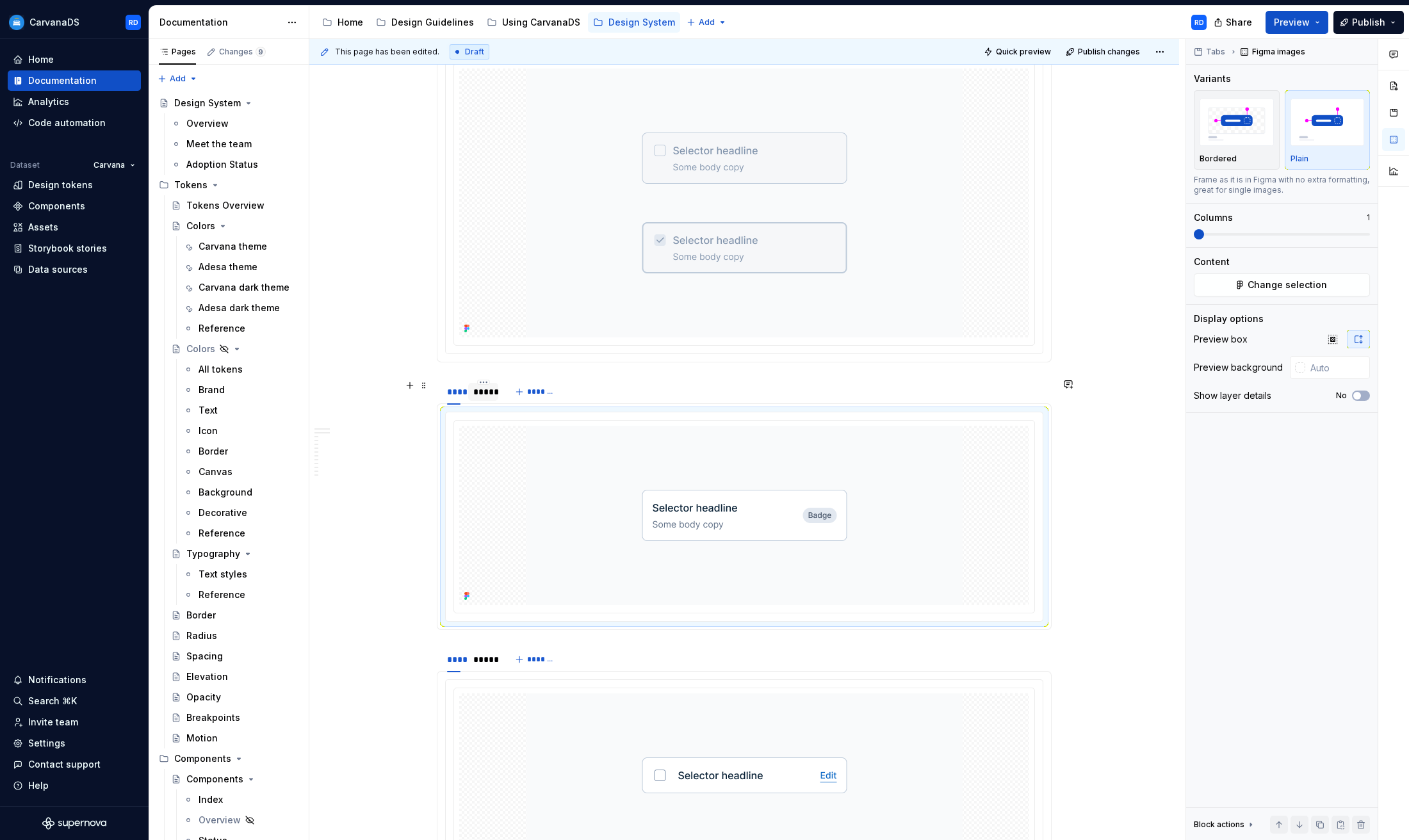
click at [487, 398] on div "*****" at bounding box center [483, 391] width 30 height 18
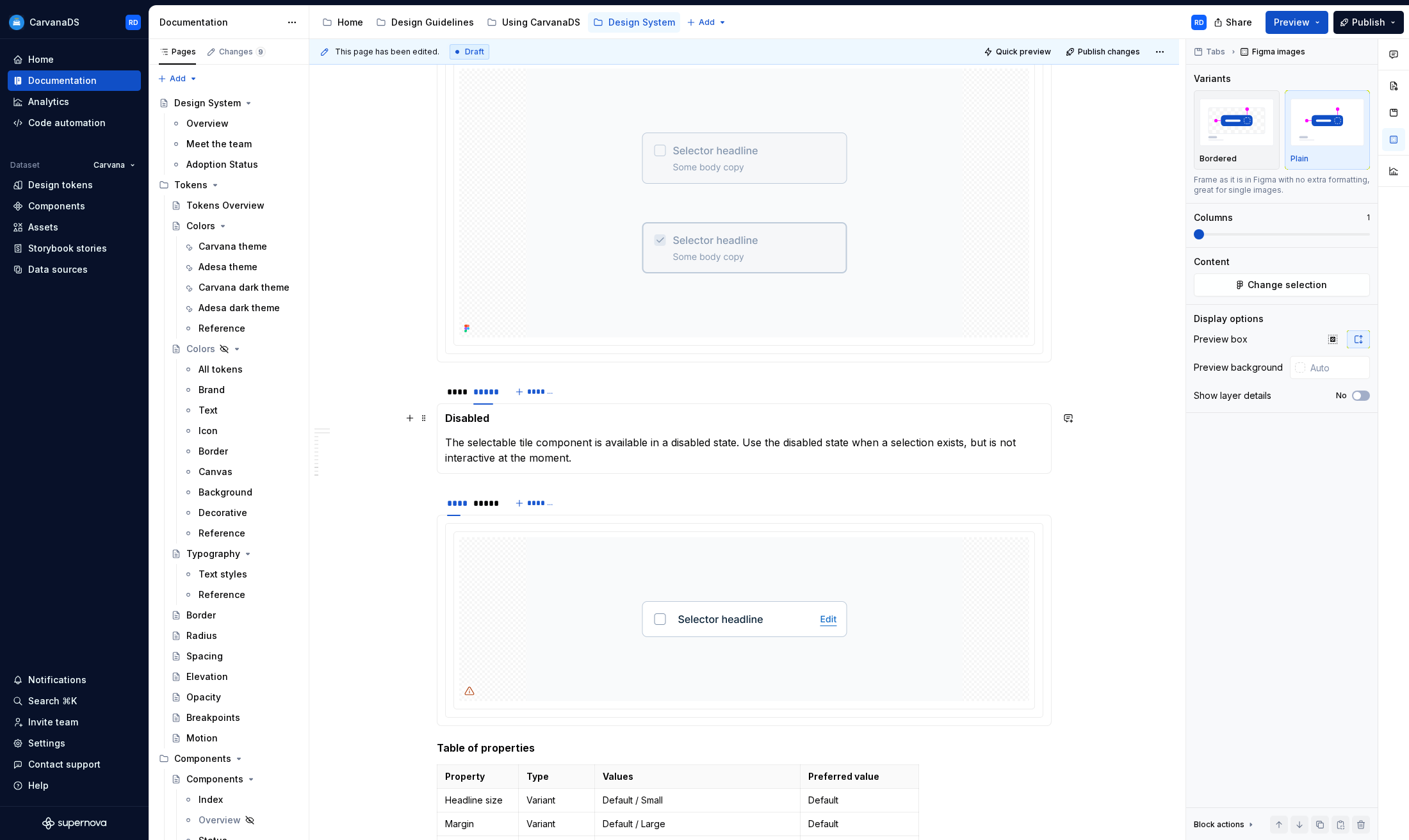
click at [467, 416] on h5 "Disabled" at bounding box center [744, 418] width 599 height 13
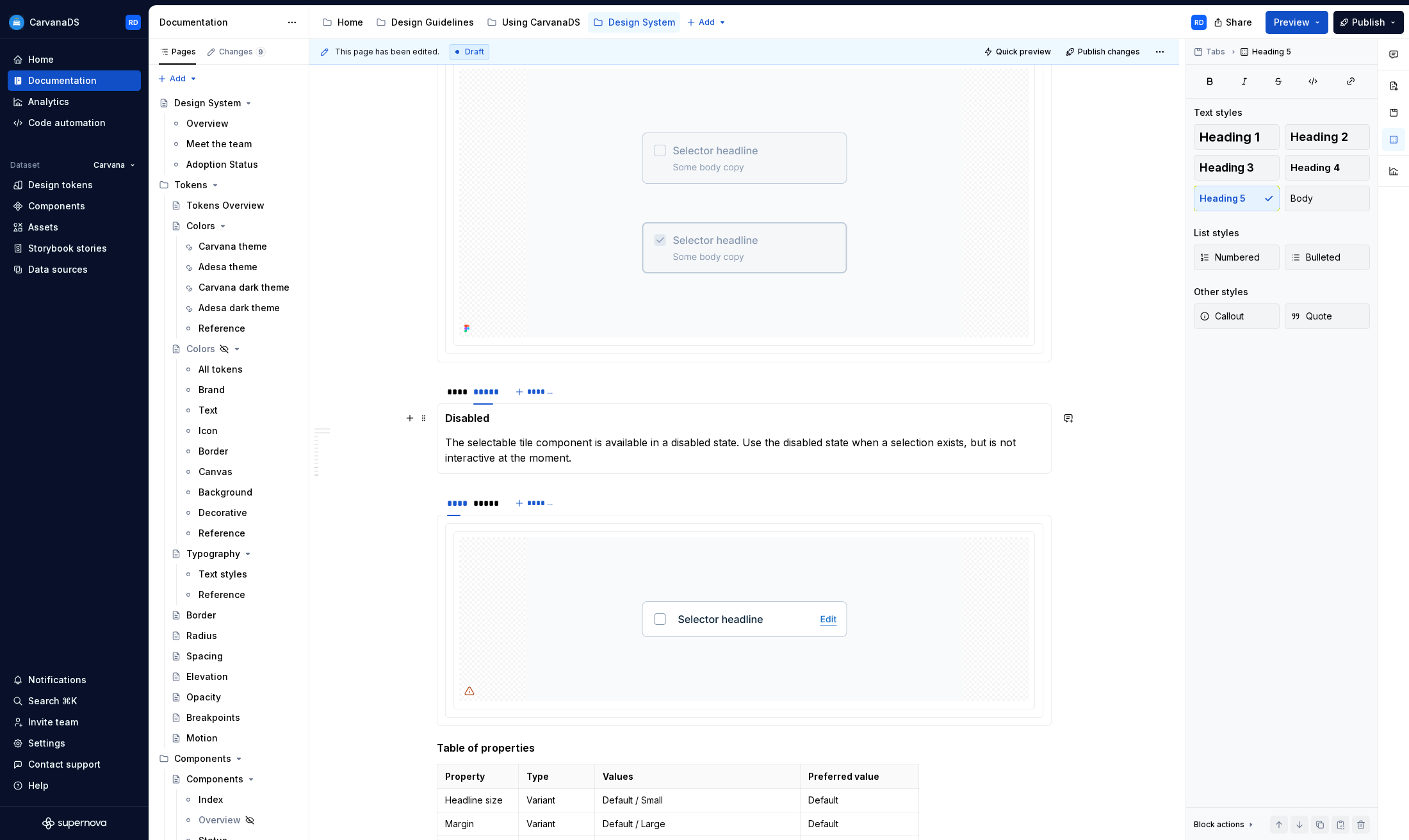
click at [467, 416] on h5 "Disabled" at bounding box center [744, 418] width 599 height 13
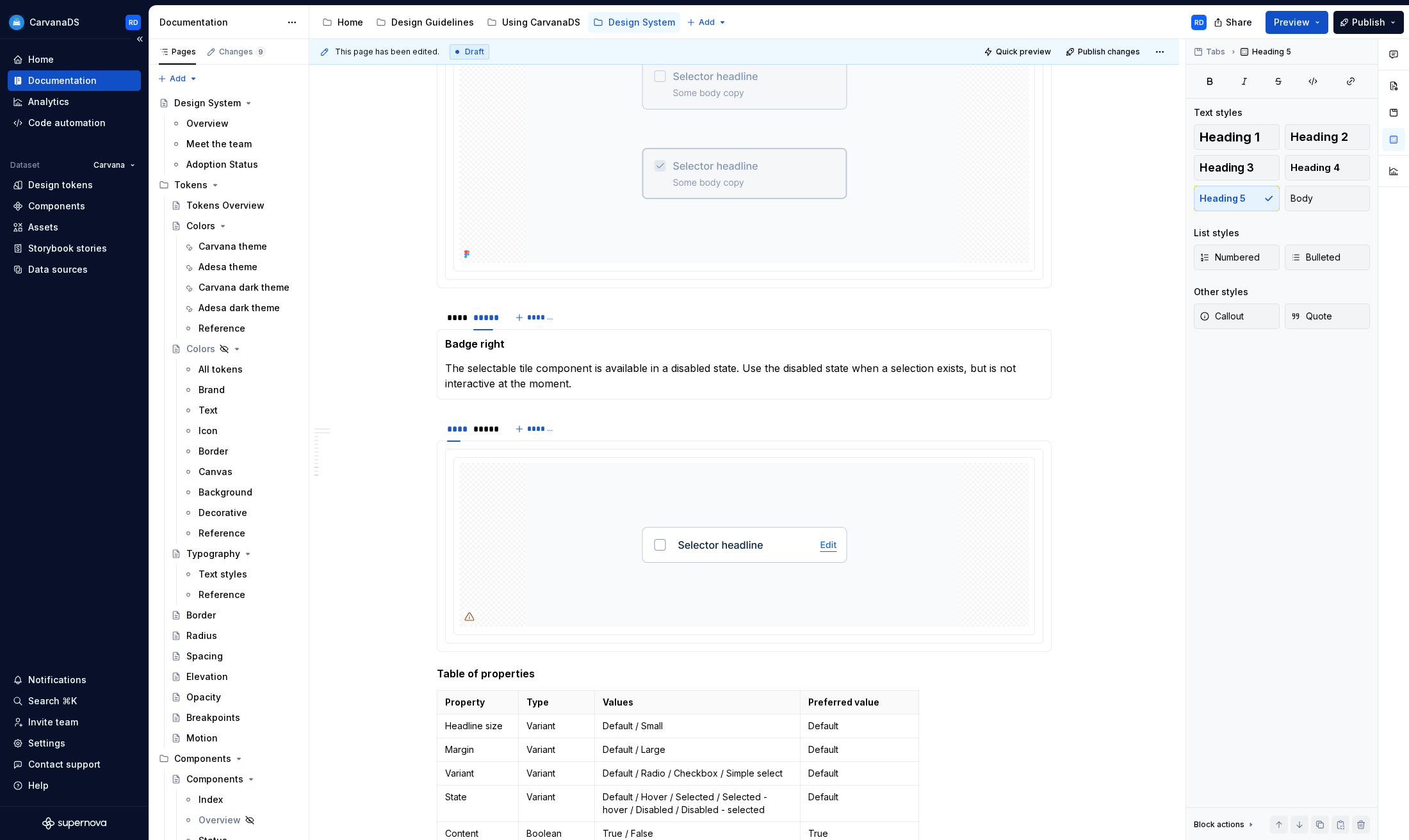
scroll to position [4125, 0]
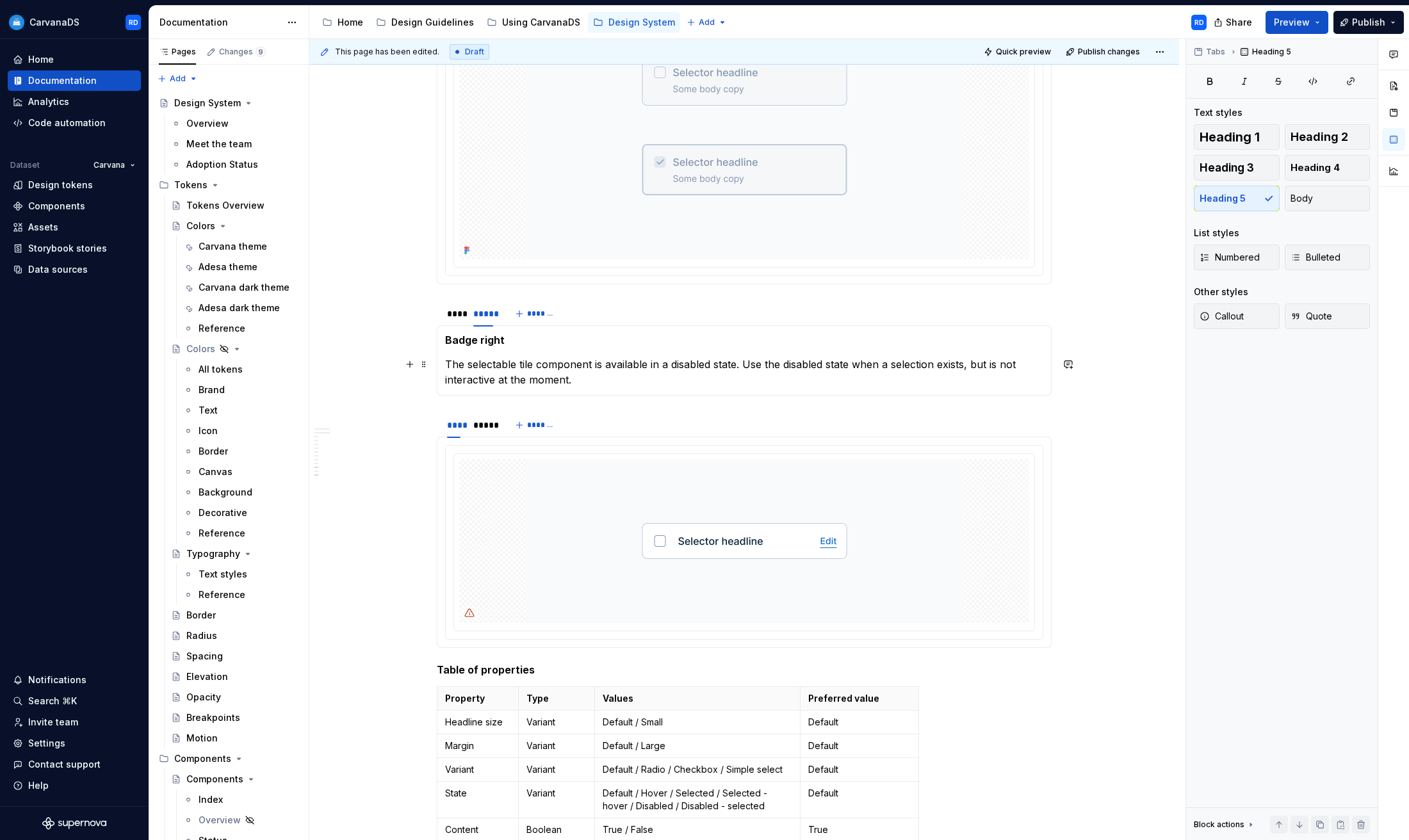
drag, startPoint x: 531, startPoint y: 368, endPoint x: 585, endPoint y: 386, distance: 56.9
click at [532, 369] on p "The selectable tile component is available in a disabled state. Use the disable…" at bounding box center [744, 372] width 599 height 31
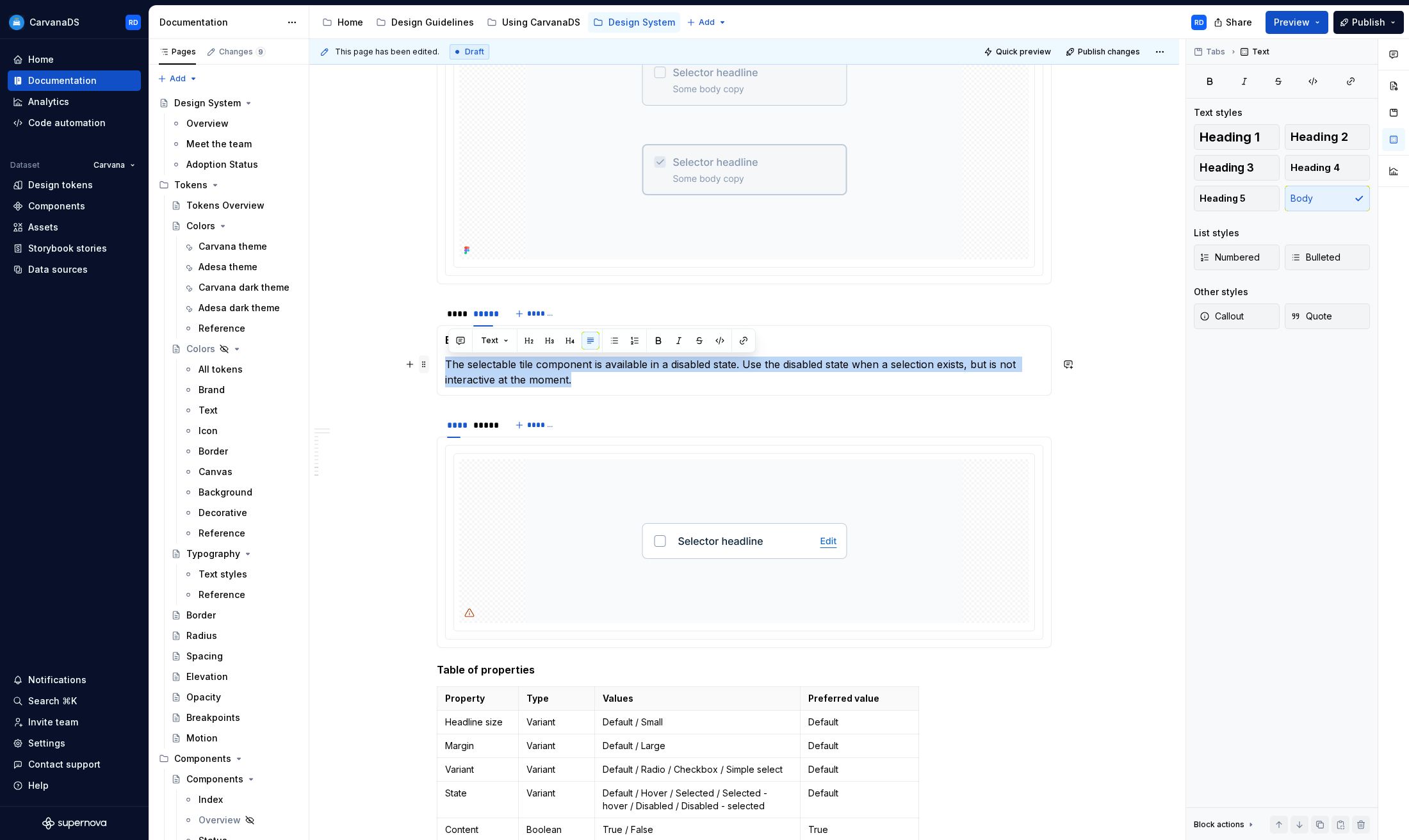
drag, startPoint x: 606, startPoint y: 381, endPoint x: 423, endPoint y: 365, distance: 183.7
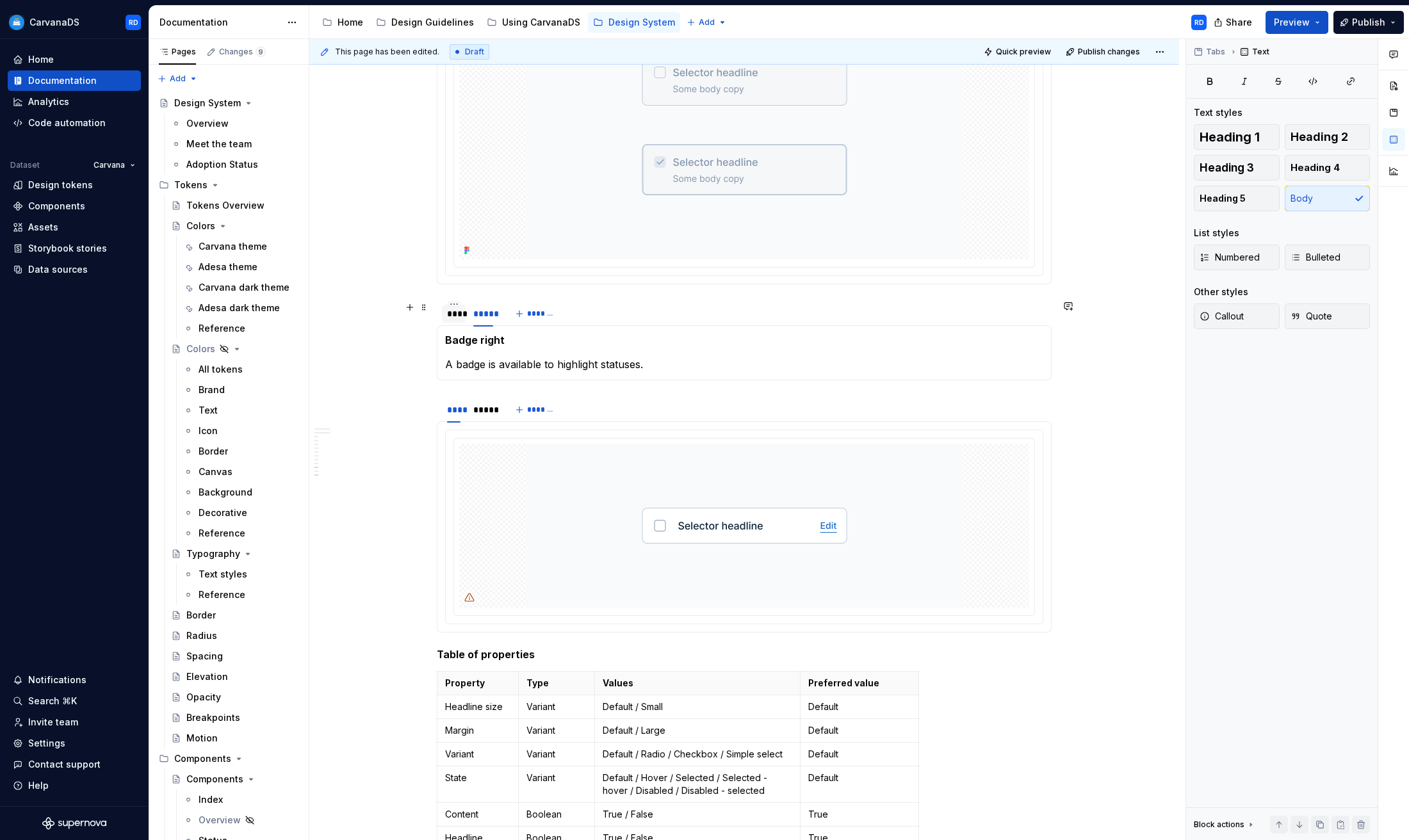
click at [453, 316] on div "****" at bounding box center [454, 313] width 14 height 13
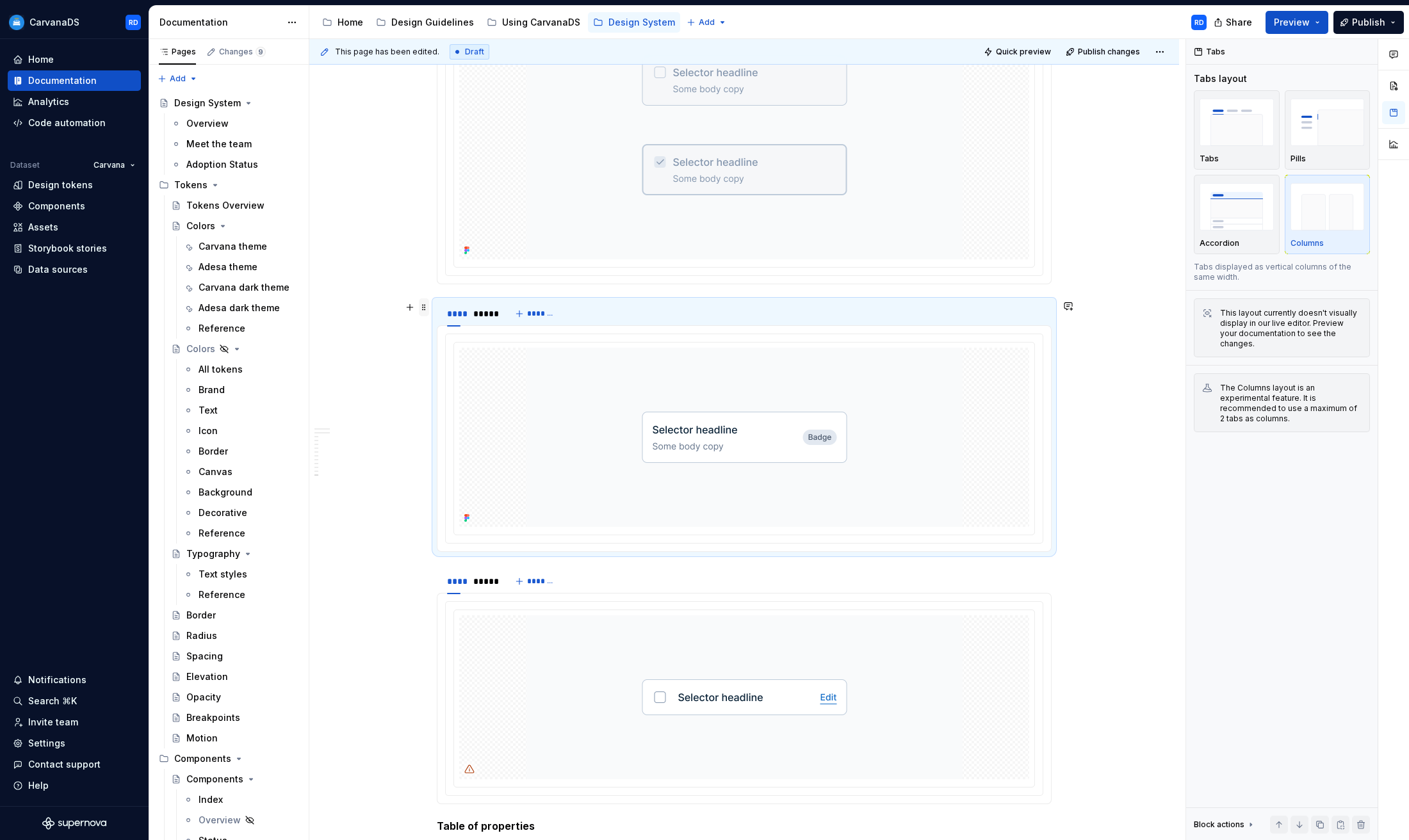
click at [427, 310] on span at bounding box center [424, 307] width 10 height 18
click at [476, 327] on div "Duplicate" at bounding box center [488, 327] width 83 height 13
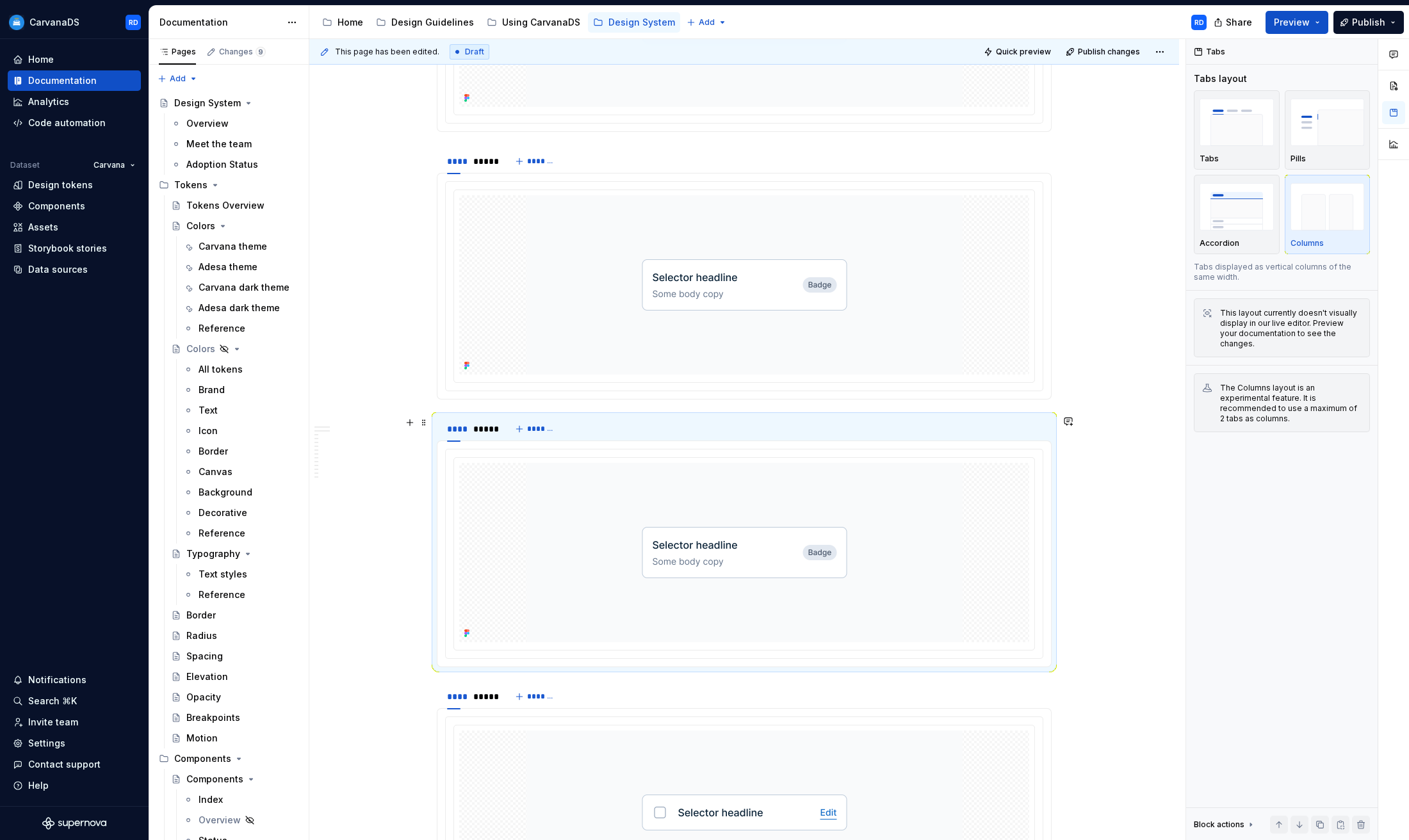
scroll to position [4306, 0]
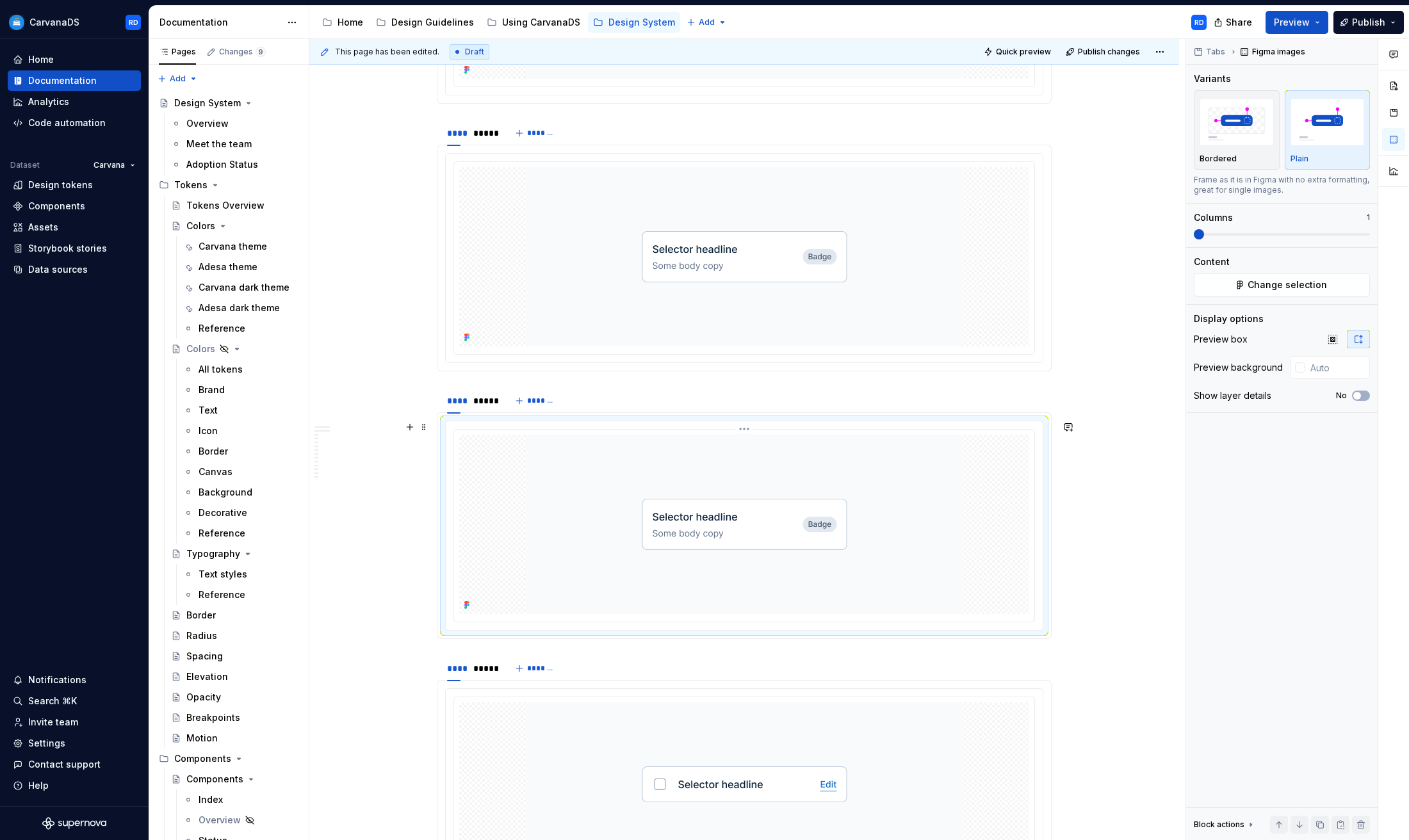
click at [724, 508] on img at bounding box center [744, 524] width 436 height 180
click at [1297, 289] on span "Change selection" at bounding box center [1287, 284] width 79 height 13
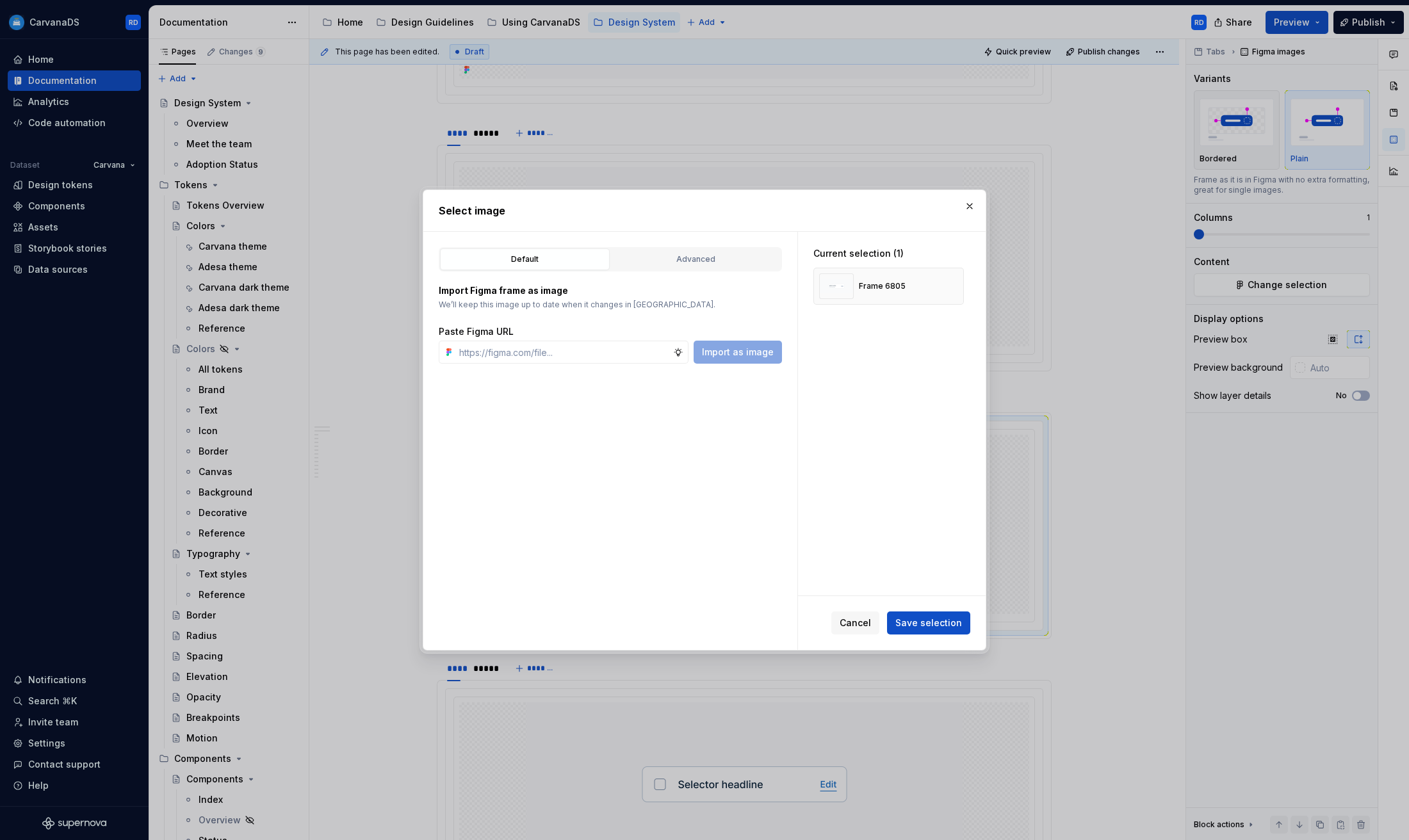
drag, startPoint x: 957, startPoint y: 287, endPoint x: 742, endPoint y: 323, distance: 218.0
click at [956, 287] on button "button" at bounding box center [948, 286] width 18 height 18
type textarea "*"
click at [534, 355] on input "text" at bounding box center [563, 351] width 219 height 23
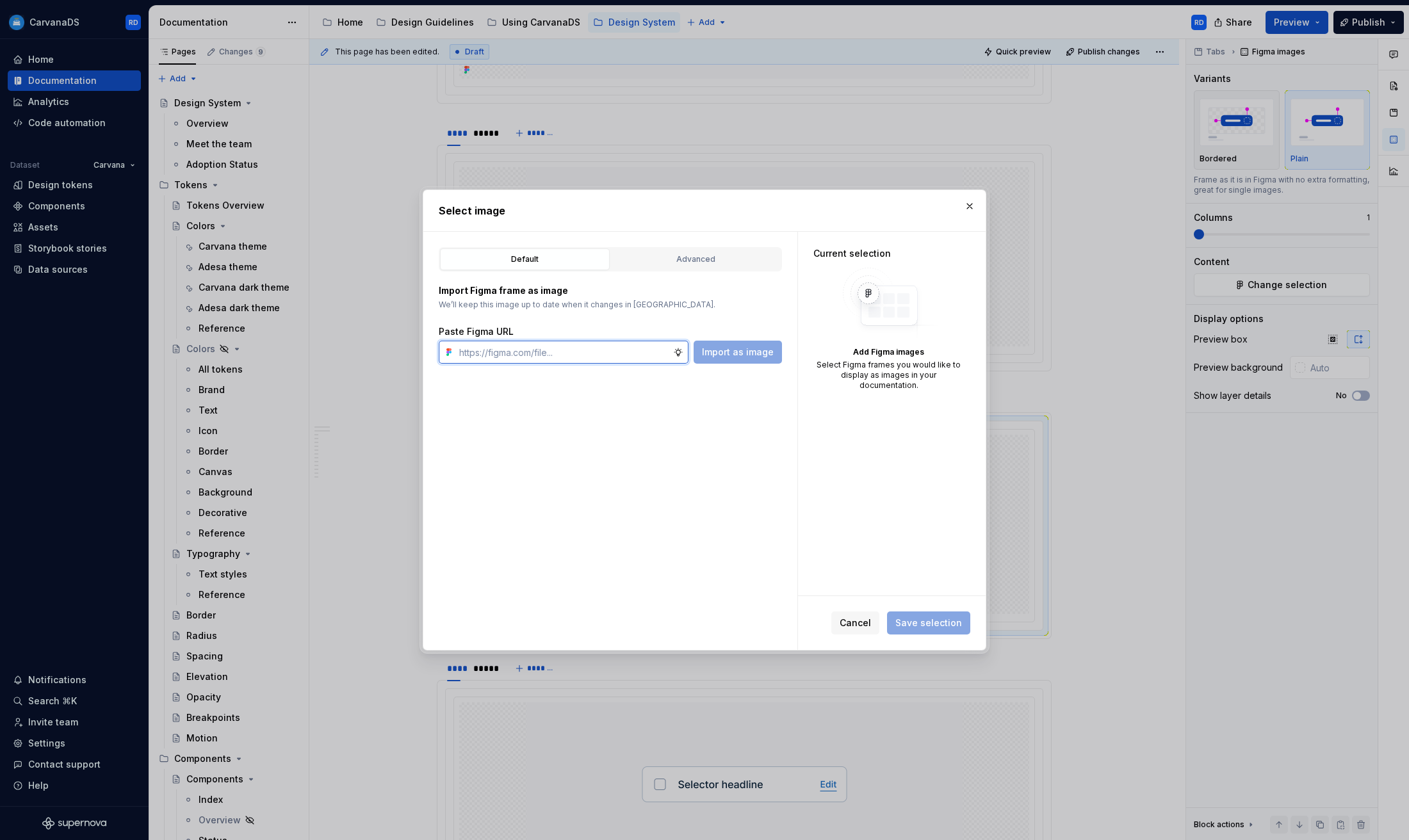
paste input "[URL][DOMAIN_NAME]"
type input "[URL][DOMAIN_NAME]"
click at [769, 349] on span "Import as image" at bounding box center [738, 351] width 72 height 13
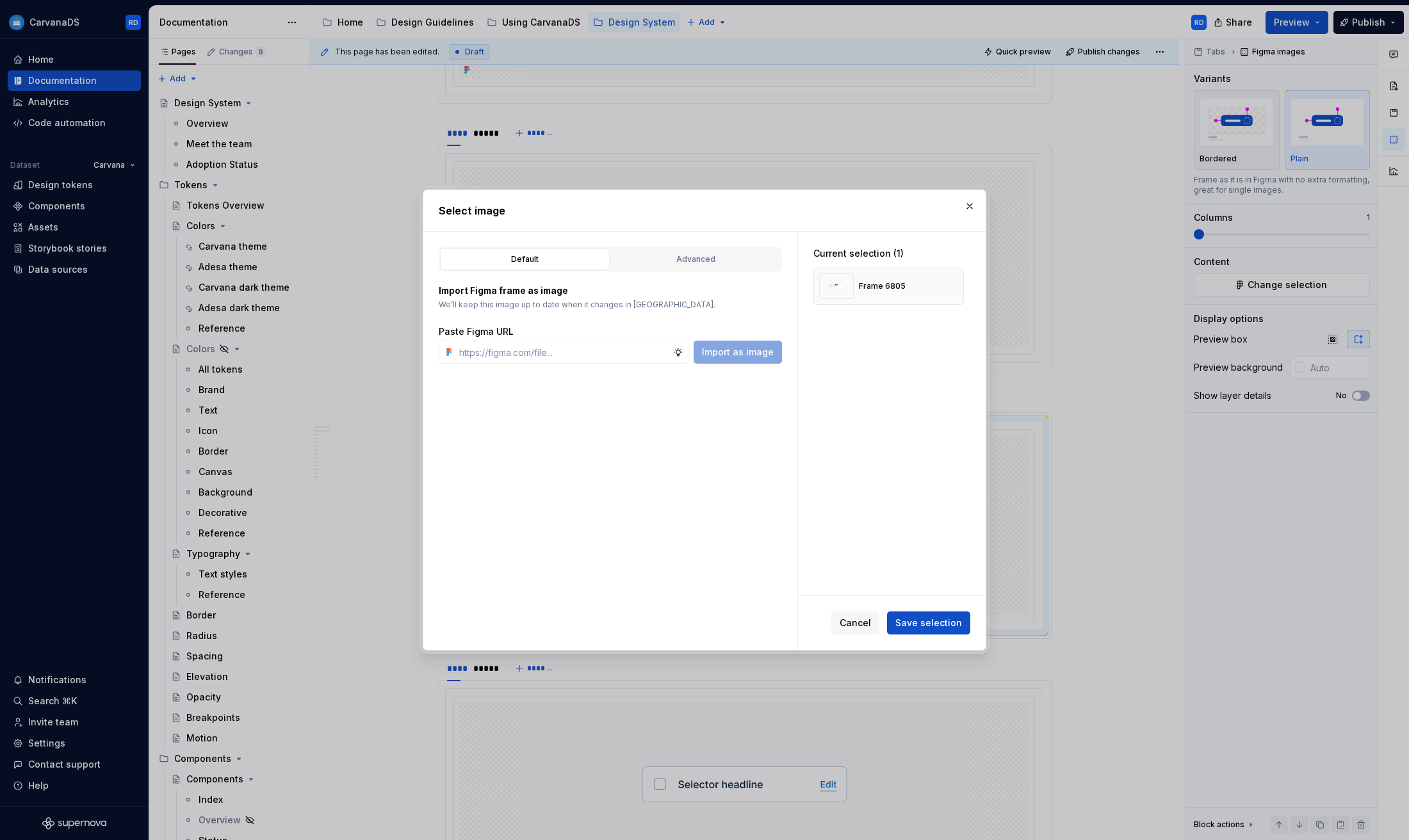
click at [949, 614] on button "Save selection" at bounding box center [929, 622] width 83 height 23
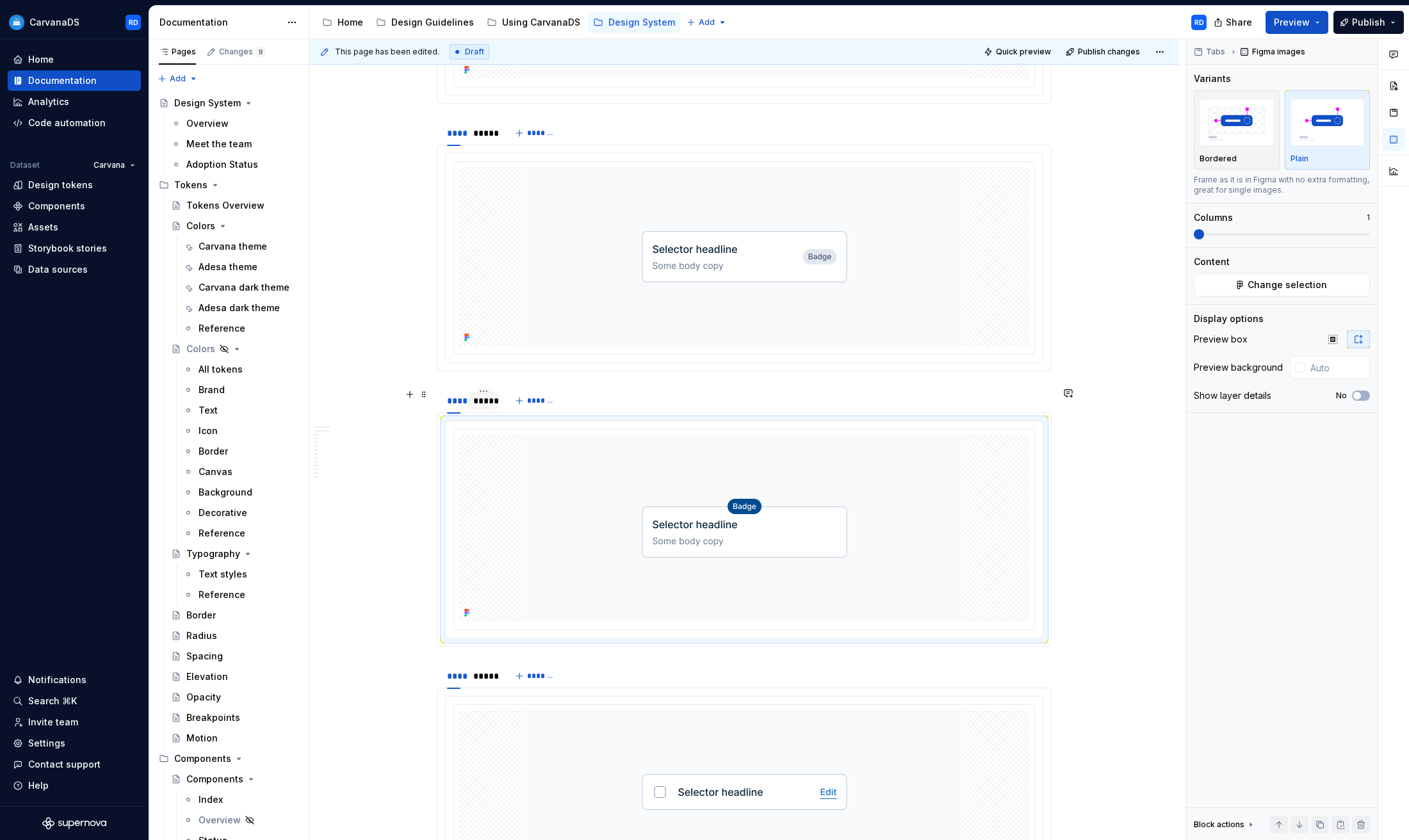
click at [487, 403] on div "*****" at bounding box center [483, 400] width 20 height 13
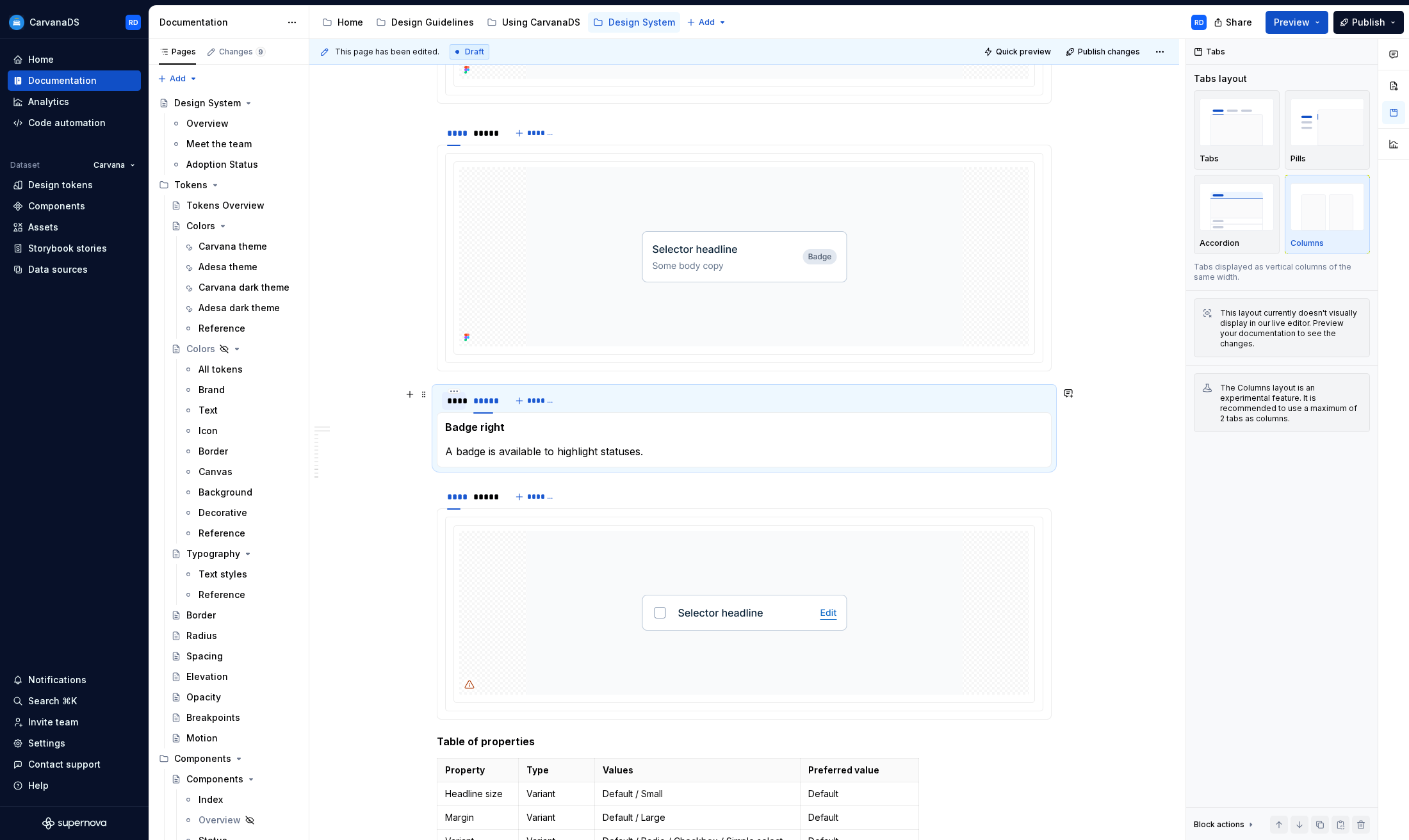
click at [458, 403] on div "****" at bounding box center [454, 400] width 14 height 13
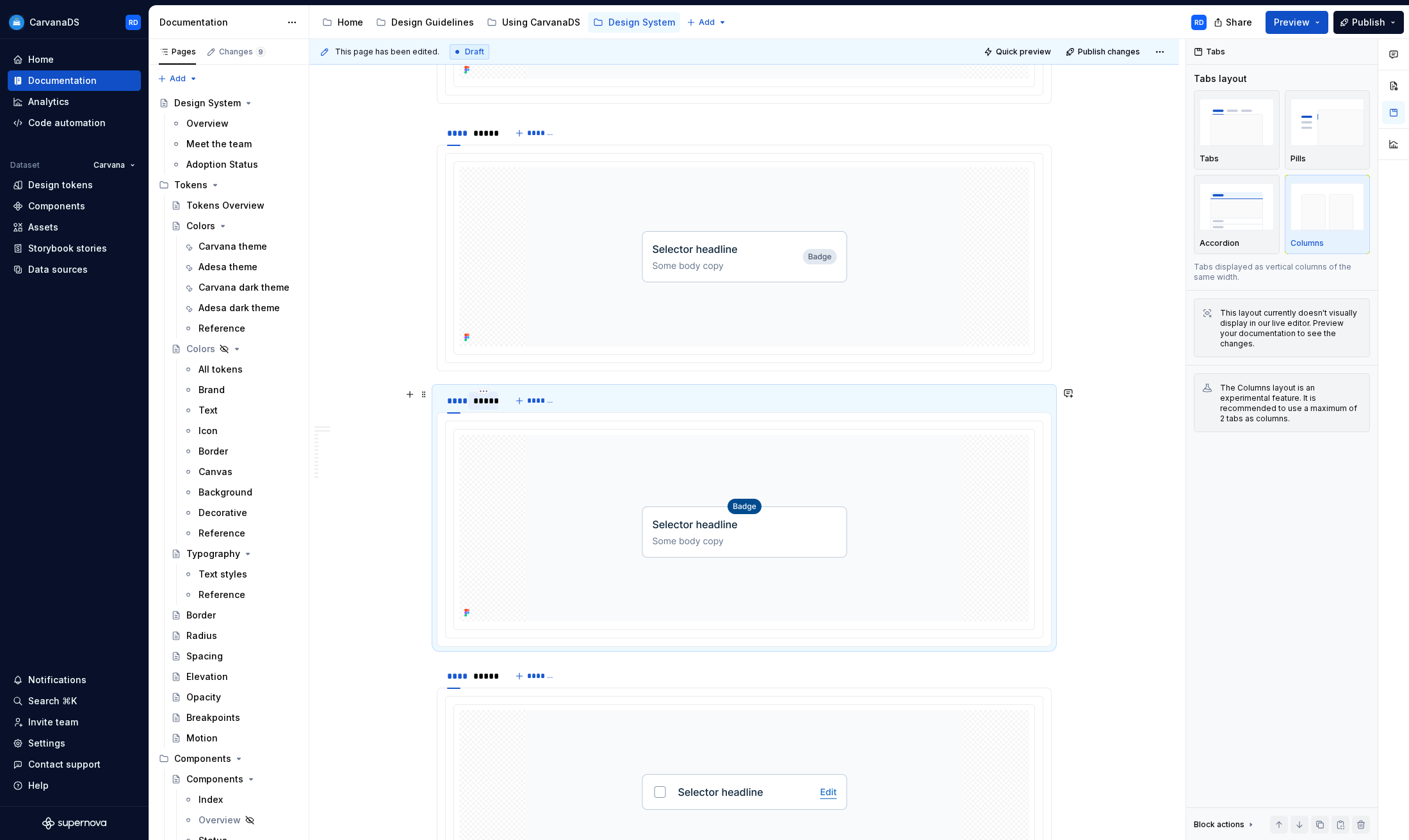
scroll to position [4306, 0]
click at [487, 404] on div "*****" at bounding box center [483, 400] width 20 height 13
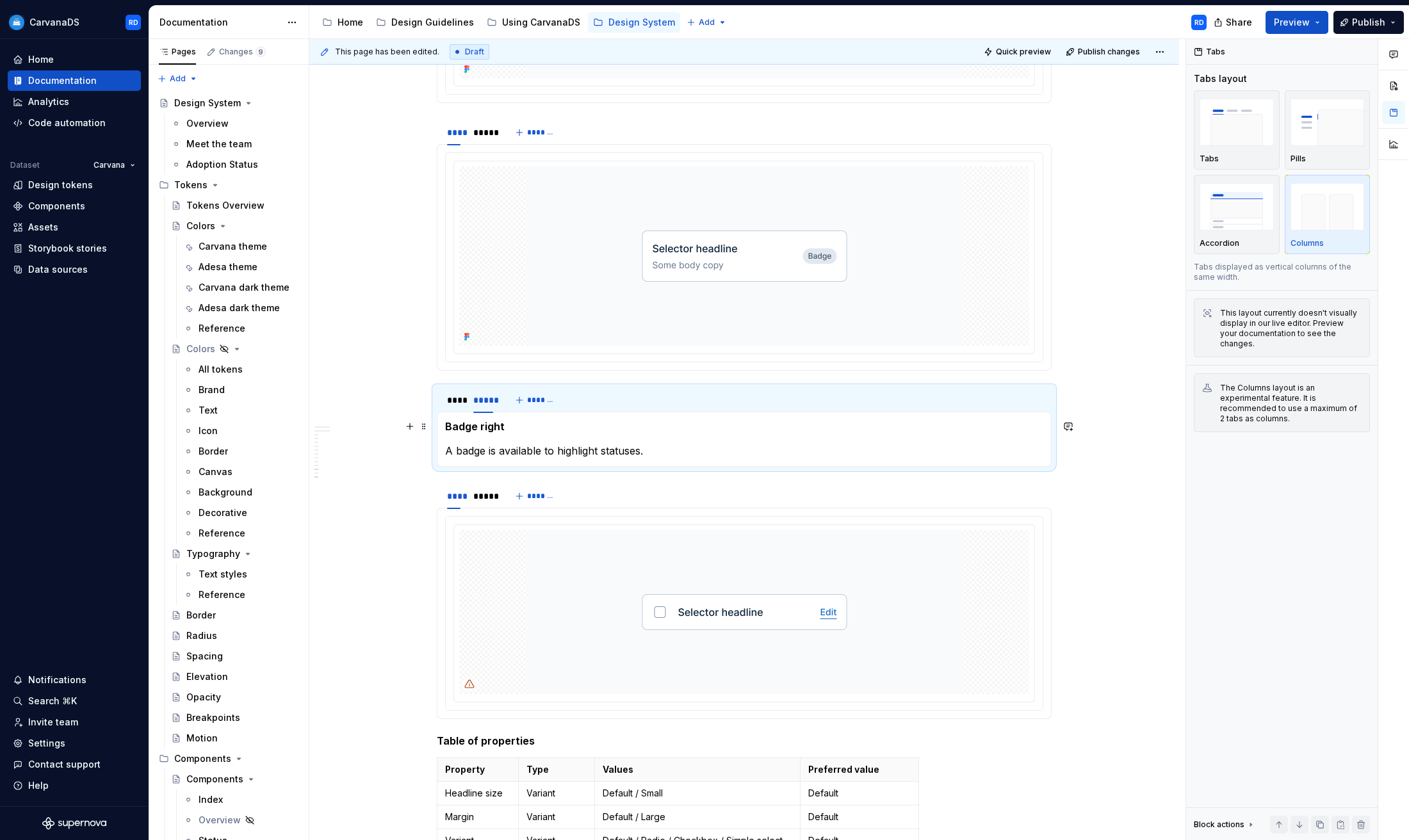
click at [483, 428] on h5 "Badge right" at bounding box center [744, 426] width 599 height 13
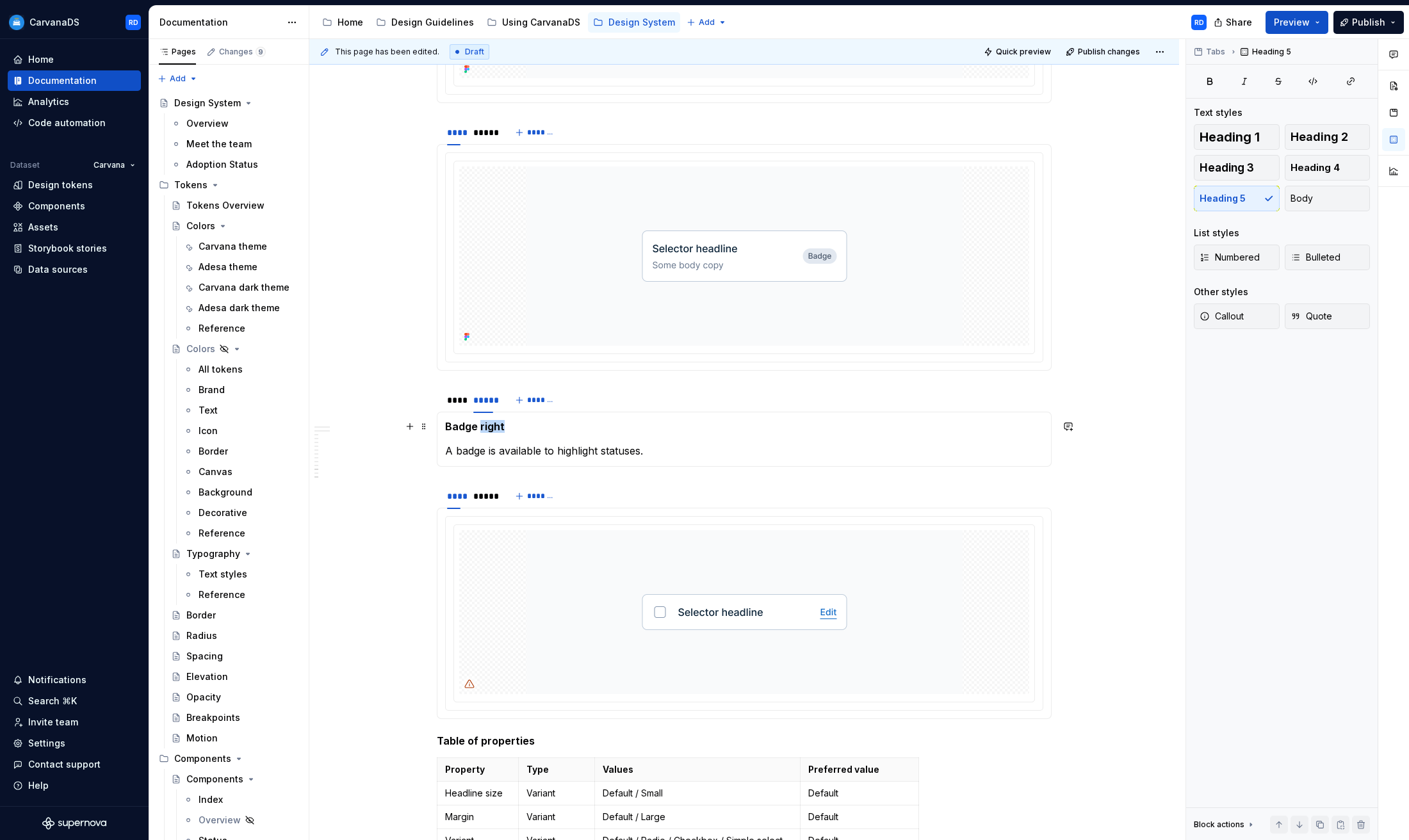
click at [483, 428] on h5 "Badge right" at bounding box center [744, 426] width 599 height 13
click at [519, 430] on h5 "Badge right" at bounding box center [744, 426] width 599 height 13
drag, startPoint x: 495, startPoint y: 430, endPoint x: 451, endPoint y: 431, distance: 44.0
click at [451, 431] on h5 "Badge right" at bounding box center [744, 426] width 599 height 13
click at [573, 449] on p "A badge is available to highlight statuses." at bounding box center [744, 451] width 599 height 15
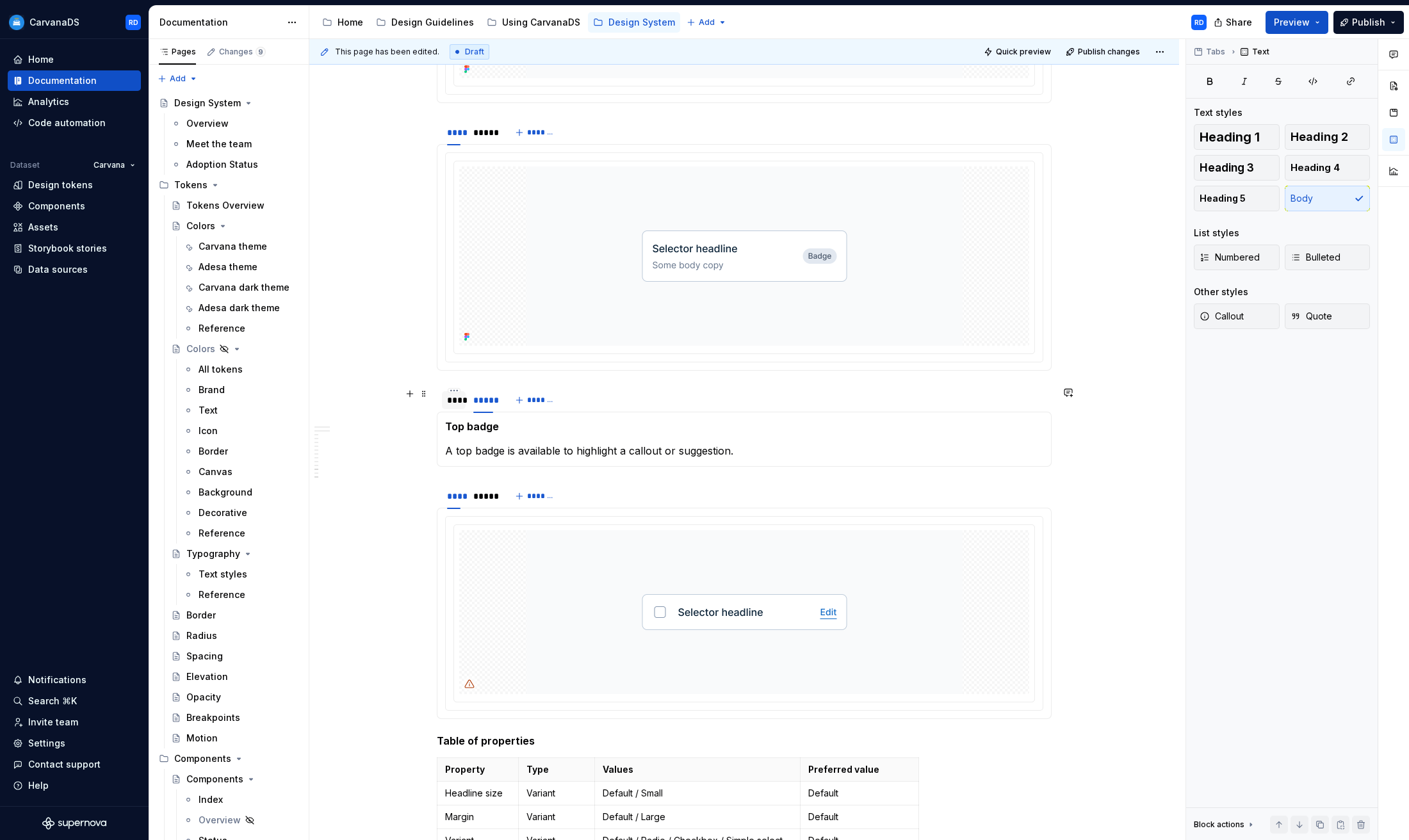
click at [461, 399] on div "****" at bounding box center [454, 400] width 14 height 13
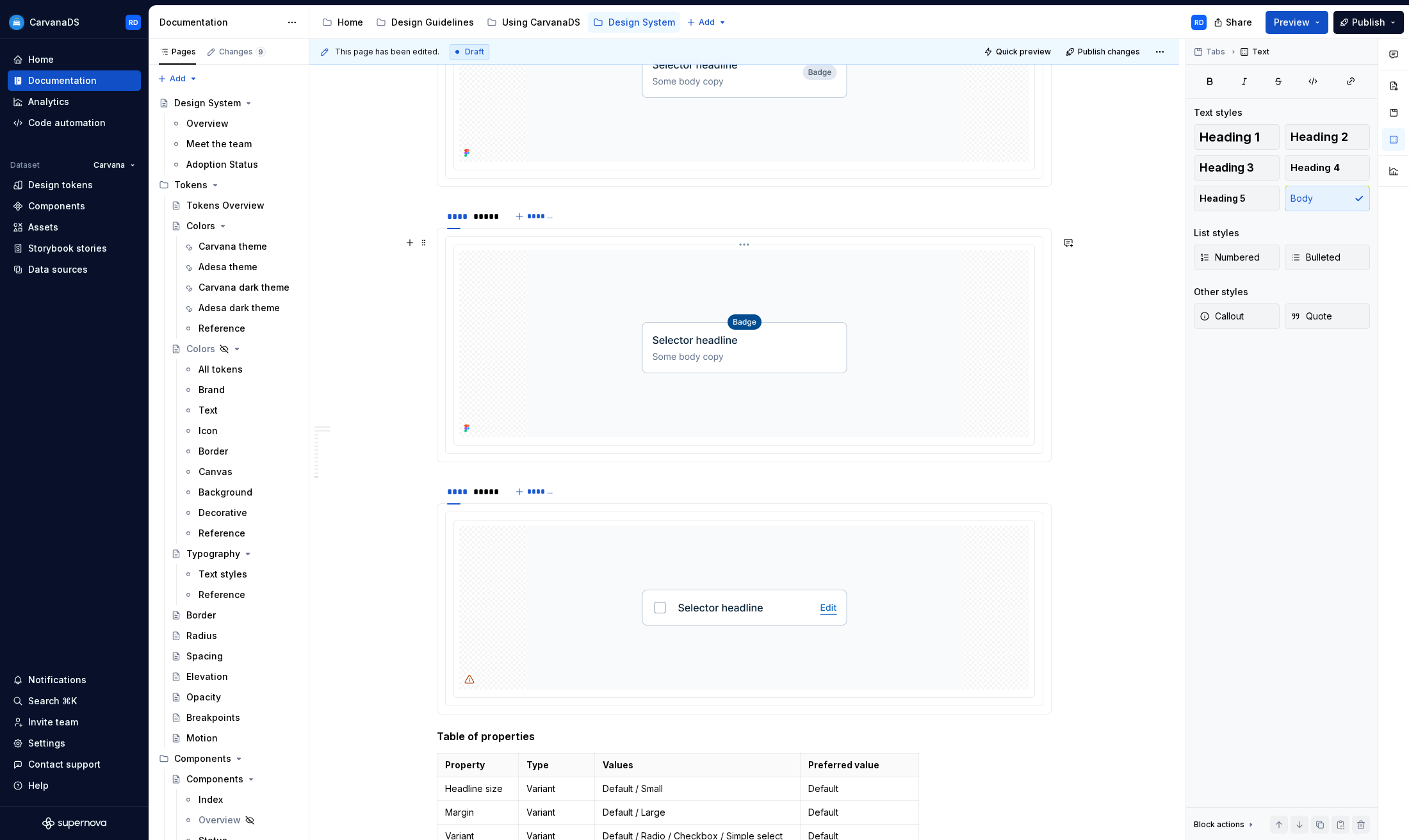
scroll to position [4523, 0]
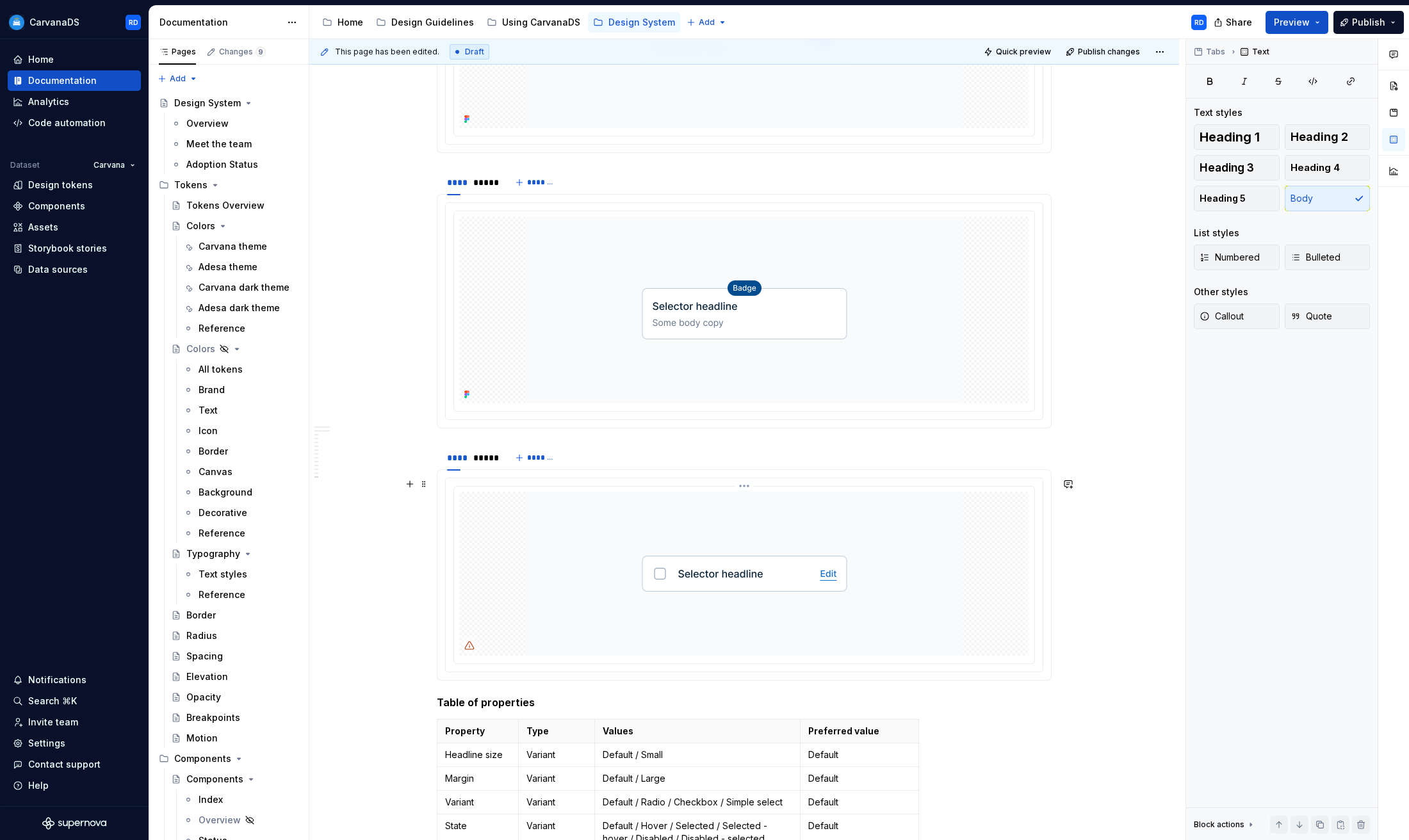
click at [604, 533] on img at bounding box center [744, 574] width 436 height 164
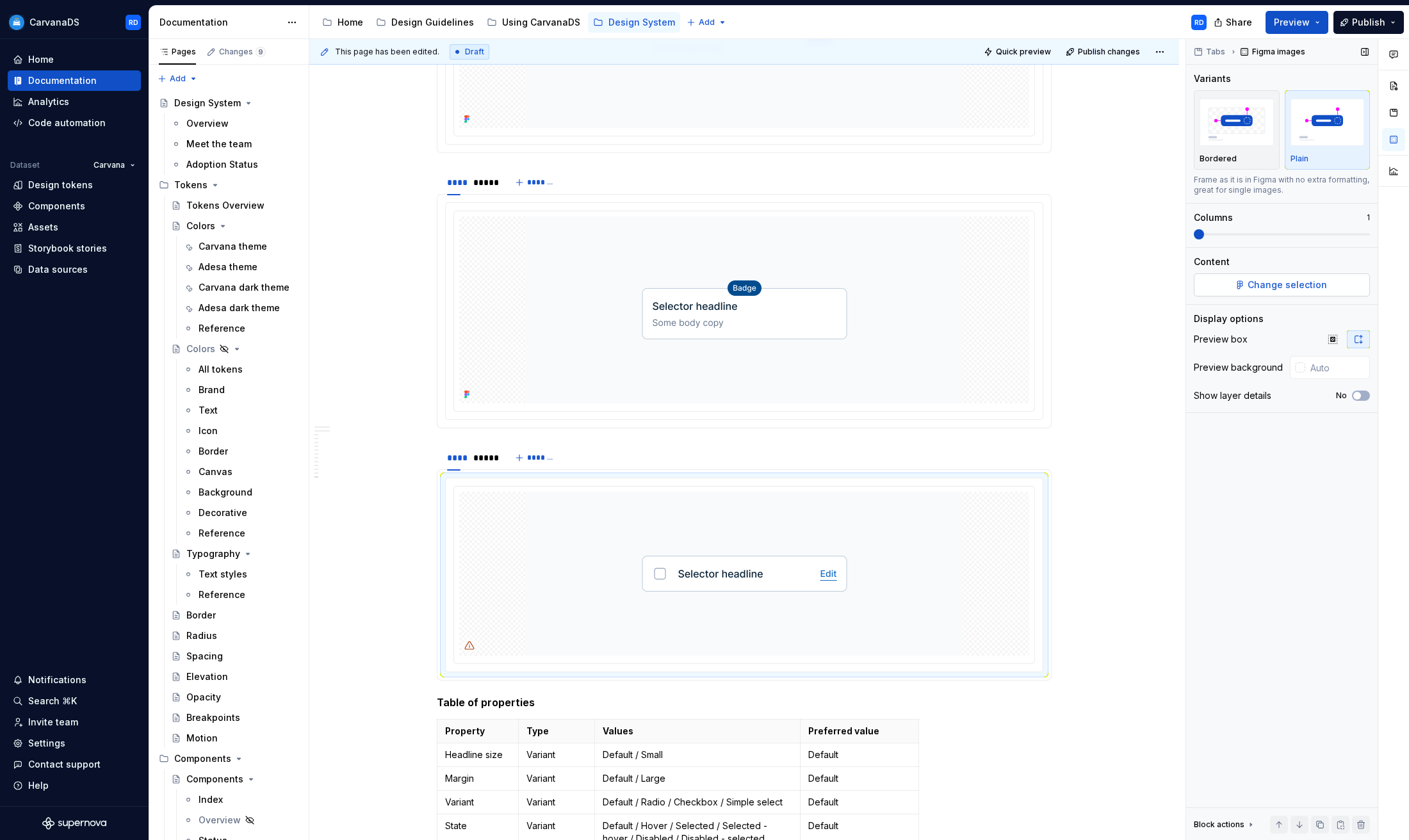
click at [1303, 295] on button "Change selection" at bounding box center [1281, 284] width 176 height 23
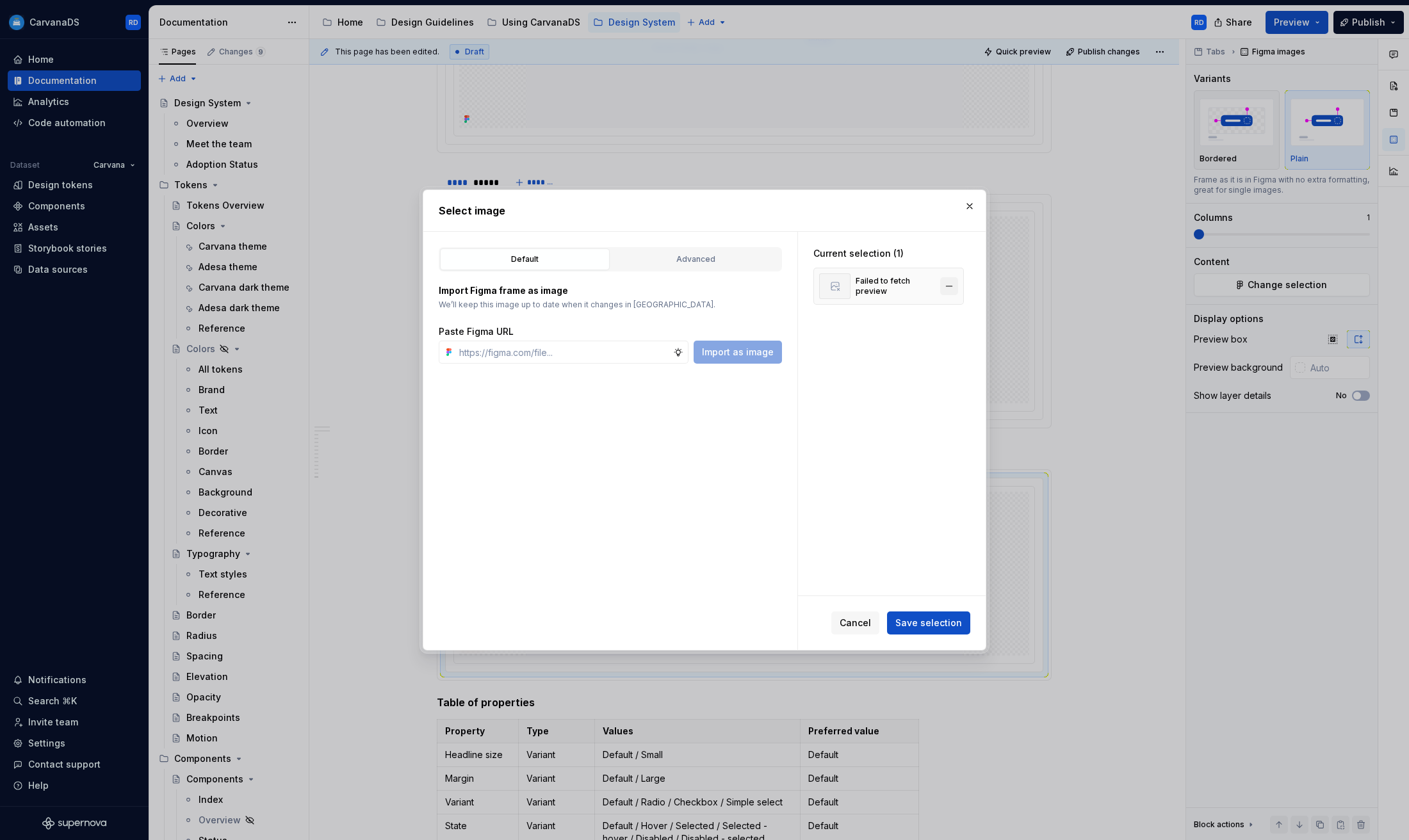
click at [949, 283] on button "button" at bounding box center [948, 286] width 18 height 18
type textarea "*"
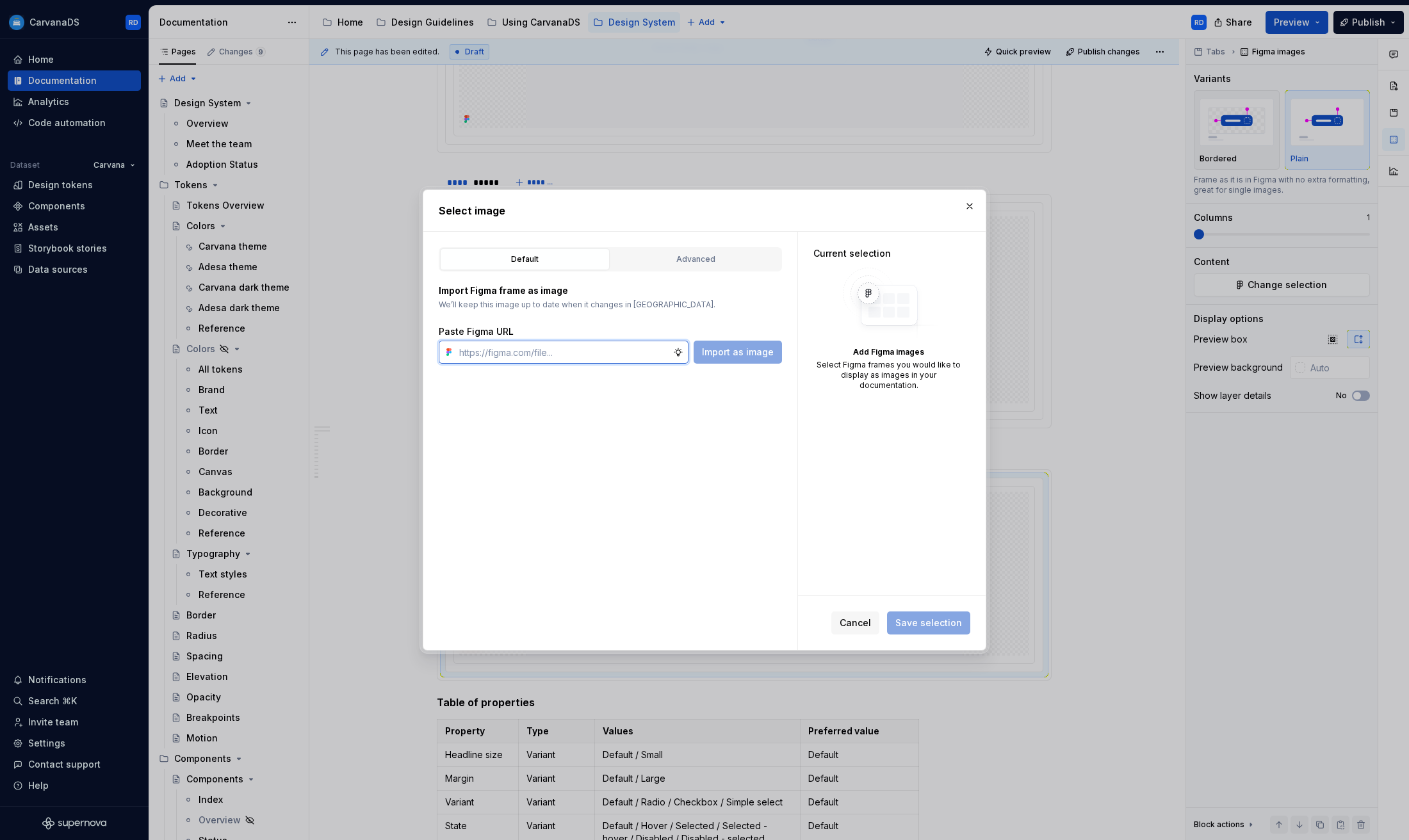
drag, startPoint x: 553, startPoint y: 348, endPoint x: 558, endPoint y: 353, distance: 7.1
click at [553, 349] on input "text" at bounding box center [563, 351] width 219 height 23
paste input "Selector headline +$57 /mo Some body copy"
click at [723, 356] on span "Import as image" at bounding box center [738, 351] width 72 height 13
click at [610, 357] on input "Selector headline +$57 /mo Some body copy" at bounding box center [563, 351] width 219 height 23
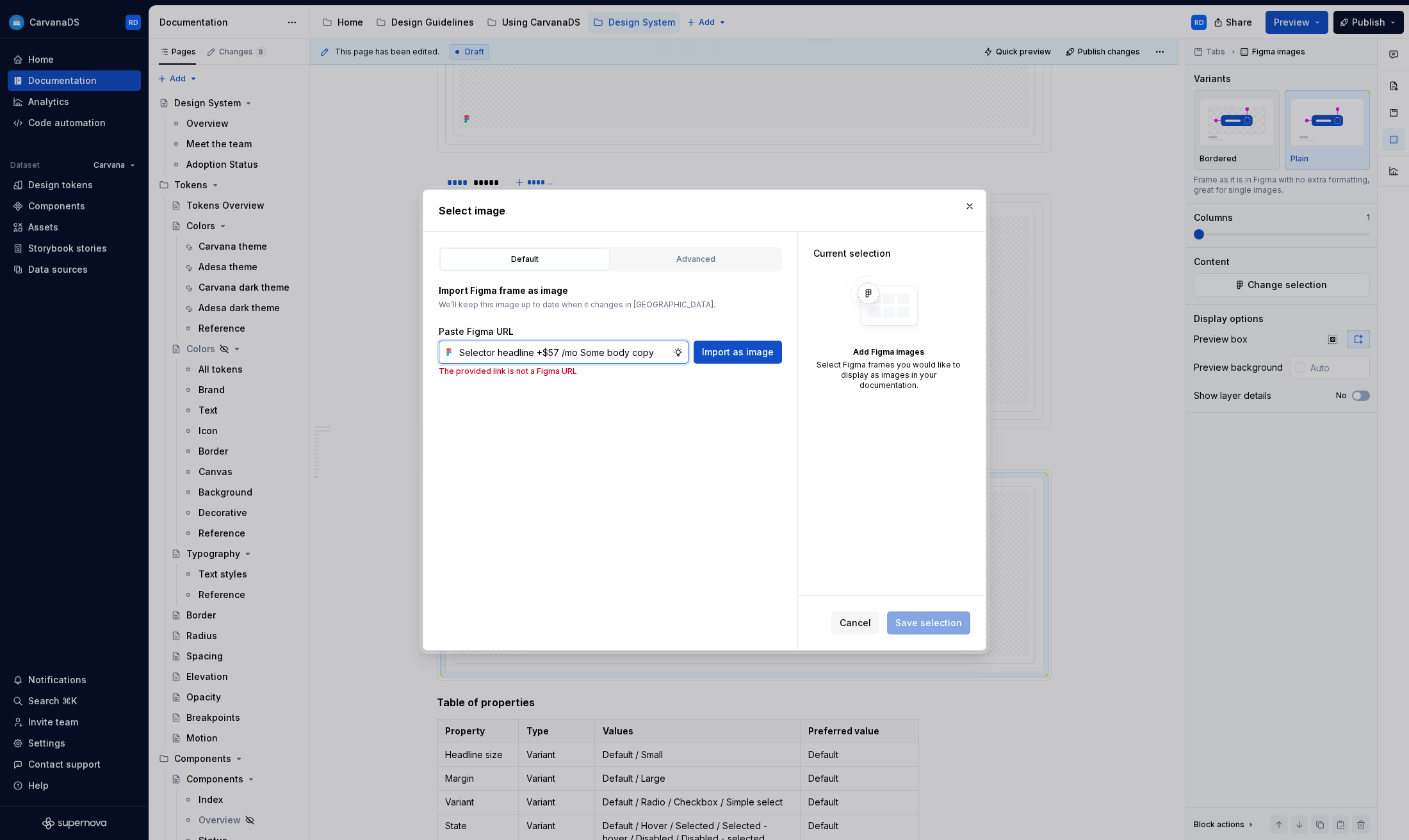
paste input "[URL][DOMAIN_NAME]"
type input "[URL][DOMAIN_NAME]"
click at [759, 353] on span "Import as image" at bounding box center [738, 351] width 72 height 13
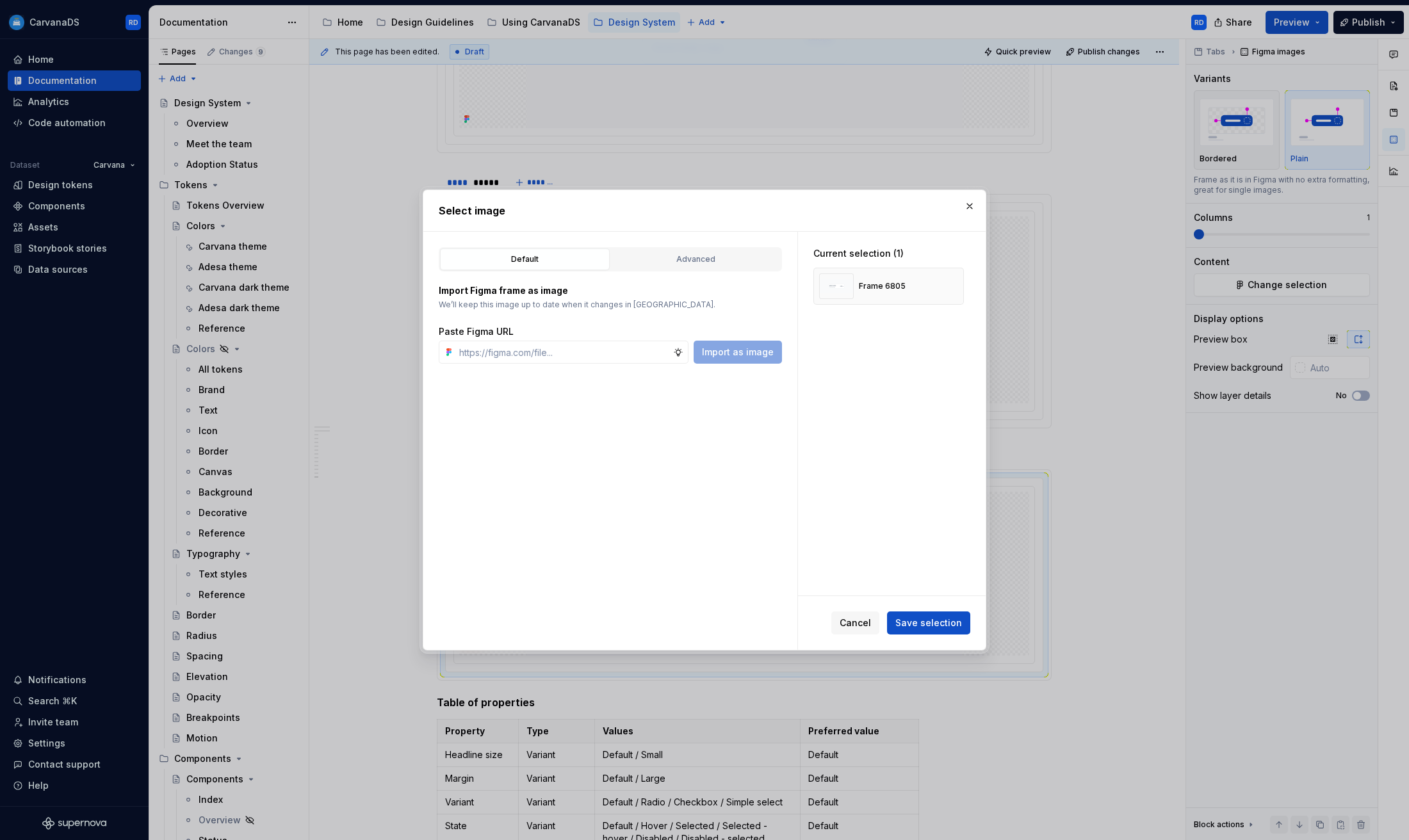
click at [943, 621] on span "Save selection" at bounding box center [929, 622] width 66 height 13
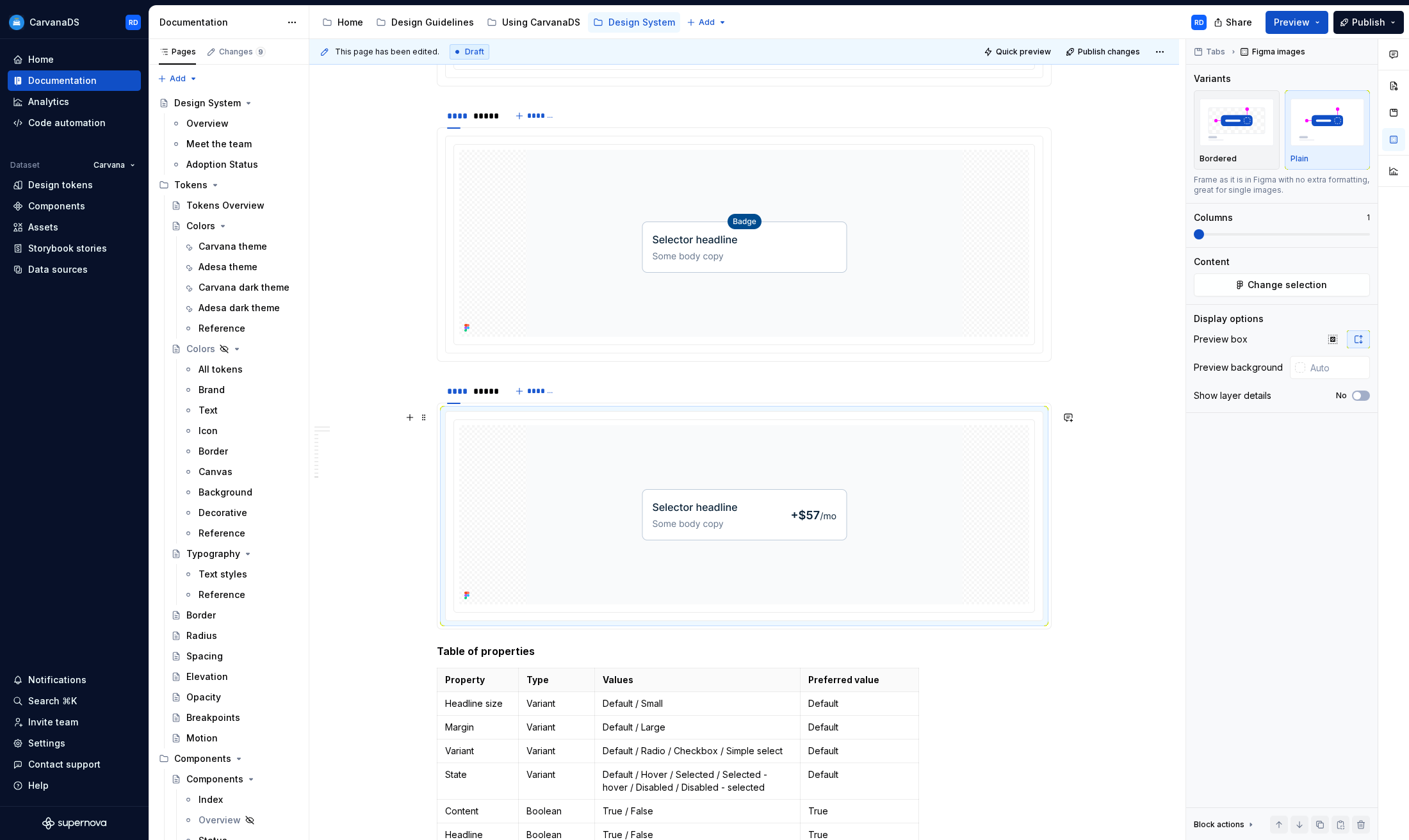
scroll to position [4602, 0]
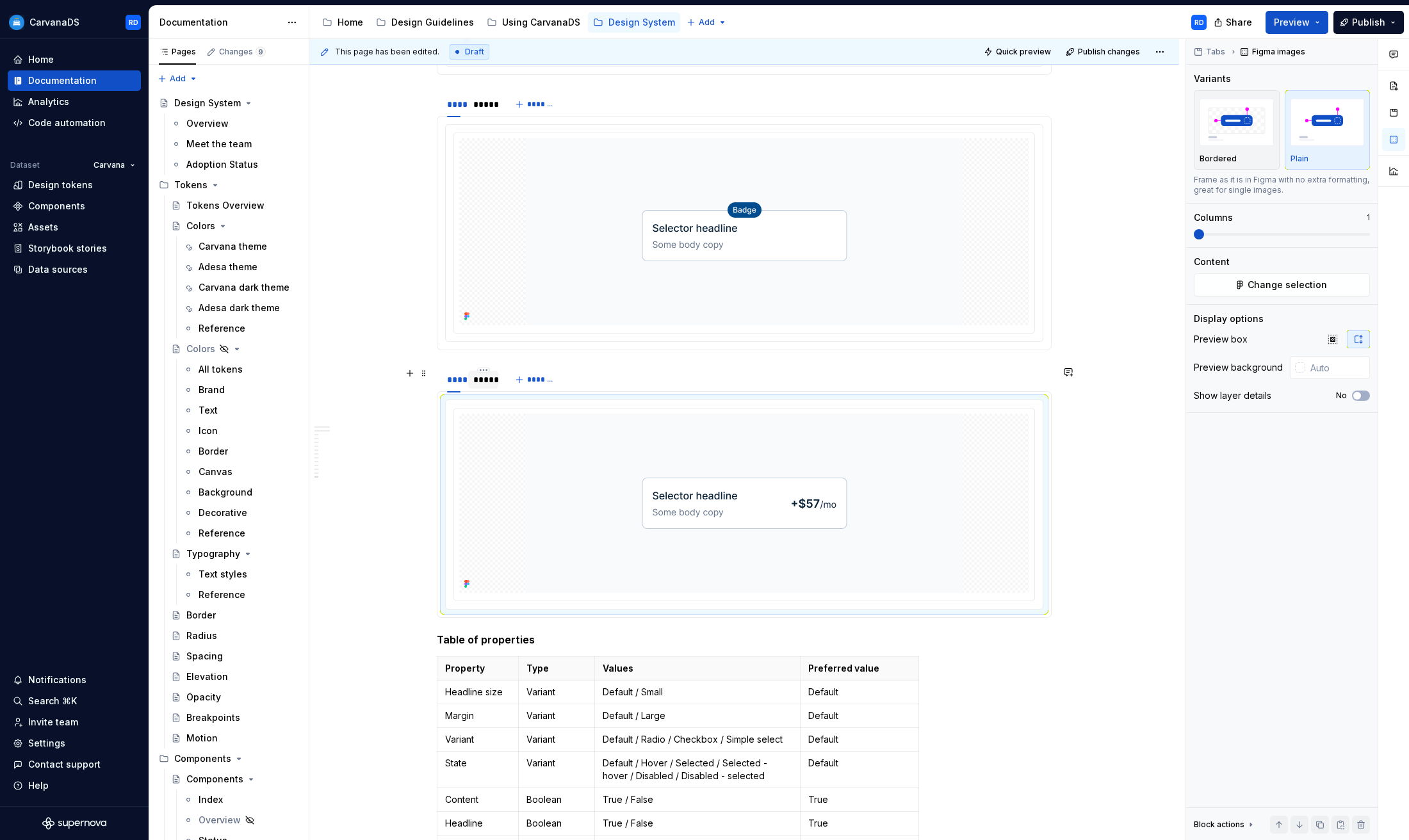
click at [490, 381] on div "*****" at bounding box center [483, 380] width 20 height 13
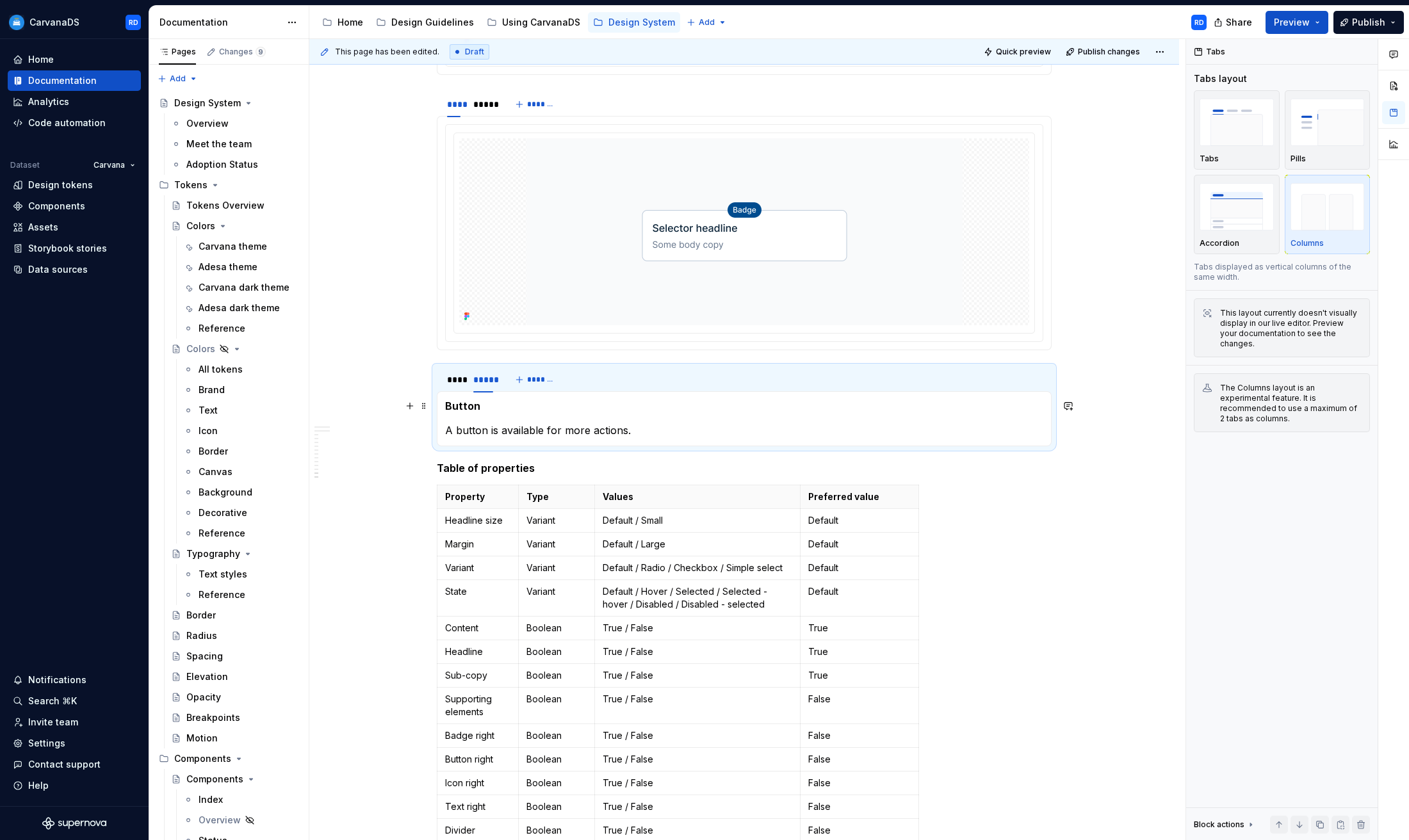
click at [467, 407] on h5 "Button" at bounding box center [744, 405] width 599 height 13
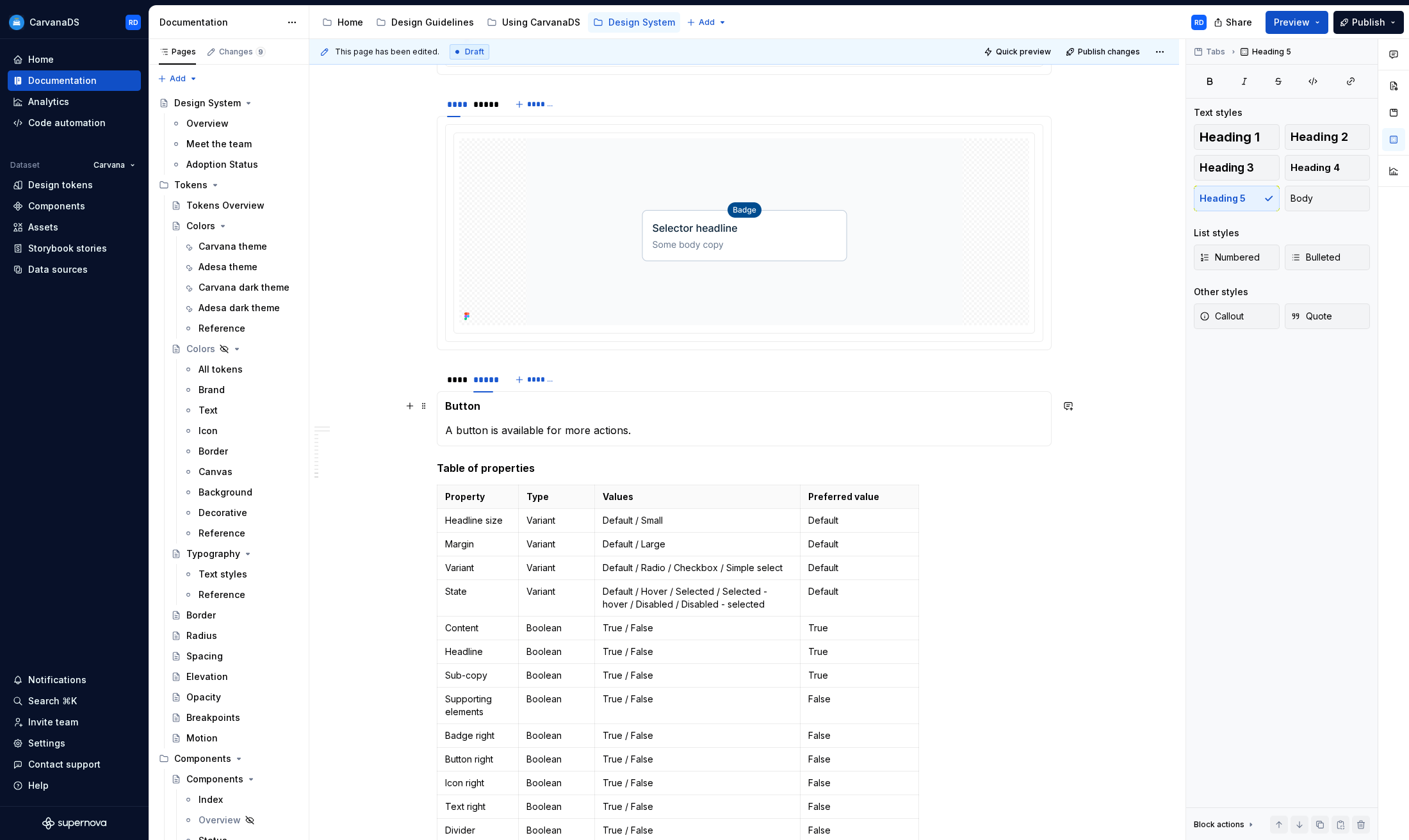
click at [467, 407] on h5 "Button" at bounding box center [744, 405] width 599 height 13
click at [510, 431] on p "A button is available for more actions." at bounding box center [744, 431] width 599 height 15
click at [461, 380] on div "****" at bounding box center [454, 380] width 14 height 13
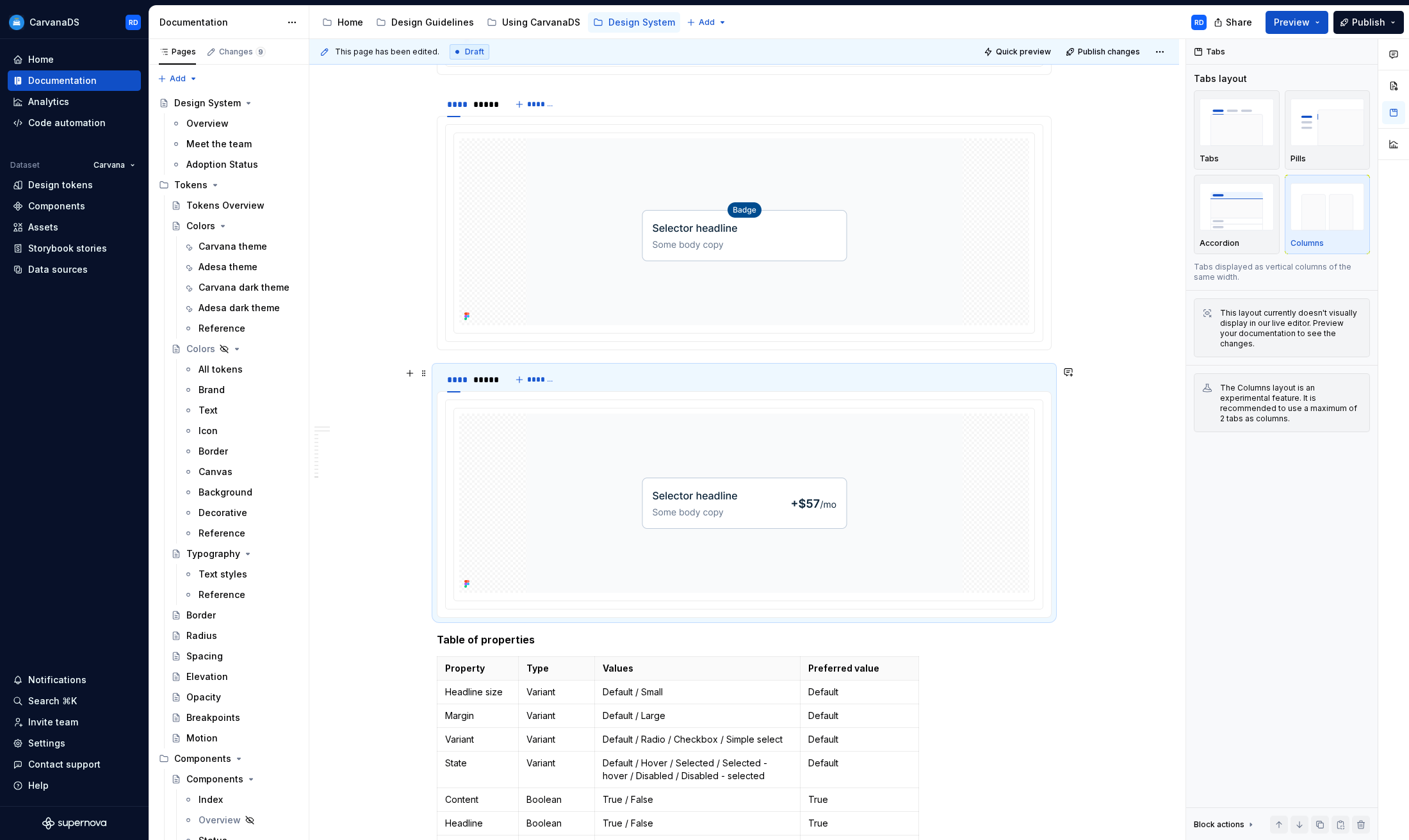
click at [502, 380] on div "**** *****" at bounding box center [470, 383] width 66 height 32
click at [493, 380] on div "*****" at bounding box center [483, 380] width 20 height 13
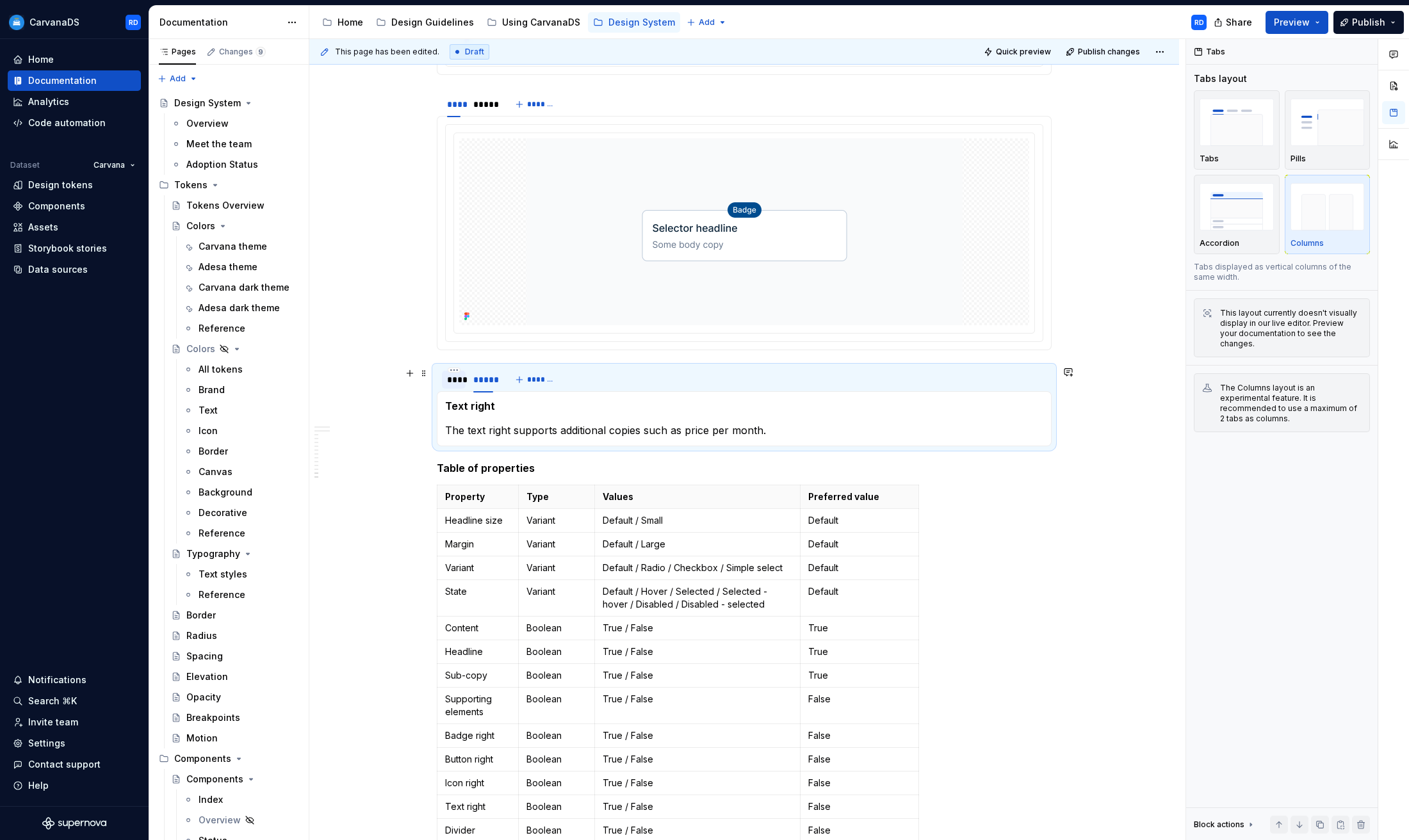
click at [452, 385] on div "****" at bounding box center [454, 380] width 14 height 13
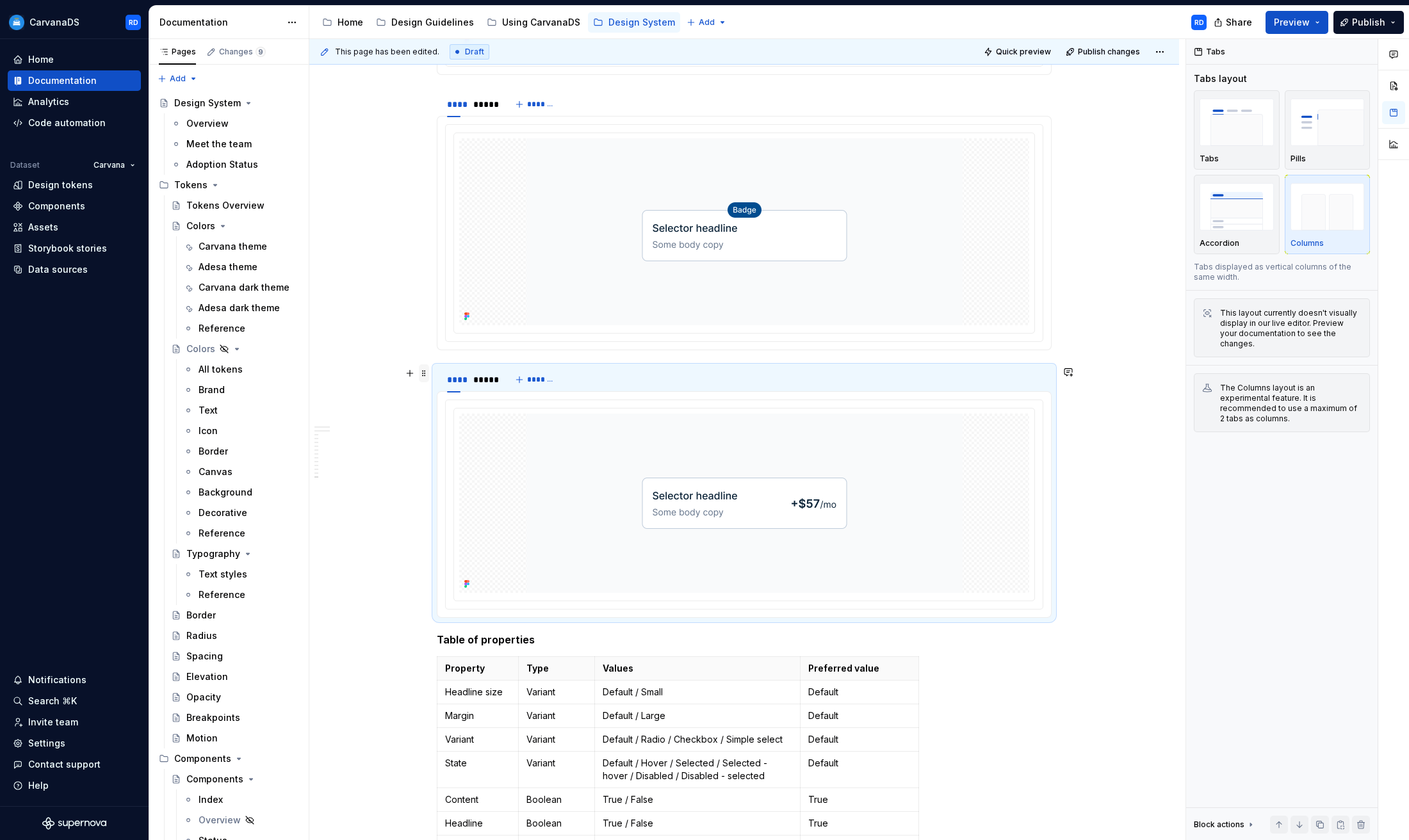
click at [428, 374] on span at bounding box center [424, 373] width 10 height 18
click at [460, 394] on div "Duplicate" at bounding box center [488, 392] width 83 height 13
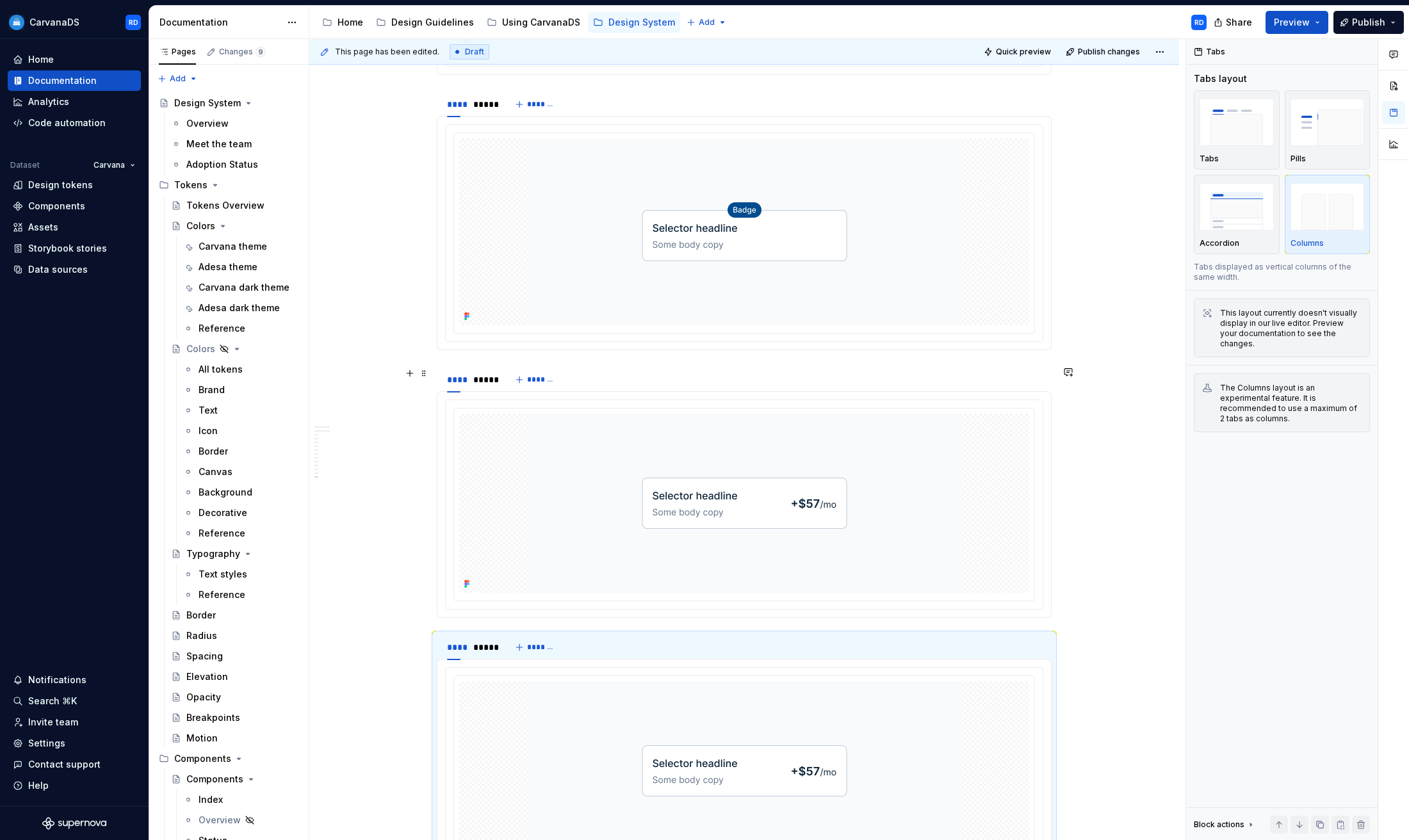
scroll to position [4647, 0]
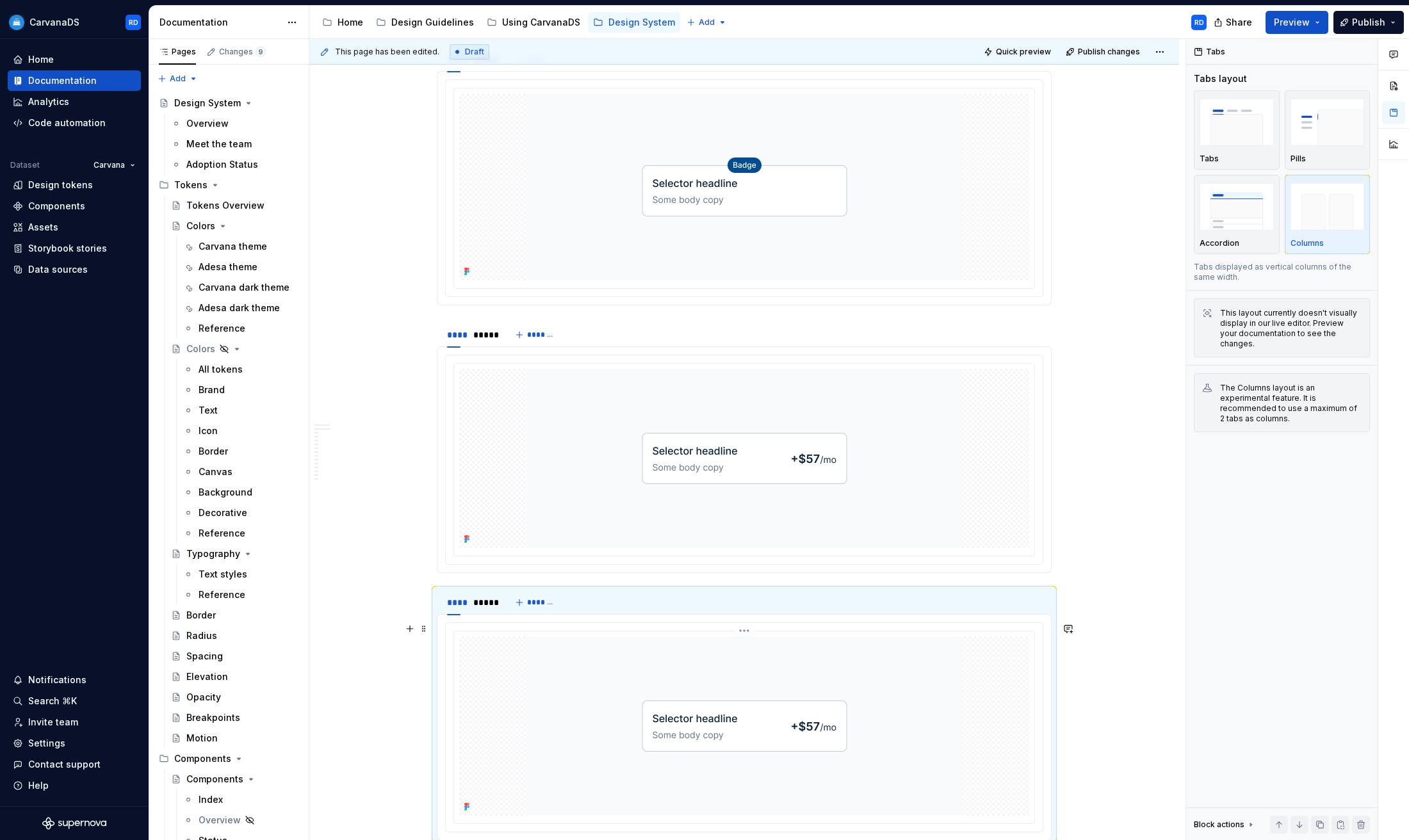
drag, startPoint x: 725, startPoint y: 683, endPoint x: 747, endPoint y: 673, distance: 24.2
click at [725, 683] on img at bounding box center [744, 726] width 436 height 180
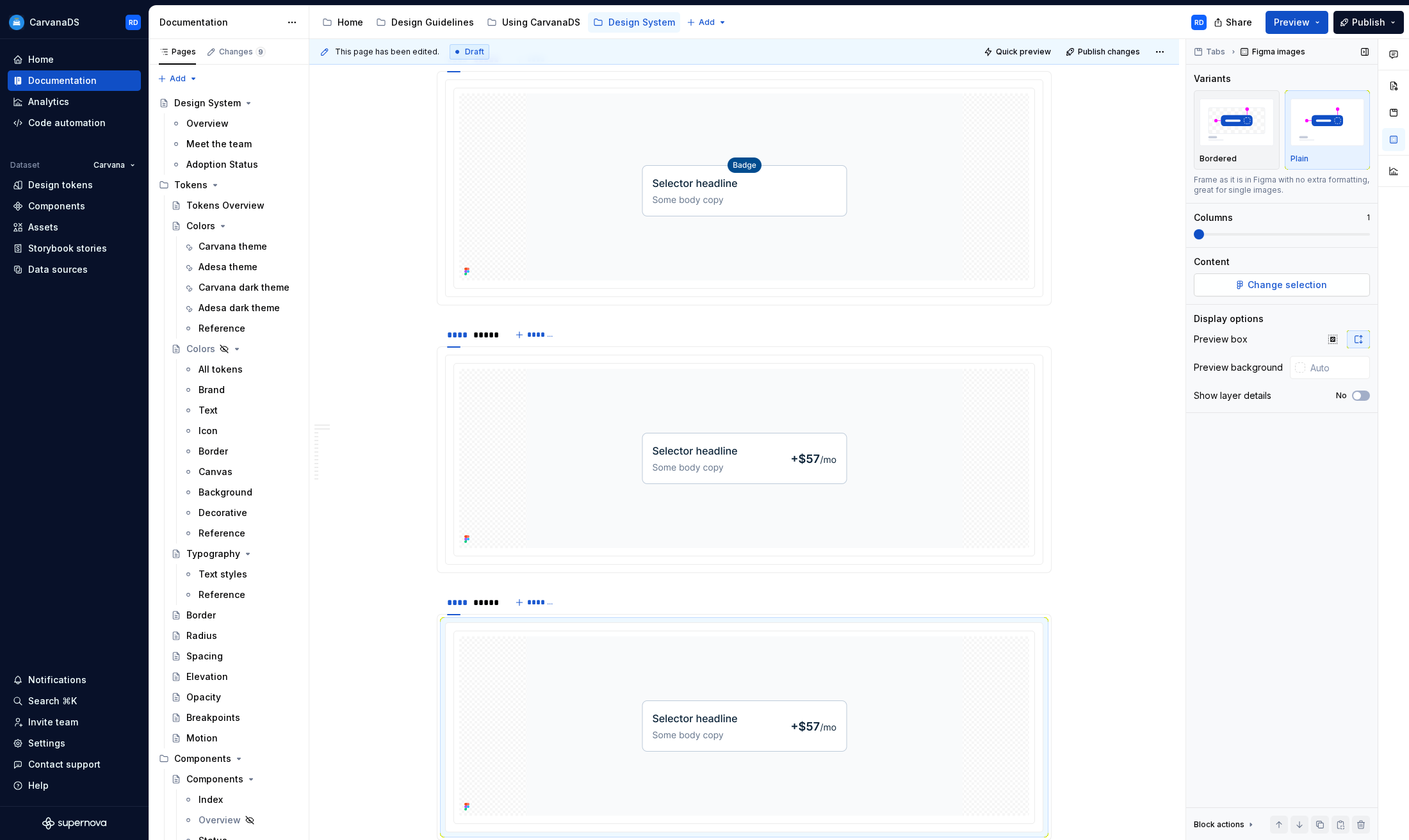
click at [1297, 283] on span "Change selection" at bounding box center [1287, 284] width 79 height 13
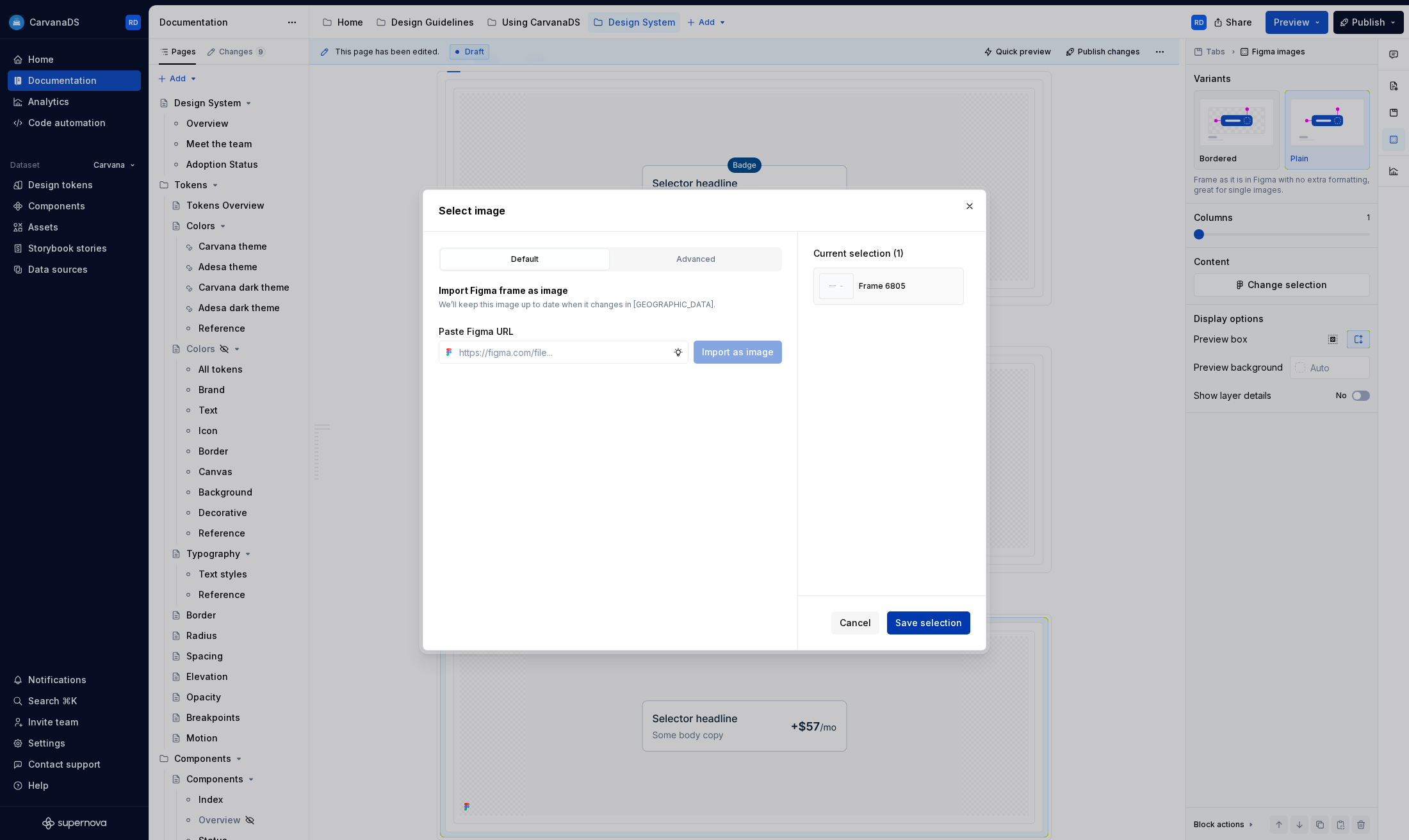
click at [930, 615] on button "Save selection" at bounding box center [929, 622] width 83 height 23
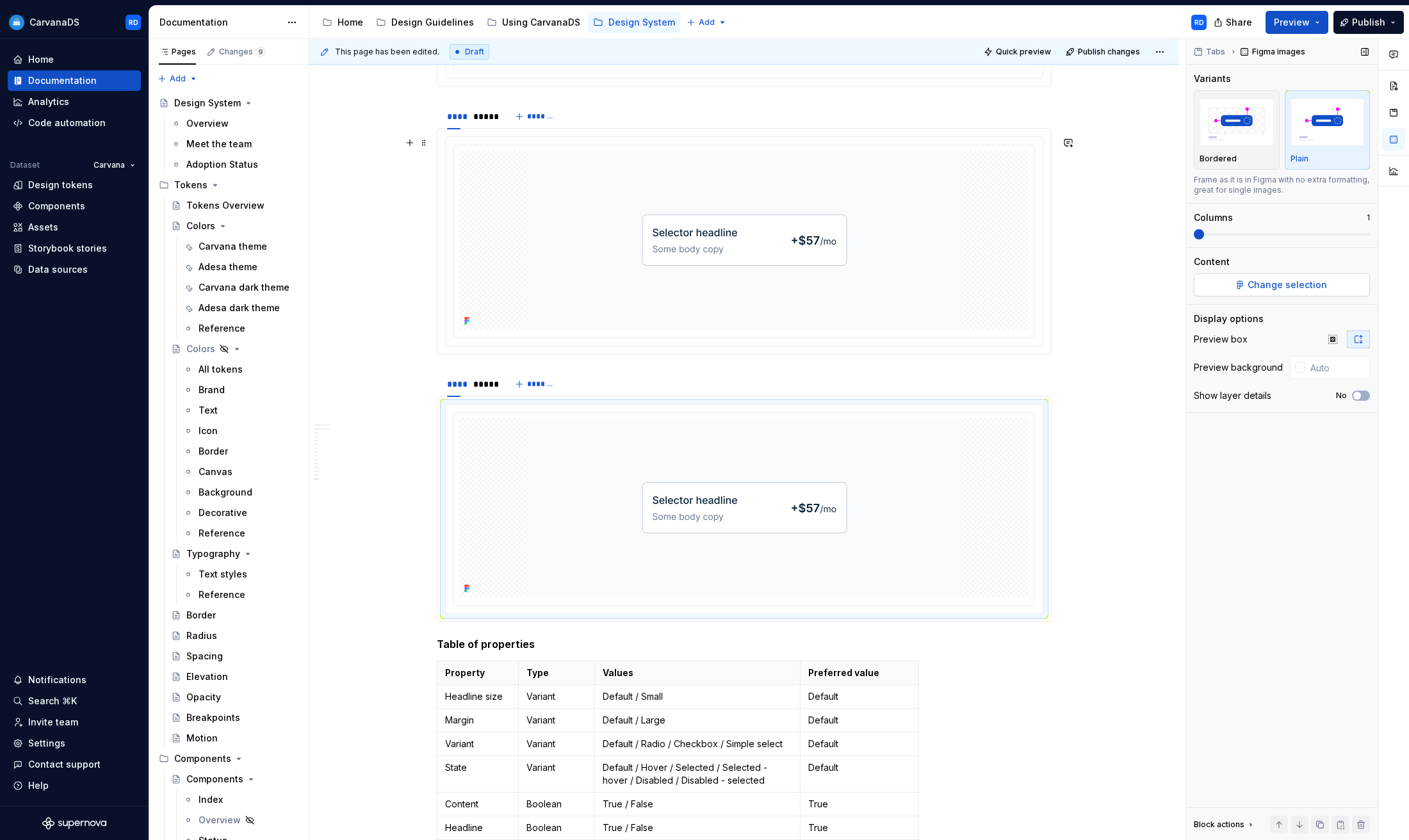
scroll to position [4867, 0]
click at [1311, 286] on span "Change selection" at bounding box center [1287, 284] width 79 height 13
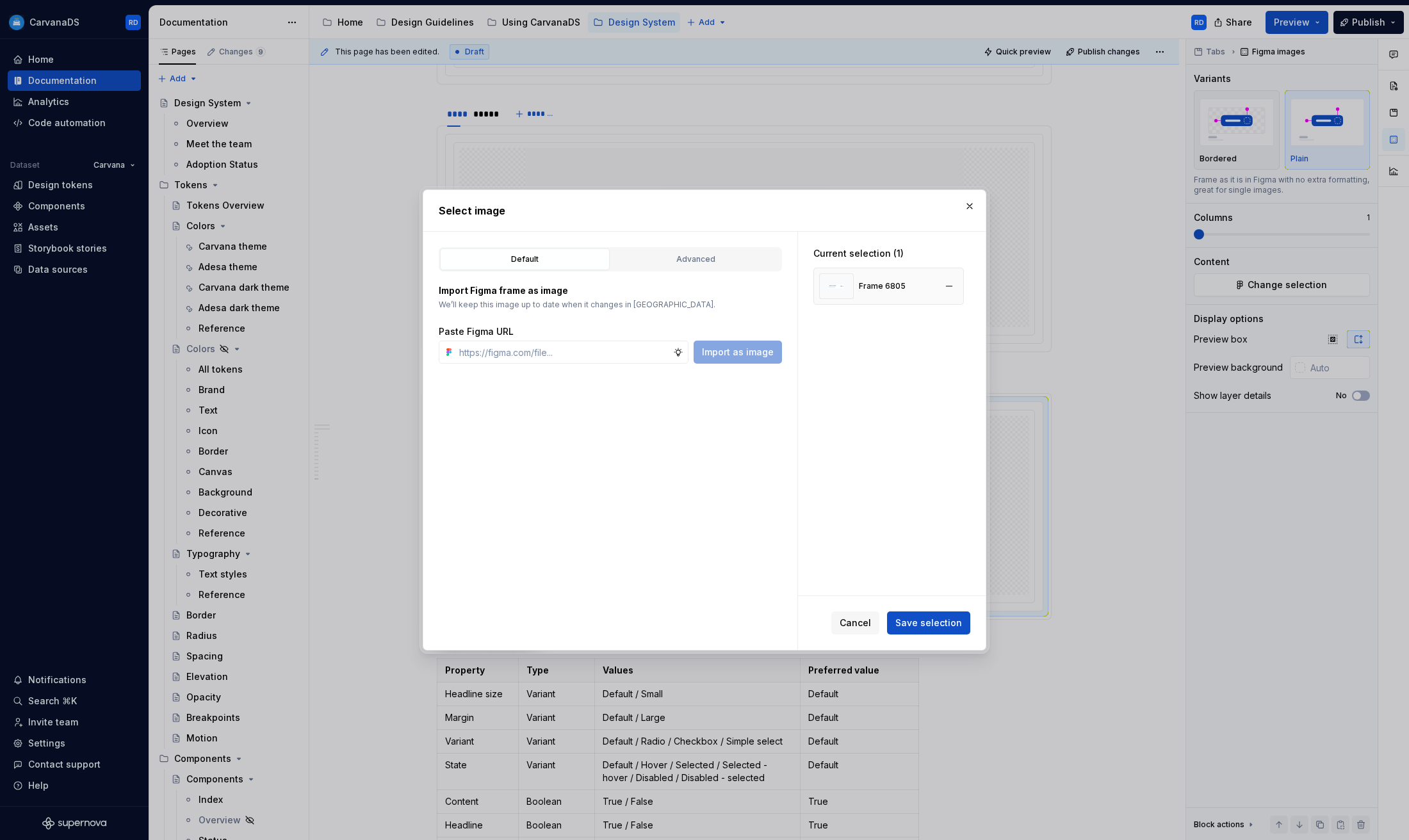
type textarea "*"
click at [958, 284] on button "button" at bounding box center [948, 286] width 18 height 18
click at [518, 360] on input "text" at bounding box center [563, 351] width 219 height 23
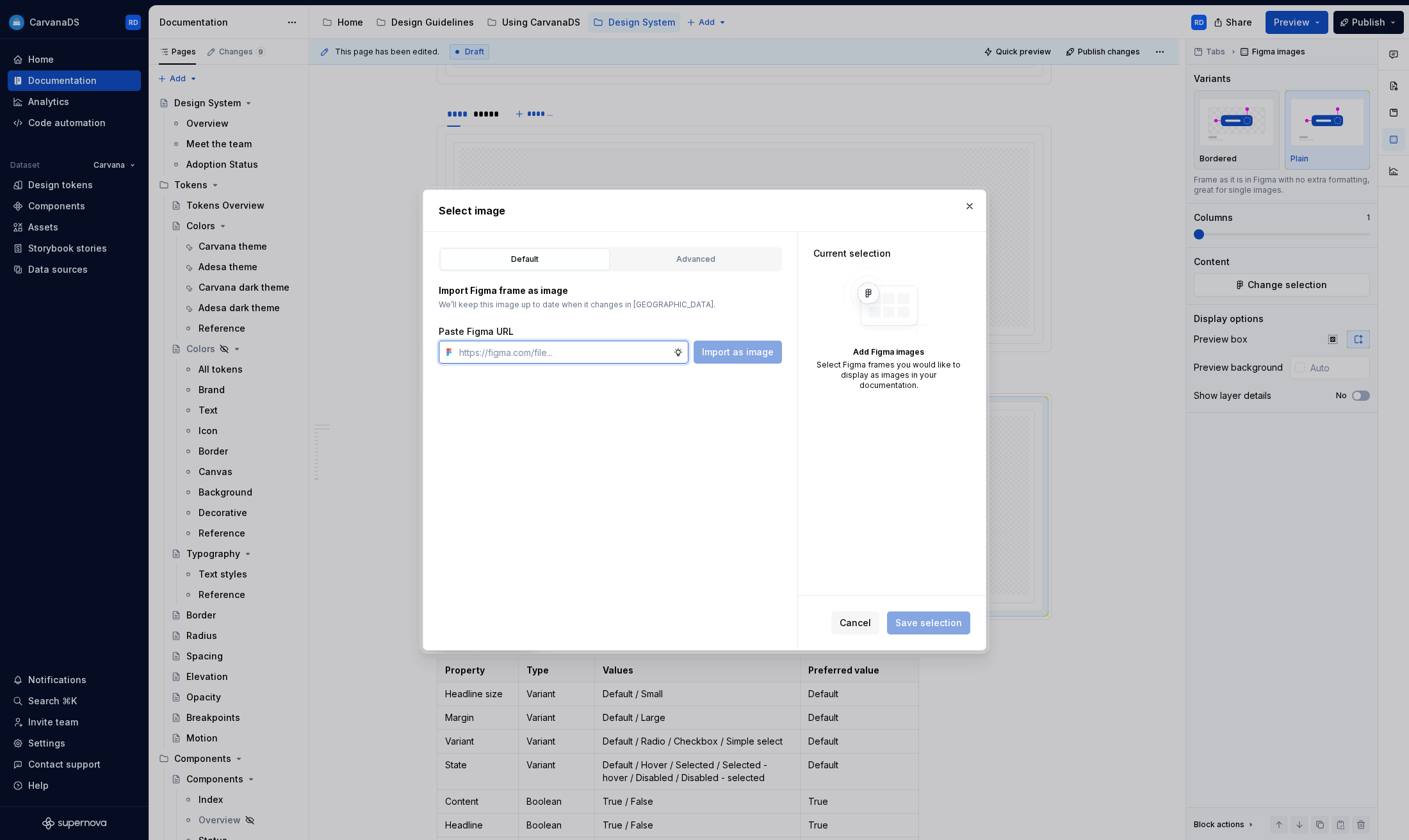
paste input "[URL][DOMAIN_NAME]"
type input "[URL][DOMAIN_NAME]"
click at [725, 357] on span "Import as image" at bounding box center [738, 351] width 72 height 13
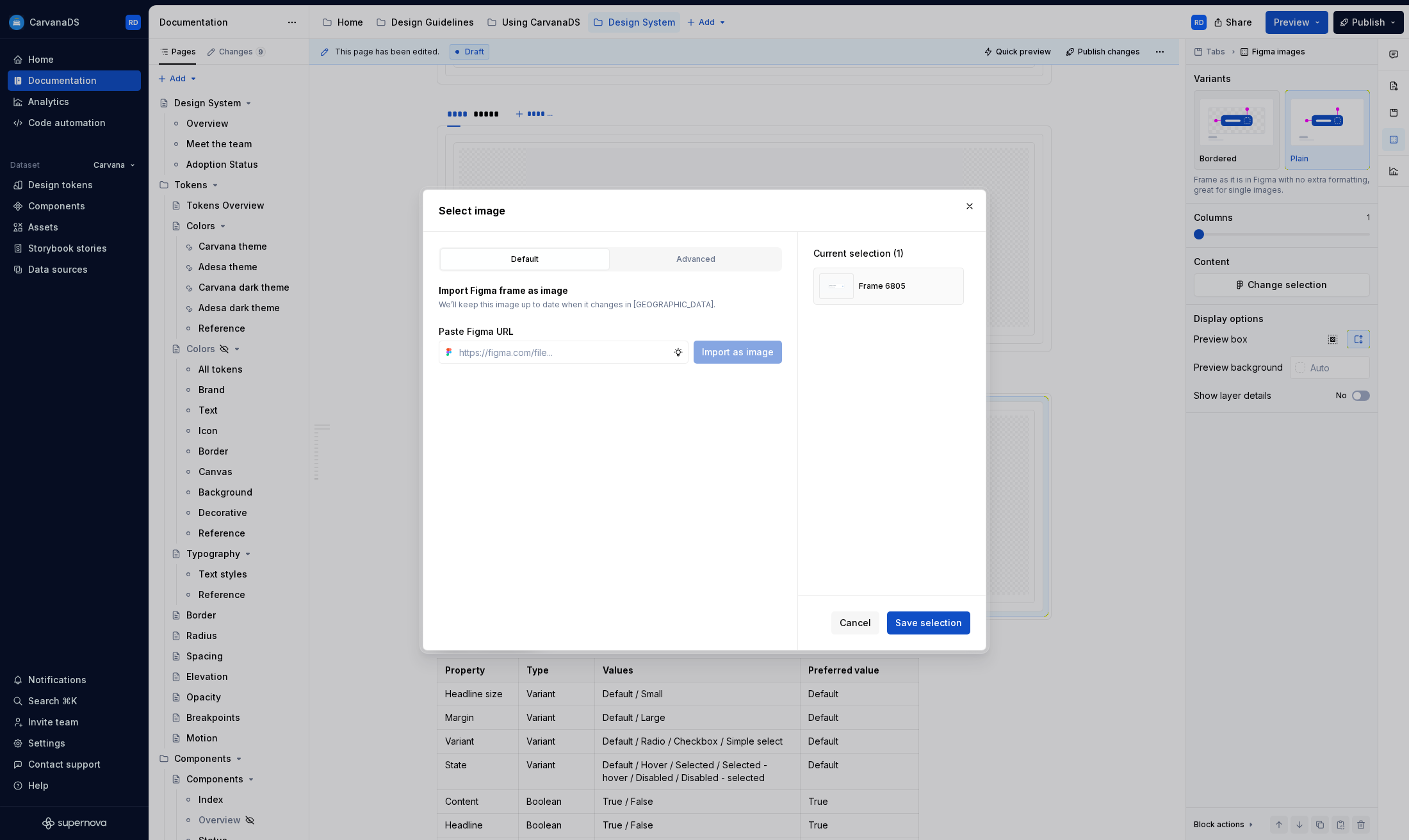
click at [927, 622] on span "Save selection" at bounding box center [929, 622] width 66 height 13
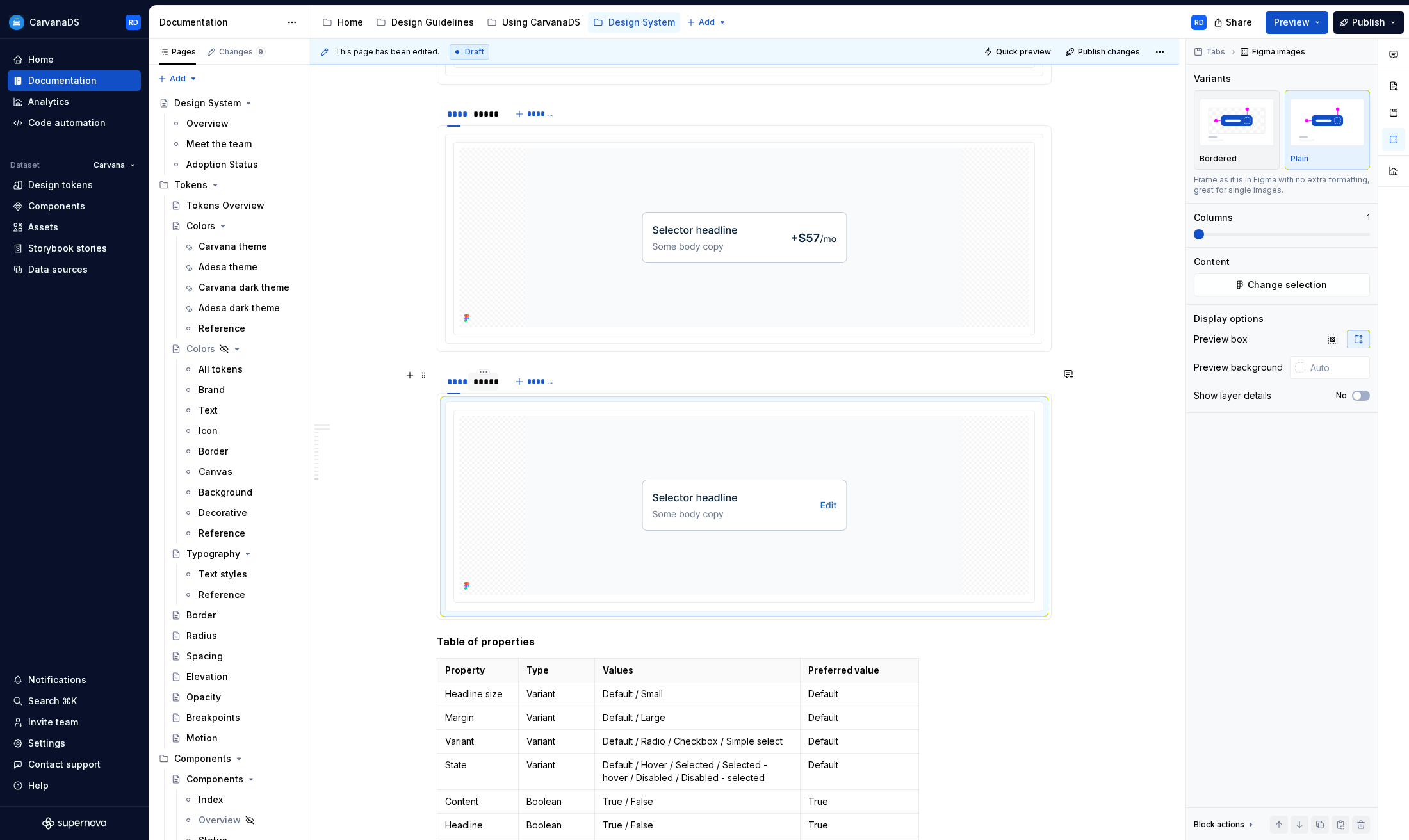
click at [491, 382] on div "*****" at bounding box center [483, 381] width 20 height 13
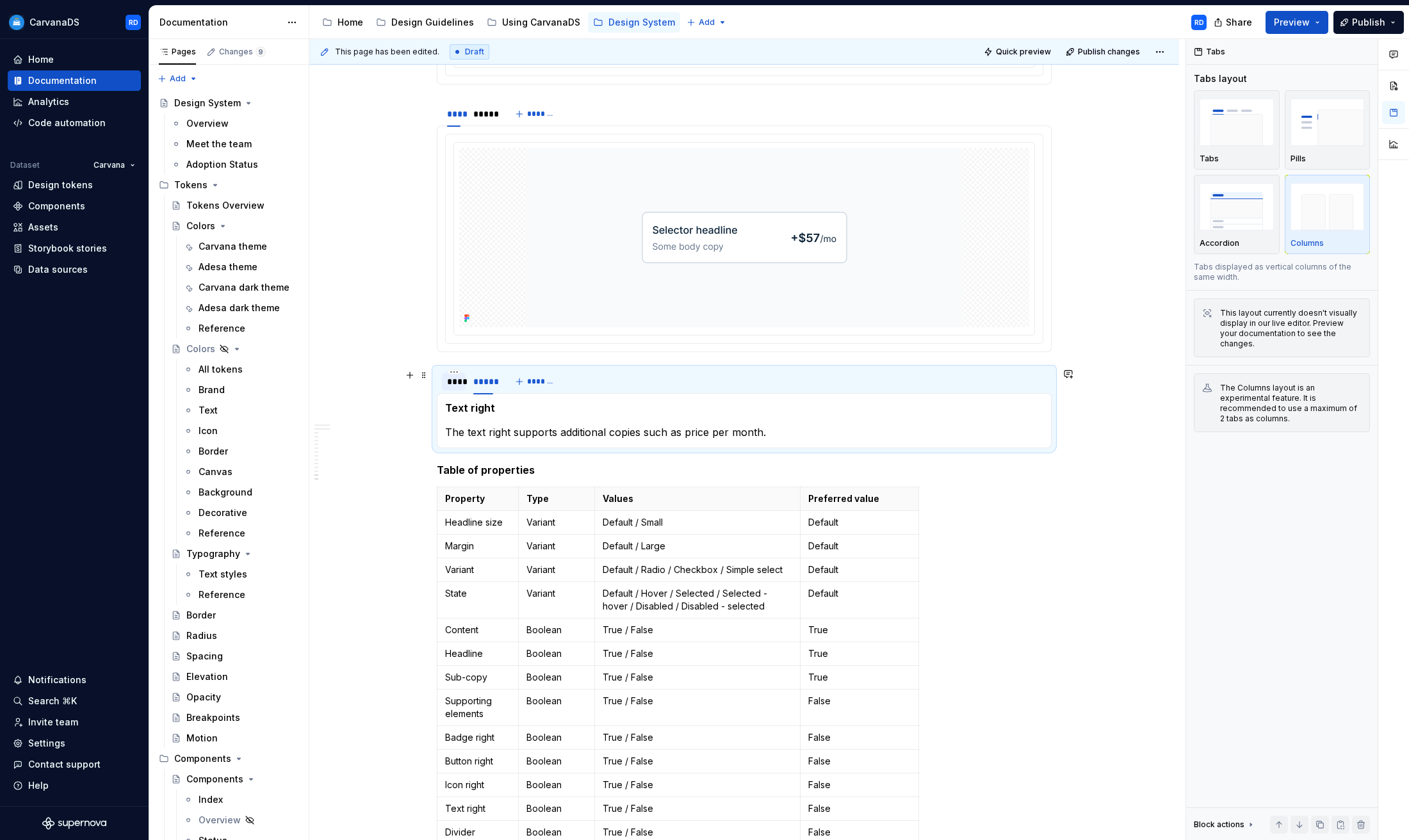
click at [461, 386] on div "****" at bounding box center [454, 381] width 14 height 13
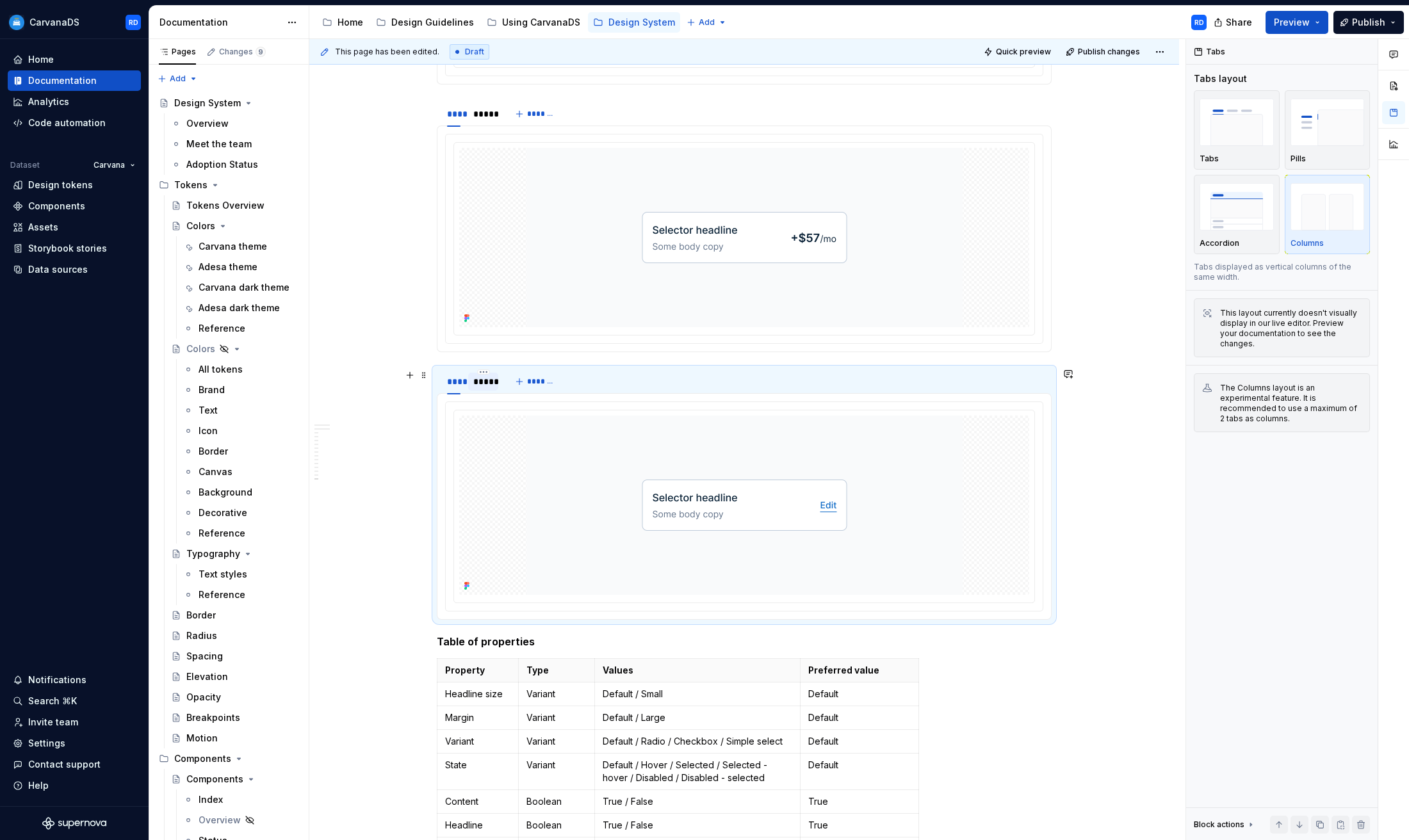
click at [493, 386] on div "*****" at bounding box center [483, 381] width 20 height 13
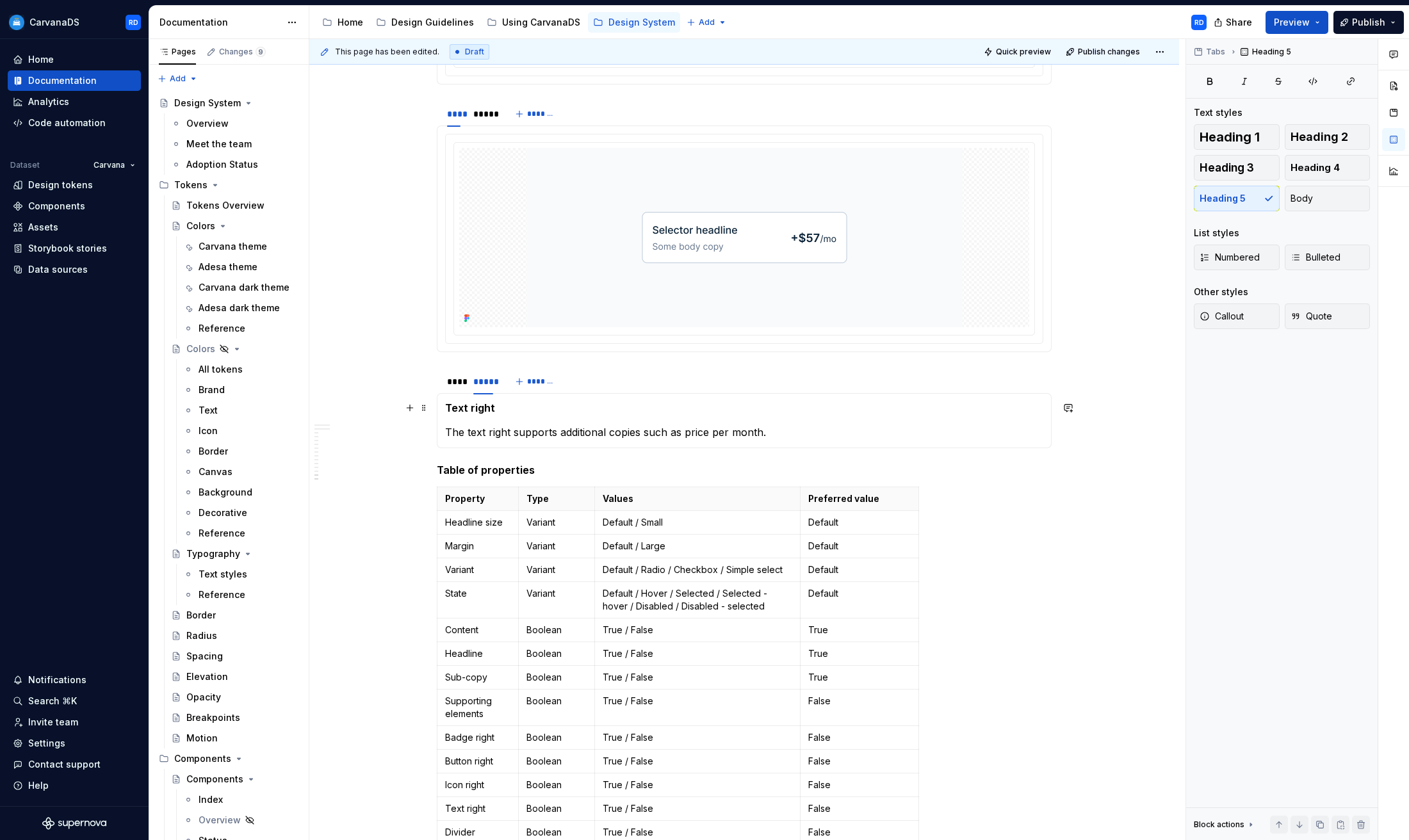
click at [478, 408] on h5 "Text right" at bounding box center [744, 408] width 599 height 13
click at [524, 409] on h5 "Text right" at bounding box center [744, 408] width 599 height 13
drag, startPoint x: 484, startPoint y: 404, endPoint x: 433, endPoint y: 400, distance: 51.2
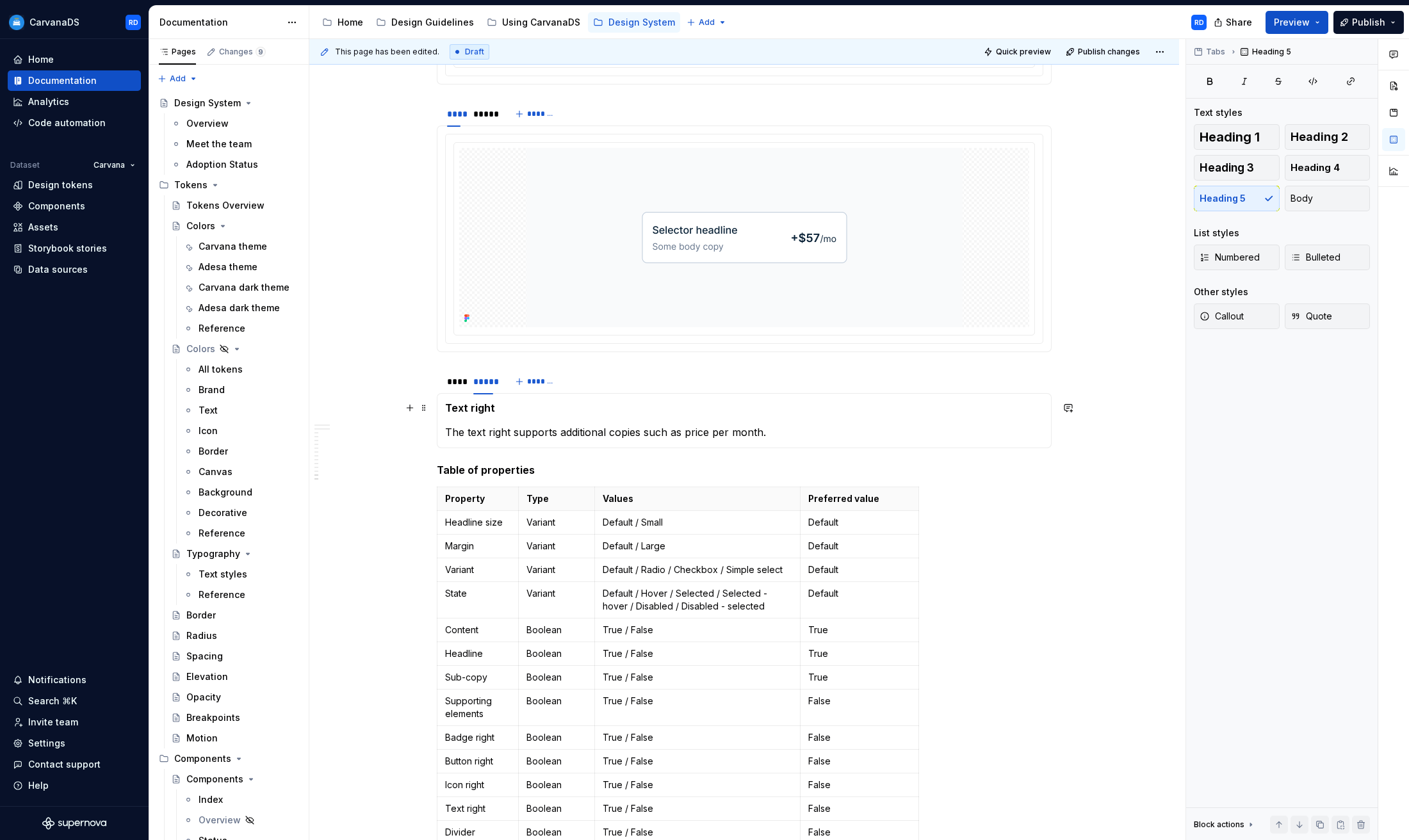
click at [469, 407] on h5 "Text right" at bounding box center [744, 408] width 599 height 13
click at [463, 408] on h5 "Text right" at bounding box center [744, 408] width 599 height 13
click at [667, 435] on p "The text right supports additional copies such as price per month." at bounding box center [744, 432] width 599 height 15
click at [456, 384] on div "****" at bounding box center [454, 381] width 14 height 13
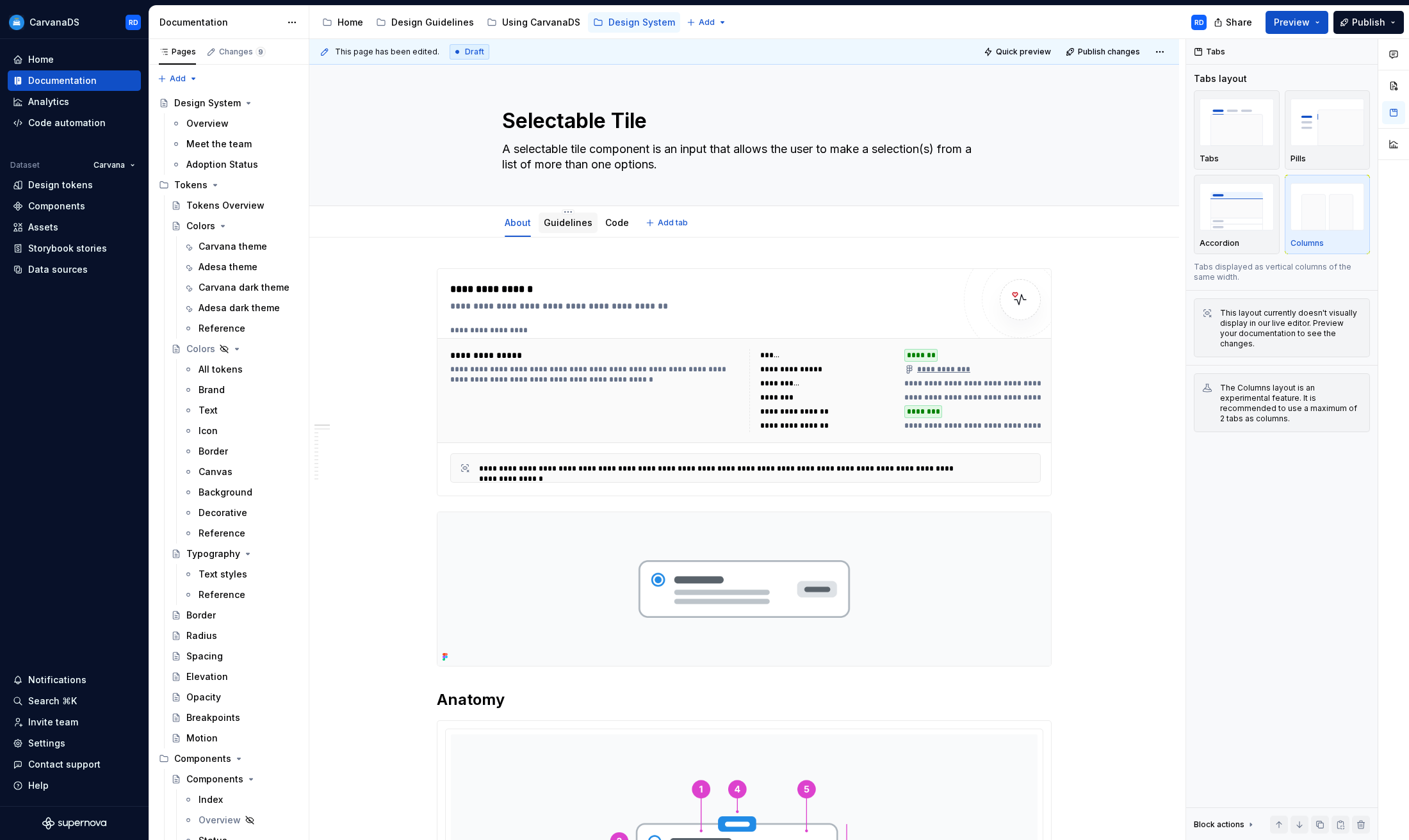
click at [559, 228] on div "Guidelines" at bounding box center [568, 222] width 49 height 13
click at [576, 226] on link "Guidelines" at bounding box center [568, 222] width 49 height 11
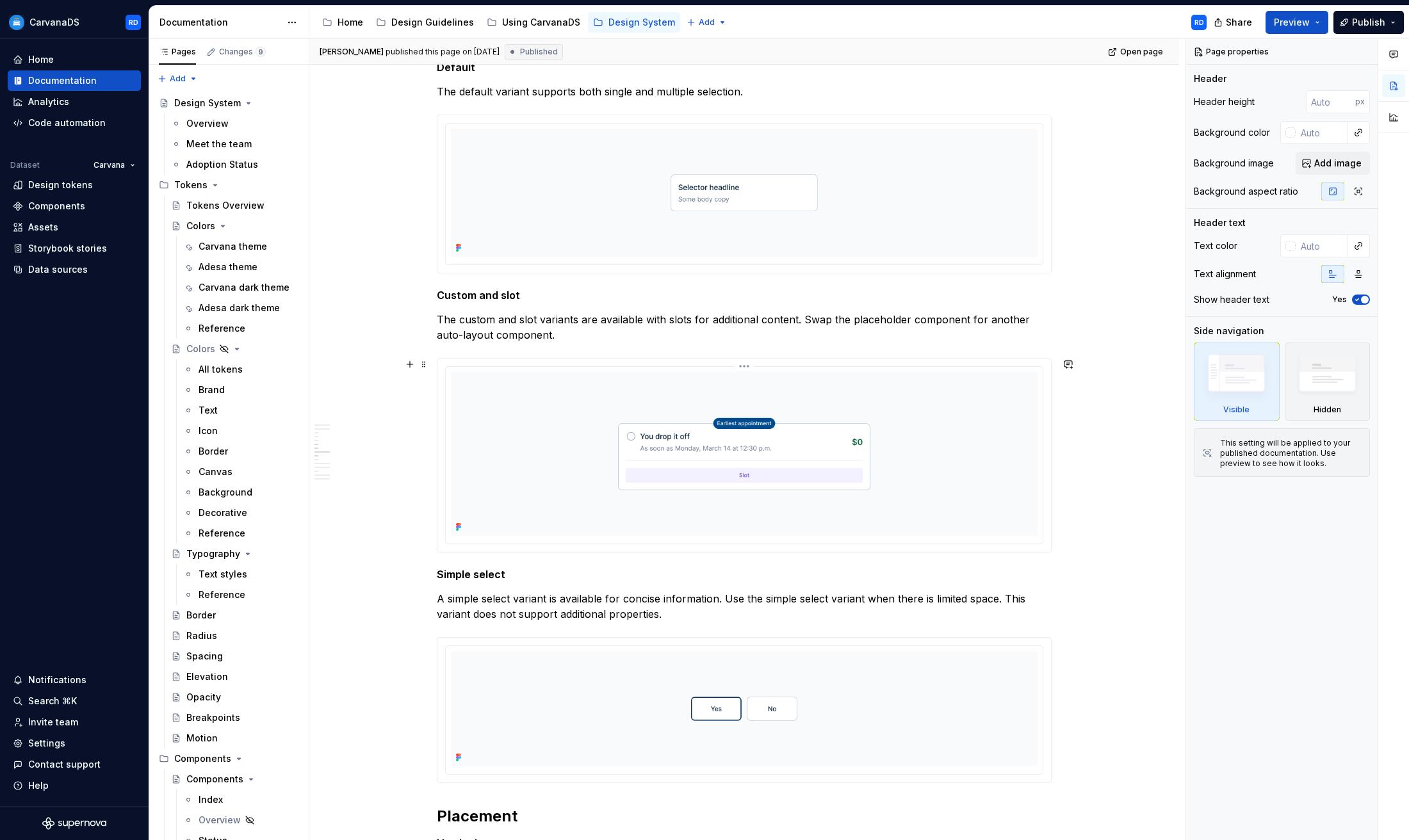
scroll to position [1220, 0]
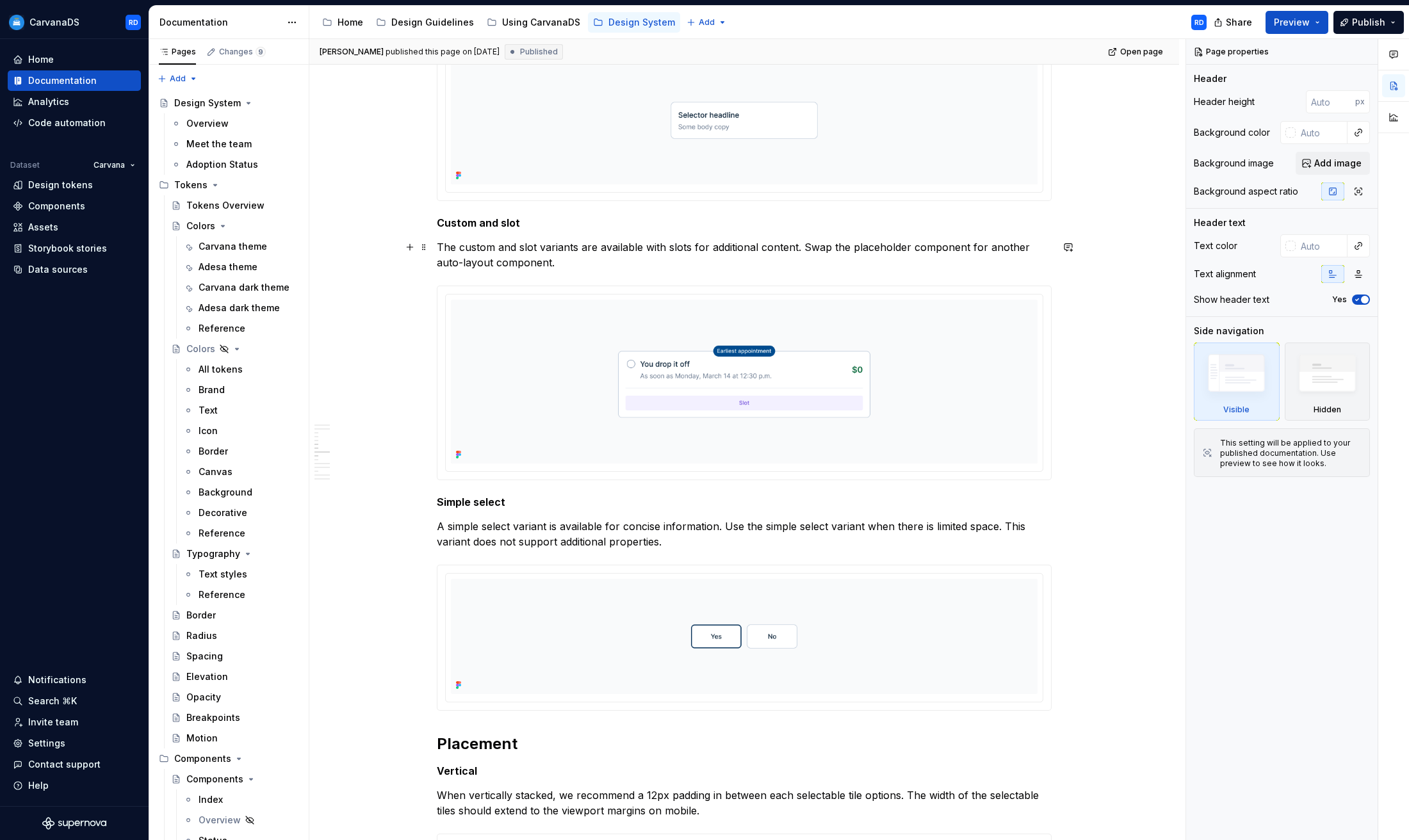
click at [524, 261] on p "The custom and slot variants are available with slots for additional content. S…" at bounding box center [744, 254] width 615 height 31
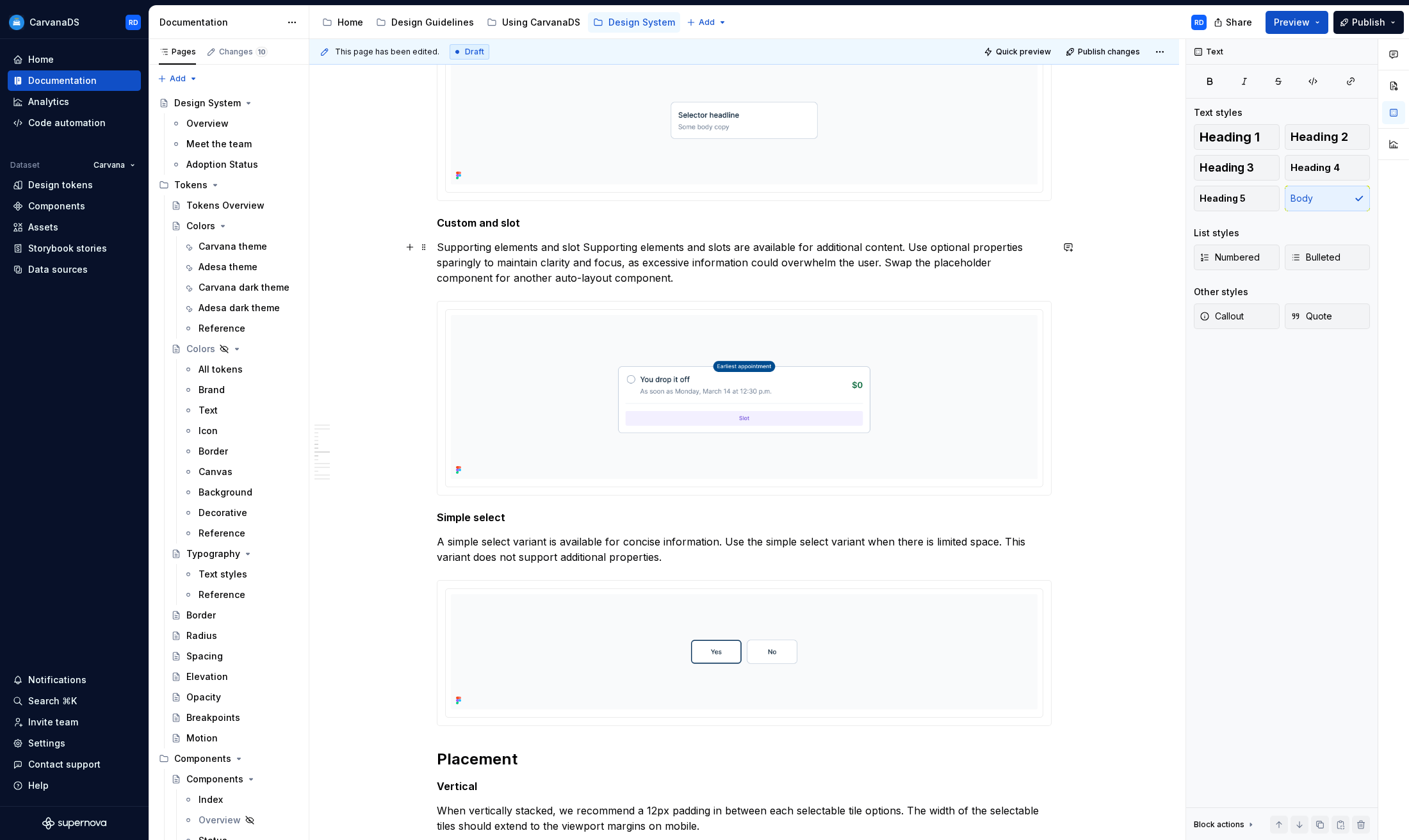
click at [529, 249] on p "Supporting elements and slot Supporting elements and slots are available for ad…" at bounding box center [744, 262] width 615 height 46
drag, startPoint x: 581, startPoint y: 245, endPoint x: 427, endPoint y: 244, distance: 154.0
click at [437, 244] on div "**********" at bounding box center [744, 707] width 615 height 3323
click at [427, 244] on span at bounding box center [424, 245] width 10 height 18
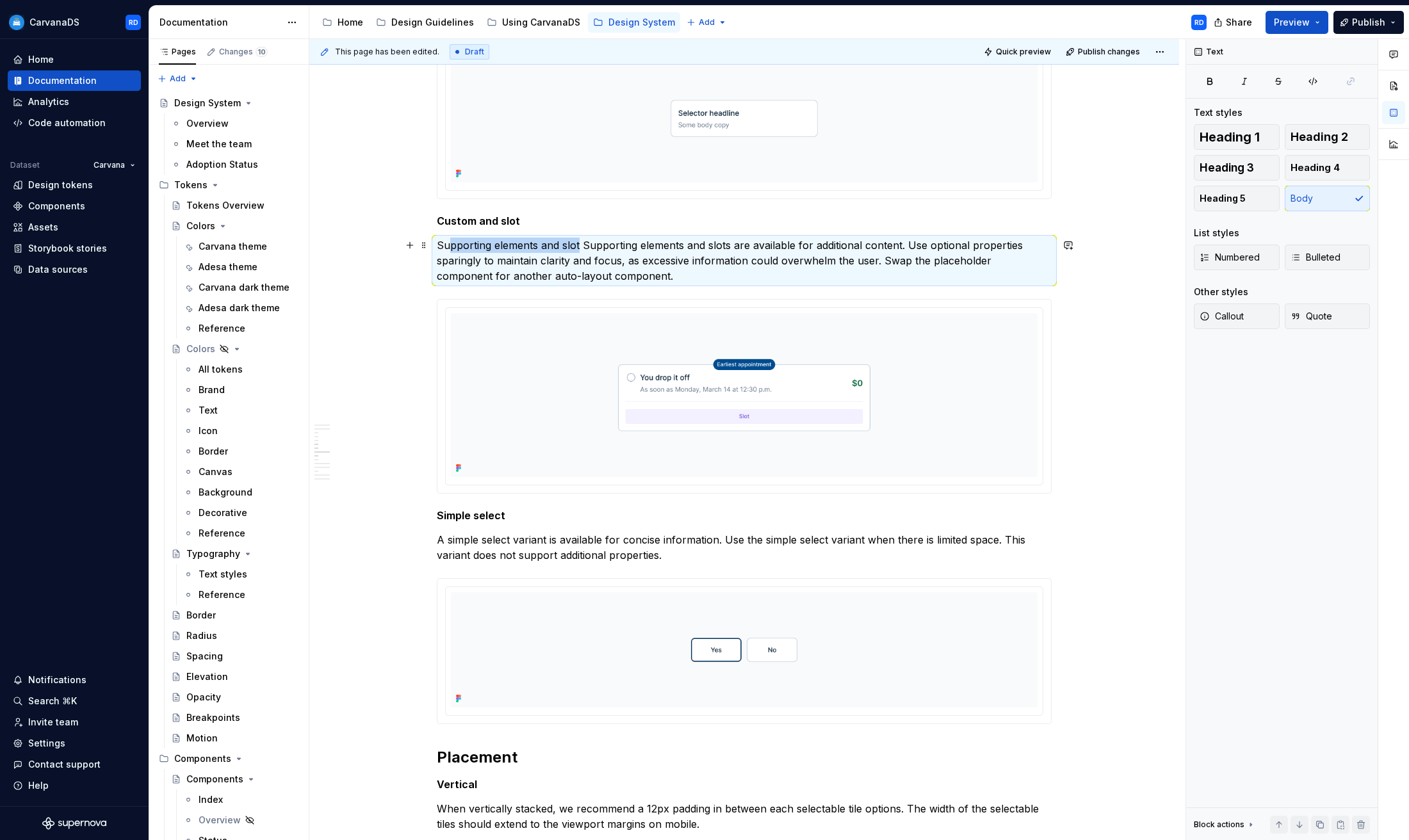
click at [459, 246] on p "Supporting elements and slot Supporting elements and slots are available for ad…" at bounding box center [744, 260] width 615 height 46
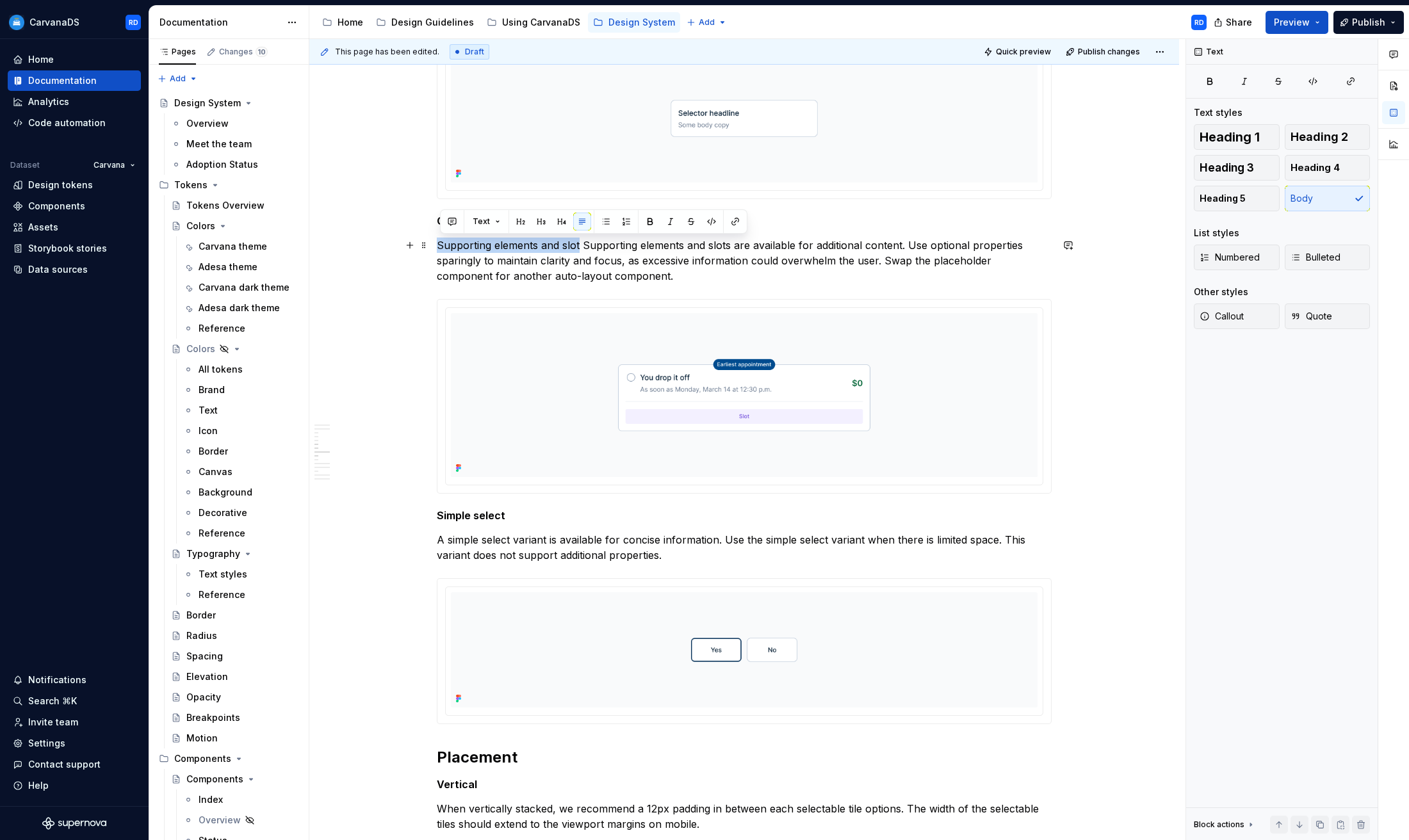
drag, startPoint x: 581, startPoint y: 246, endPoint x: 441, endPoint y: 243, distance: 140.0
click at [441, 243] on p "Supporting elements and slot Supporting elements and slots are available for ad…" at bounding box center [744, 260] width 615 height 46
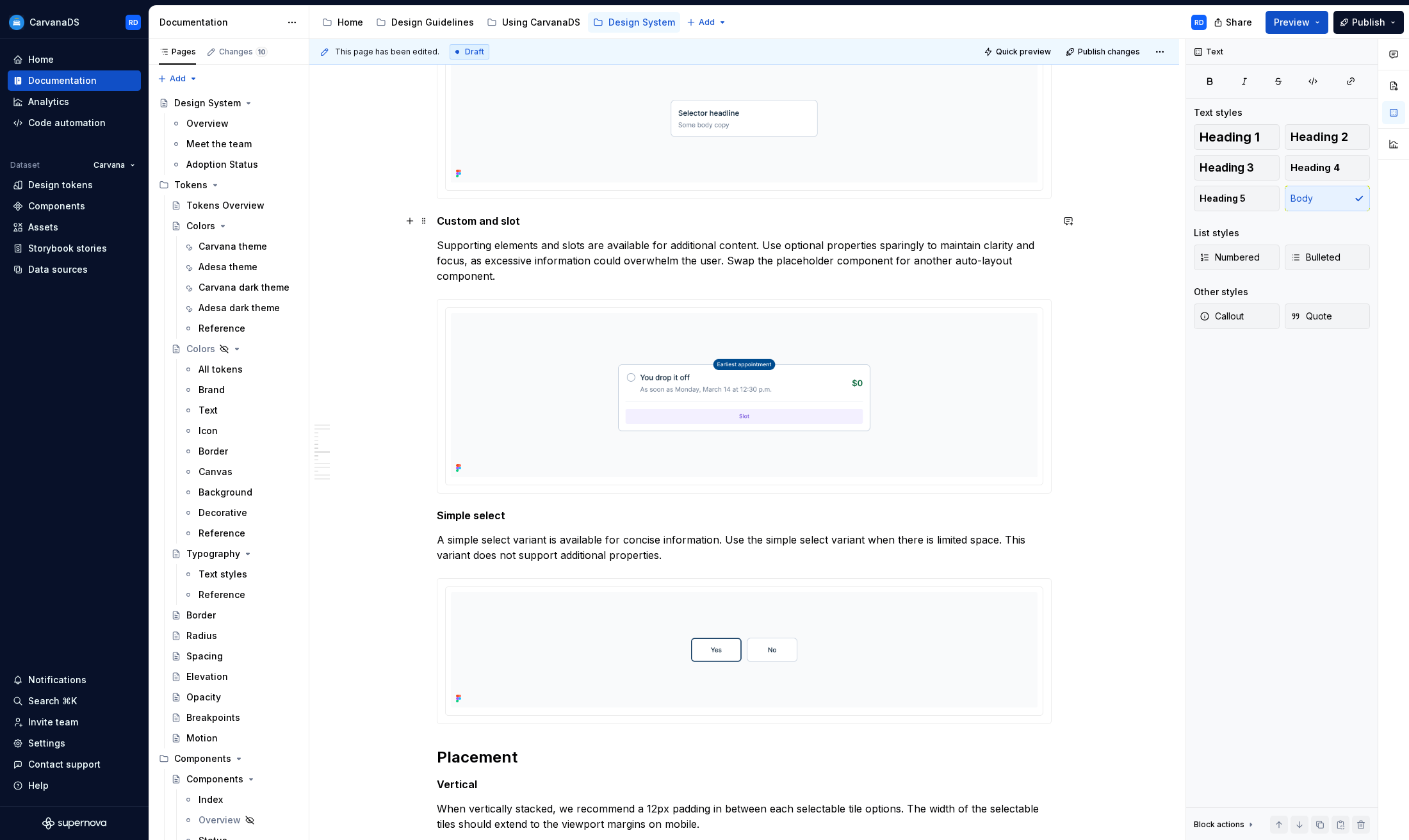
type textarea "*"
click at [518, 219] on h5 "Custom and slot" at bounding box center [744, 220] width 615 height 13
copy h5 "Supporting elements and slot"
click at [604, 550] on p "A simple select variant is available for concise information. Use the simple se…" at bounding box center [744, 547] width 615 height 31
click at [530, 541] on p "A simple select variant is available for concise information. Use the simple se…" at bounding box center [744, 547] width 615 height 31
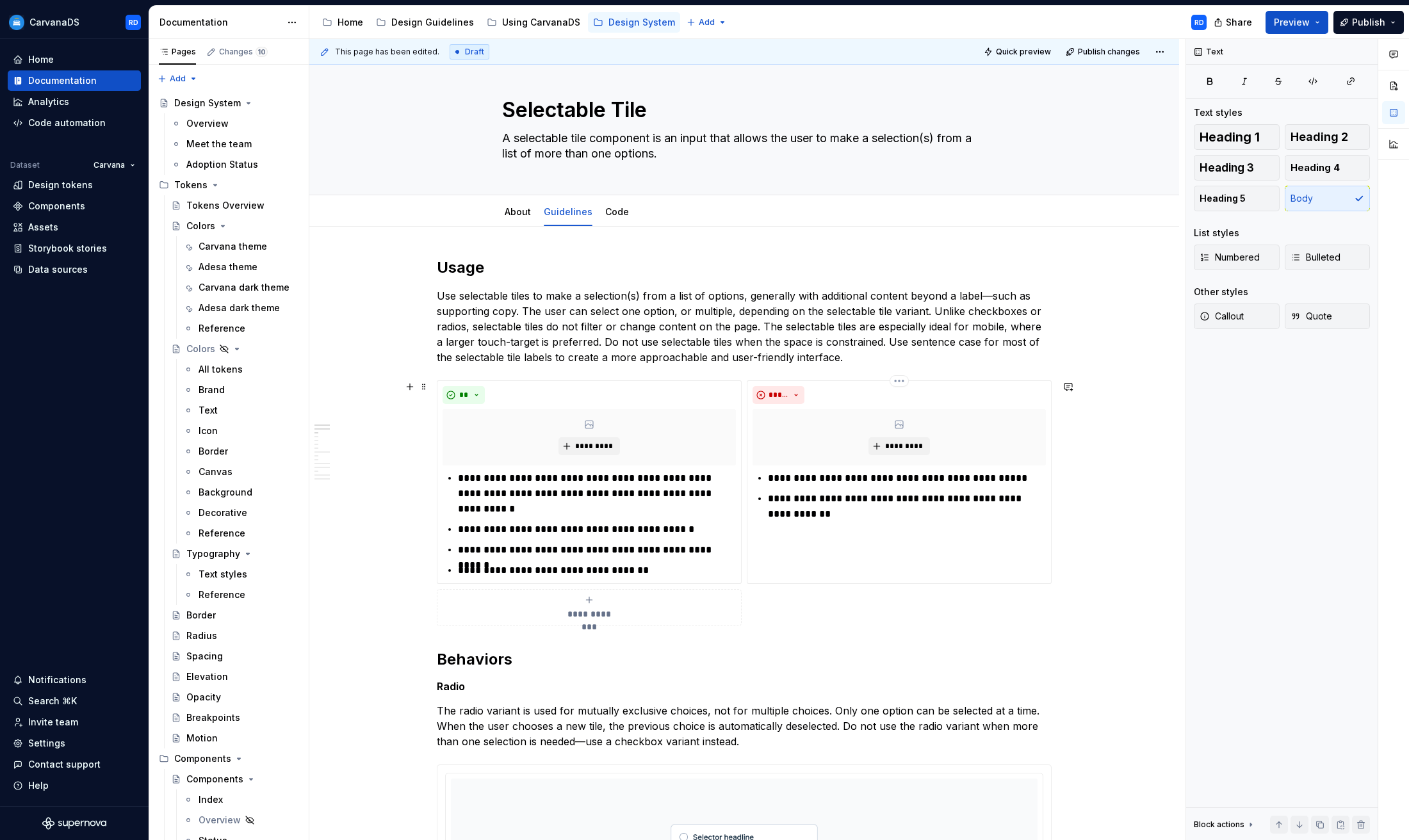
scroll to position [0, 0]
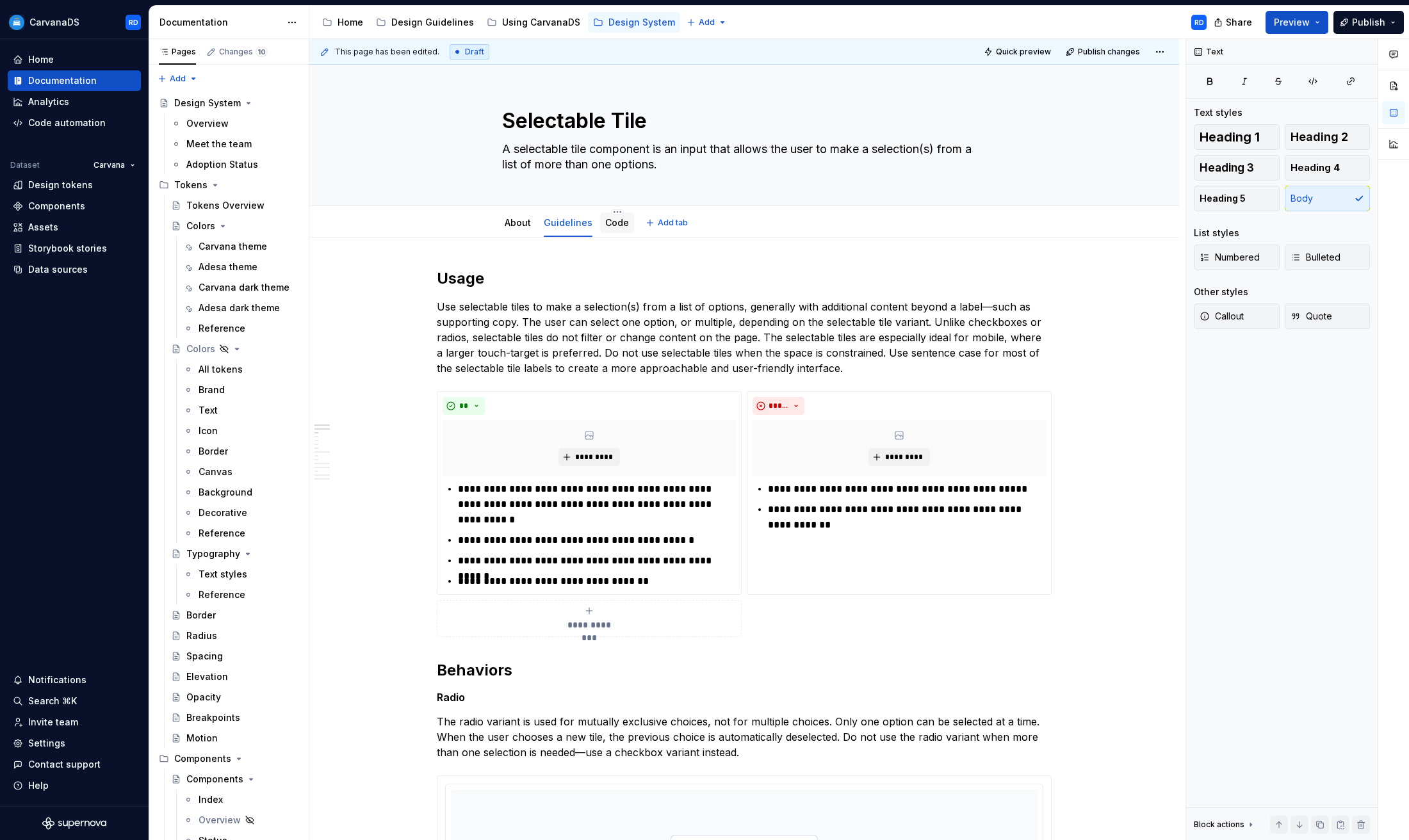
click at [610, 227] on link "Code" at bounding box center [617, 222] width 24 height 11
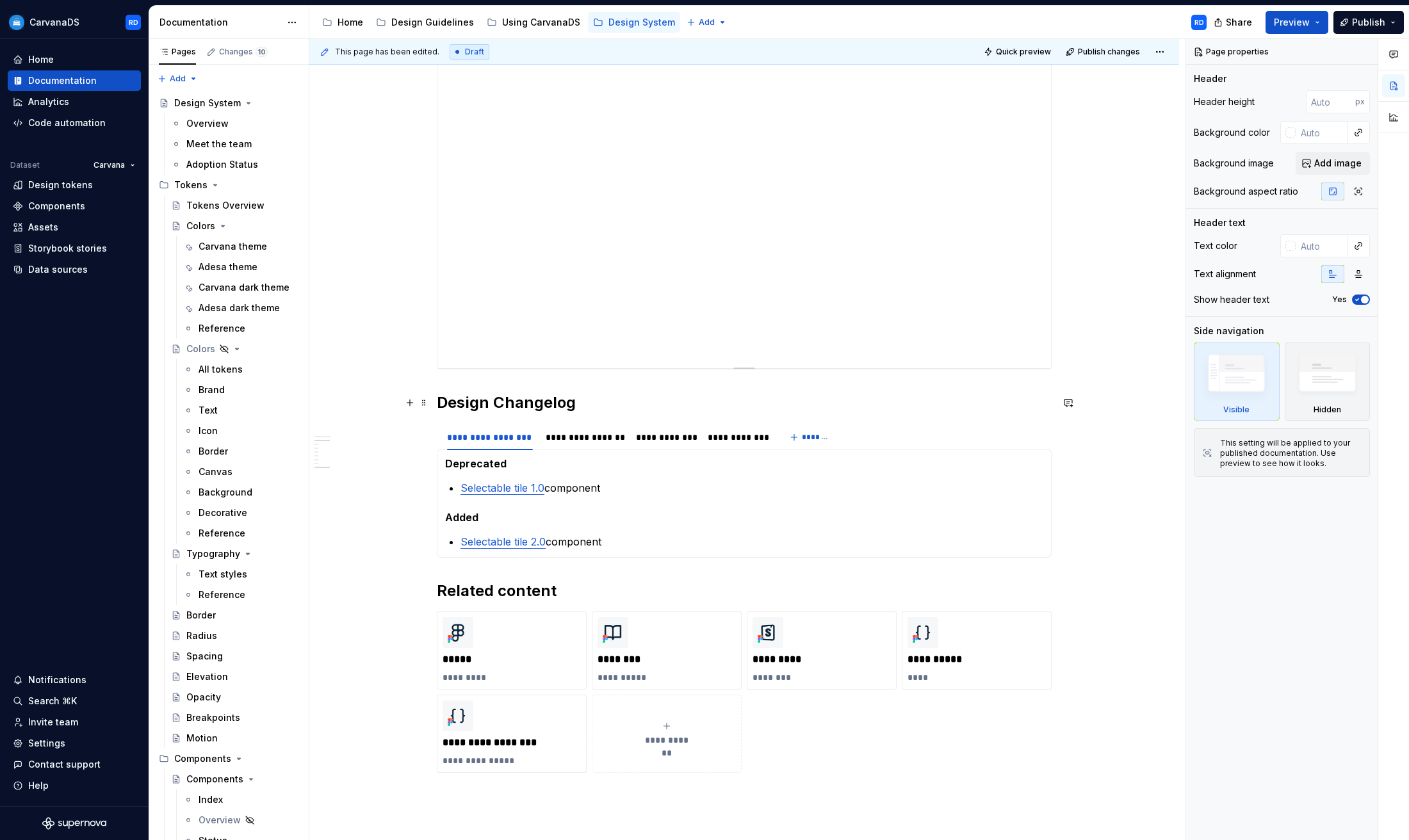
scroll to position [900, 0]
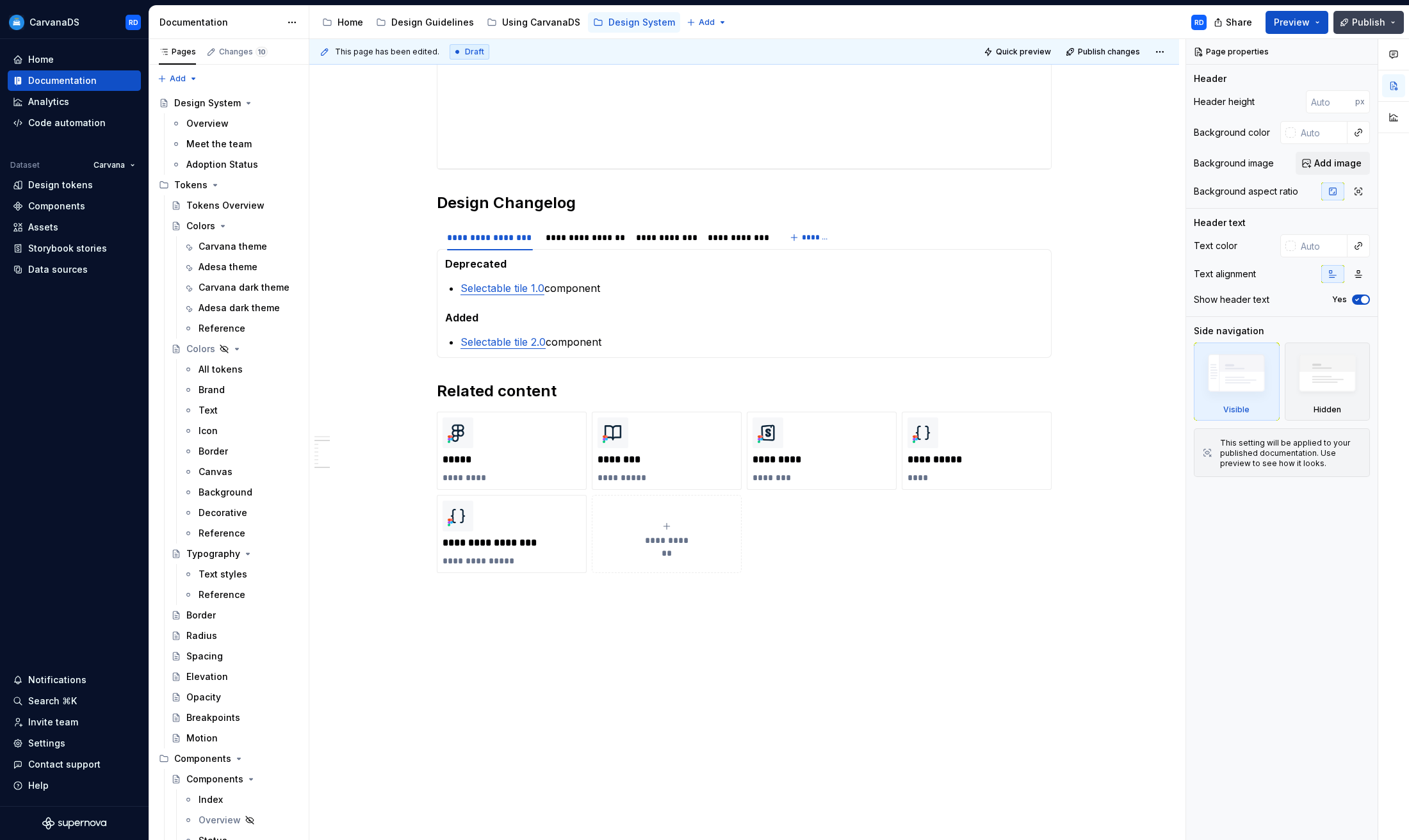
click at [1359, 21] on span "Publish" at bounding box center [1368, 22] width 33 height 13
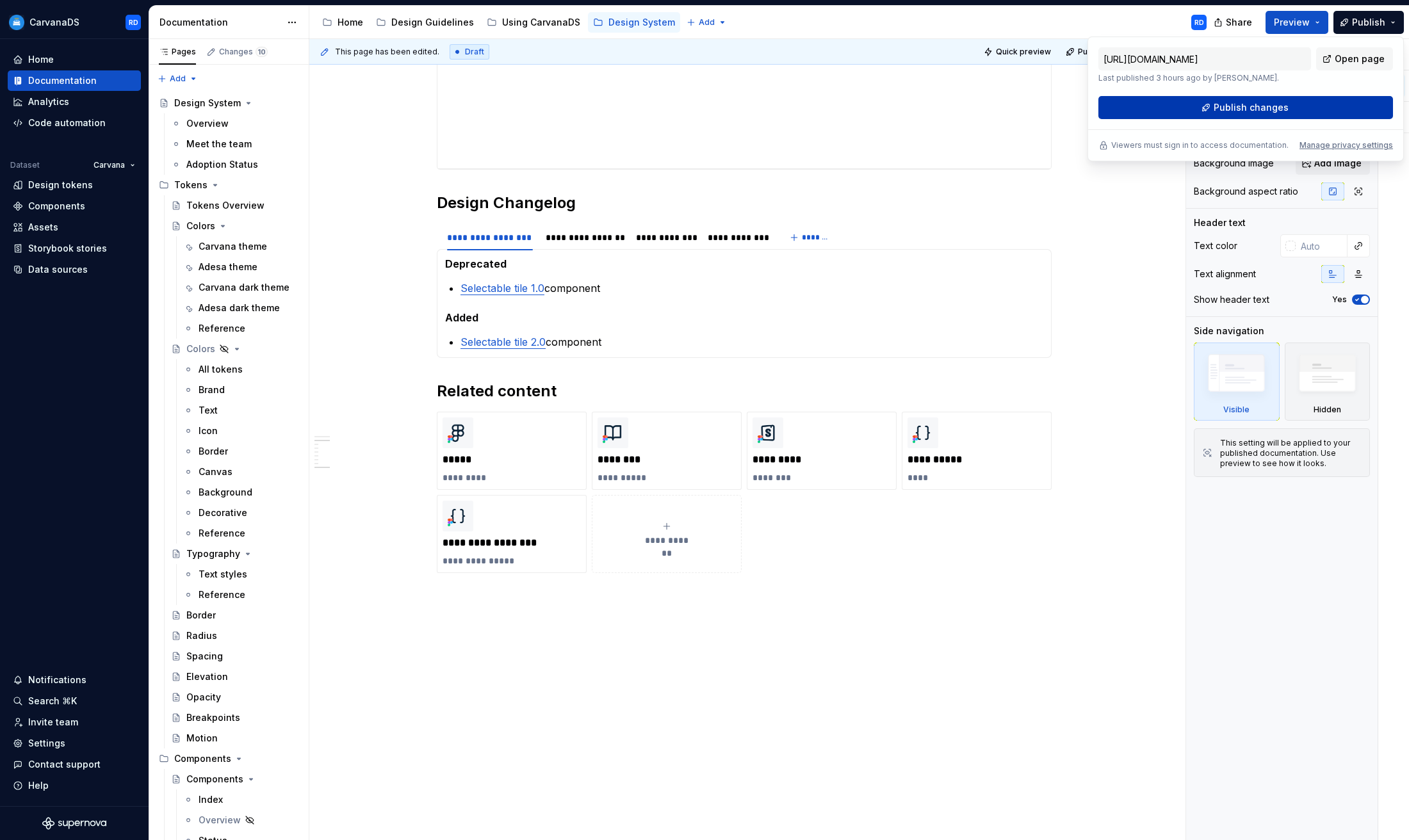
click at [1240, 108] on span "Publish changes" at bounding box center [1251, 107] width 75 height 13
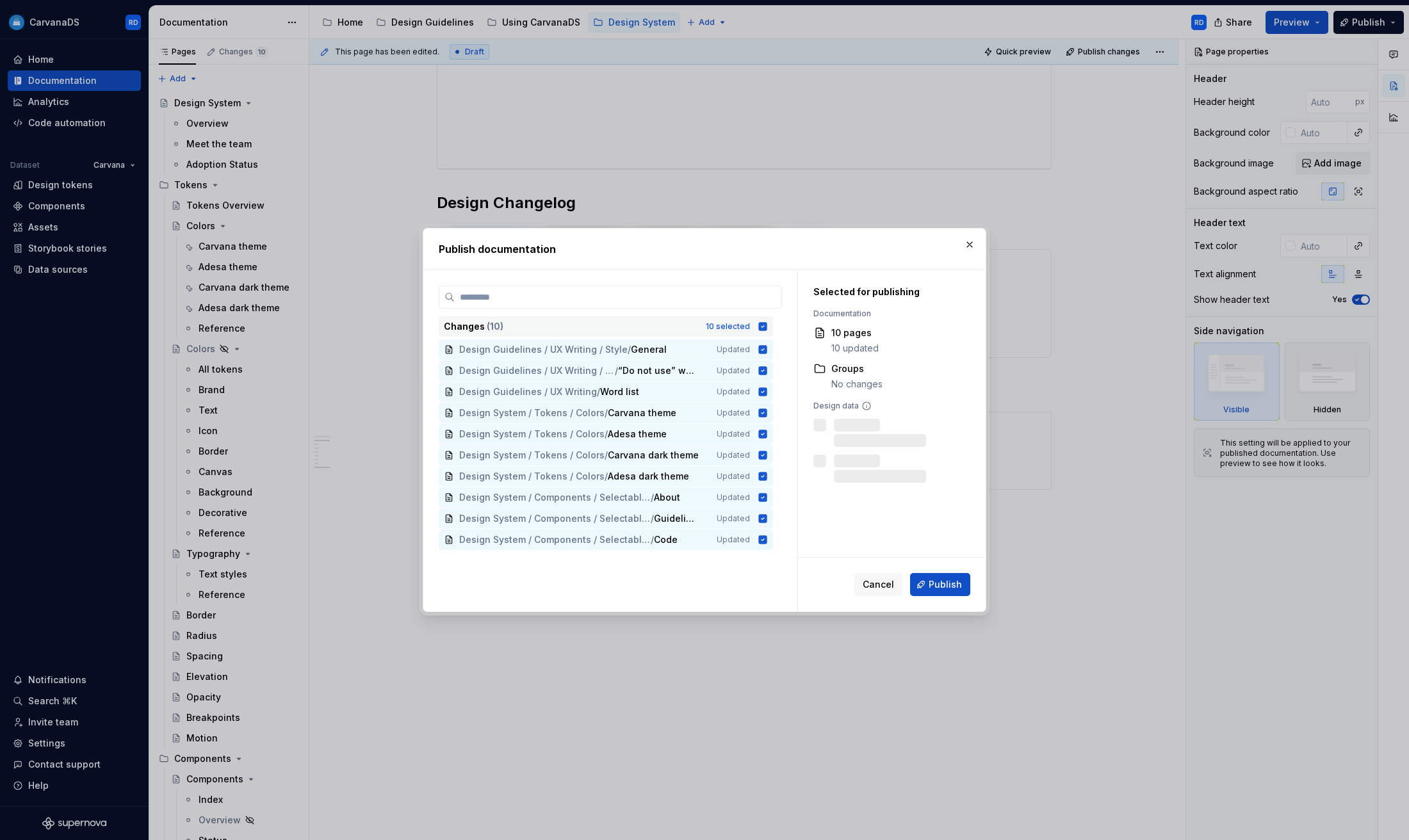
click at [765, 325] on icon at bounding box center [764, 326] width 9 height 9
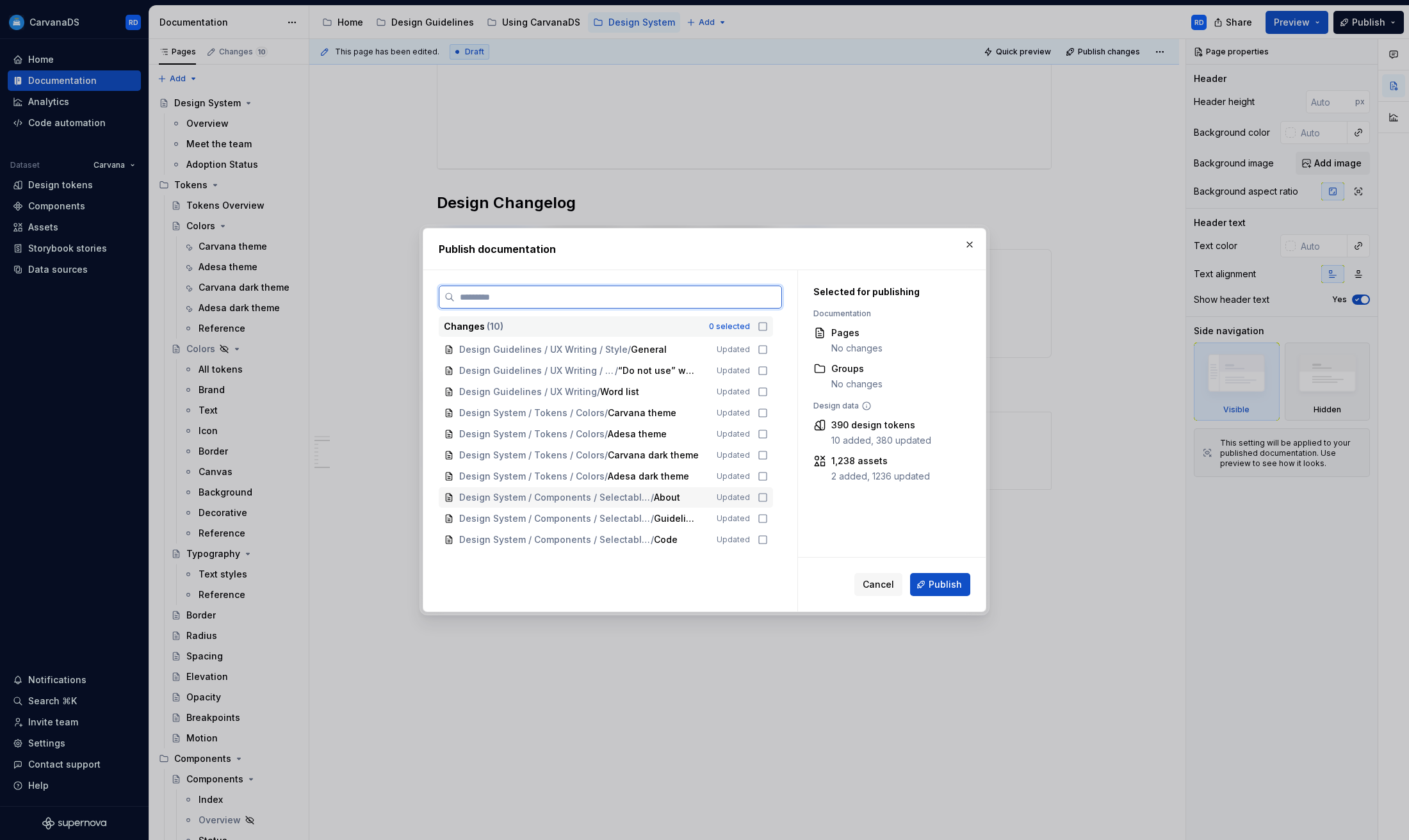
click at [768, 497] on icon at bounding box center [763, 498] width 10 height 10
click at [767, 521] on icon at bounding box center [763, 518] width 10 height 10
click at [768, 539] on icon at bounding box center [763, 540] width 10 height 10
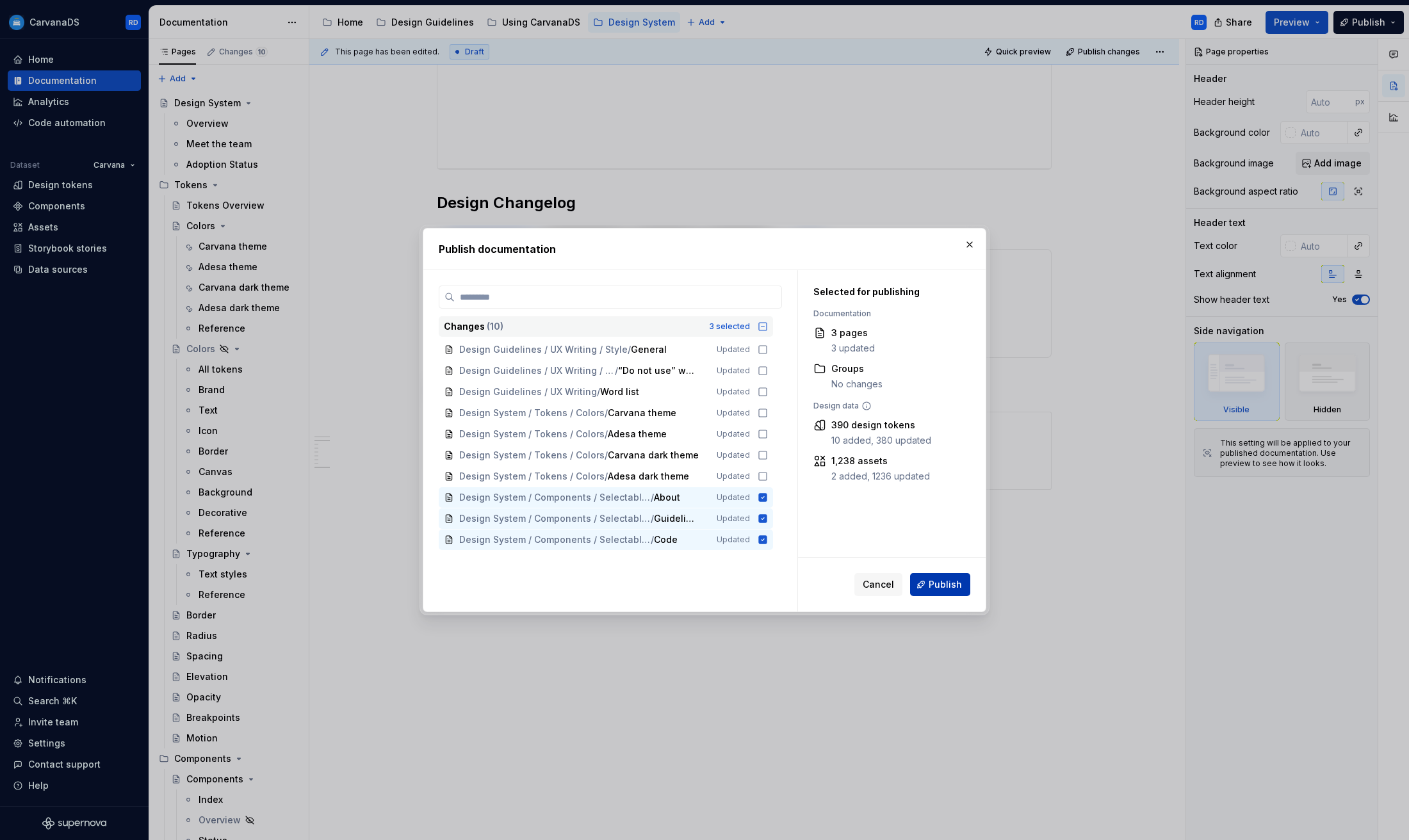
click at [942, 580] on span "Publish" at bounding box center [945, 584] width 33 height 13
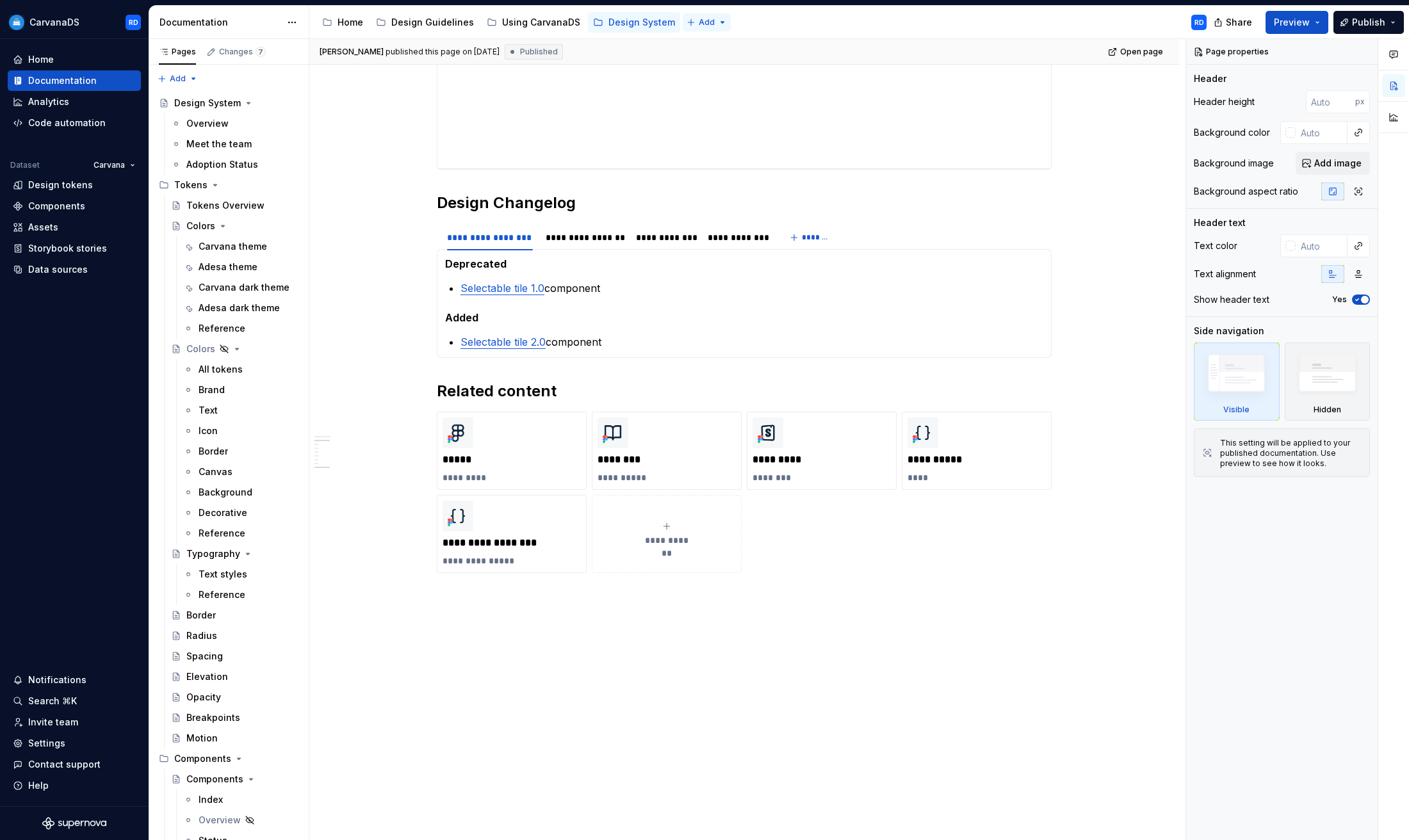
type textarea "*"
